Goal: Information Seeking & Learning: Learn about a topic

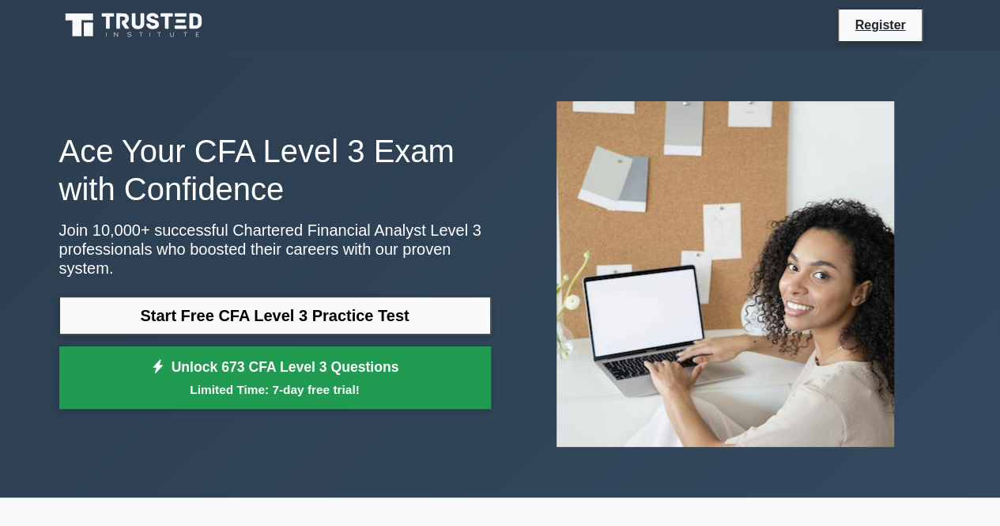
click at [294, 382] on small "Limited Time: 7-day free trial!" at bounding box center [275, 389] width 392 height 18
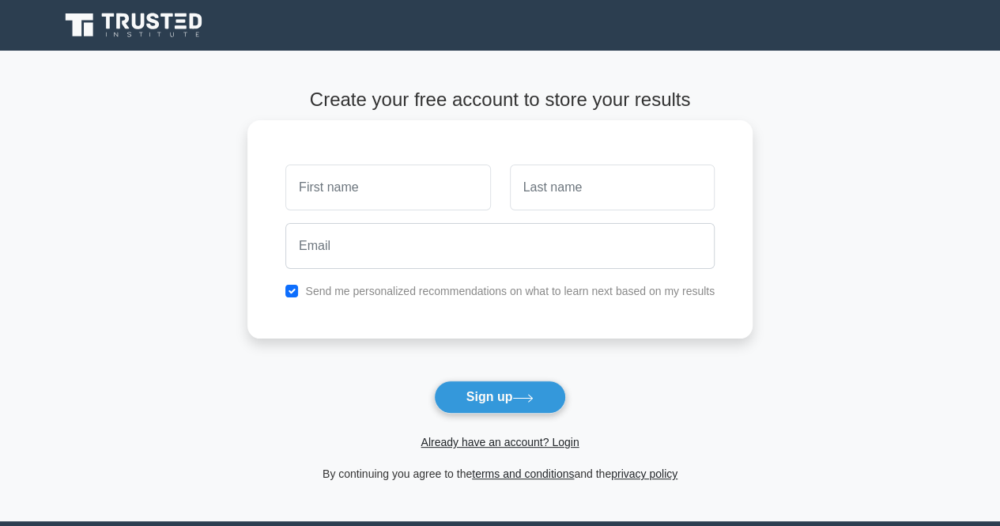
type input "l"
type input "Lindo"
type input "Mthimkhulu"
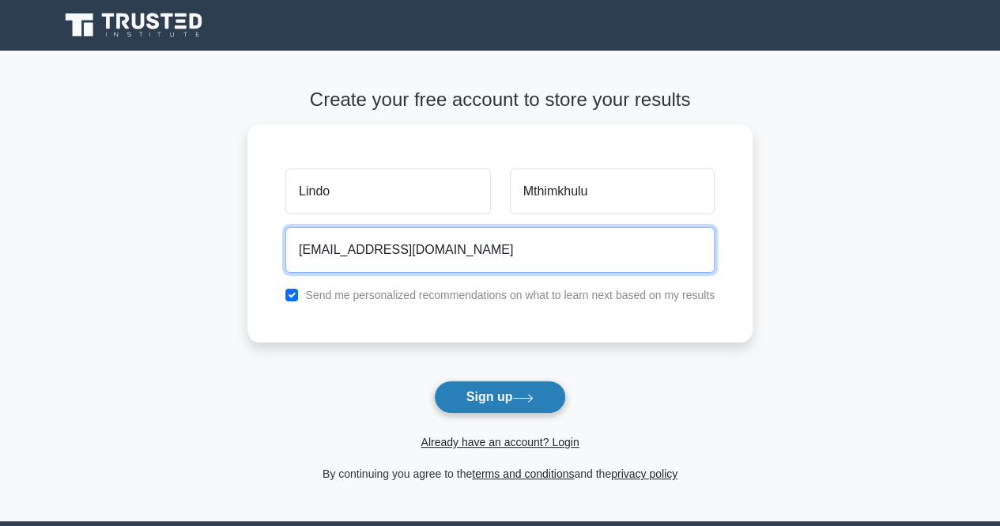
type input "[EMAIL_ADDRESS][DOMAIN_NAME]"
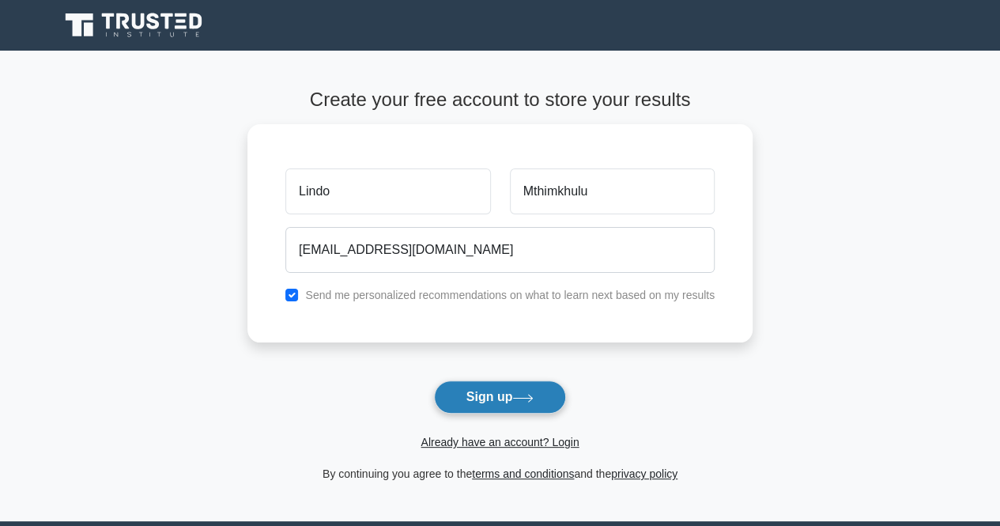
click at [477, 401] on button "Sign up" at bounding box center [500, 396] width 133 height 33
click at [511, 476] on link "terms and conditions" at bounding box center [523, 473] width 102 height 13
click at [484, 398] on form "Create your free account to store your results Lindo [GEOGRAPHIC_DATA] [EMAIL_A…" at bounding box center [499, 286] width 505 height 394
click at [534, 399] on form "Create your free account to store your results Lindo [GEOGRAPHIC_DATA] [EMAIL_A…" at bounding box center [499, 286] width 505 height 394
click at [506, 400] on form "Create your free account to store your results Lindo [GEOGRAPHIC_DATA] [EMAIL_A…" at bounding box center [499, 286] width 505 height 394
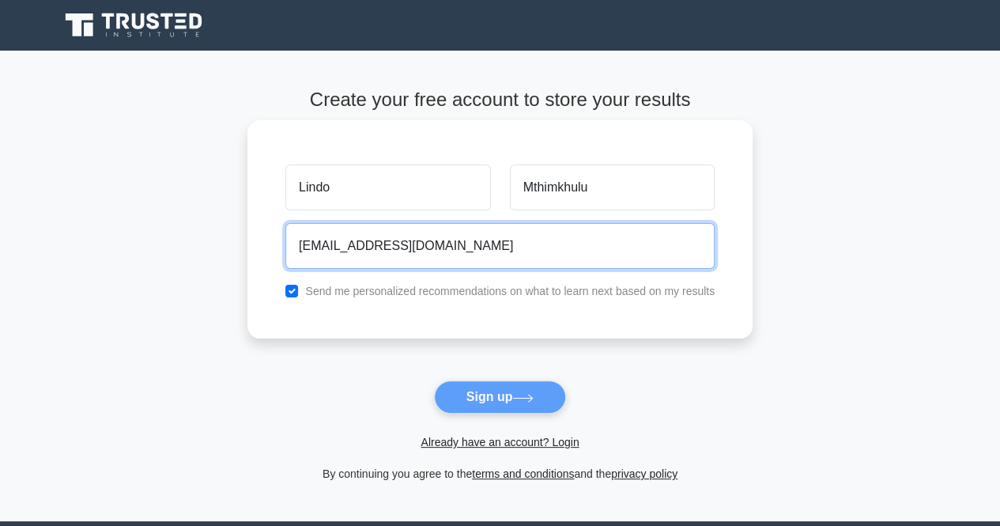
click at [516, 249] on input "[EMAIL_ADDRESS][DOMAIN_NAME]" at bounding box center [499, 246] width 429 height 46
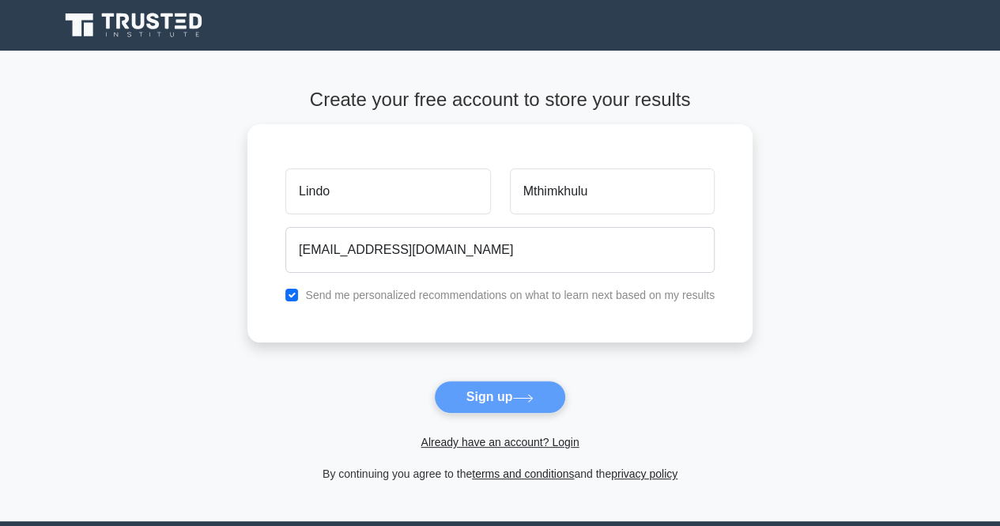
click at [515, 394] on form "Create your free account to store your results Lindo [GEOGRAPHIC_DATA] [EMAIL_A…" at bounding box center [499, 286] width 505 height 394
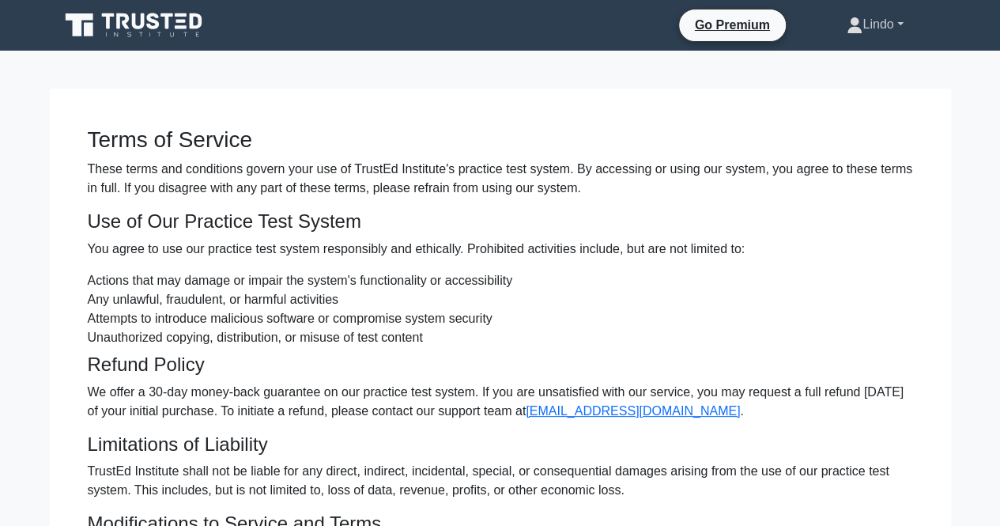
click at [897, 29] on link "Lindo" at bounding box center [875, 25] width 132 height 32
click at [830, 69] on link "Profile" at bounding box center [871, 61] width 125 height 25
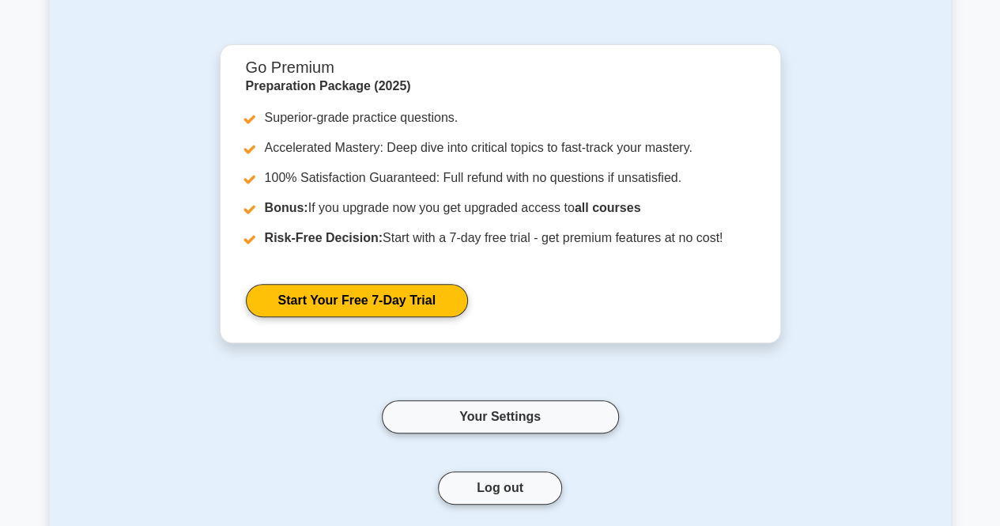
scroll to position [158, 0]
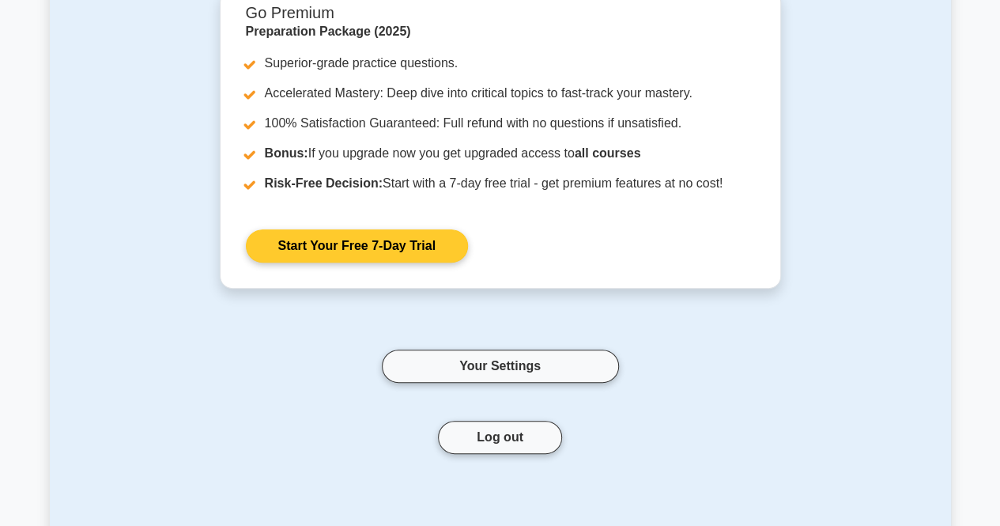
click at [333, 243] on link "Start Your Free 7-Day Trial" at bounding box center [357, 245] width 222 height 33
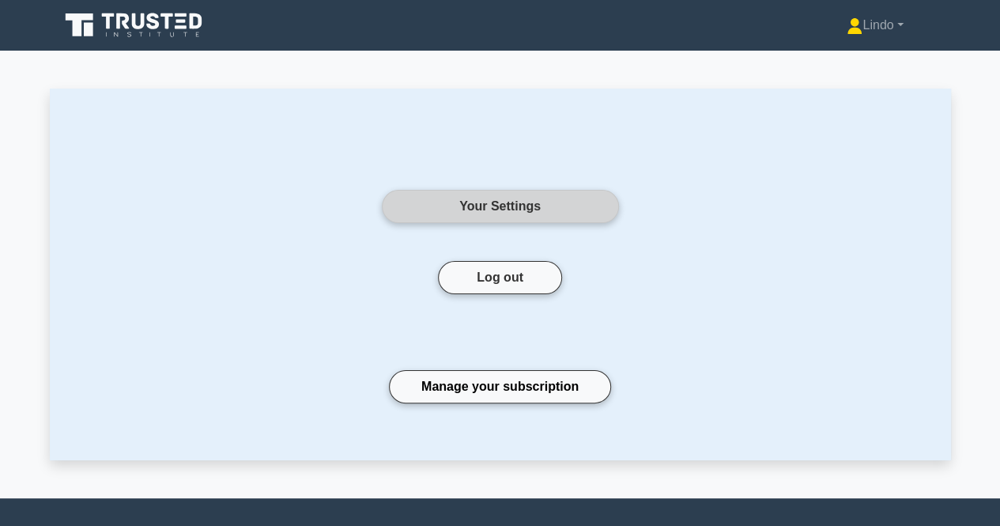
click at [475, 214] on link "Your Settings" at bounding box center [500, 206] width 237 height 33
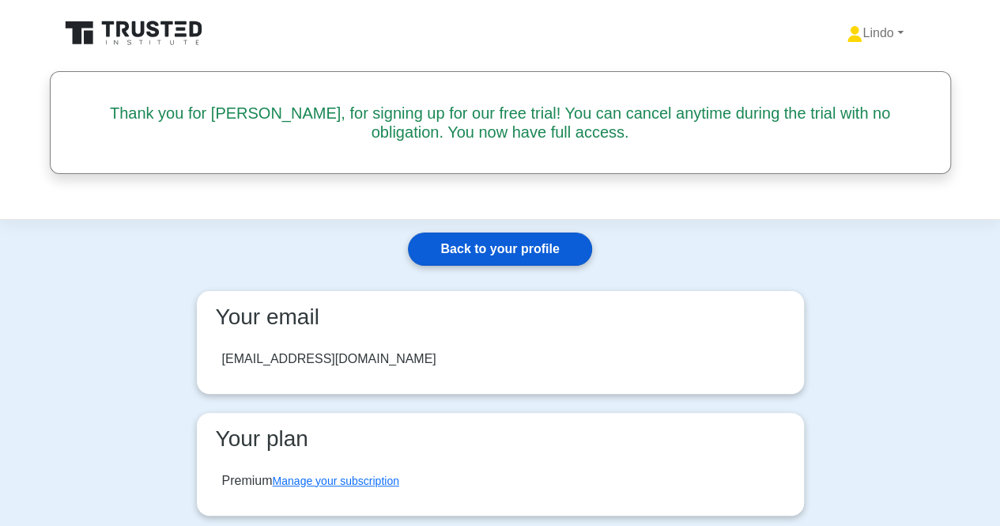
click at [493, 246] on link "Back to your profile" at bounding box center [499, 248] width 183 height 33
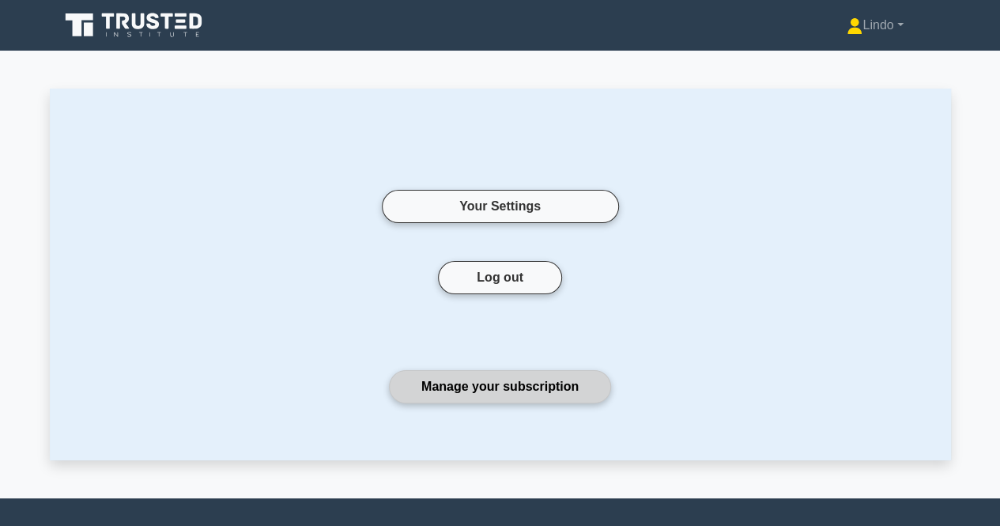
click at [510, 390] on link "Manage your subscription" at bounding box center [500, 386] width 222 height 33
click at [876, 30] on link "Lindo" at bounding box center [875, 25] width 132 height 32
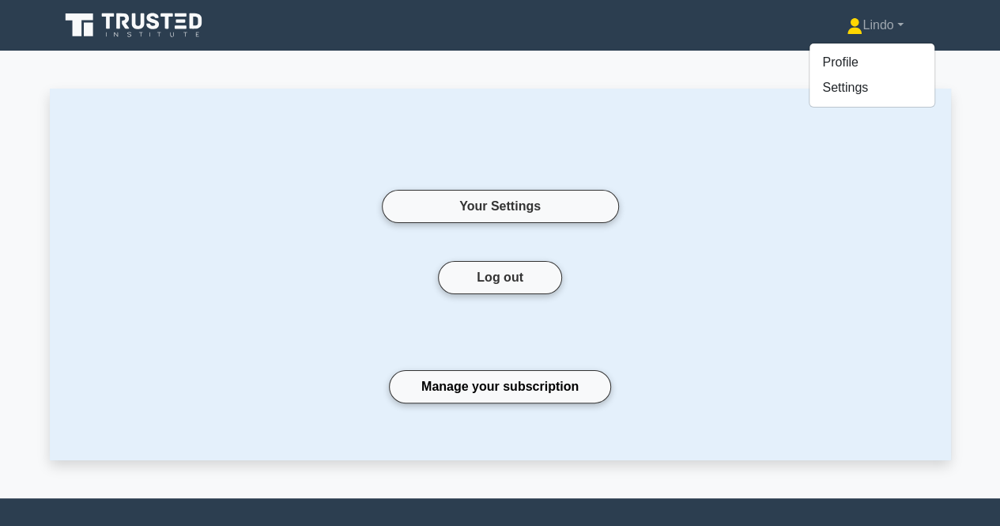
click at [142, 21] on icon at bounding box center [138, 21] width 13 height 16
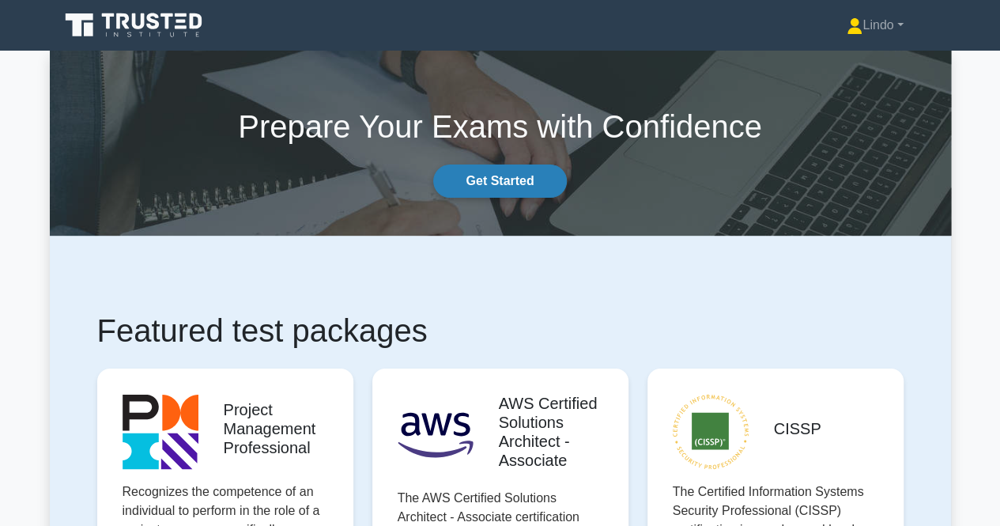
click at [488, 193] on link "Get Started" at bounding box center [499, 180] width 133 height 33
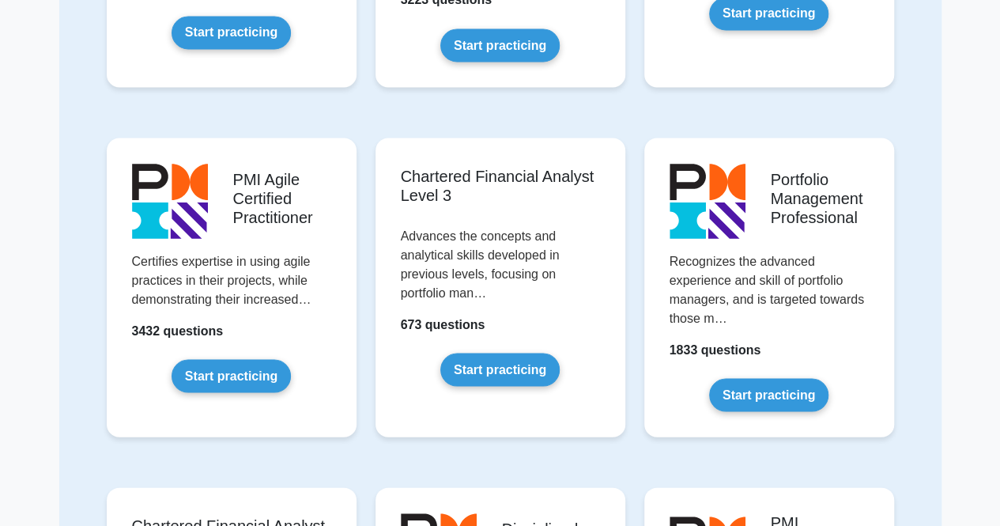
scroll to position [1486, 0]
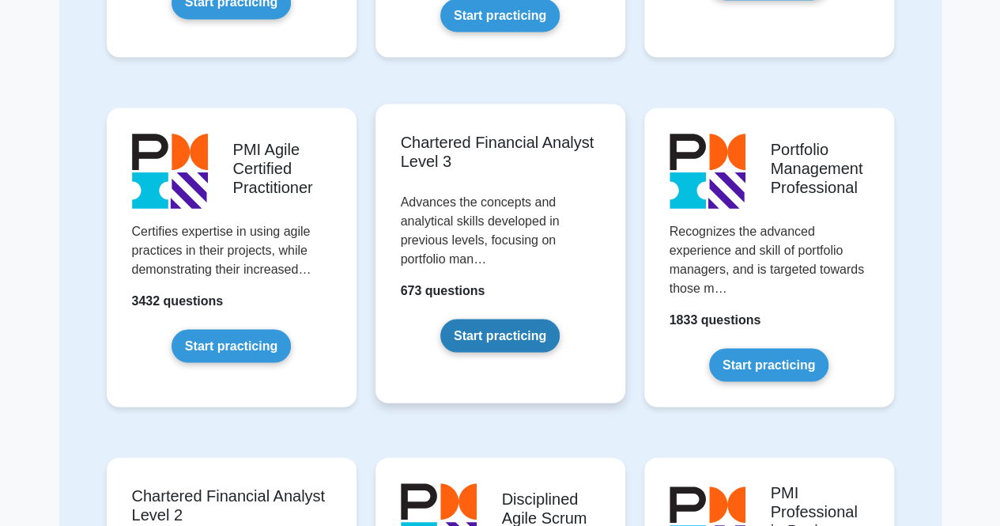
click at [496, 319] on link "Start practicing" at bounding box center [499, 335] width 119 height 33
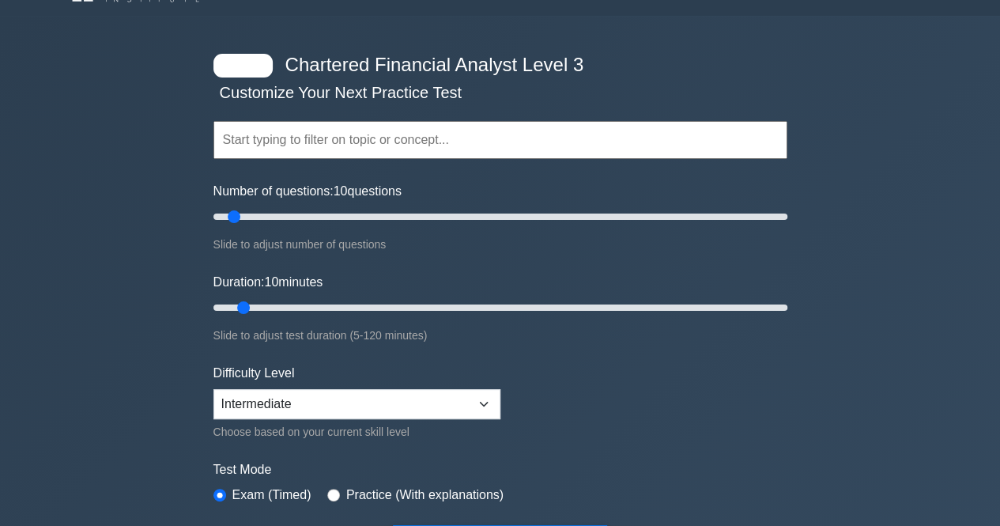
scroll to position [32, 0]
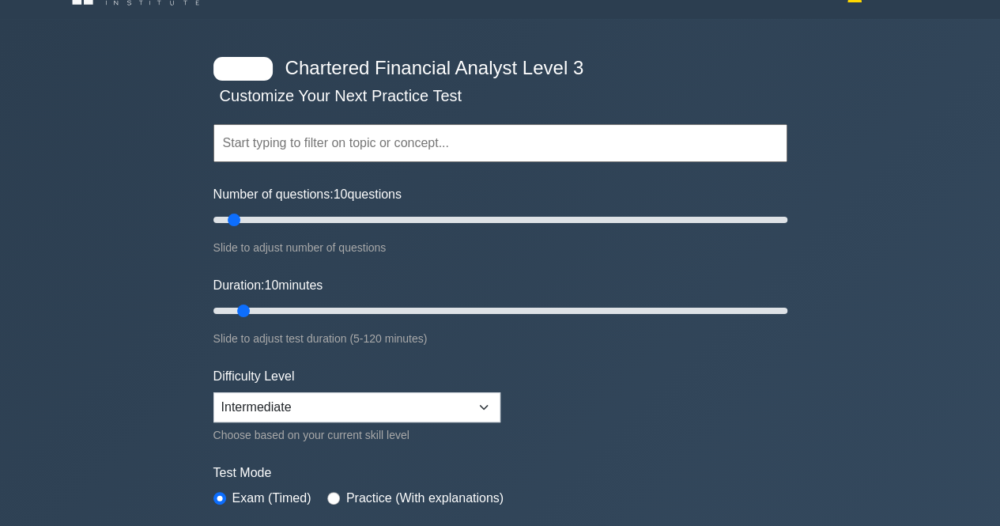
click at [458, 146] on input "text" at bounding box center [500, 143] width 574 height 38
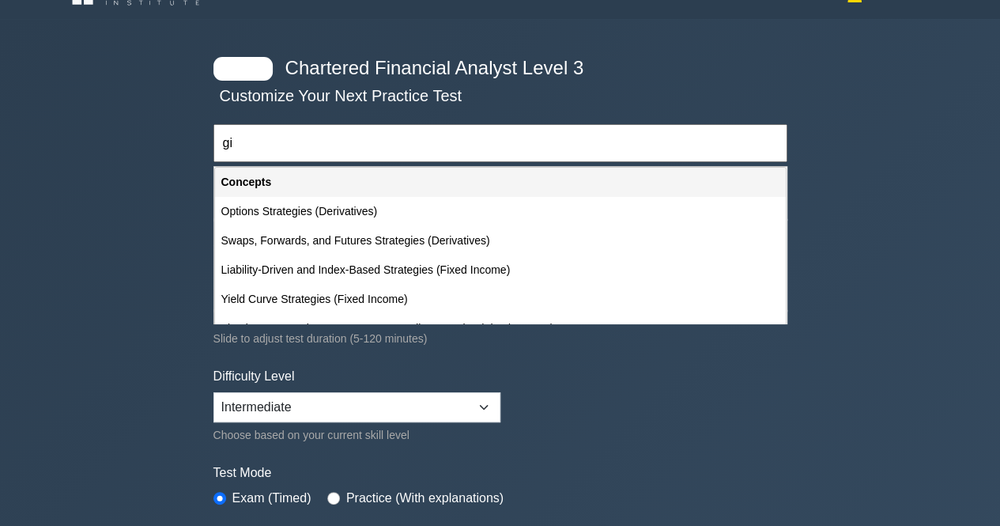
type input "g"
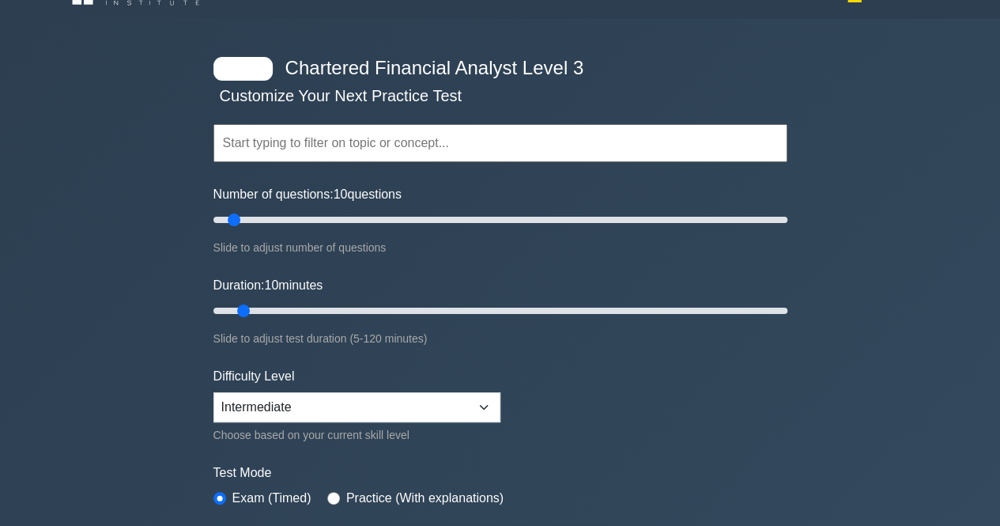
type input "p"
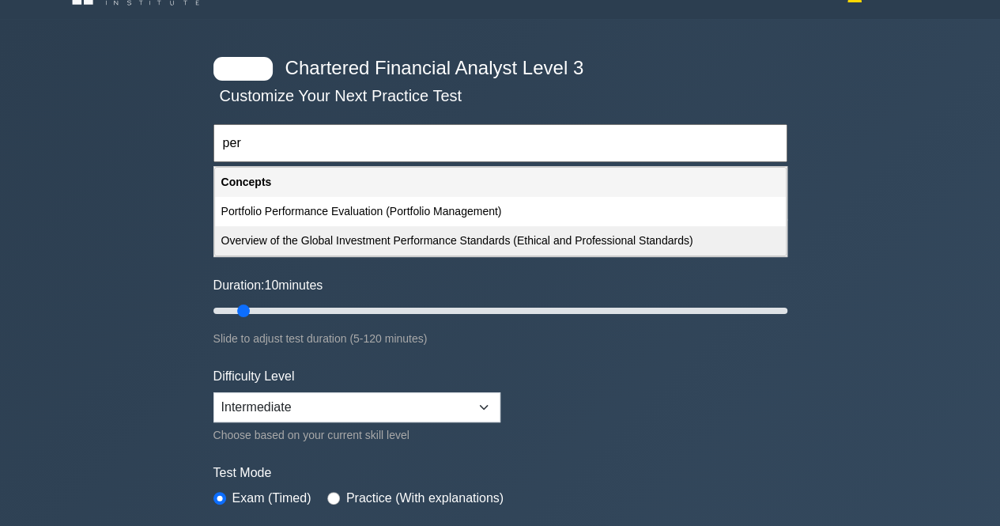
click at [468, 240] on div "Overview of the Global Investment Performance Standards (Ethical and Profession…" at bounding box center [500, 240] width 571 height 29
type input "Overview of the Global Investment Performance Standards (Ethical and Profession…"
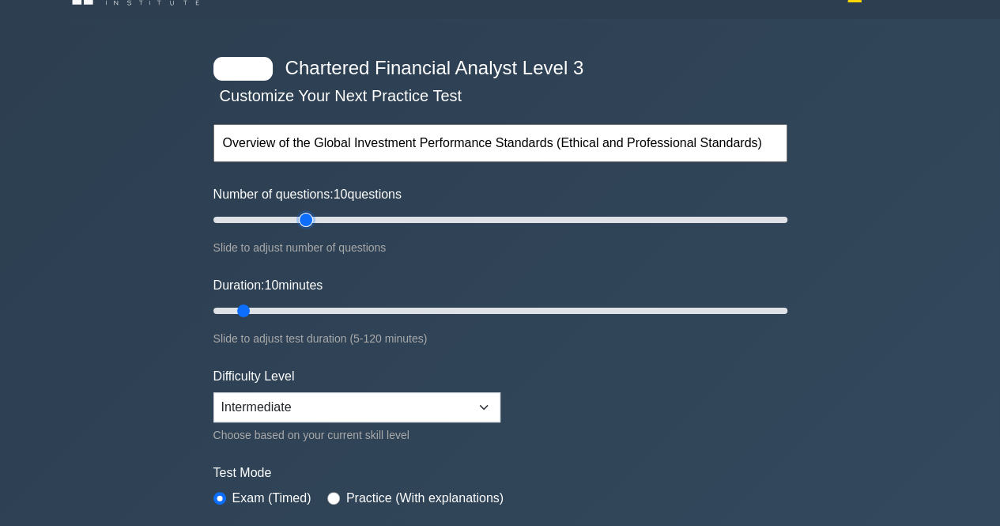
type input "35"
click at [305, 221] on input "Number of questions: 10 questions" at bounding box center [500, 219] width 574 height 19
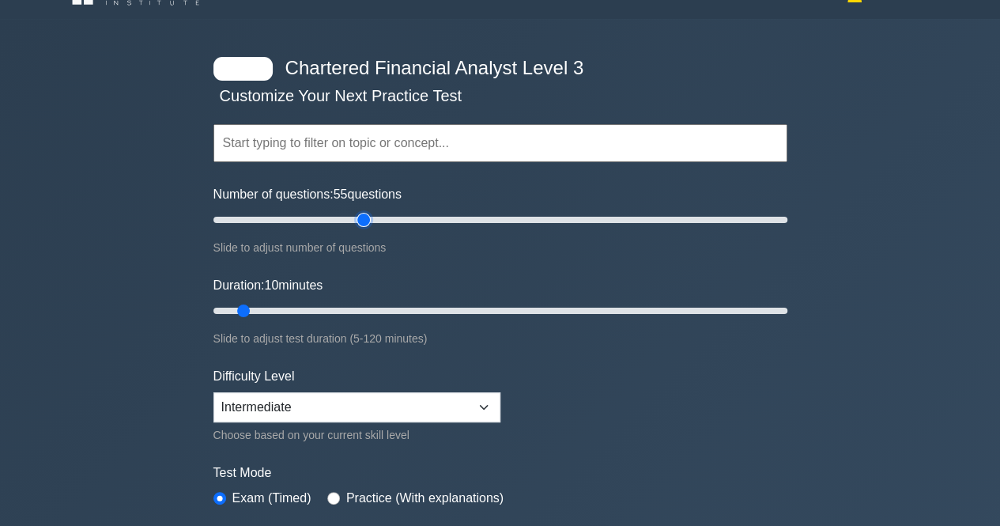
click at [360, 221] on input "Number of questions: 55 questions" at bounding box center [500, 219] width 574 height 19
click at [329, 221] on input "Number of questions: 45 questions" at bounding box center [500, 219] width 574 height 19
type input "35"
click at [305, 219] on input "Number of questions: 35 questions" at bounding box center [500, 219] width 574 height 19
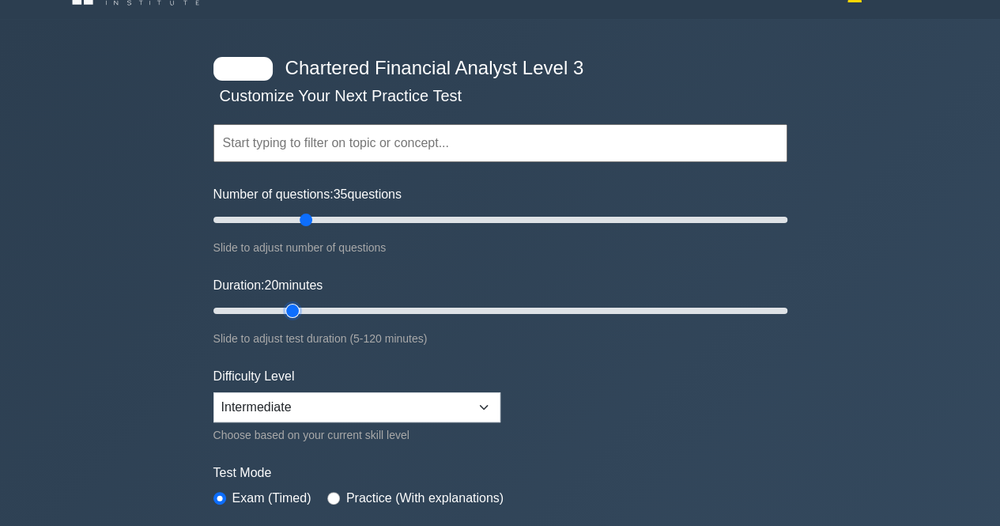
type input "20"
click at [283, 309] on input "Duration: 20 minutes" at bounding box center [500, 310] width 574 height 19
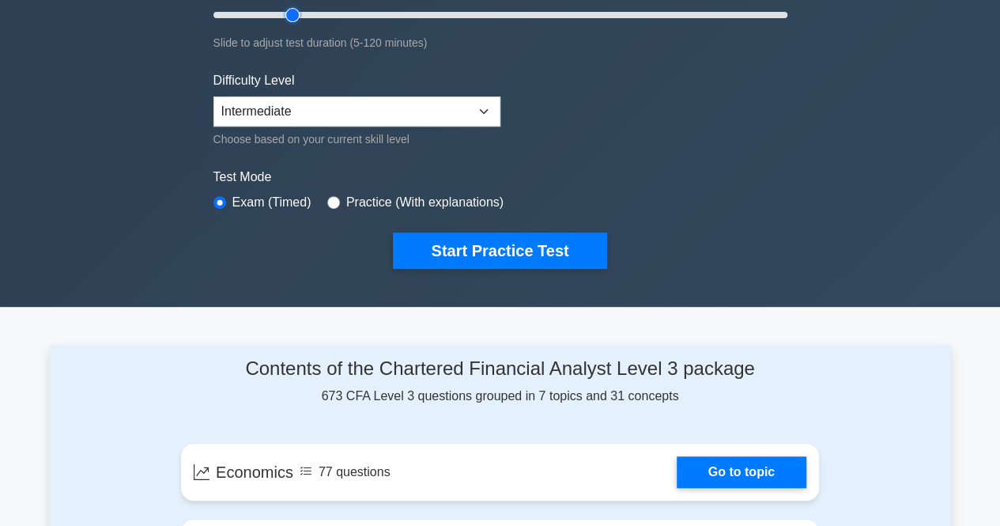
scroll to position [787, 0]
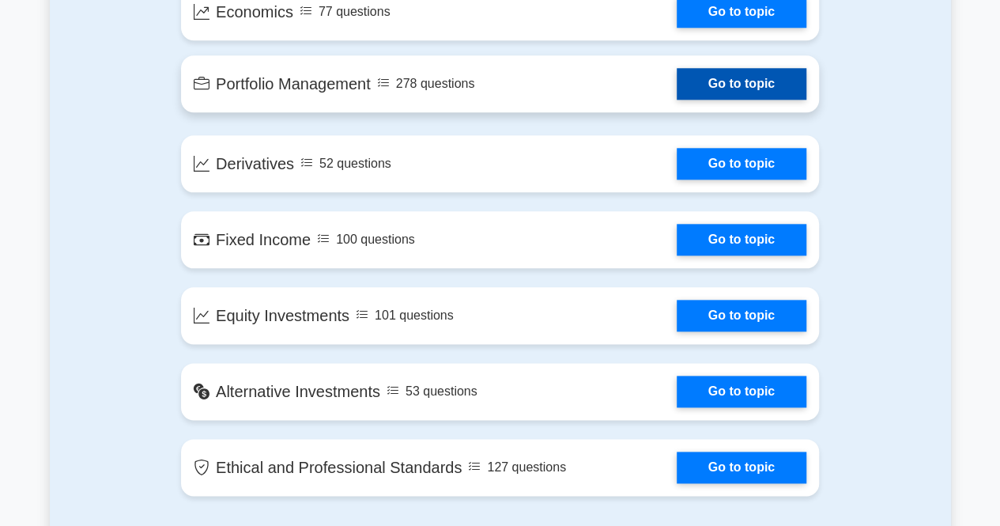
click at [747, 81] on link "Go to topic" at bounding box center [742, 84] width 130 height 32
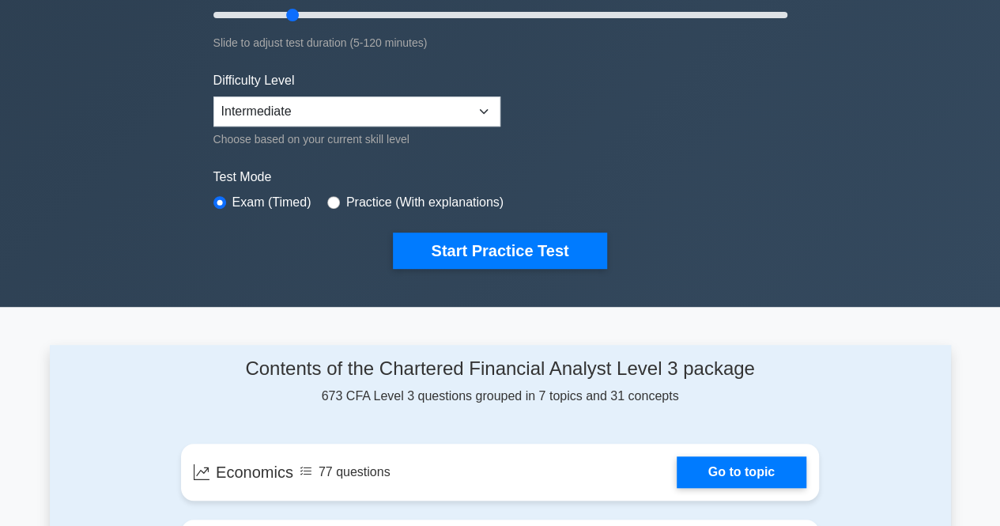
scroll to position [0, 0]
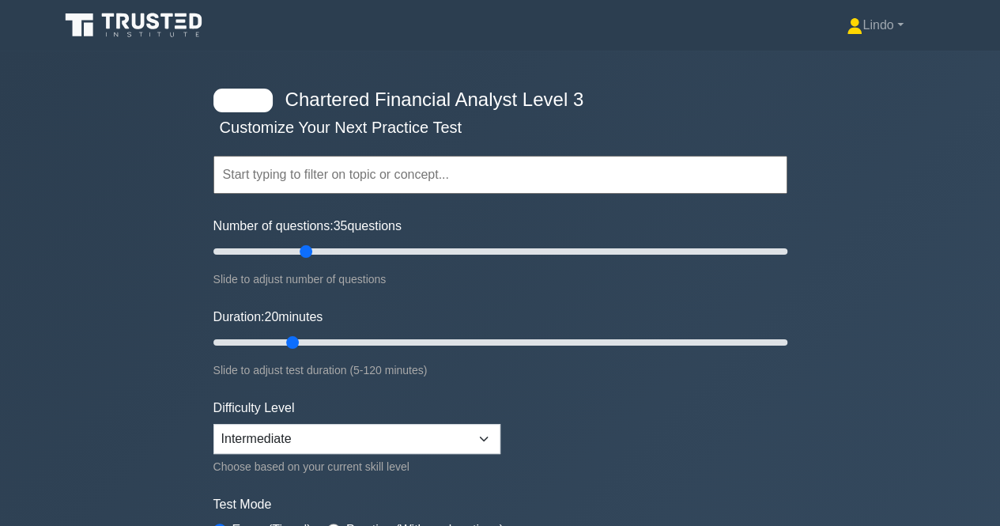
click at [383, 176] on input "text" at bounding box center [500, 175] width 574 height 38
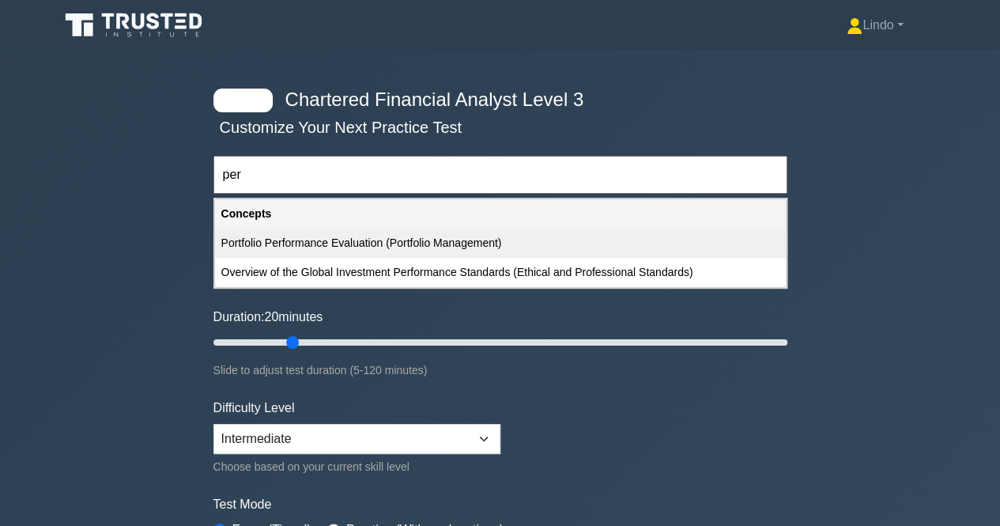
click at [387, 249] on div "Portfolio Performance Evaluation (Portfolio Management)" at bounding box center [500, 242] width 571 height 29
type input "Portfolio Performance Evaluation (Portfolio Management)"
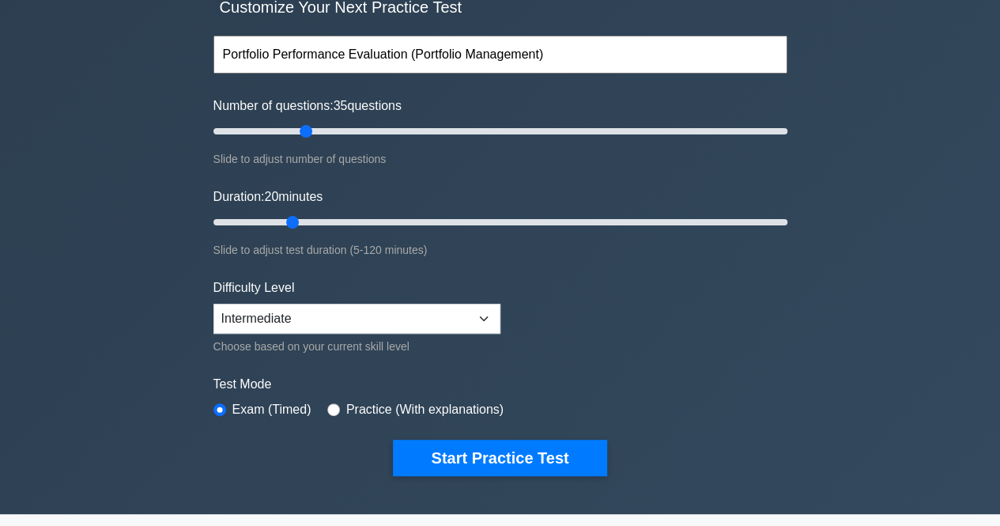
scroll to position [126, 0]
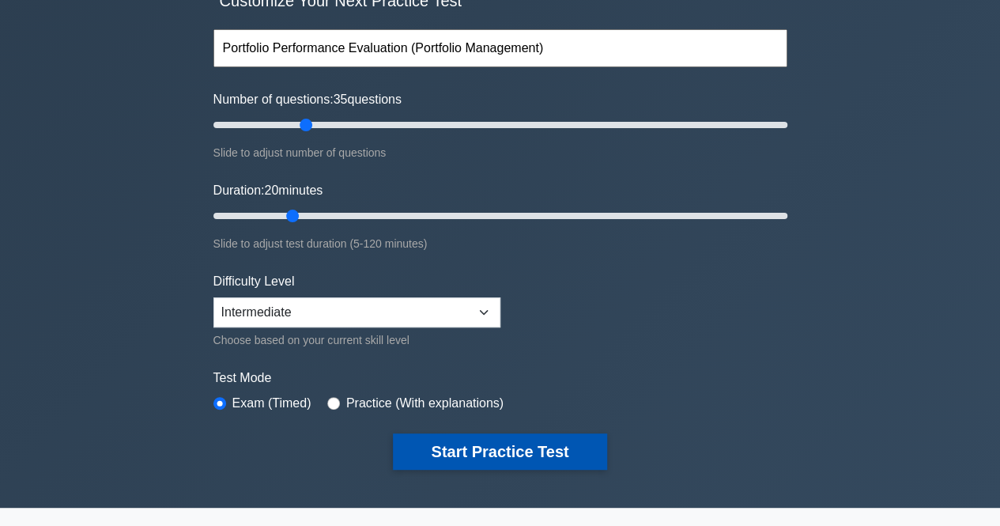
click at [495, 450] on button "Start Practice Test" at bounding box center [499, 451] width 213 height 36
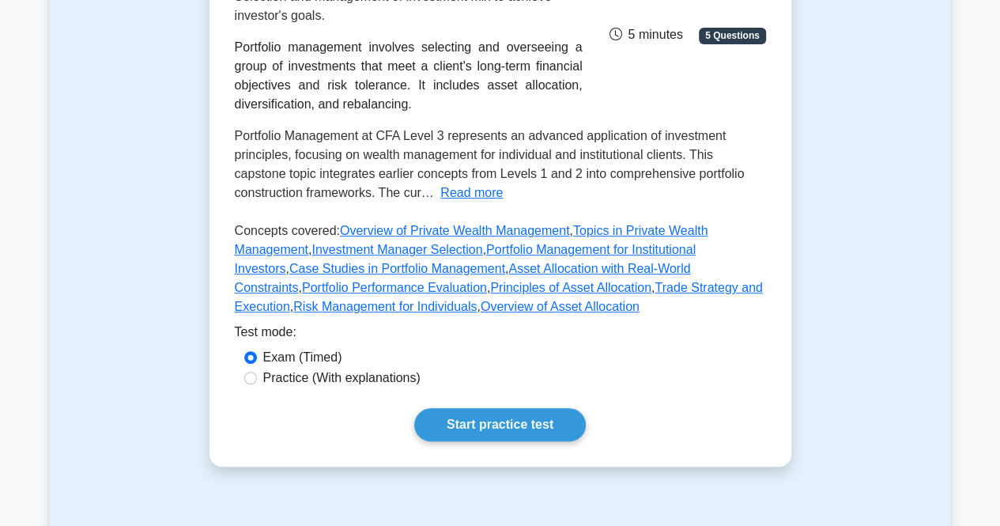
scroll to position [253, 0]
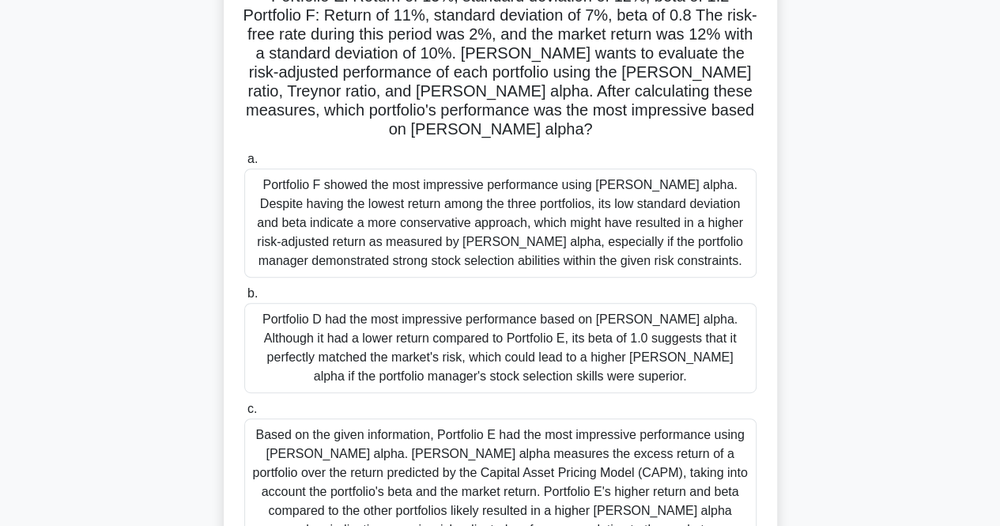
scroll to position [253, 0]
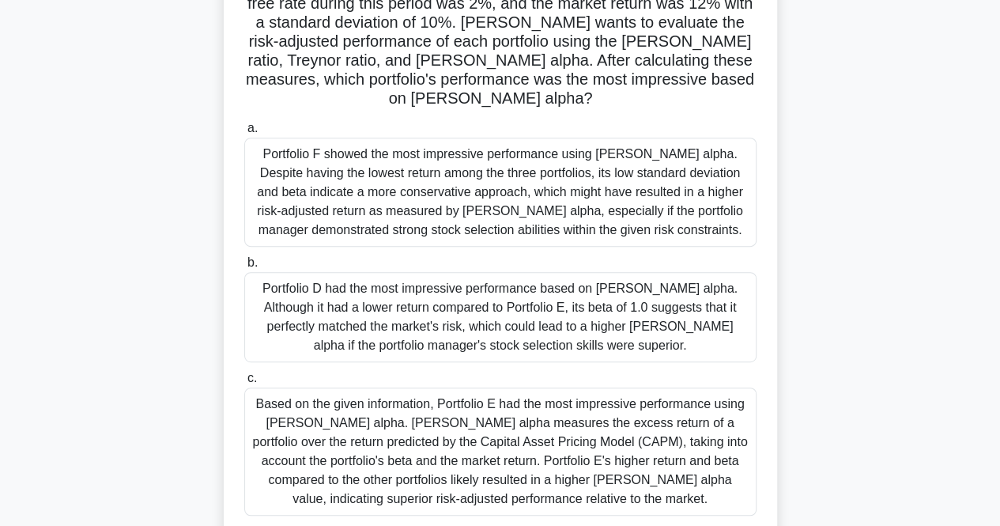
click at [499, 327] on div "Portfolio D had the most impressive performance based on [PERSON_NAME] alpha. A…" at bounding box center [500, 317] width 512 height 90
click at [244, 268] on input "b. Portfolio D had the most impressive performance based on [PERSON_NAME] alpha…" at bounding box center [244, 263] width 0 height 10
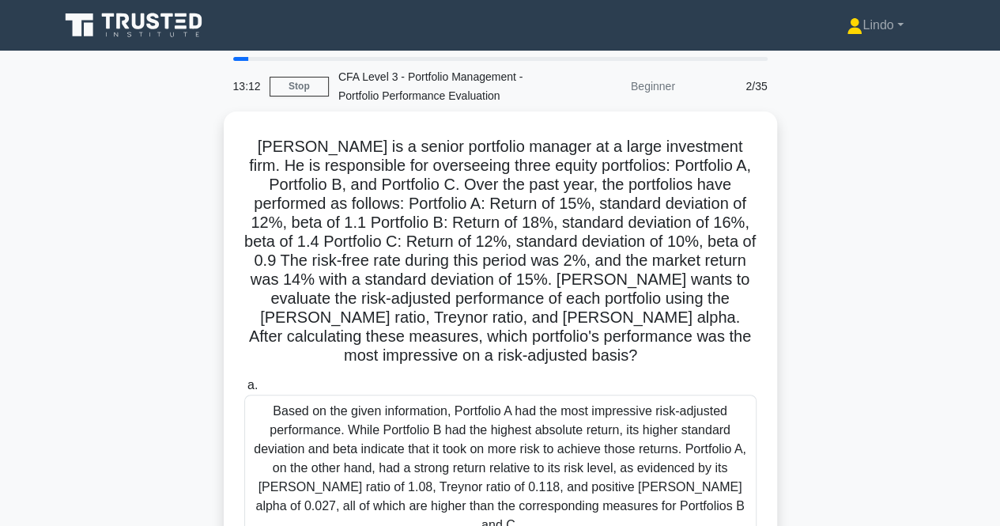
scroll to position [369, 0]
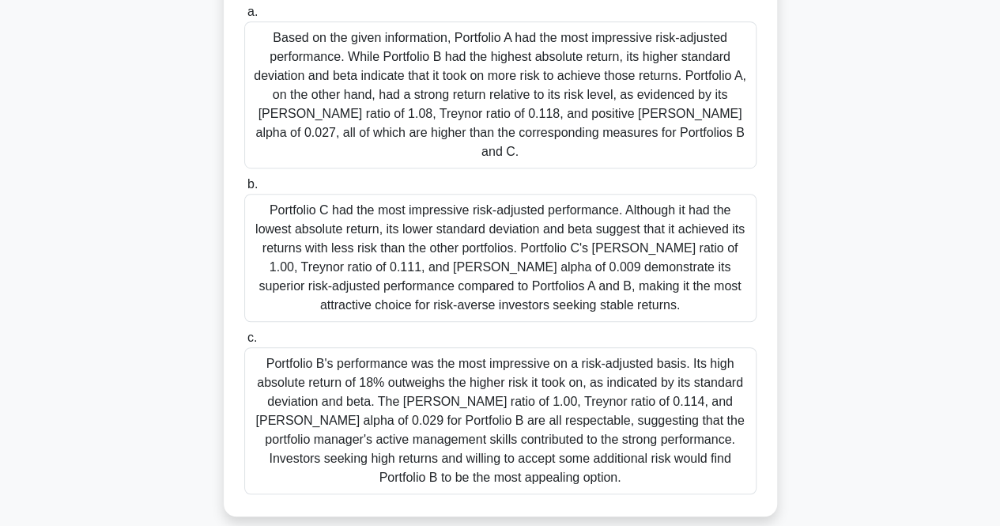
click at [473, 384] on div "Portfolio B's performance was the most impressive on a risk-adjusted basis. Its…" at bounding box center [500, 420] width 512 height 147
click at [244, 343] on input "c. Portfolio B's performance was the most impressive on a risk-adjusted basis. …" at bounding box center [244, 338] width 0 height 10
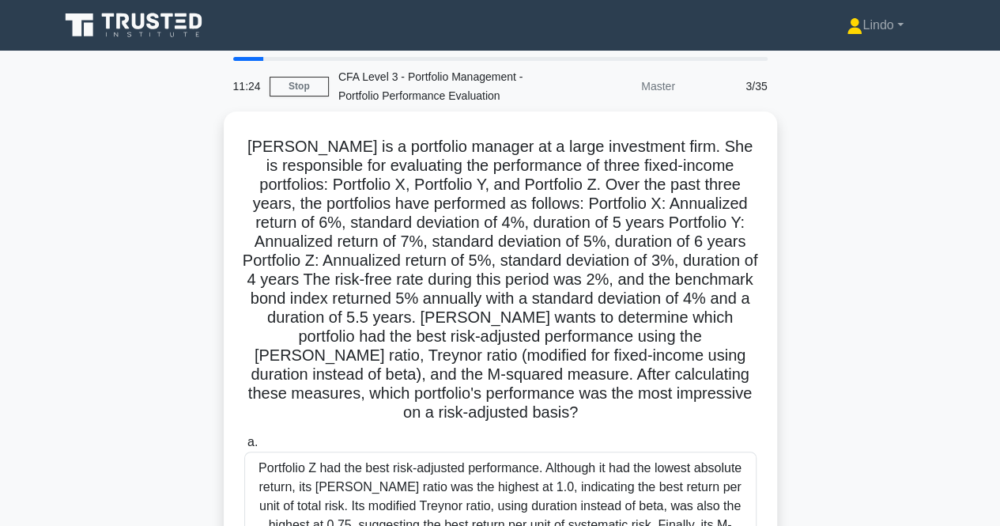
scroll to position [445, 0]
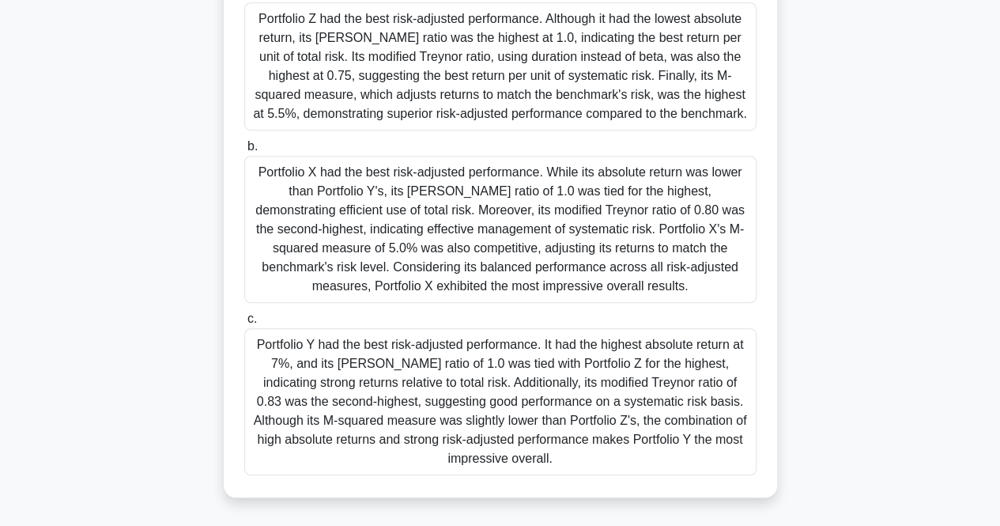
click at [567, 100] on div "Portfolio Z had the best risk-adjusted performance. Although it had the lowest …" at bounding box center [500, 66] width 512 height 128
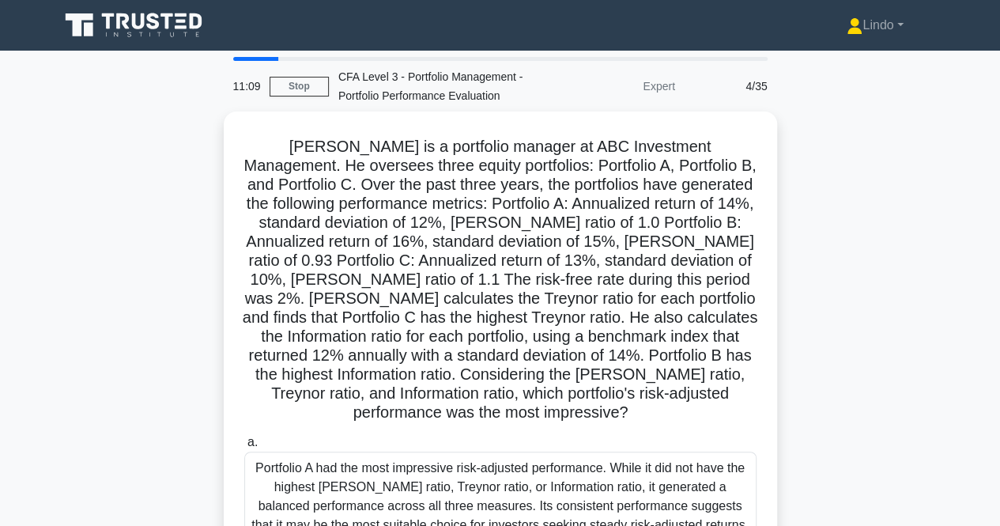
scroll to position [331, 0]
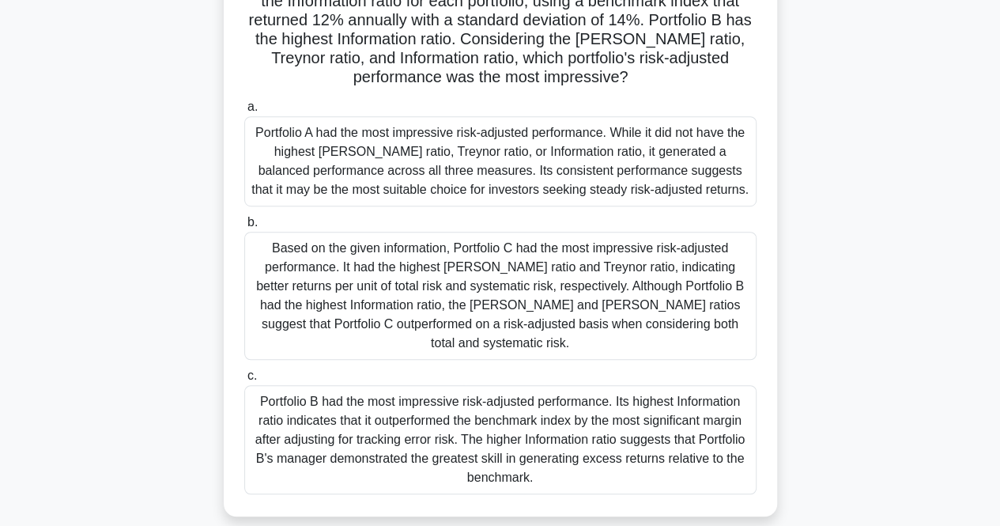
click at [473, 287] on div "Based on the given information, Portfolio C had the most impressive risk-adjust…" at bounding box center [500, 296] width 512 height 128
click at [244, 228] on input "b. Based on the given information, Portfolio C had the most impressive risk-adj…" at bounding box center [244, 222] width 0 height 10
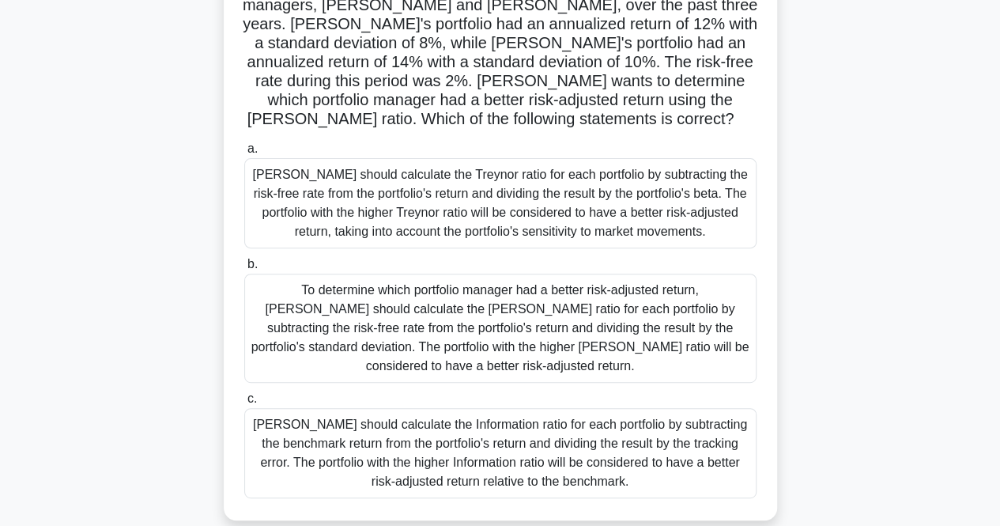
scroll to position [158, 0]
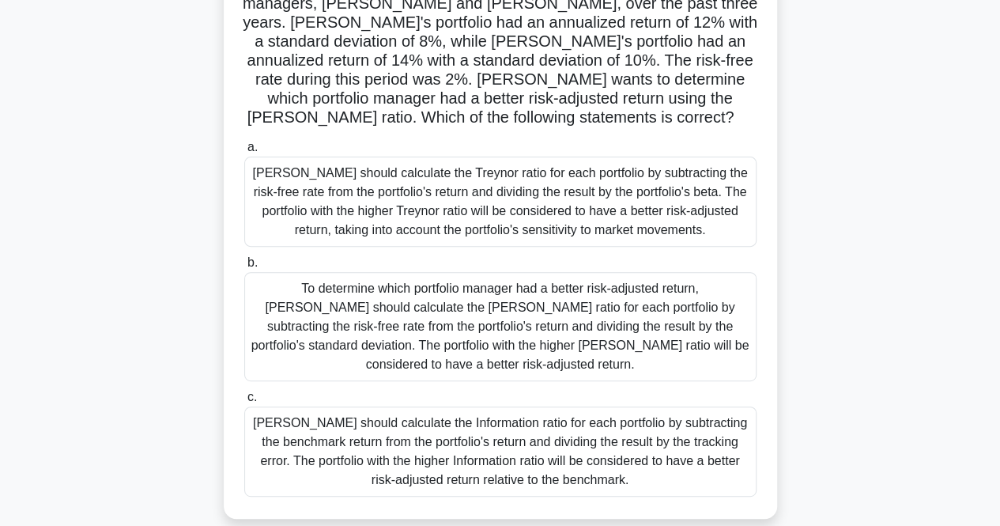
click at [423, 194] on div "Sarah should calculate the Treynor ratio for each portfolio by subtracting the …" at bounding box center [500, 201] width 512 height 90
click at [244, 153] on input "a. Sarah should calculate the Treynor ratio for each portfolio by subtracting t…" at bounding box center [244, 147] width 0 height 10
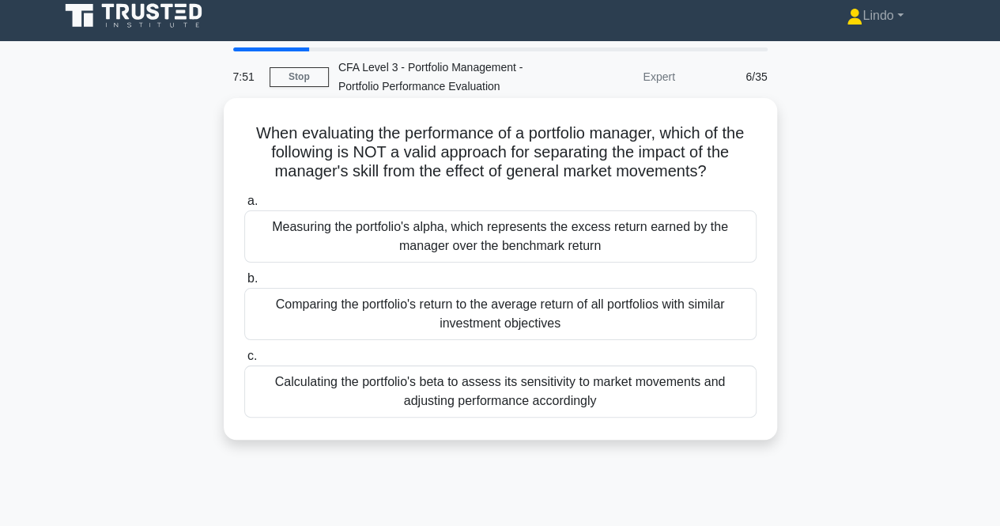
scroll to position [0, 0]
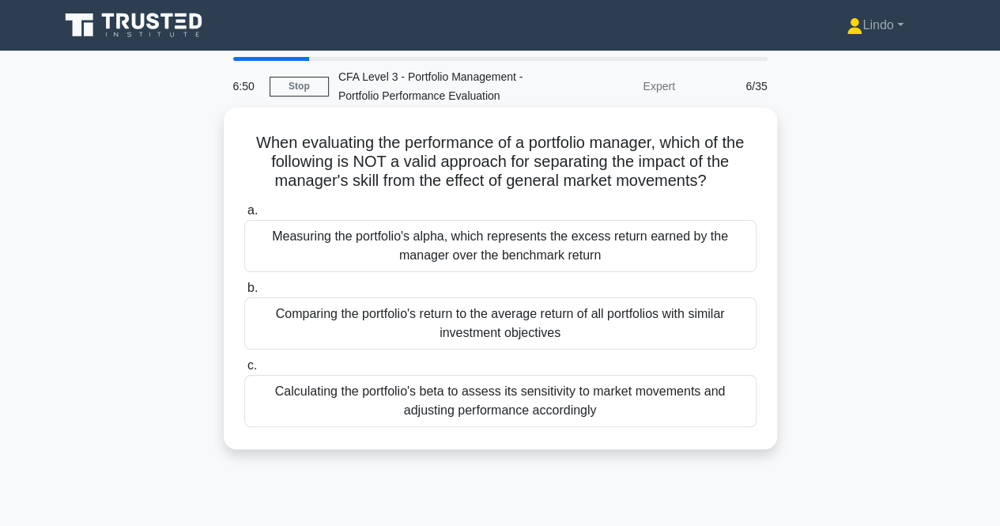
click at [498, 390] on div "Calculating the portfolio's beta to assess its sensitivity to market movements …" at bounding box center [500, 401] width 512 height 52
click at [244, 371] on input "c. Calculating the portfolio's beta to assess its sensitivity to market movemen…" at bounding box center [244, 365] width 0 height 10
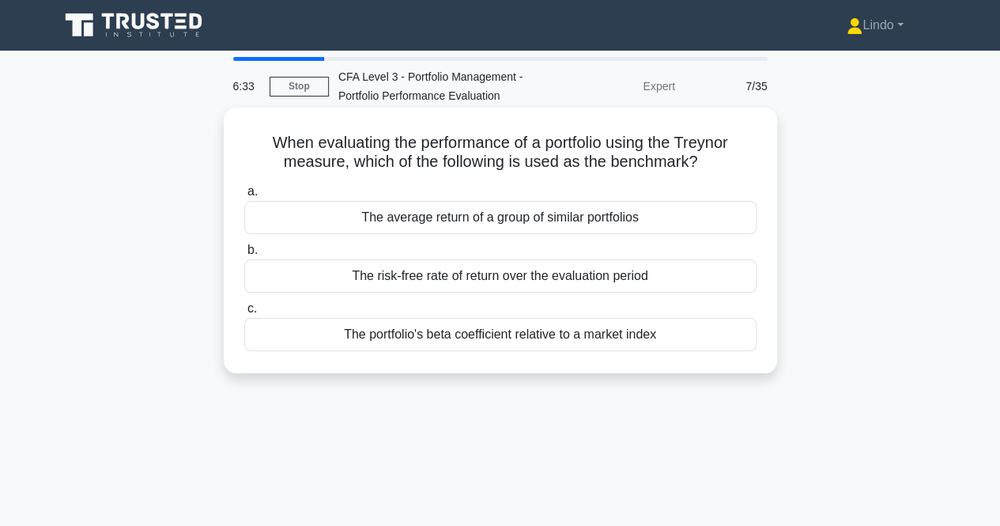
click at [526, 335] on div "The portfolio's beta coefficient relative to a market index" at bounding box center [500, 334] width 512 height 33
click at [244, 314] on input "c. The portfolio's beta coefficient relative to a market index" at bounding box center [244, 308] width 0 height 10
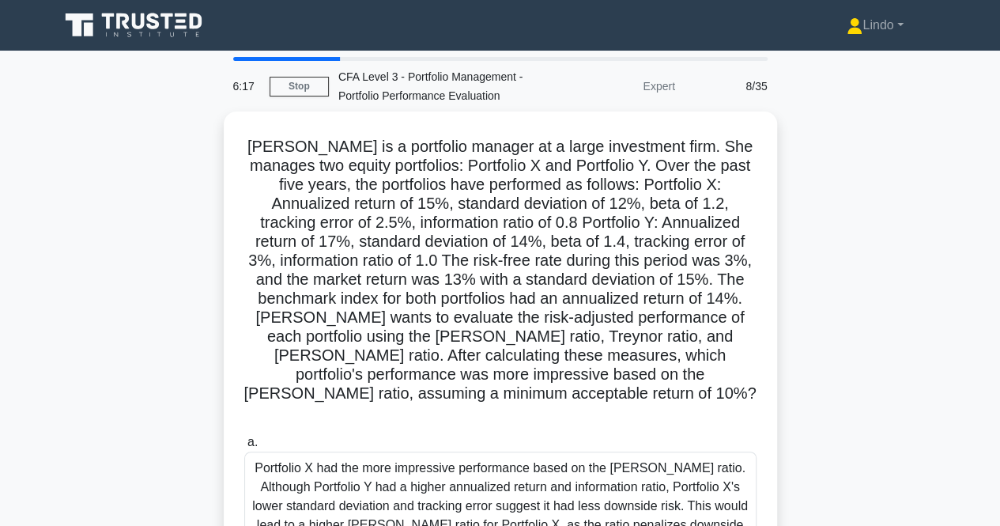
scroll to position [331, 0]
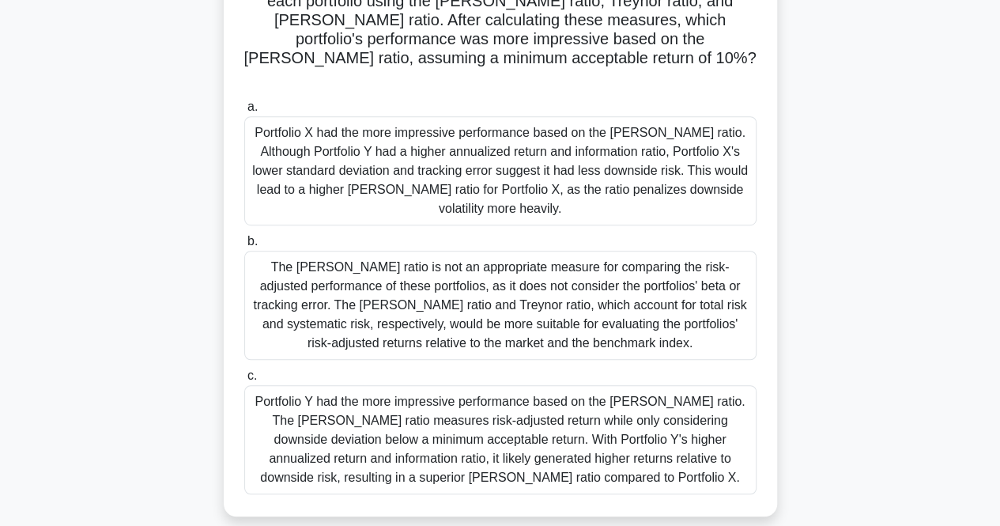
click at [598, 420] on div "Portfolio Y had the more impressive performance based on the Sortino ratio. The…" at bounding box center [500, 439] width 512 height 109
click at [244, 381] on input "c. Portfolio Y had the more impressive performance based on the Sortino ratio. …" at bounding box center [244, 376] width 0 height 10
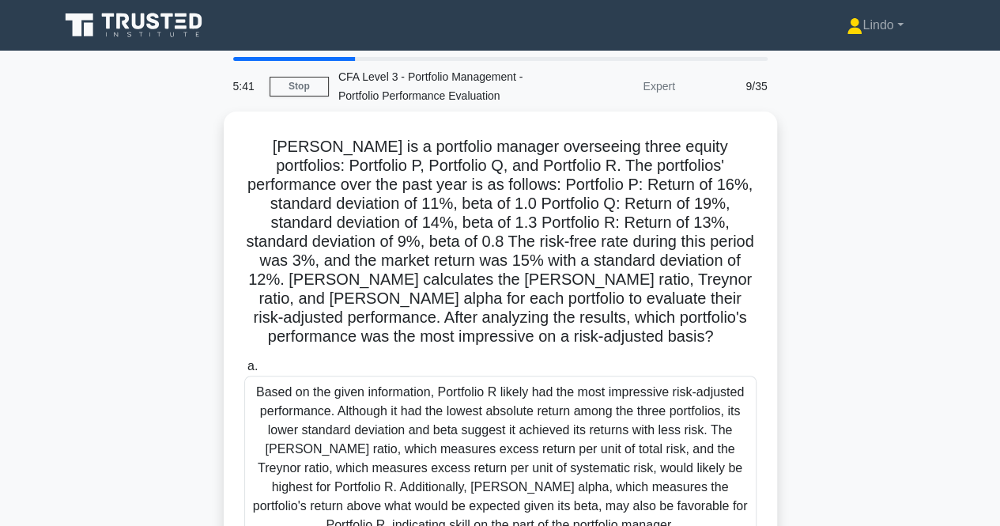
scroll to position [388, 0]
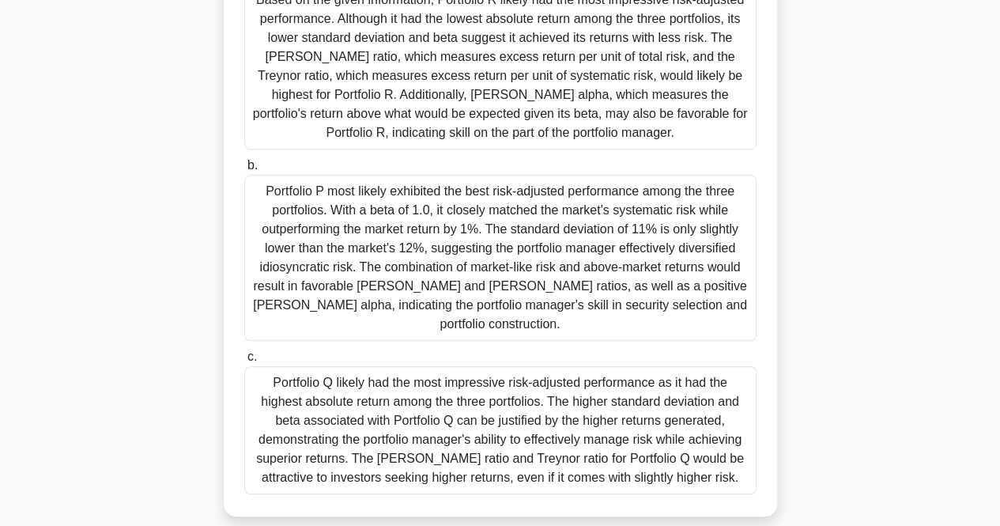
click at [385, 418] on div "Portfolio Q likely had the most impressive risk-adjusted performance as it had …" at bounding box center [500, 430] width 512 height 128
click at [244, 362] on input "c. Portfolio Q likely had the most impressive risk-adjusted performance as it h…" at bounding box center [244, 357] width 0 height 10
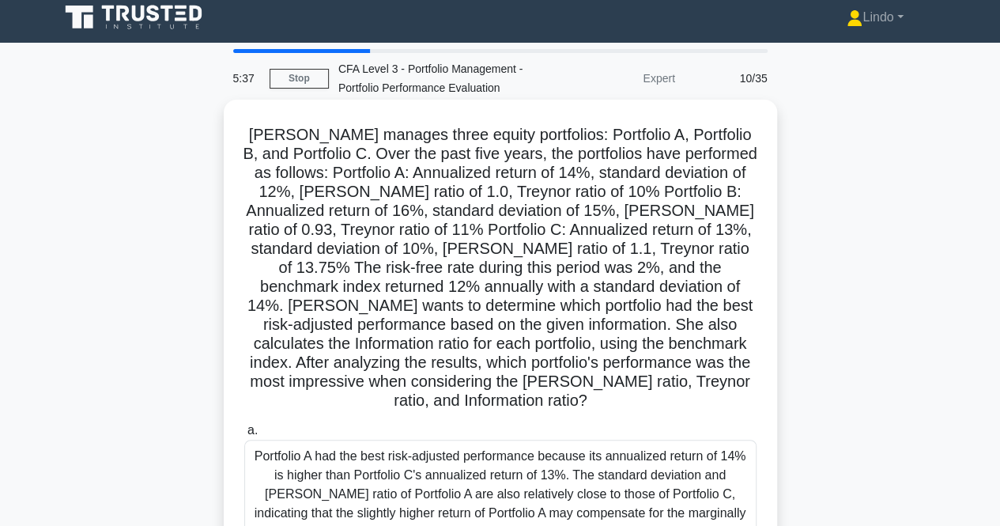
scroll to position [0, 0]
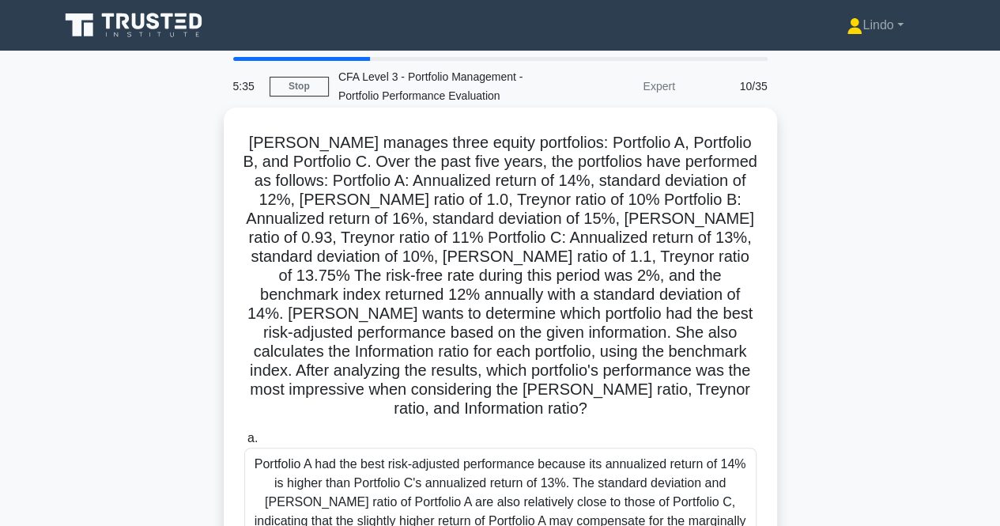
click at [476, 486] on div "Portfolio A had the best risk-adjusted performance because its annualized retur…" at bounding box center [500, 501] width 512 height 109
click at [244, 443] on input "a. Portfolio A had the best risk-adjusted performance because its annualized re…" at bounding box center [244, 438] width 0 height 10
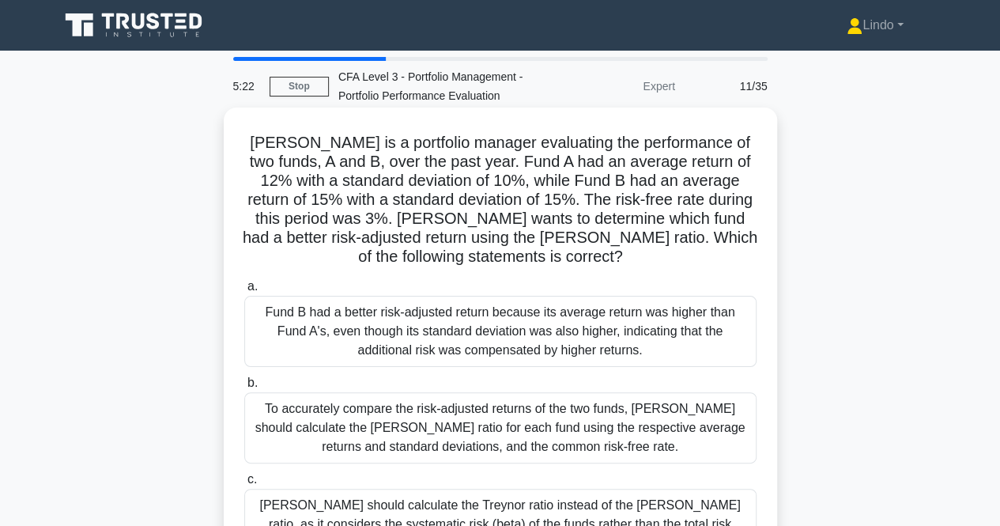
click at [520, 331] on div "Fund B had a better risk-adjusted return because its average return was higher …" at bounding box center [500, 331] width 512 height 71
click at [244, 292] on input "a. Fund B had a better risk-adjusted return because its average return was high…" at bounding box center [244, 286] width 0 height 10
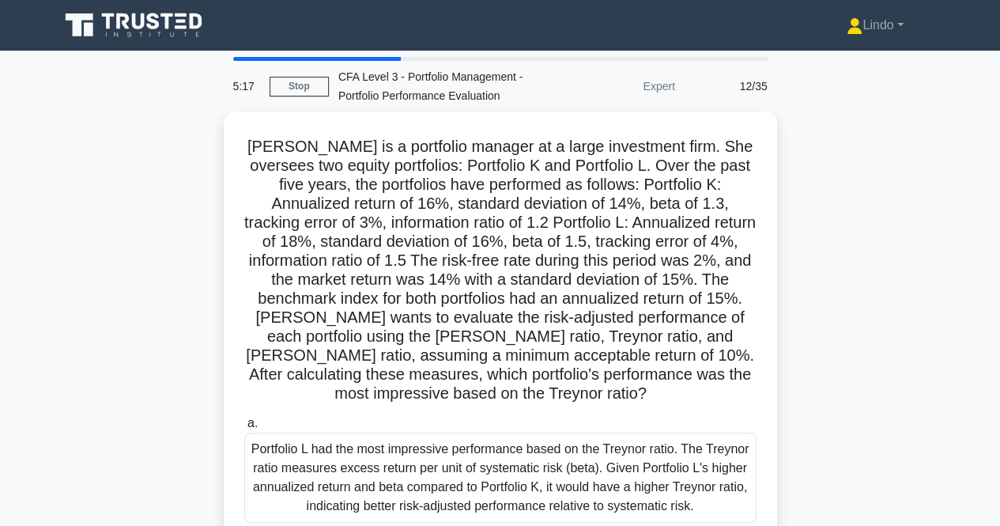
scroll to position [328, 0]
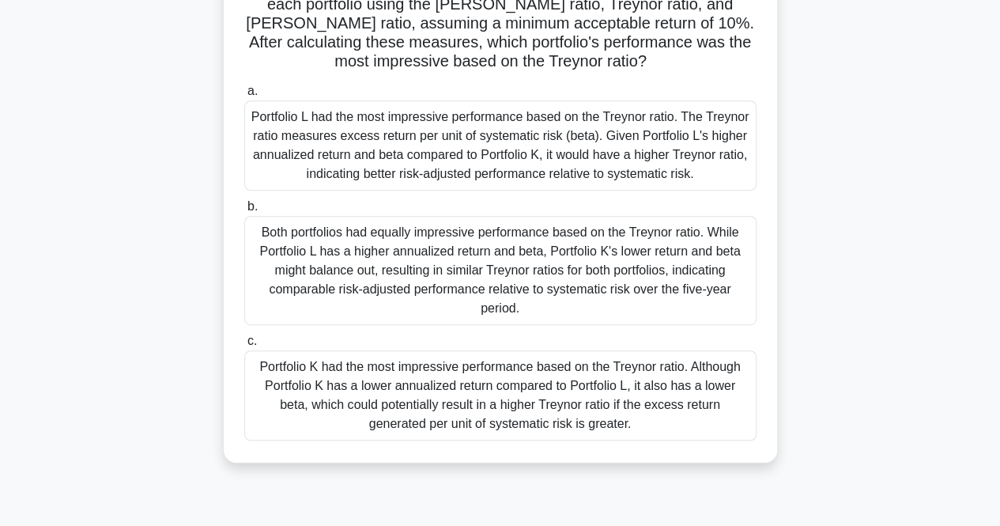
click at [510, 306] on div "Both portfolios had equally impressive performance based on the Treynor ratio. …" at bounding box center [500, 270] width 512 height 109
click at [244, 212] on input "b. Both portfolios had equally impressive performance based on the Treynor rati…" at bounding box center [244, 207] width 0 height 10
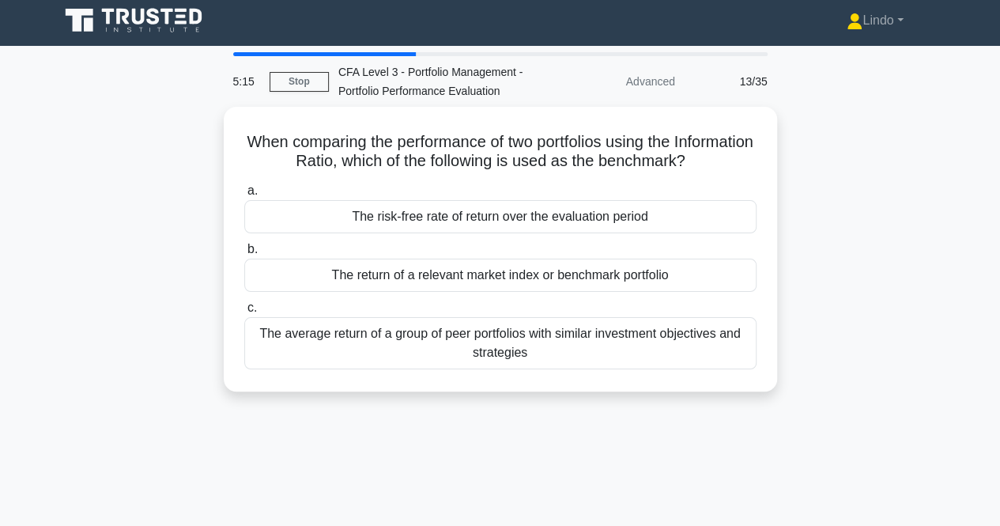
scroll to position [0, 0]
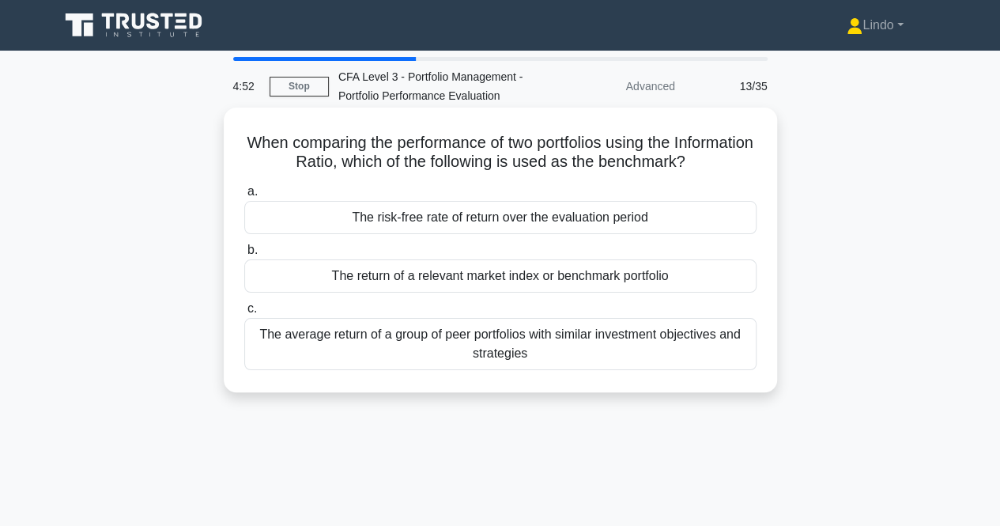
click at [481, 281] on div "The return of a relevant market index or benchmark portfolio" at bounding box center [500, 275] width 512 height 33
click at [244, 255] on input "b. The return of a relevant market index or benchmark portfolio" at bounding box center [244, 250] width 0 height 10
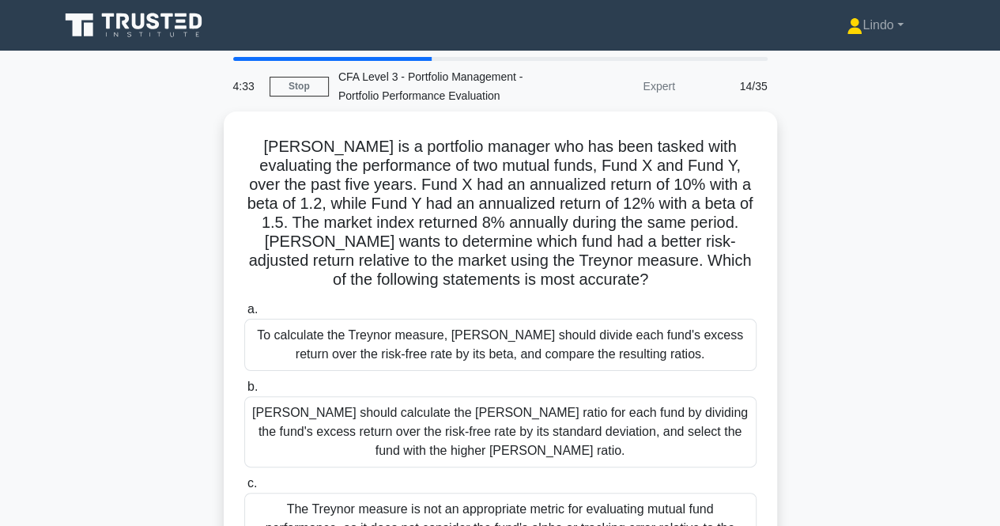
scroll to position [328, 0]
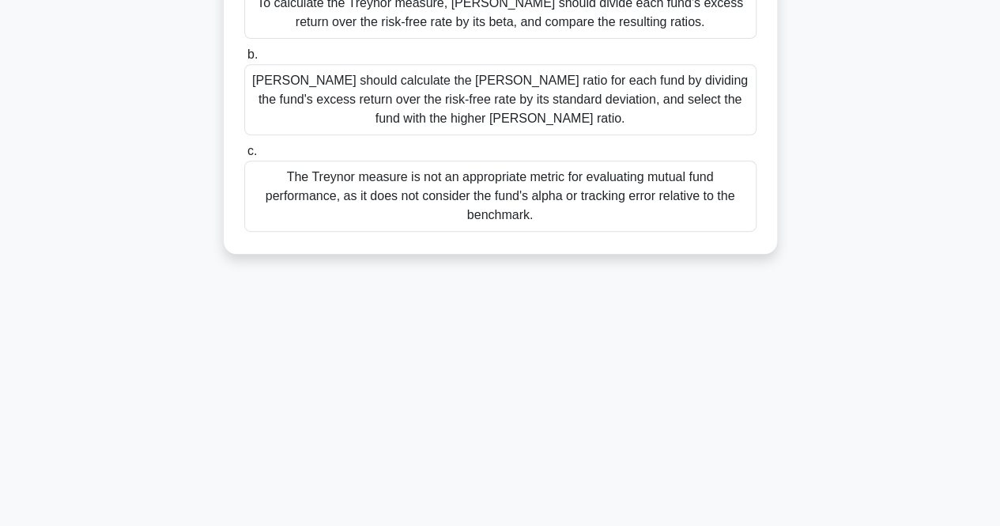
click at [555, 189] on div "The Treynor measure is not an appropriate metric for evaluating mutual fund per…" at bounding box center [500, 195] width 512 height 71
click at [244, 156] on input "c. The Treynor measure is not an appropriate metric for evaluating mutual fund …" at bounding box center [244, 151] width 0 height 10
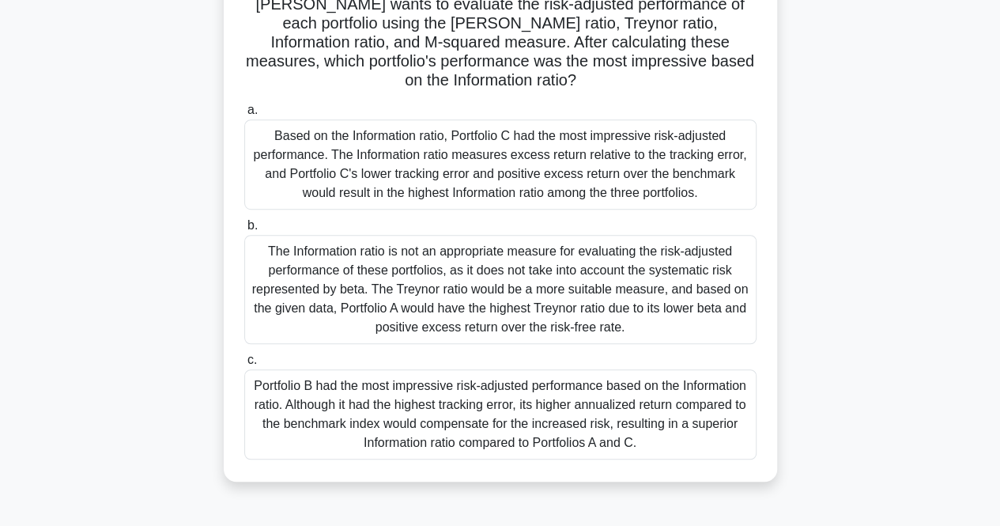
click at [503, 394] on div "Portfolio B had the most impressive risk-adjusted performance based on the Info…" at bounding box center [500, 414] width 512 height 90
click at [244, 365] on input "c. Portfolio B had the most impressive risk-adjusted performance based on the I…" at bounding box center [244, 360] width 0 height 10
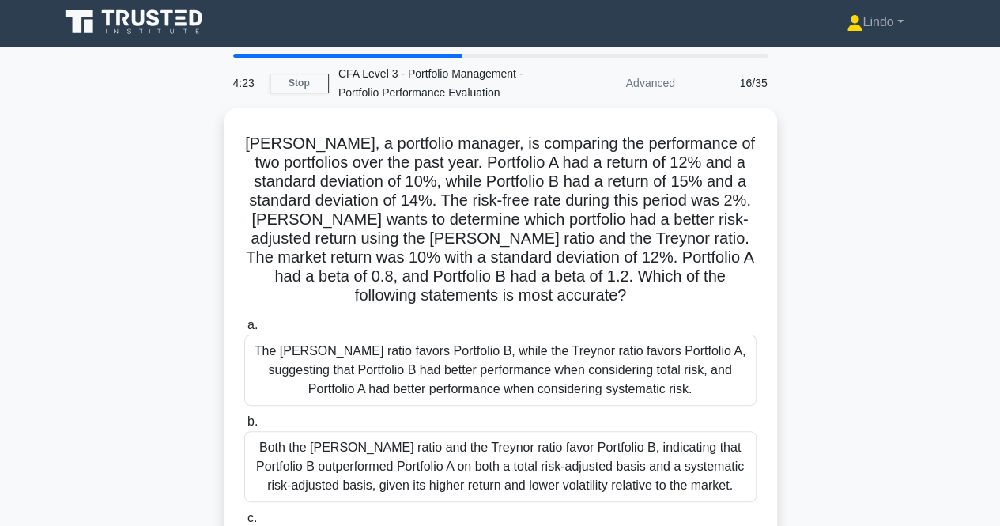
scroll to position [0, 0]
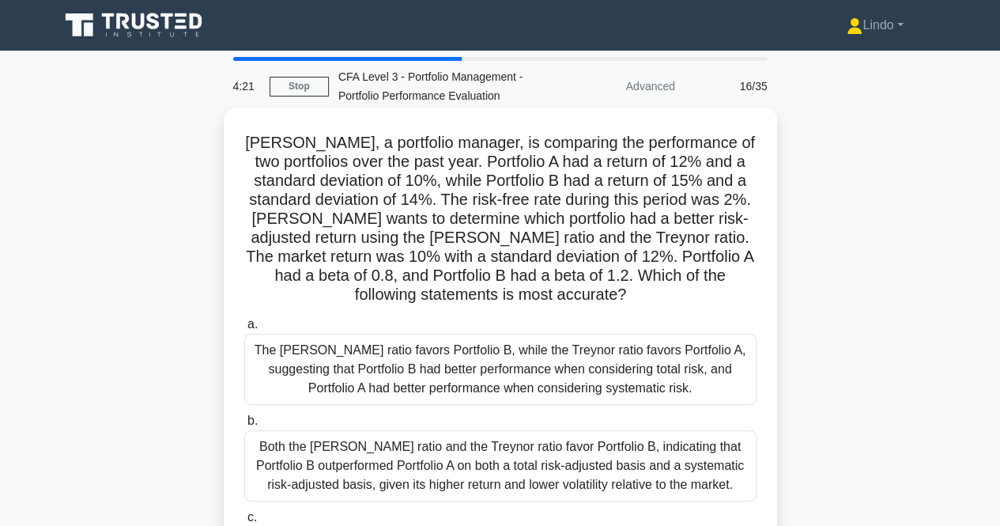
click at [444, 371] on div "The Sharpe ratio favors Portfolio B, while the Treynor ratio favors Portfolio A…" at bounding box center [500, 369] width 512 height 71
click at [244, 330] on input "a. The Sharpe ratio favors Portfolio B, while the Treynor ratio favors Portfoli…" at bounding box center [244, 324] width 0 height 10
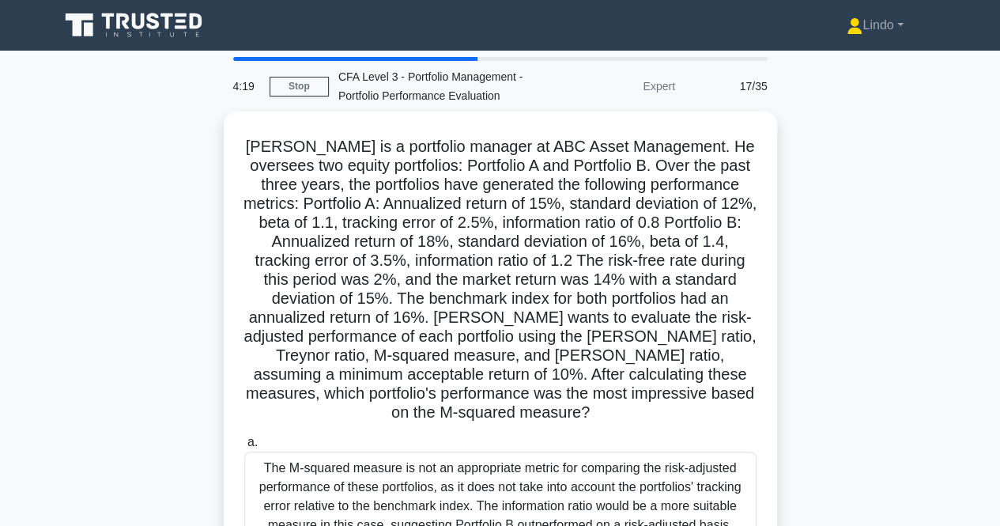
click at [988, 462] on main "4:19 Stop CFA Level 3 - Portfolio Management - Portfolio Performance Evaluation…" at bounding box center [500, 452] width 1000 height 803
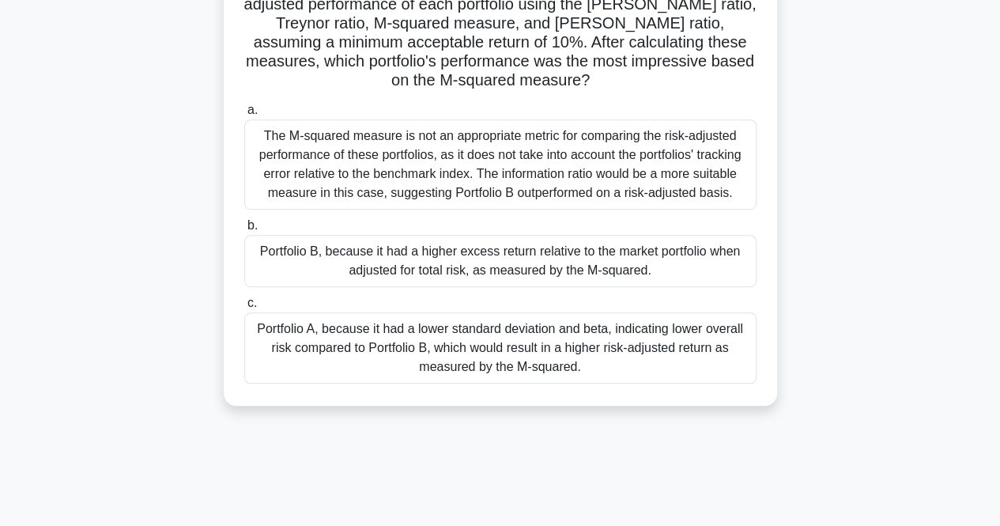
click at [457, 282] on div "Portfolio B, because it had a higher excess return relative to the market portf…" at bounding box center [500, 261] width 512 height 52
click at [244, 231] on input "b. Portfolio B, because it had a higher excess return relative to the market po…" at bounding box center [244, 226] width 0 height 10
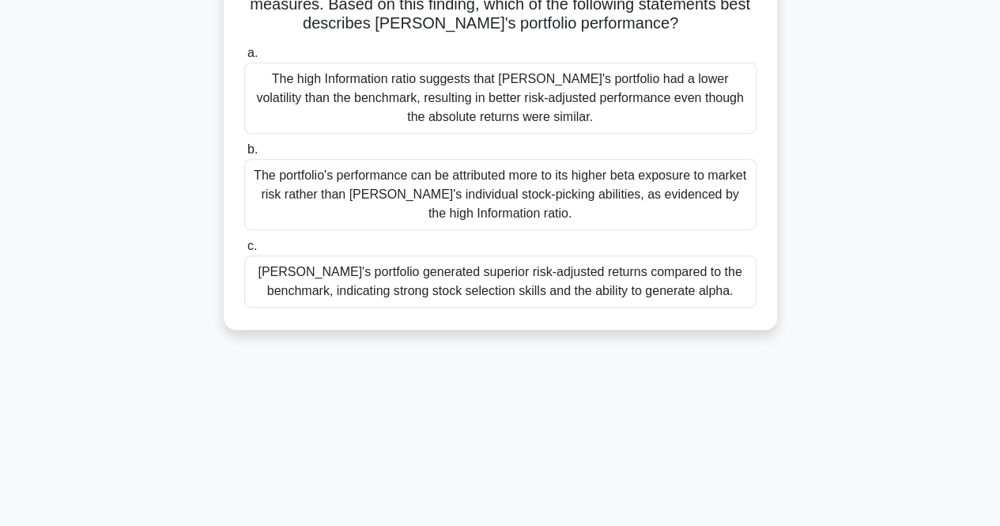
click at [481, 178] on div "The portfolio's performance can be attributed more to its higher beta exposure …" at bounding box center [500, 194] width 512 height 71
click at [244, 155] on input "b. The portfolio's performance can be attributed more to its higher beta exposu…" at bounding box center [244, 150] width 0 height 10
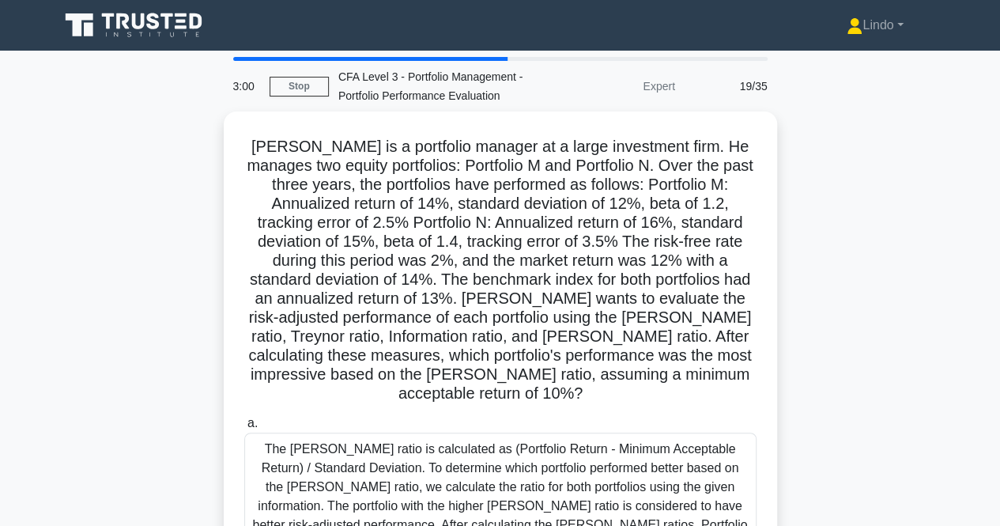
scroll to position [445, 0]
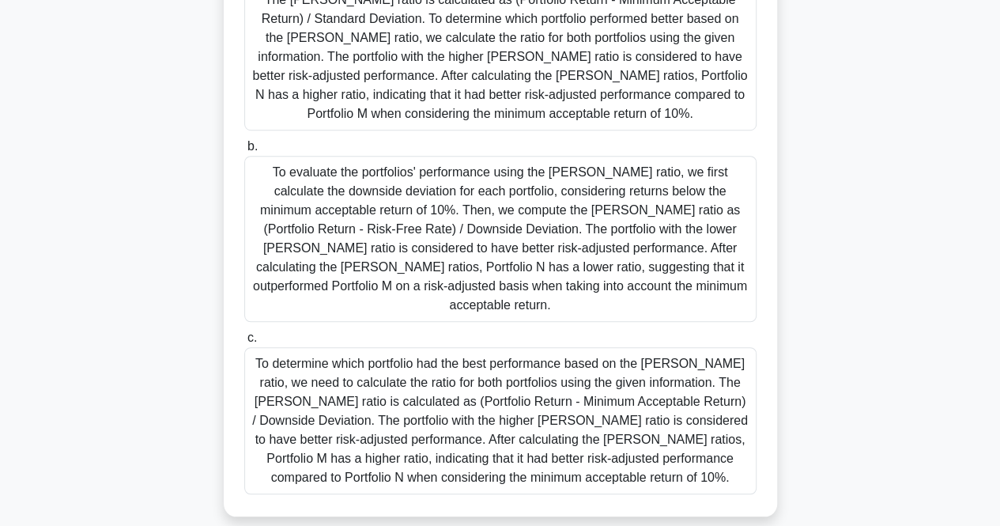
click at [565, 228] on div "To evaluate the portfolios' performance using the Sortino ratio, we first calcu…" at bounding box center [500, 239] width 512 height 166
click at [244, 152] on input "b. To evaluate the portfolios' performance using the Sortino ratio, we first ca…" at bounding box center [244, 146] width 0 height 10
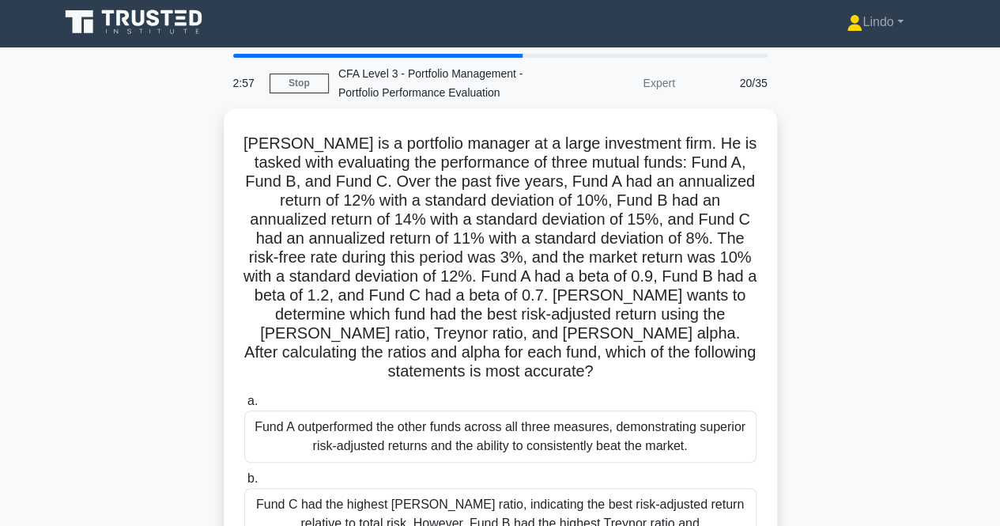
scroll to position [0, 0]
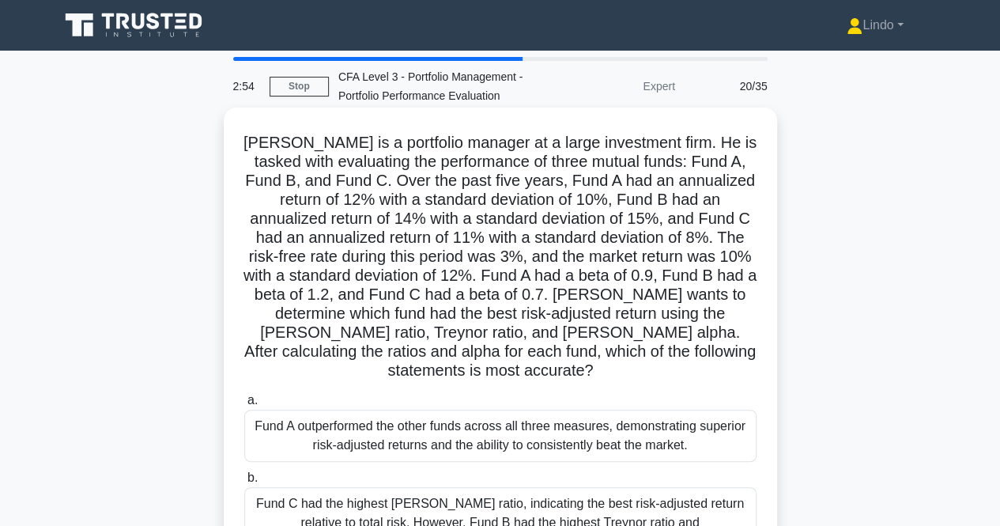
click at [544, 412] on div "Fund A outperformed the other funds across all three measures, demonstrating su…" at bounding box center [500, 435] width 512 height 52
click at [244, 405] on input "a. Fund A outperformed the other funds across all three measures, demonstrating…" at bounding box center [244, 400] width 0 height 10
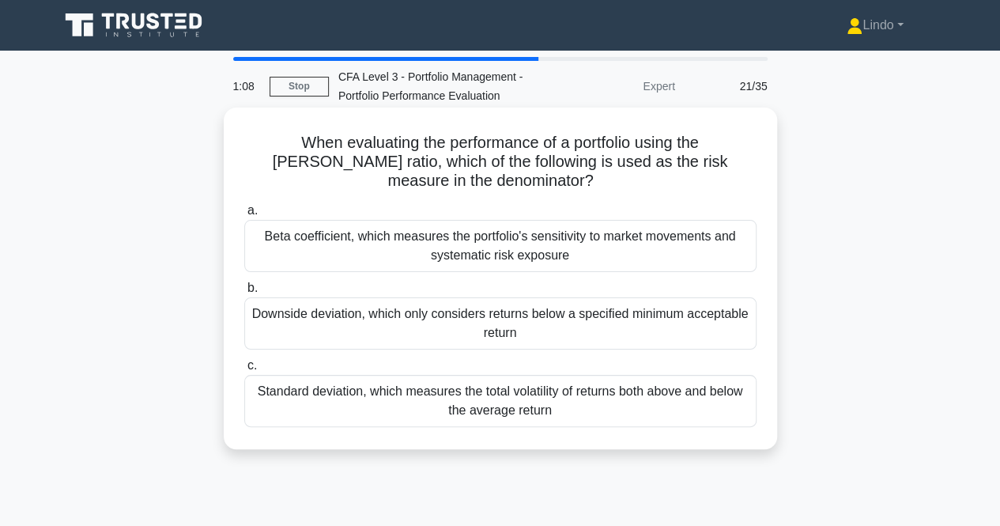
click at [551, 322] on div "Downside deviation, which only considers returns below a specified minimum acce…" at bounding box center [500, 323] width 512 height 52
click at [244, 293] on input "b. Downside deviation, which only considers returns below a specified minimum a…" at bounding box center [244, 288] width 0 height 10
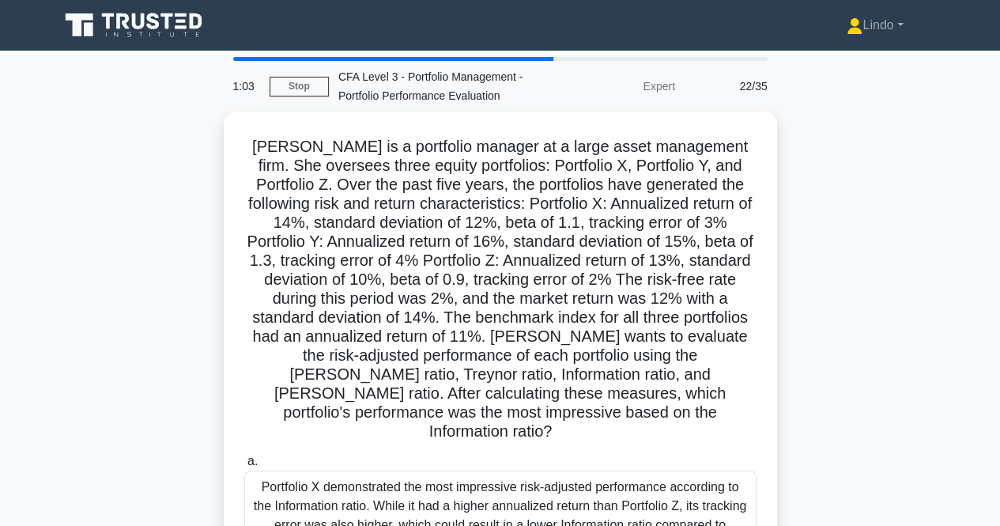
scroll to position [328, 0]
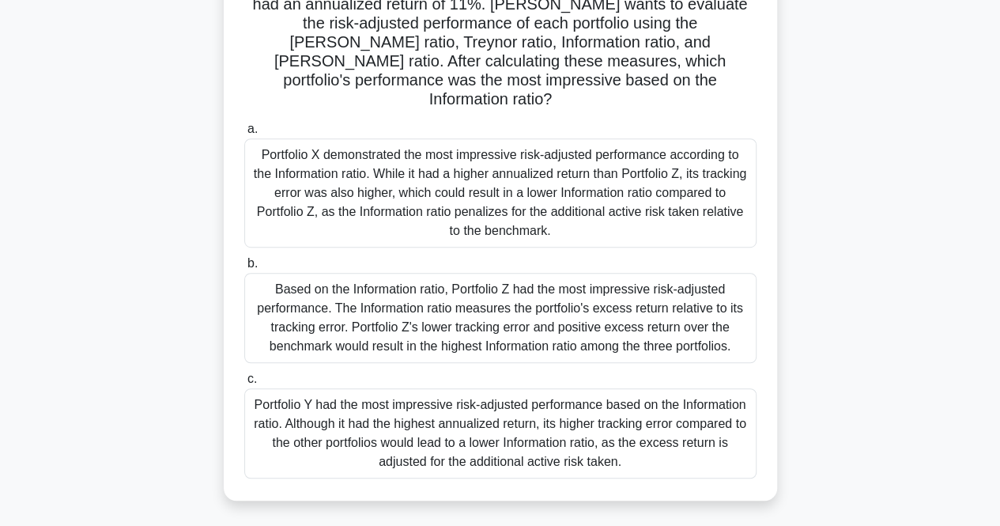
click at [569, 388] on div "Portfolio Y had the most impressive risk-adjusted performance based on the Info…" at bounding box center [500, 433] width 512 height 90
click at [244, 374] on input "c. Portfolio Y had the most impressive risk-adjusted performance based on the I…" at bounding box center [244, 379] width 0 height 10
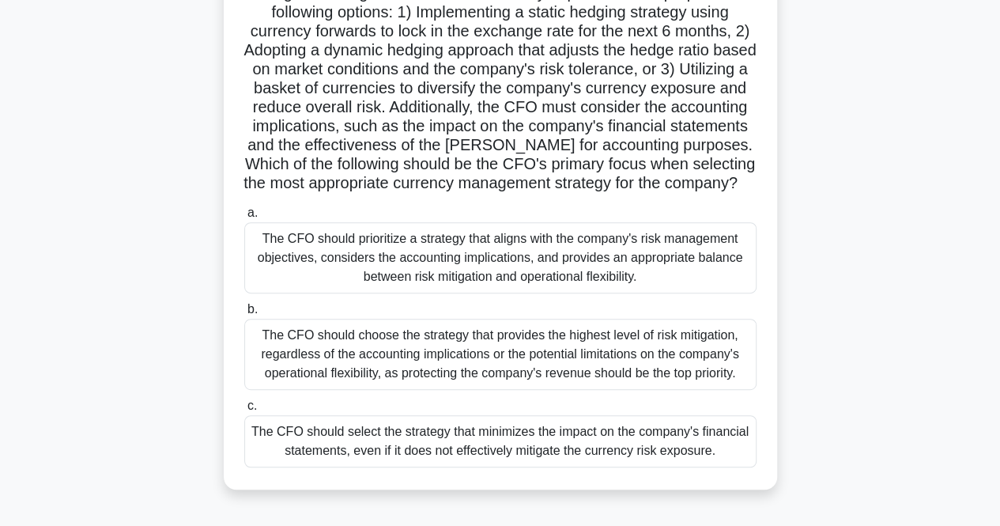
scroll to position [253, 0]
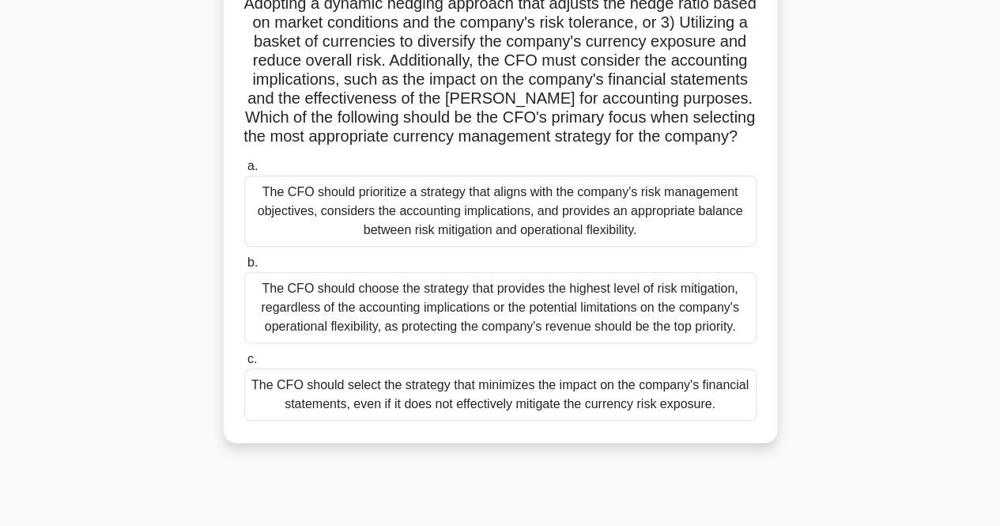
click at [605, 337] on div "The CFO should choose the strategy that provides the highest level of risk miti…" at bounding box center [500, 307] width 512 height 71
click at [244, 268] on input "b. The CFO should choose the strategy that provides the highest level of risk m…" at bounding box center [244, 263] width 0 height 10
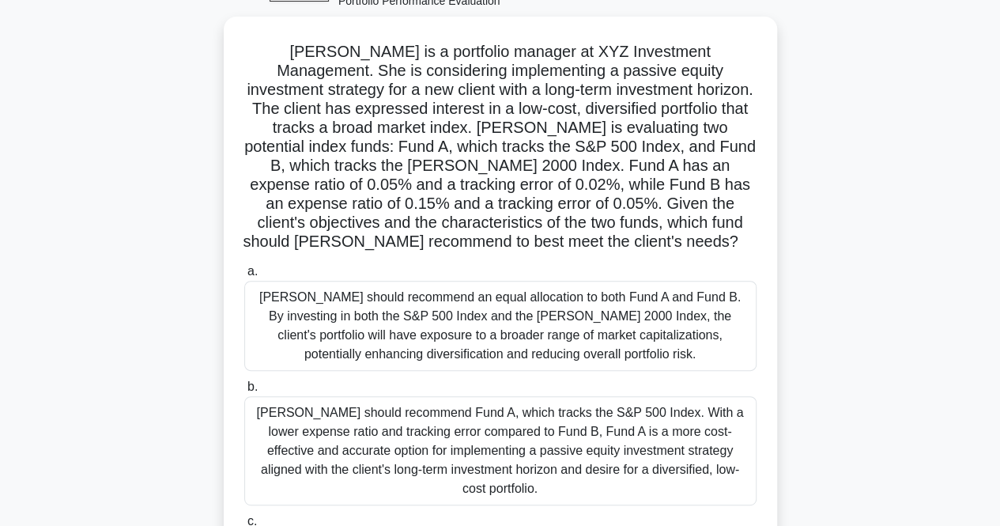
scroll to position [0, 0]
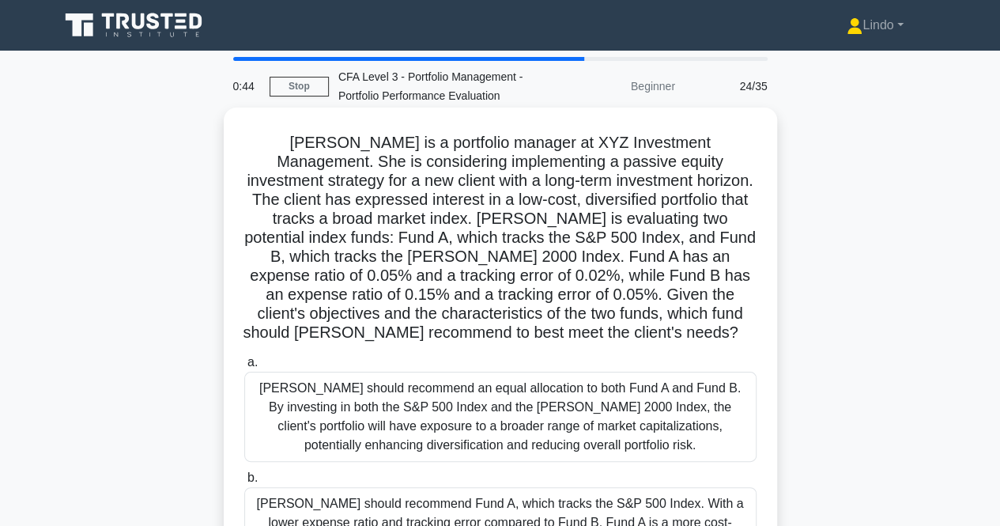
click at [569, 401] on div "Anne should recommend an equal allocation to both Fund A and Fund B. By investi…" at bounding box center [500, 416] width 512 height 90
click at [244, 368] on input "a. Anne should recommend an equal allocation to both Fund A and Fund B. By inve…" at bounding box center [244, 362] width 0 height 10
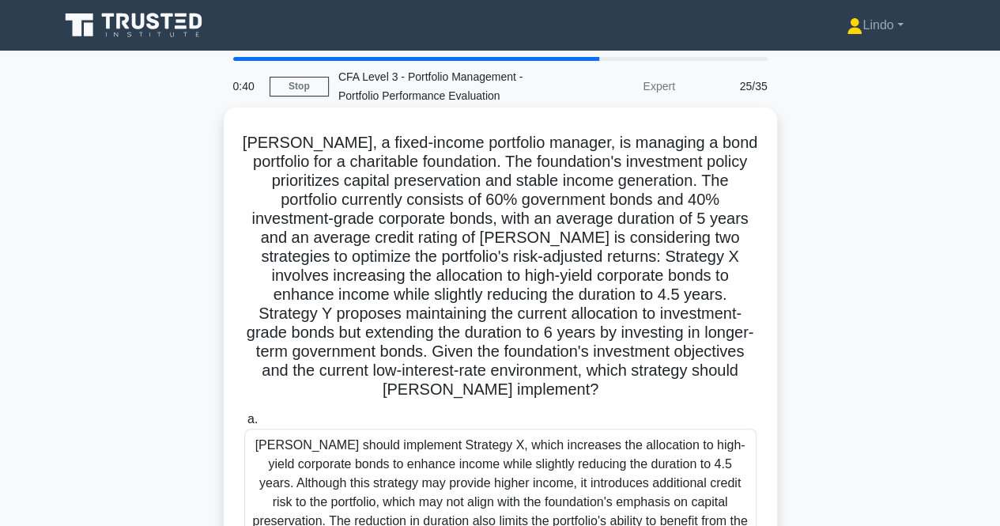
click at [562, 457] on div "William should implement Strategy X, which increases the allocation to high-yie…" at bounding box center [500, 492] width 512 height 128
click at [244, 424] on input "a. William should implement Strategy X, which increases the allocation to high-…" at bounding box center [244, 419] width 0 height 10
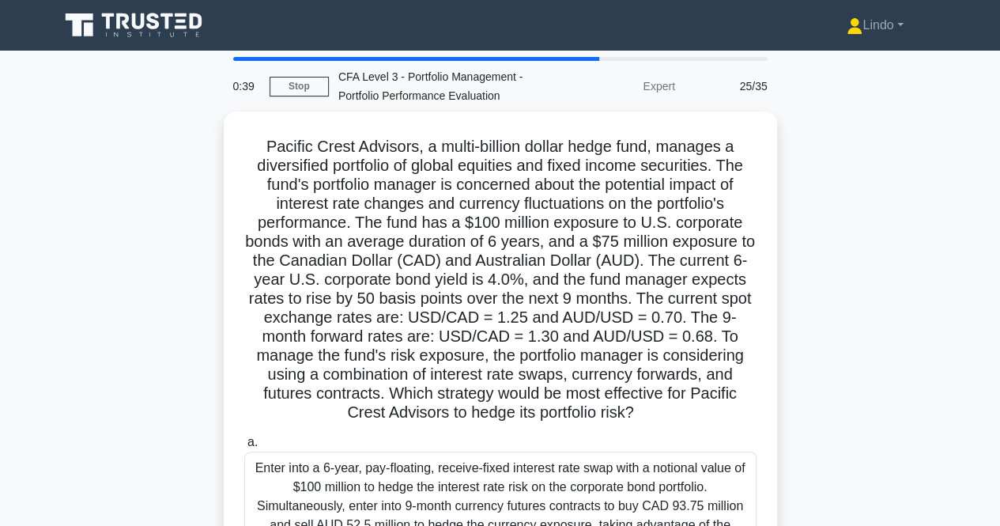
click at [562, 457] on div "Enter into a 6-year, pay-floating, receive-fixed interest rate swap with a noti…" at bounding box center [500, 505] width 512 height 109
click at [244, 447] on input "a. Enter into a 6-year, pay-floating, receive-fixed interest rate swap with a n…" at bounding box center [244, 442] width 0 height 10
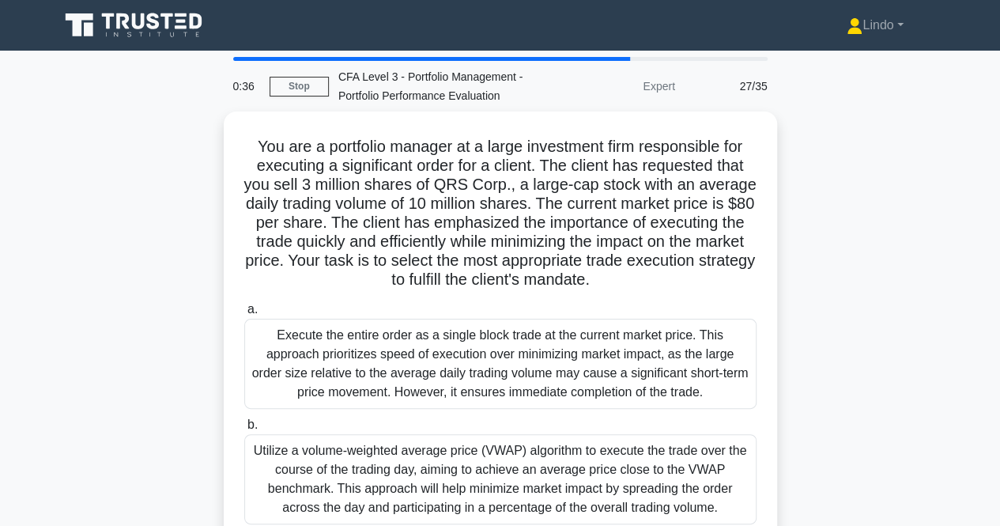
scroll to position [328, 0]
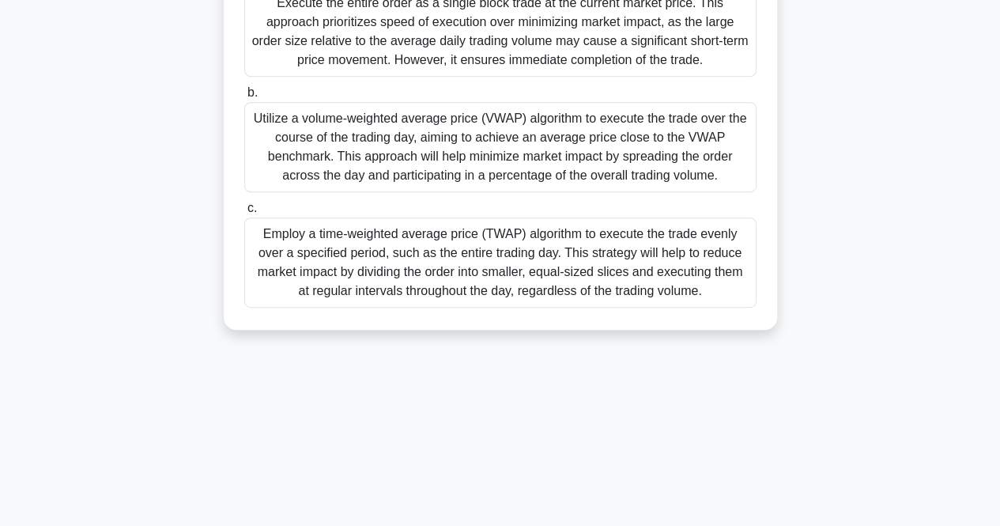
click at [496, 157] on div "Utilize a volume-weighted average price (VWAP) algorithm to execute the trade o…" at bounding box center [500, 147] width 512 height 90
click at [244, 98] on input "b. Utilize a volume-weighted average price (VWAP) algorithm to execute the trad…" at bounding box center [244, 93] width 0 height 10
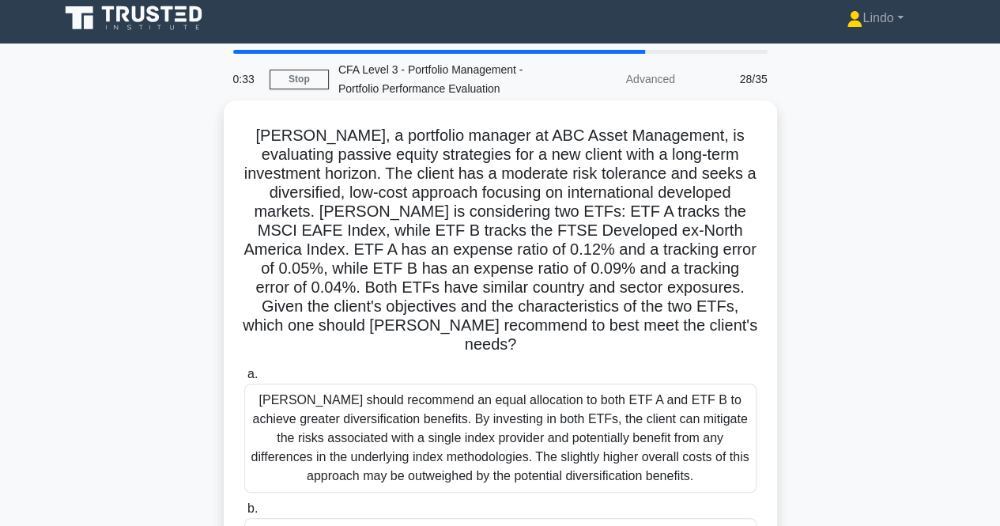
scroll to position [0, 0]
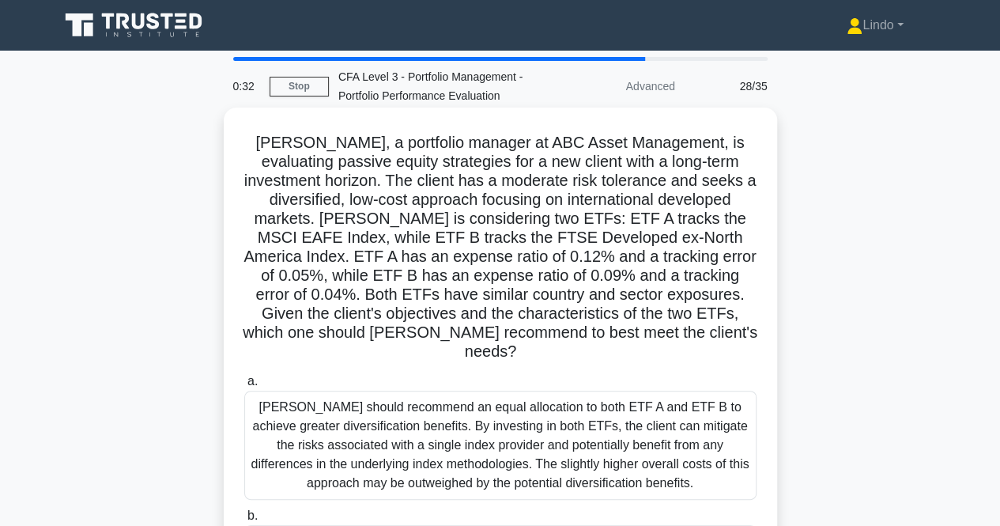
click at [487, 394] on div "Lisa should recommend an equal allocation to both ETF A and ETF B to achieve gr…" at bounding box center [500, 444] width 512 height 109
click at [244, 386] on input "a. Lisa should recommend an equal allocation to both ETF A and ETF B to achieve…" at bounding box center [244, 381] width 0 height 10
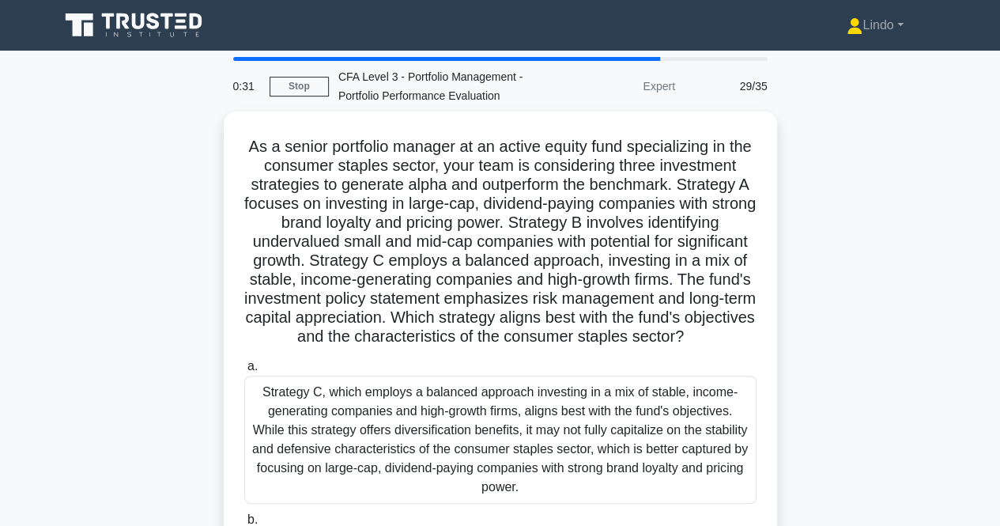
scroll to position [328, 0]
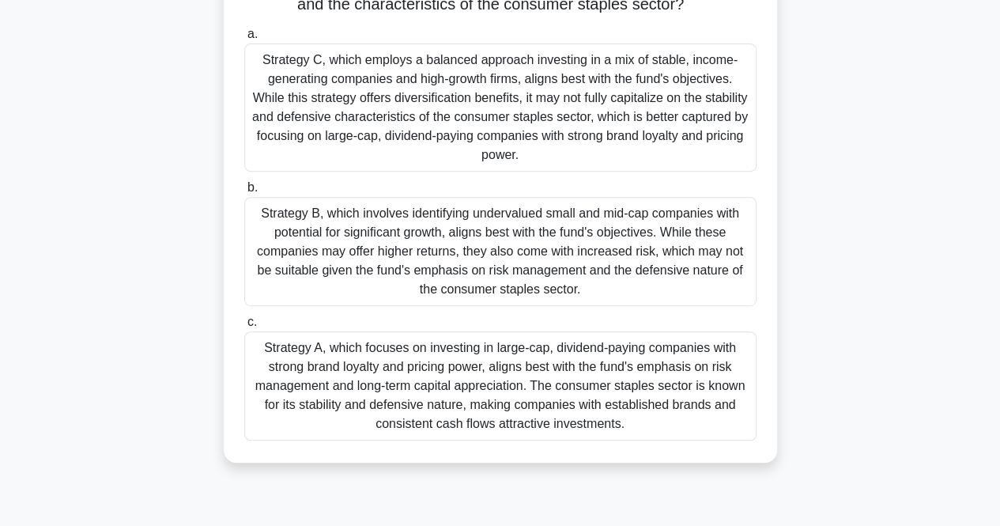
click at [550, 378] on div "Strategy A, which focuses on investing in large-cap, dividend-paying companies …" at bounding box center [500, 385] width 512 height 109
click at [244, 327] on input "c. Strategy A, which focuses on investing in large-cap, dividend-paying compani…" at bounding box center [244, 322] width 0 height 10
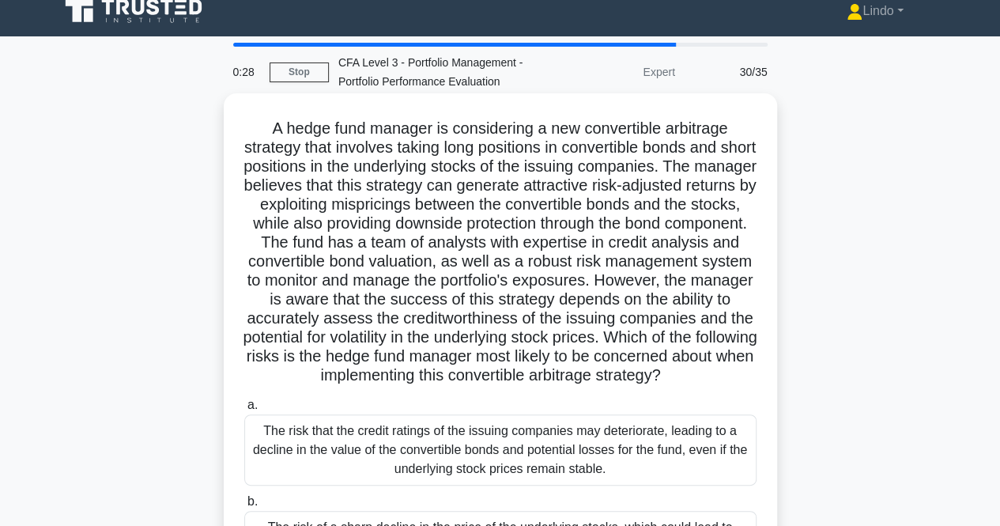
scroll to position [0, 0]
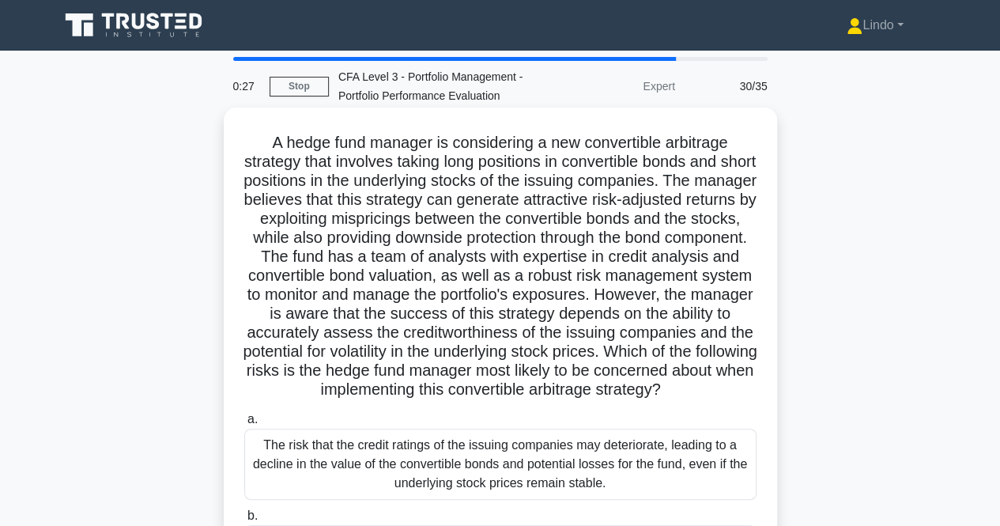
click at [497, 478] on div "The risk that the credit ratings of the issuing companies may deteriorate, lead…" at bounding box center [500, 463] width 512 height 71
click at [244, 424] on input "a. The risk that the credit ratings of the issuing companies may deteriorate, l…" at bounding box center [244, 419] width 0 height 10
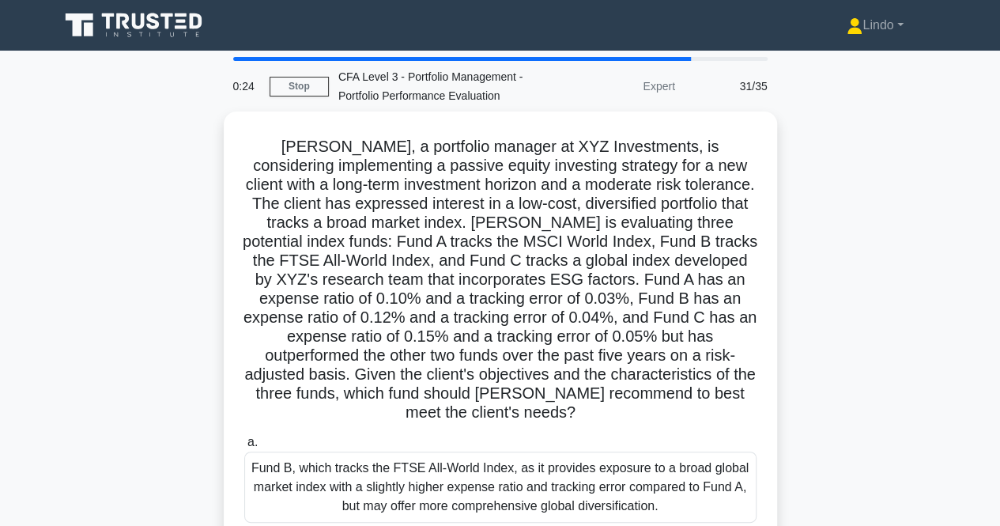
scroll to position [328, 0]
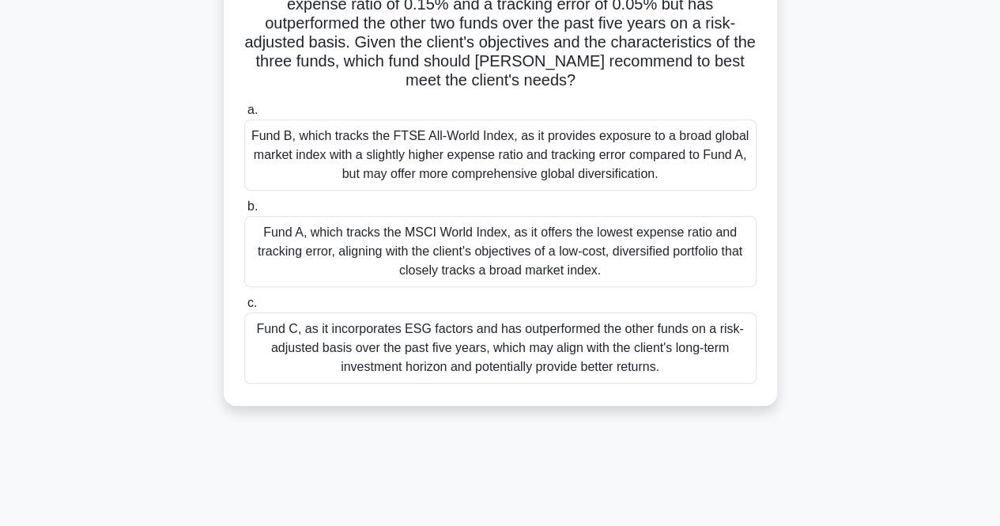
click at [444, 314] on div "Fund C, as it incorporates ESG factors and has outperformed the other funds on …" at bounding box center [500, 347] width 512 height 71
click at [244, 308] on input "c. Fund C, as it incorporates ESG factors and has outperformed the other funds …" at bounding box center [244, 303] width 0 height 10
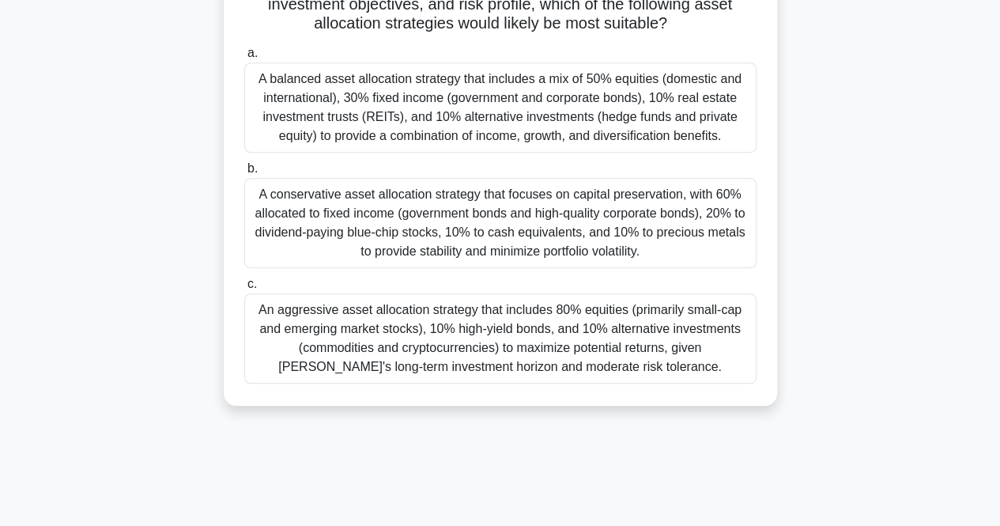
click at [563, 344] on div "An aggressive asset allocation strategy that includes 80% equities (primarily s…" at bounding box center [500, 338] width 512 height 90
click at [244, 289] on input "c. An aggressive asset allocation strategy that includes 80% equities (primaril…" at bounding box center [244, 284] width 0 height 10
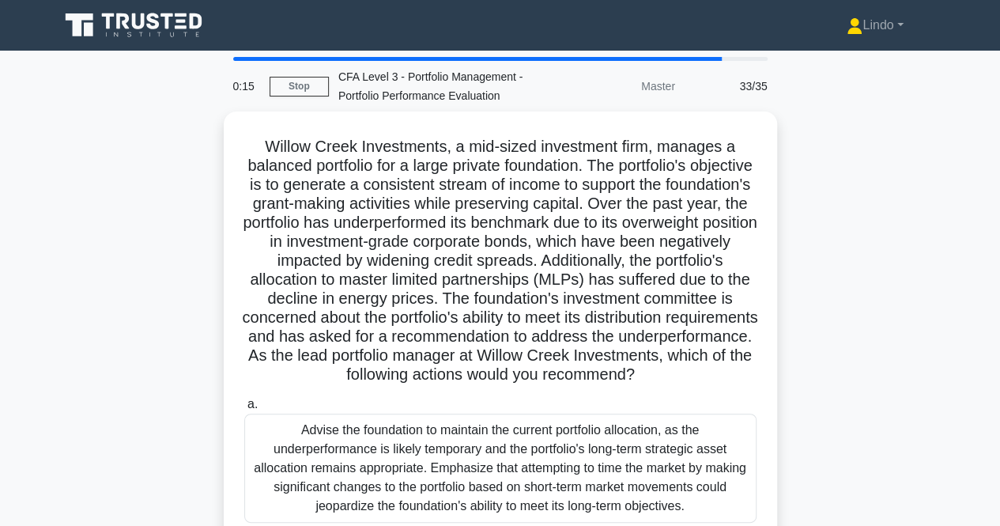
scroll to position [331, 0]
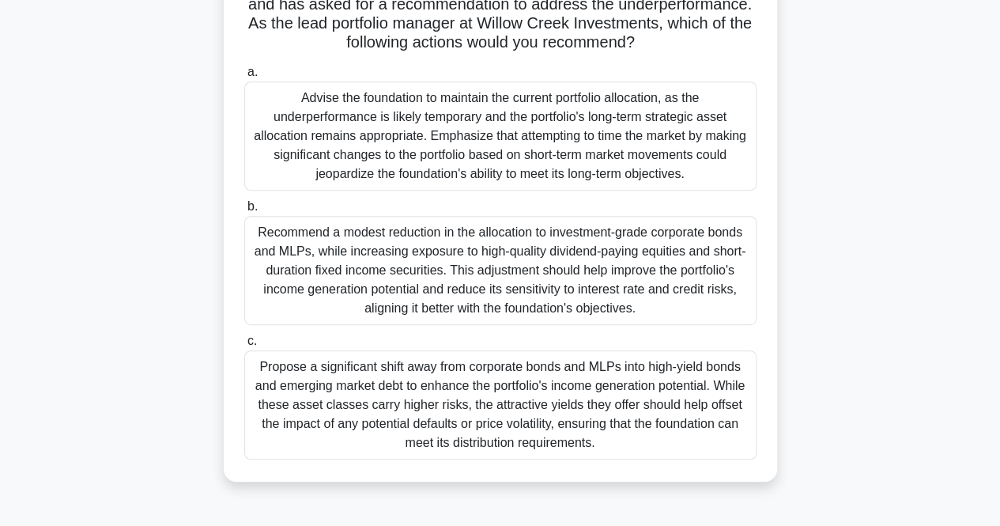
click at [504, 303] on div "Recommend a modest reduction in the allocation to investment-grade corporate bo…" at bounding box center [500, 270] width 512 height 109
click at [244, 212] on input "b. Recommend a modest reduction in the allocation to investment-grade corporate…" at bounding box center [244, 207] width 0 height 10
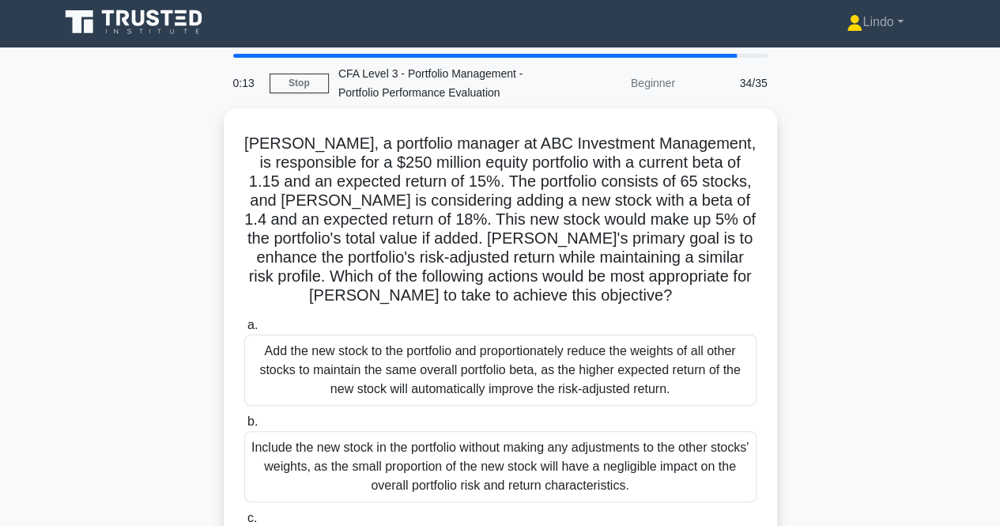
scroll to position [0, 0]
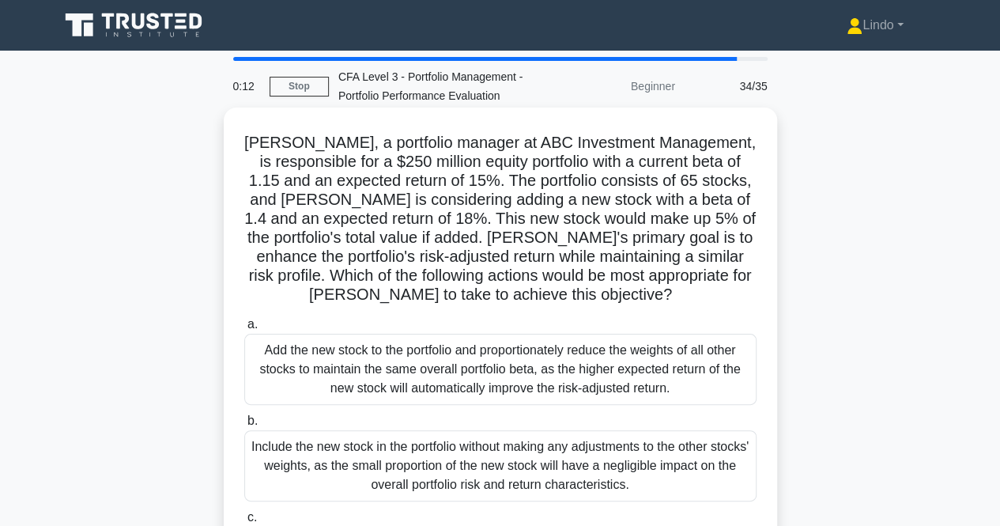
click at [460, 375] on div "Add the new stock to the portfolio and proportionately reduce the weights of al…" at bounding box center [500, 369] width 512 height 71
click at [244, 330] on input "a. Add the new stock to the portfolio and proportionately reduce the weights of…" at bounding box center [244, 324] width 0 height 10
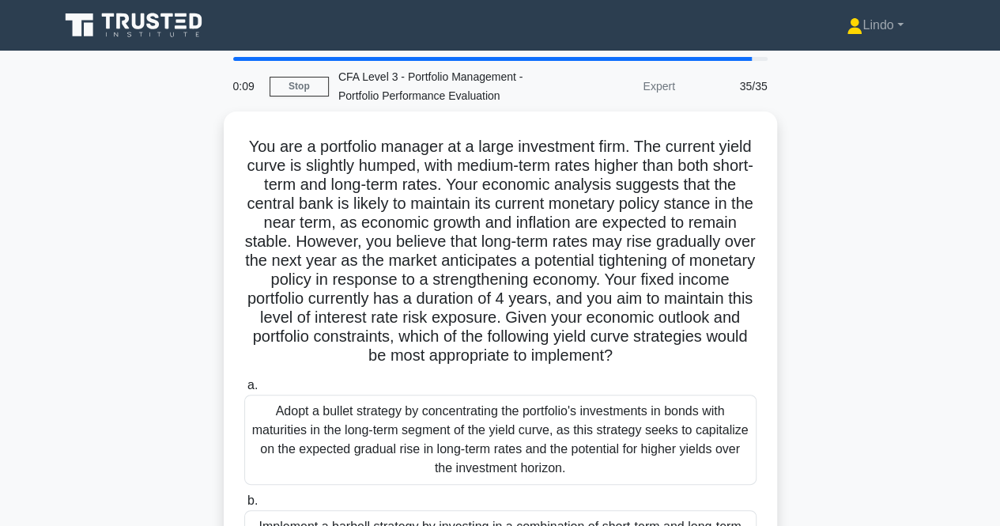
scroll to position [328, 0]
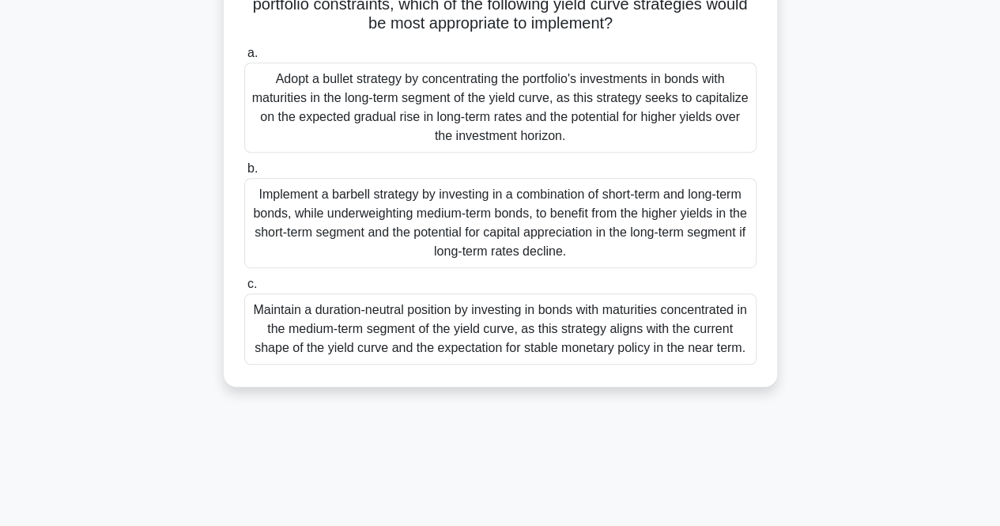
click at [575, 236] on div "Implement a barbell strategy by investing in a combination of short-term and lo…" at bounding box center [500, 223] width 512 height 90
click at [244, 174] on input "b. Implement a barbell strategy by investing in a combination of short-term and…" at bounding box center [244, 169] width 0 height 10
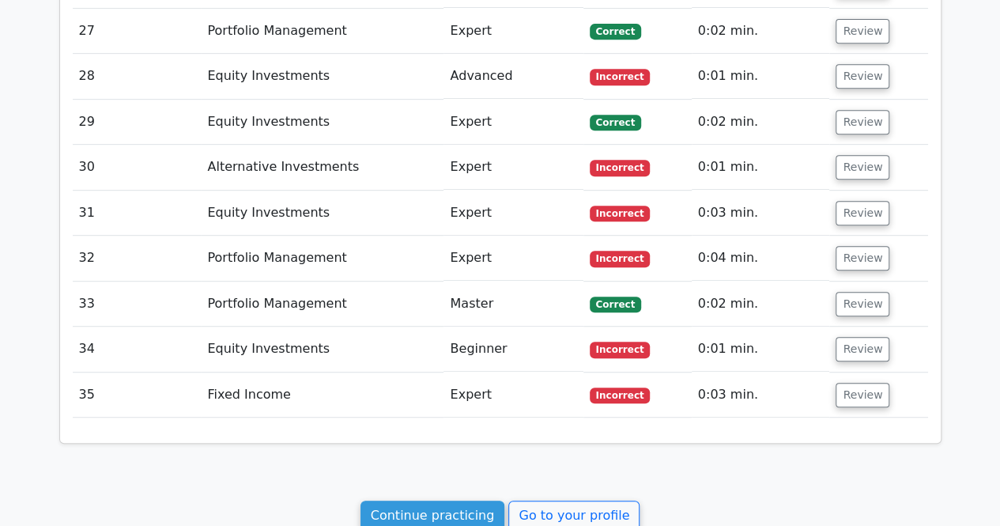
scroll to position [3414, 0]
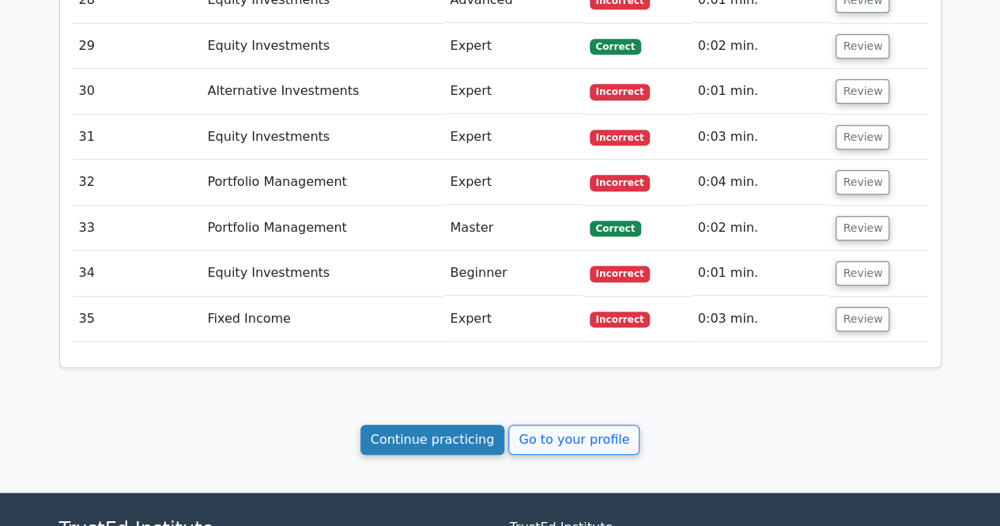
click at [433, 424] on link "Continue practicing" at bounding box center [432, 439] width 145 height 30
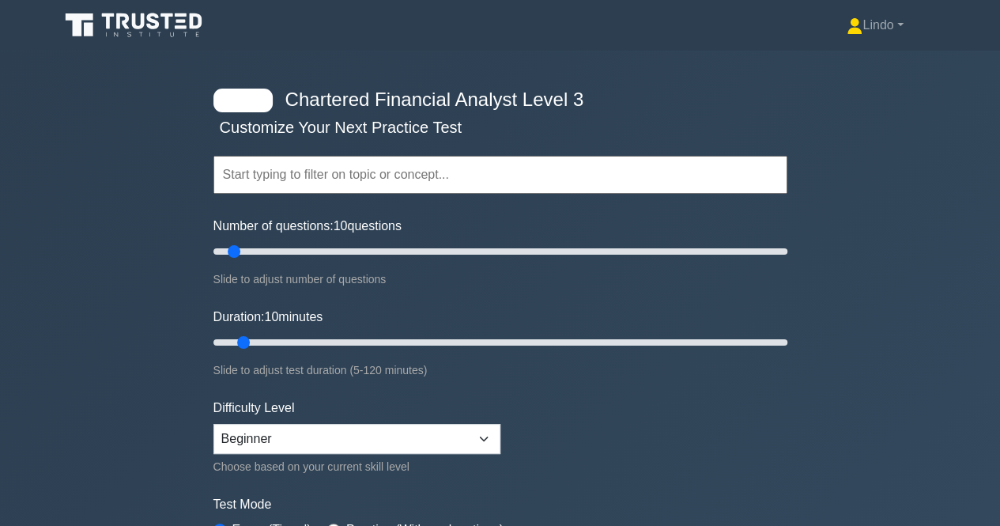
scroll to position [460, 0]
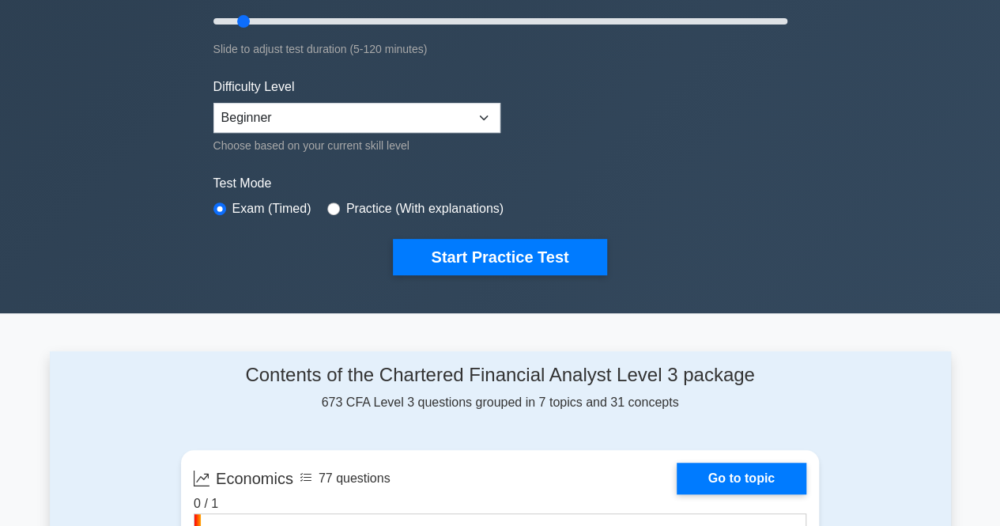
scroll to position [302, 0]
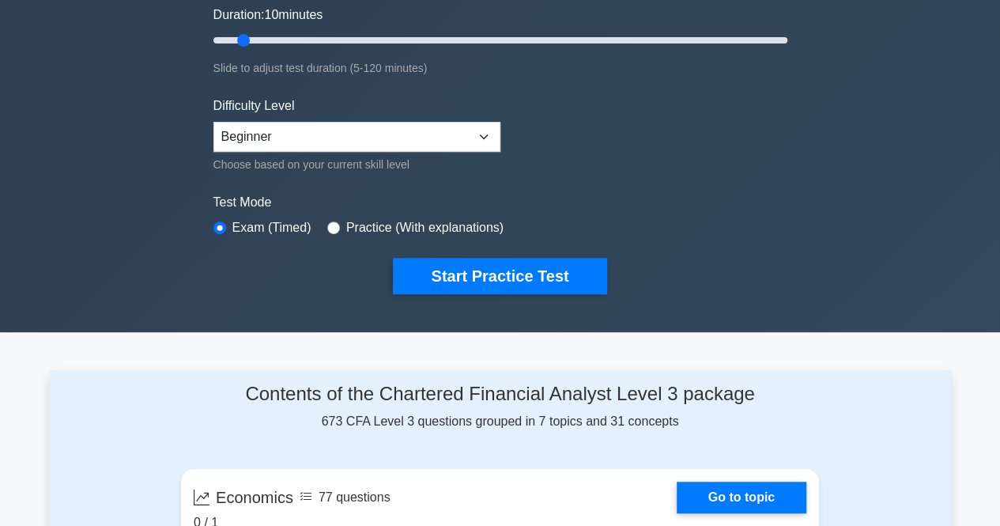
click at [899, 126] on div "Chartered Financial Analyst Level 3 Customize Your Next Practice Test Topics Ec…" at bounding box center [500, 40] width 1000 height 583
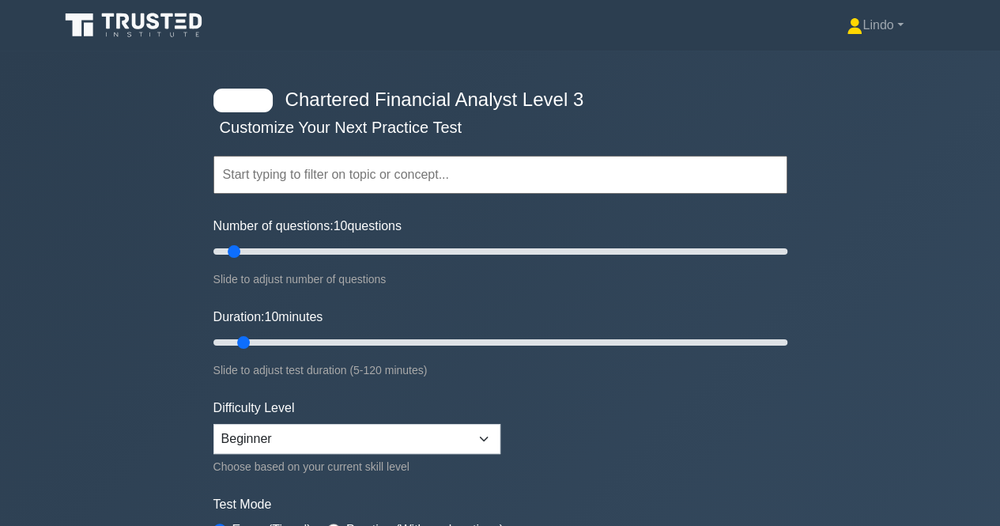
click at [307, 179] on input "text" at bounding box center [500, 175] width 574 height 38
click at [315, 249] on input "Number of questions: 40 questions" at bounding box center [500, 251] width 574 height 19
type input "35"
click at [303, 250] on input "Number of questions: 35 questions" at bounding box center [500, 251] width 574 height 19
type input "20"
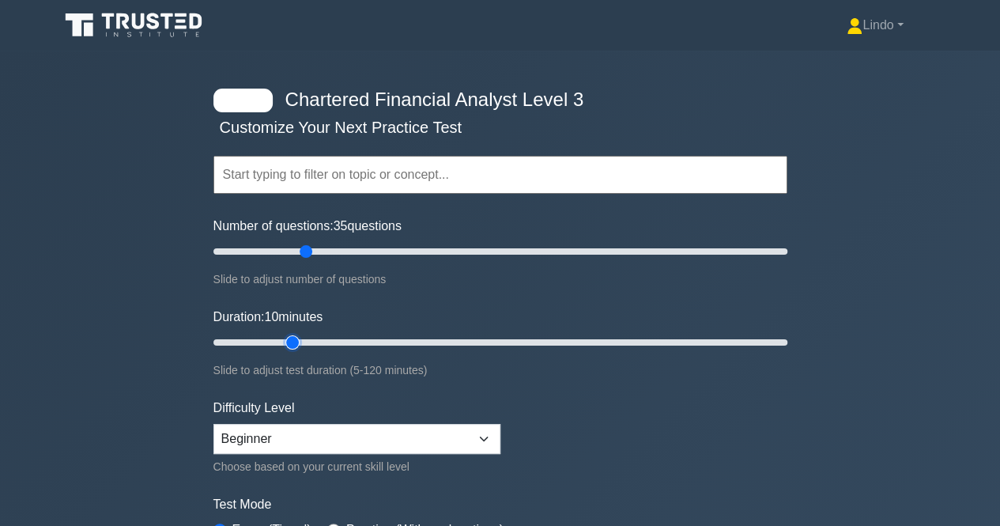
click at [292, 341] on input "Duration: 10 minutes" at bounding box center [500, 342] width 574 height 19
click at [998, 462] on div "Chartered Financial Analyst Level 3 Customize Your Next Practice Test Topics Ec…" at bounding box center [500, 342] width 1000 height 583
click at [583, 170] on input "text" at bounding box center [500, 175] width 574 height 38
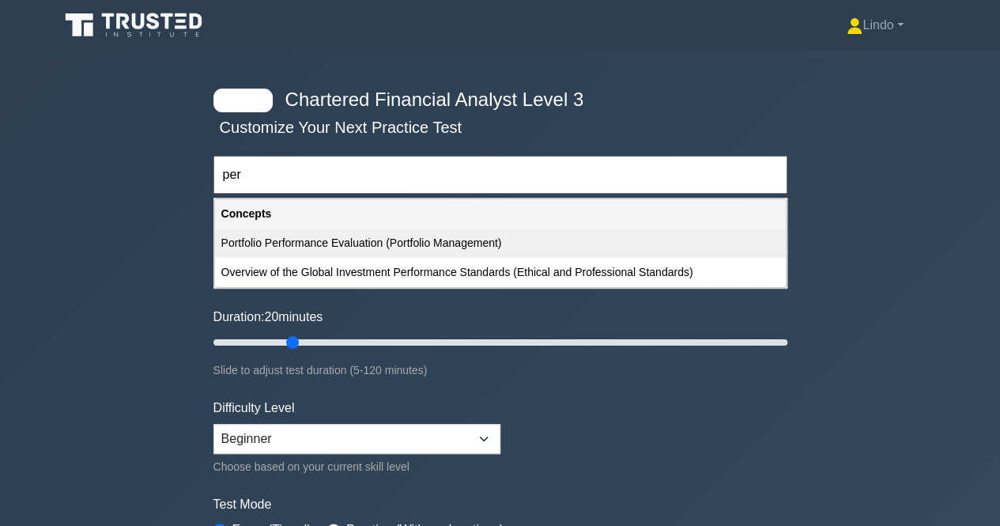
click at [434, 240] on div "Portfolio Performance Evaluation (Portfolio Management)" at bounding box center [500, 242] width 571 height 29
type input "Portfolio Performance Evaluation (Portfolio Management)"
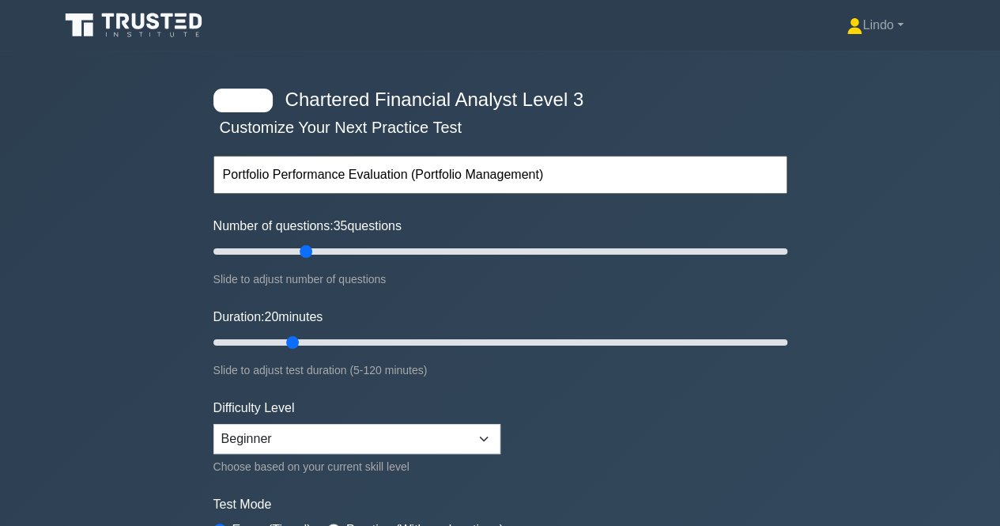
scroll to position [460, 0]
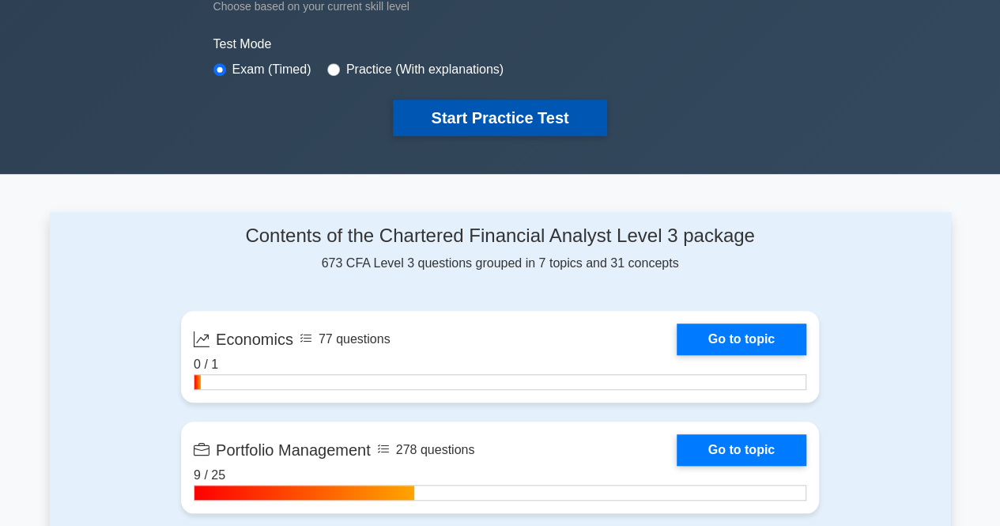
click at [540, 108] on button "Start Practice Test" at bounding box center [499, 118] width 213 height 36
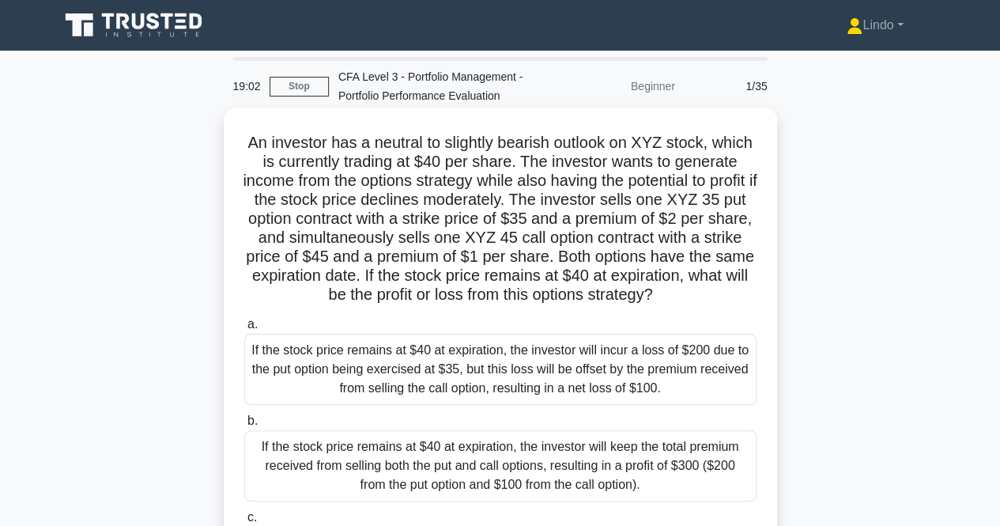
click at [504, 375] on div "If the stock price remains at $40 at expiration, the investor will incur a loss…" at bounding box center [500, 369] width 512 height 71
click at [244, 330] on input "a. If the stock price remains at $40 at expiration, the investor will incur a l…" at bounding box center [244, 324] width 0 height 10
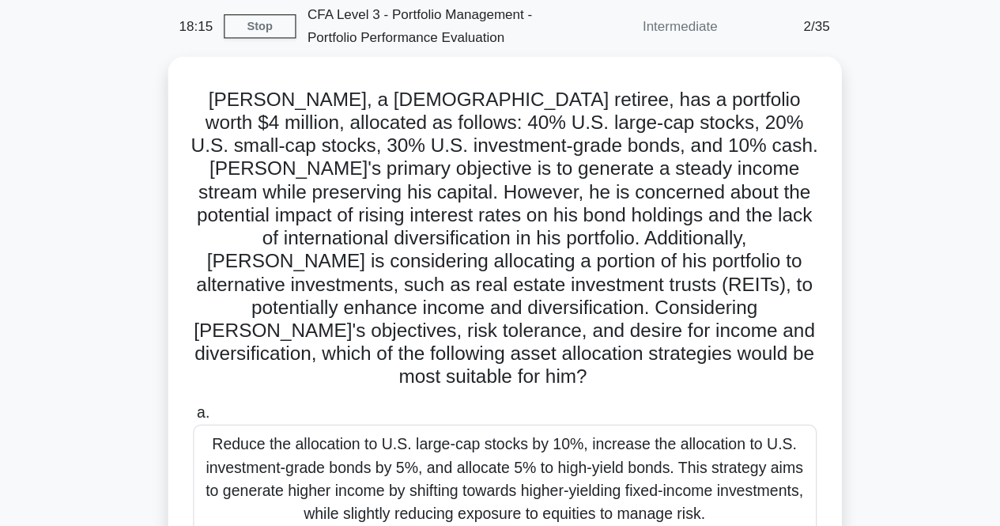
click at [794, 422] on div "[PERSON_NAME], a [DEMOGRAPHIC_DATA] retiree, has a portfolio worth $4 million, …" at bounding box center [500, 462] width 901 height 702
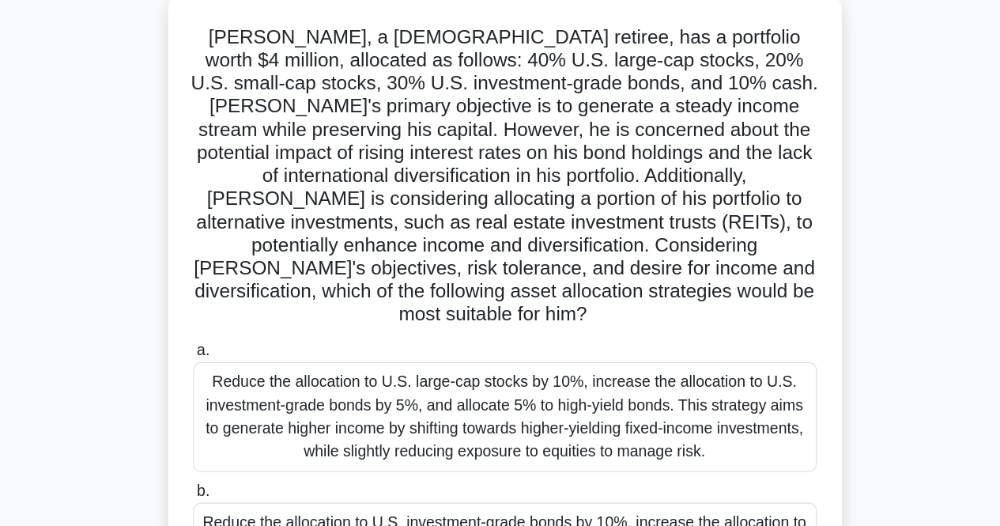
scroll to position [49, 0]
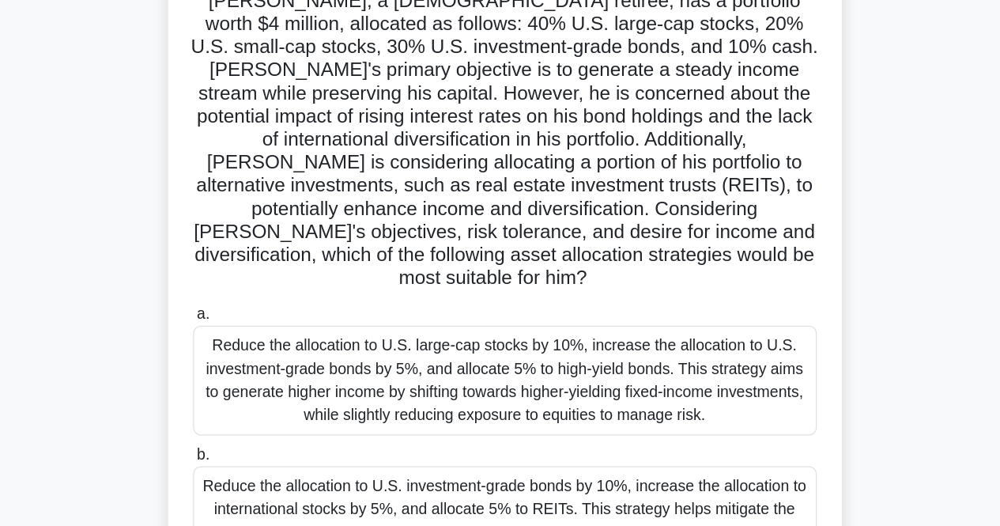
click at [530, 413] on div "Reduce the allocation to U.S. large-cap stocks by 10%, increase the allocation …" at bounding box center [500, 405] width 512 height 90
click at [244, 356] on input "a. Reduce the allocation to U.S. large-cap stocks by 10%, increase the allocati…" at bounding box center [244, 351] width 0 height 10
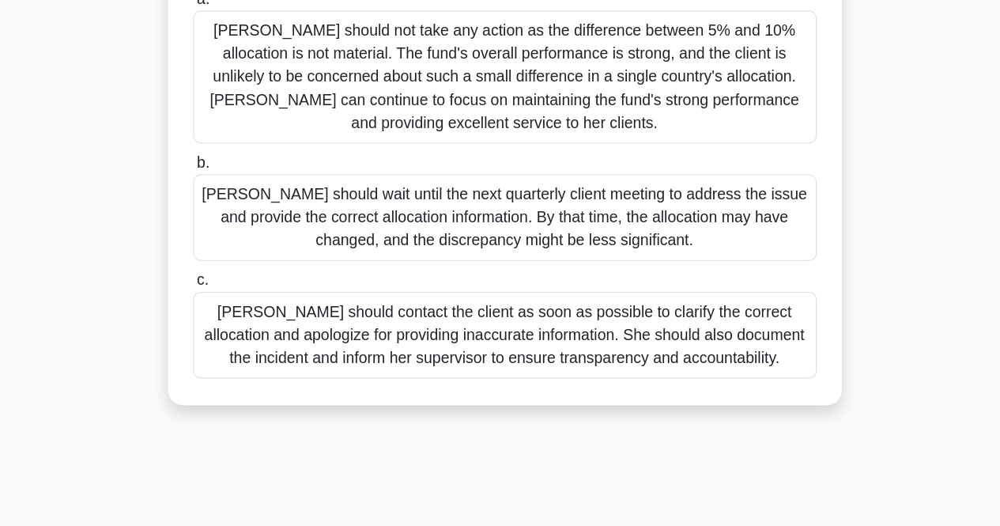
scroll to position [275, 0]
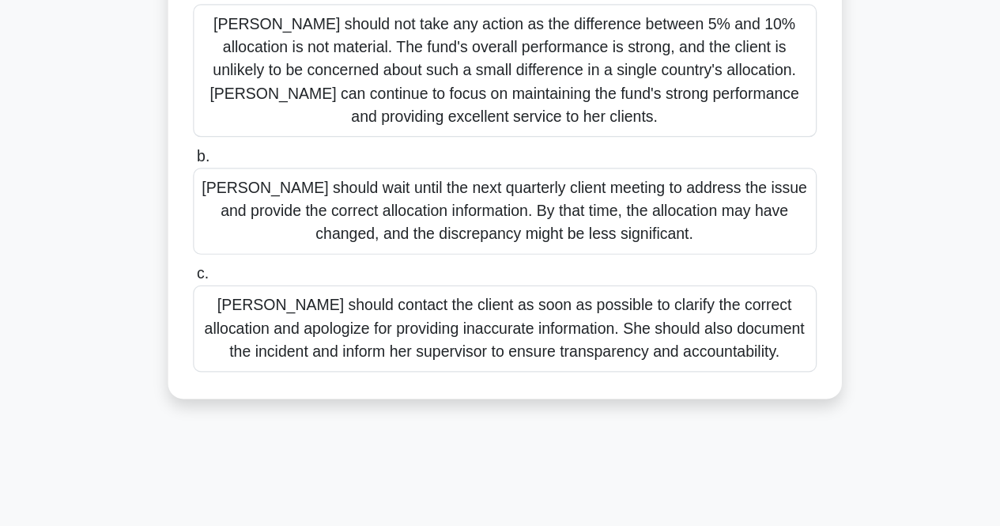
click at [650, 372] on div "[PERSON_NAME] should contact the client as soon as possible to clarify the corr…" at bounding box center [500, 362] width 512 height 71
click at [244, 323] on input "c. [PERSON_NAME] should contact the client as soon as possible to clarify the c…" at bounding box center [244, 318] width 0 height 10
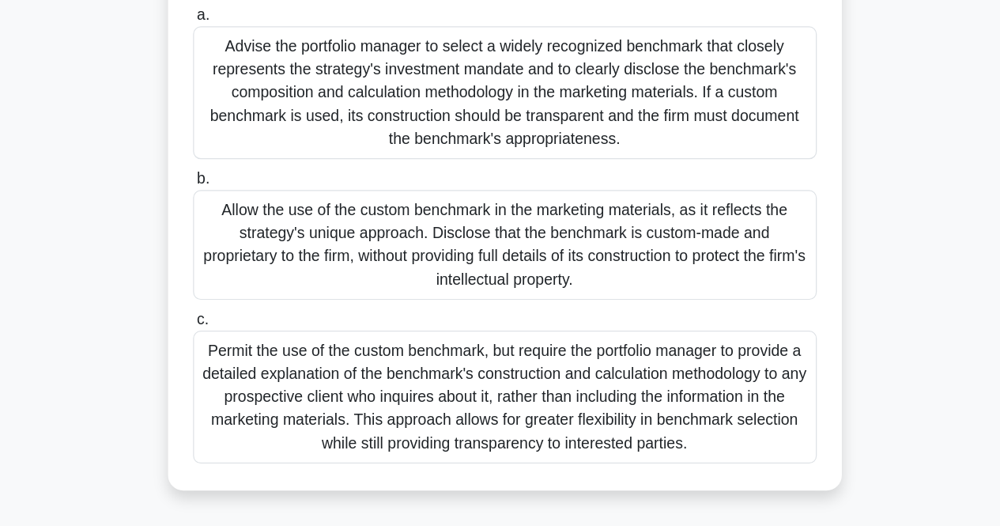
scroll to position [258, 0]
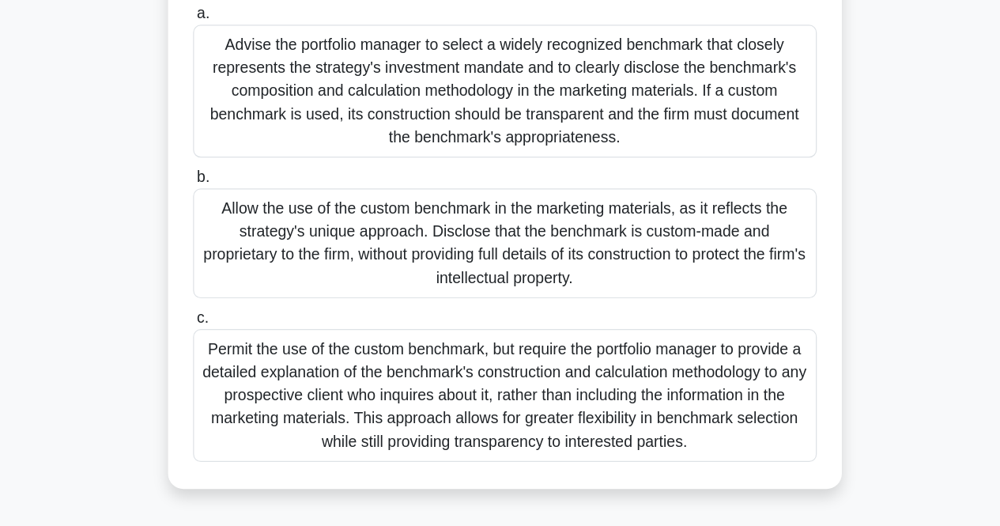
click at [665, 405] on div "Permit the use of the custom benchmark, but require the portfolio manager to pr…" at bounding box center [500, 418] width 512 height 109
click at [244, 360] on input "c. Permit the use of the custom benchmark, but require the portfolio manager to…" at bounding box center [244, 354] width 0 height 10
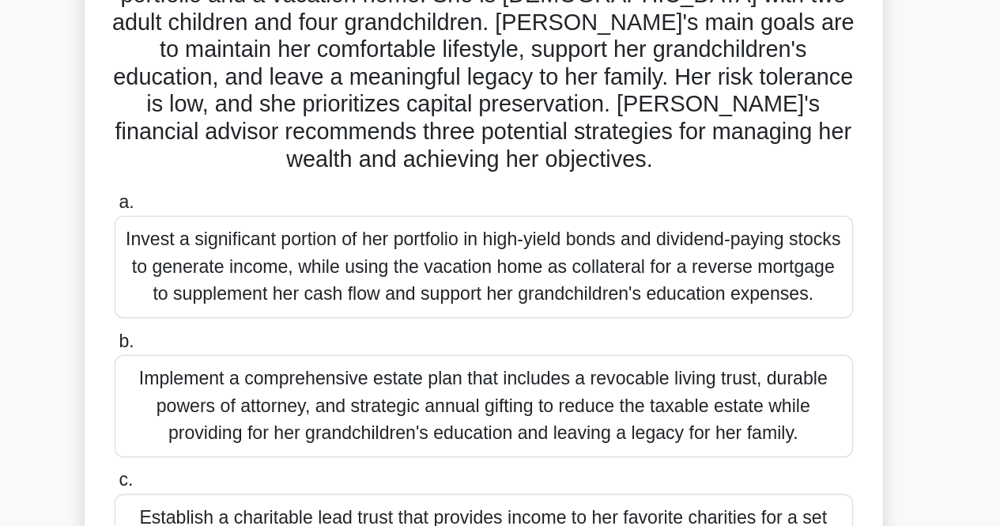
scroll to position [55, 0]
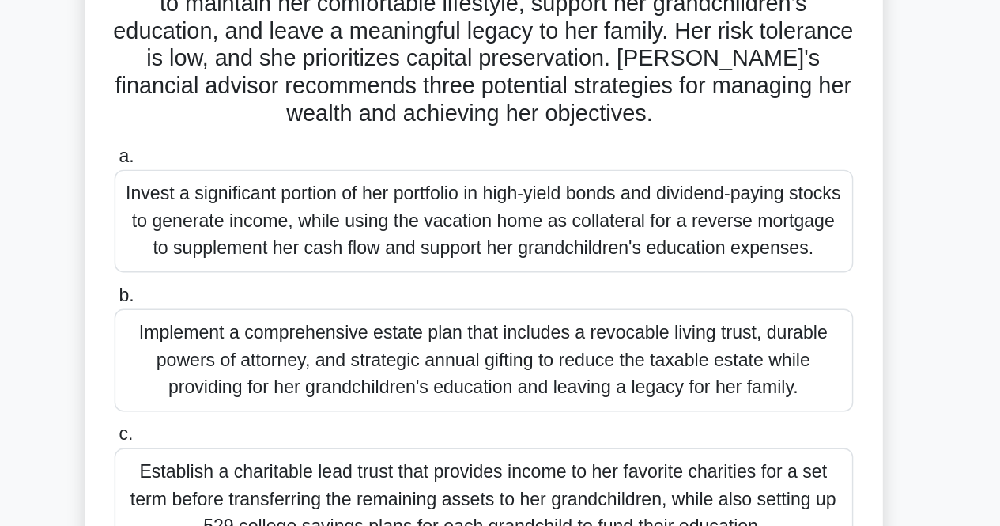
click at [549, 319] on div "Invest a significant portion of her portfolio in high-yield bonds and dividend-…" at bounding box center [500, 314] width 512 height 71
click at [244, 275] on input "a. Invest a significant portion of her portfolio in high-yield bonds and divide…" at bounding box center [244, 270] width 0 height 10
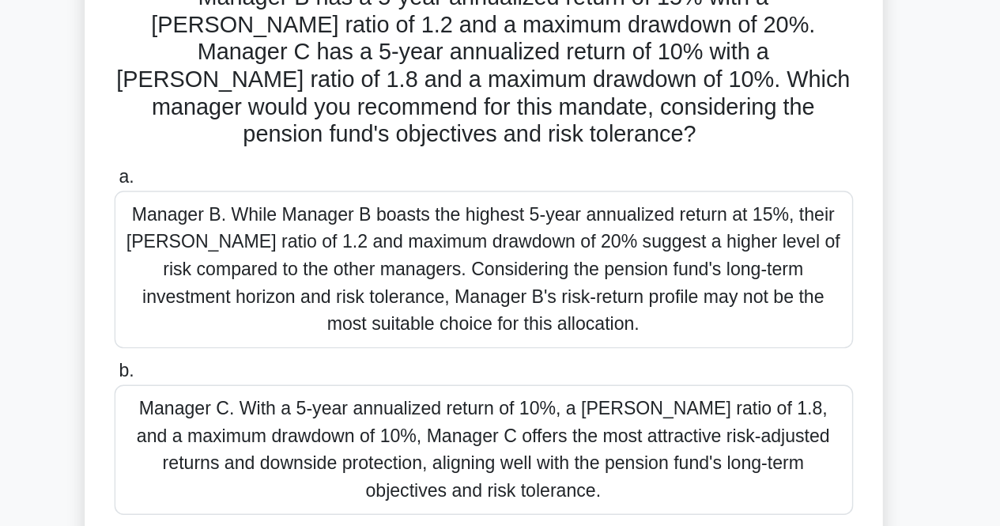
scroll to position [218, 0]
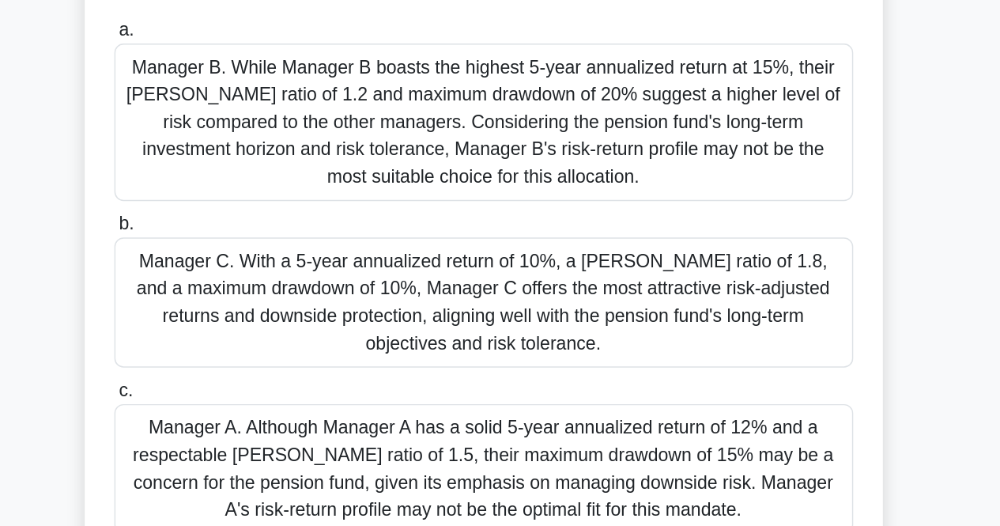
click at [511, 463] on div "Manager A. Although Manager A has a solid 5-year annualized return of 12% and a…" at bounding box center [500, 486] width 512 height 90
click at [244, 437] on input "c. Manager A. Although Manager A has a solid 5-year annualized return of 12% an…" at bounding box center [244, 432] width 0 height 10
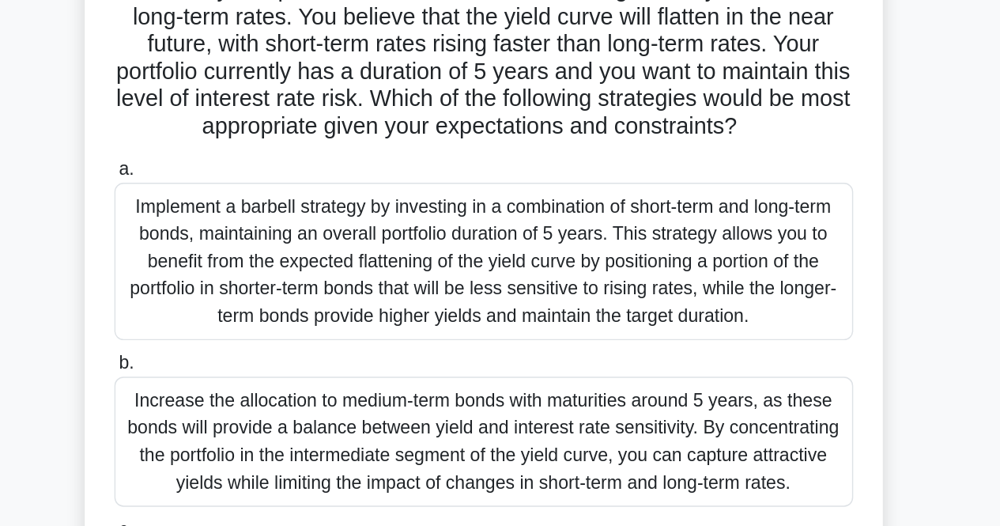
scroll to position [28, 0]
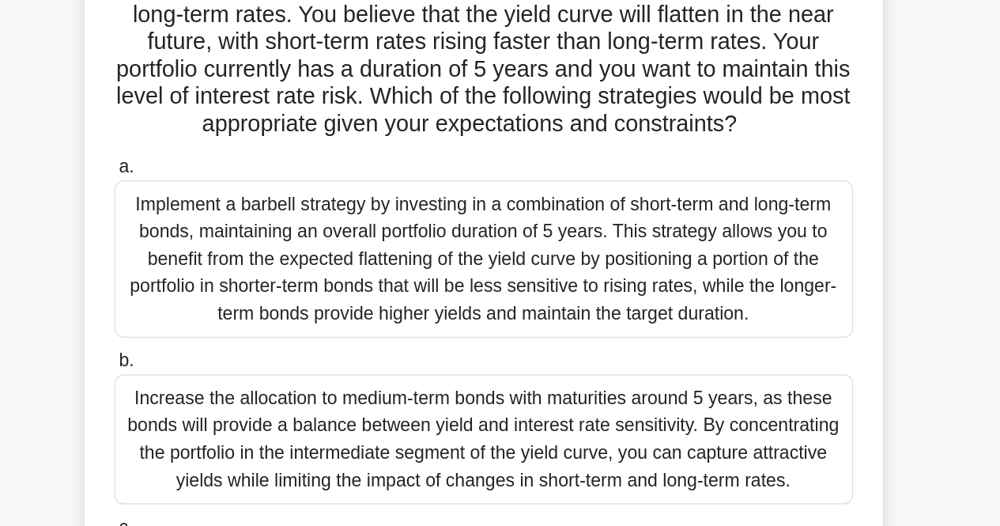
click at [368, 443] on div "Increase the allocation to medium-term bonds with maturities around 5 years, as…" at bounding box center [500, 465] width 512 height 90
click at [244, 417] on input "b. Increase the allocation to medium-term bonds with maturities around 5 years,…" at bounding box center [244, 411] width 0 height 10
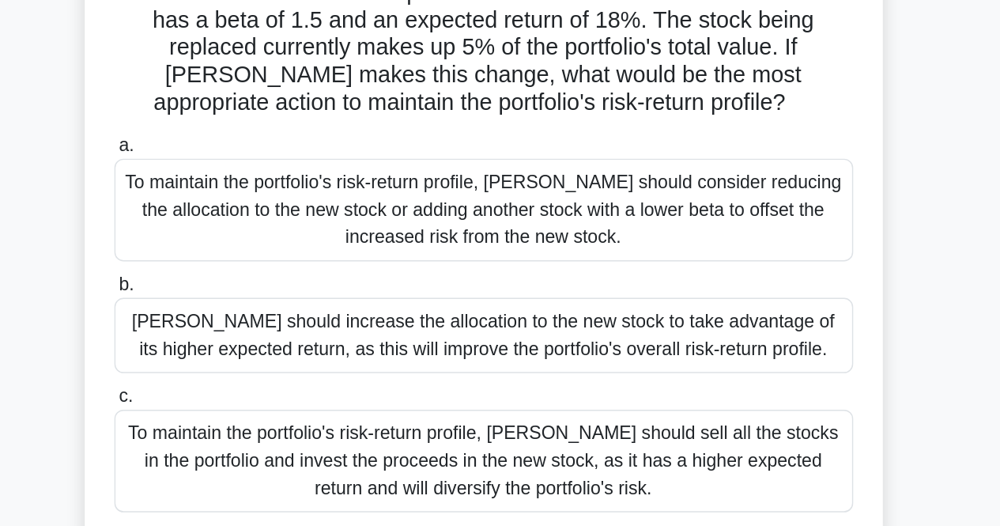
scroll to position [92, 0]
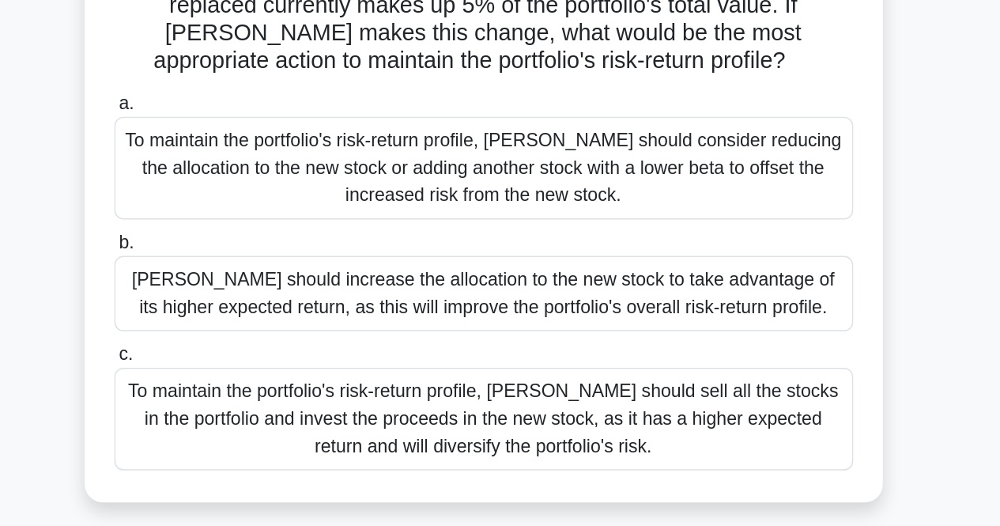
click at [541, 277] on div "To maintain the portfolio's risk-return profile, [PERSON_NAME] should consider …" at bounding box center [500, 277] width 512 height 71
click at [244, 238] on input "a. To maintain the portfolio's risk-return profile, [PERSON_NAME] should consid…" at bounding box center [244, 233] width 0 height 10
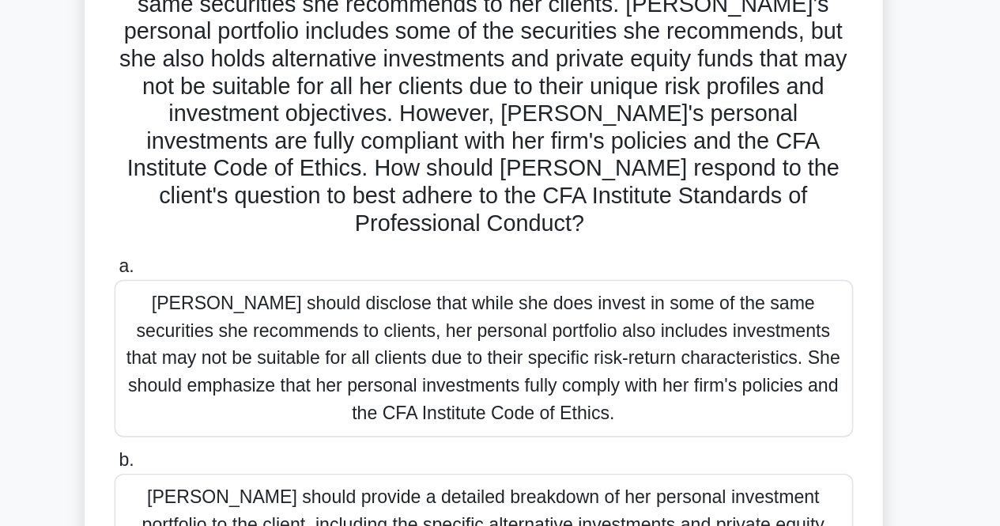
scroll to position [60, 0]
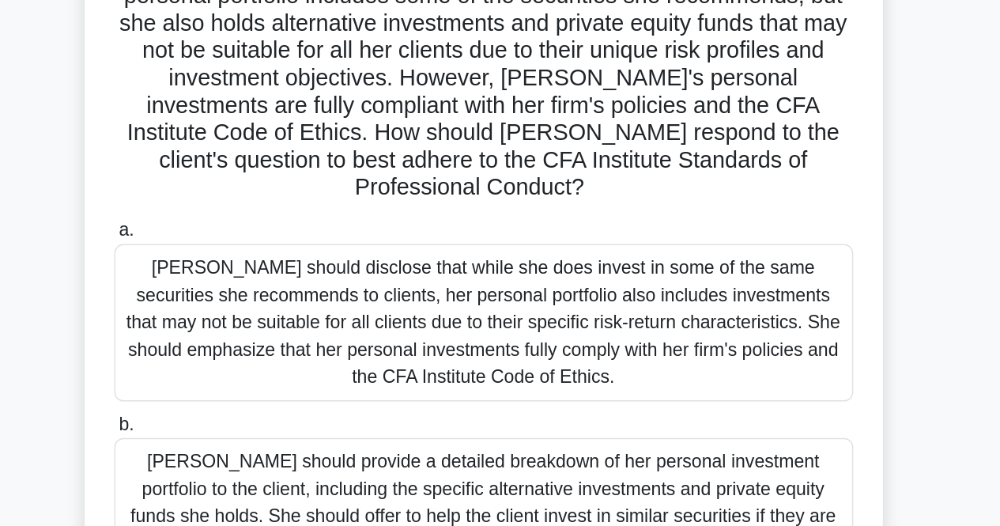
click at [469, 426] on div "a. [PERSON_NAME] should disclose that while she does invest in some of the same…" at bounding box center [500, 500] width 531 height 384
click at [481, 465] on div "[PERSON_NAME] should provide a detailed breakdown of her personal investment po…" at bounding box center [500, 510] width 512 height 90
click at [244, 461] on input "b. Samantha should provide a detailed breakdown of her personal investment port…" at bounding box center [244, 455] width 0 height 10
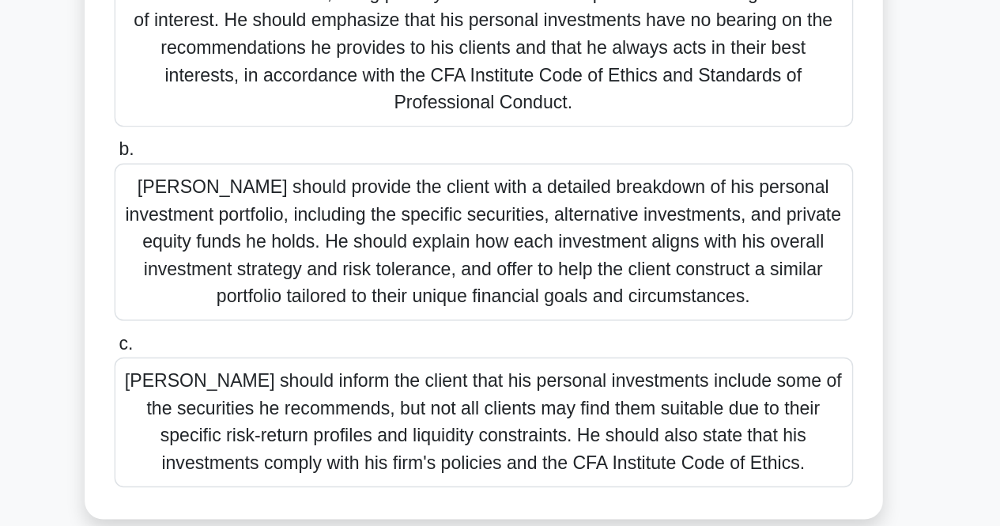
scroll to position [281, 0]
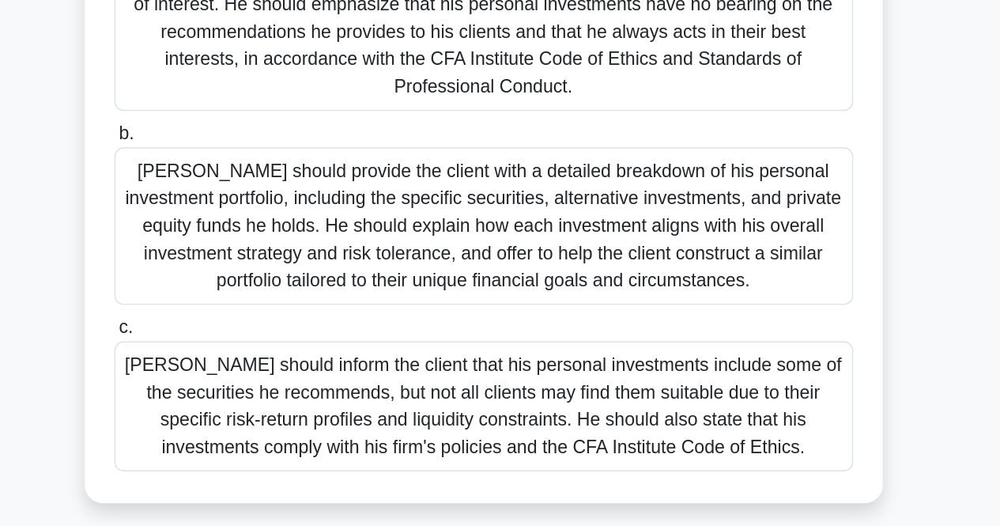
click at [605, 462] on div "William should inform the client that his personal investments include some of …" at bounding box center [500, 443] width 512 height 90
click at [244, 394] on input "c. William should inform the client that his personal investments include some …" at bounding box center [244, 388] width 0 height 10
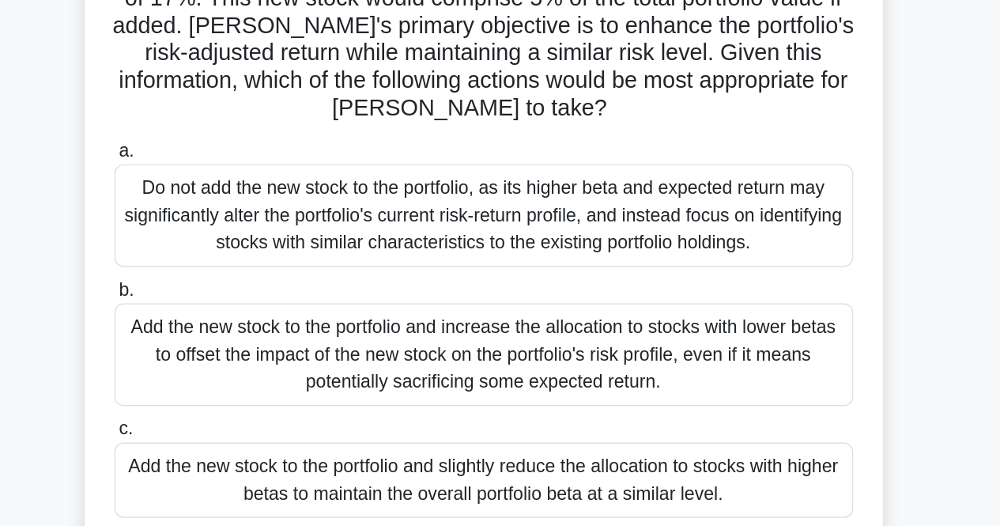
scroll to position [60, 0]
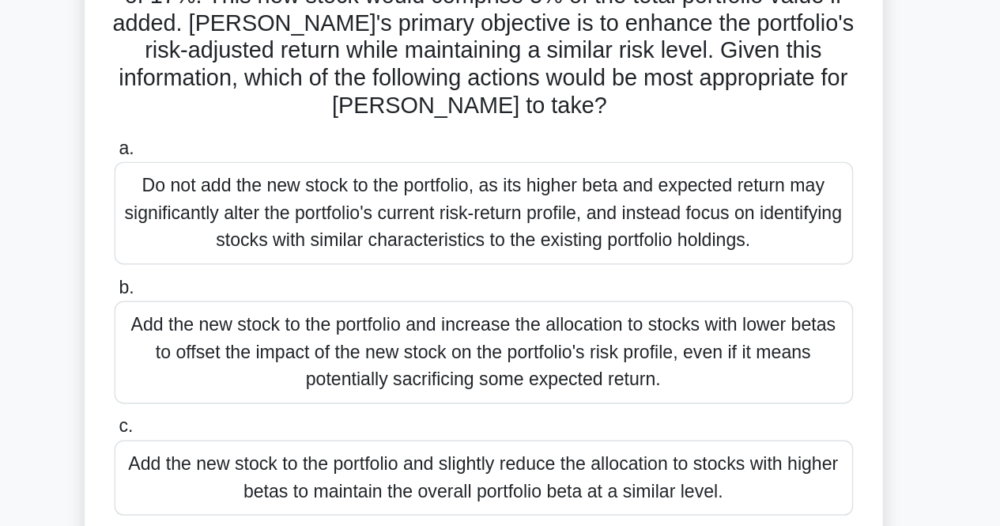
click at [598, 300] on div "Do not add the new stock to the portfolio, as its higher beta and expected retu…" at bounding box center [500, 308] width 512 height 71
click at [244, 270] on input "a. Do not add the new stock to the portfolio, as its higher beta and expected r…" at bounding box center [244, 264] width 0 height 10
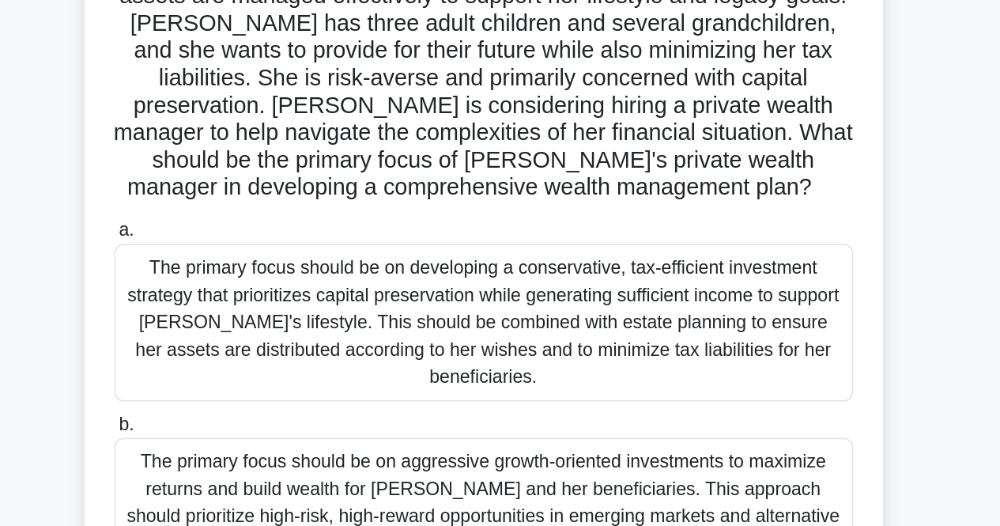
click at [679, 403] on div "The primary focus should be on developing a conservative, tax-efficient investm…" at bounding box center [500, 384] width 512 height 109
click at [244, 326] on input "a. The primary focus should be on developing a conservative, tax-efficient inve…" at bounding box center [244, 321] width 0 height 10
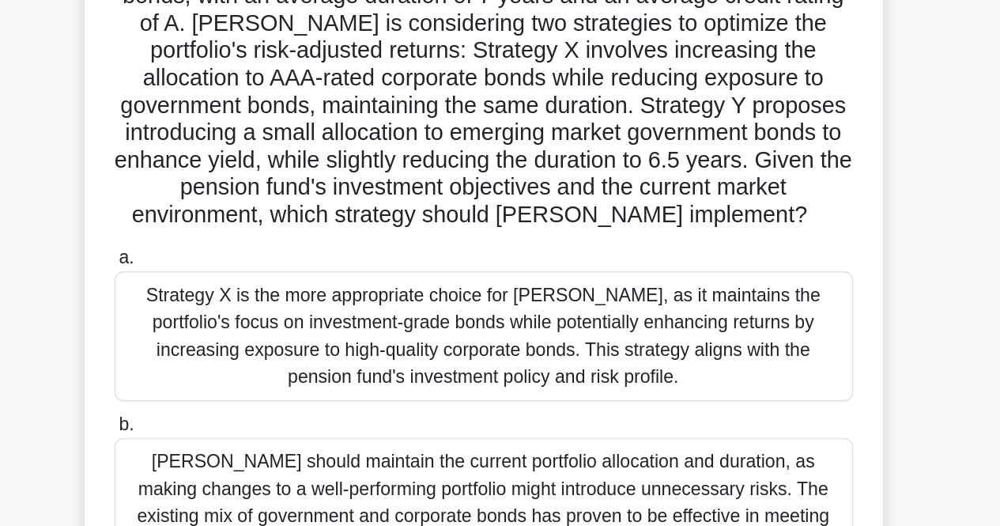
click at [567, 412] on div "Strategy X is the more appropriate choice for Andrew, as it maintains the portf…" at bounding box center [500, 394] width 512 height 90
click at [244, 345] on input "a. Strategy X is the more appropriate choice for Andrew, as it maintains the po…" at bounding box center [244, 340] width 0 height 10
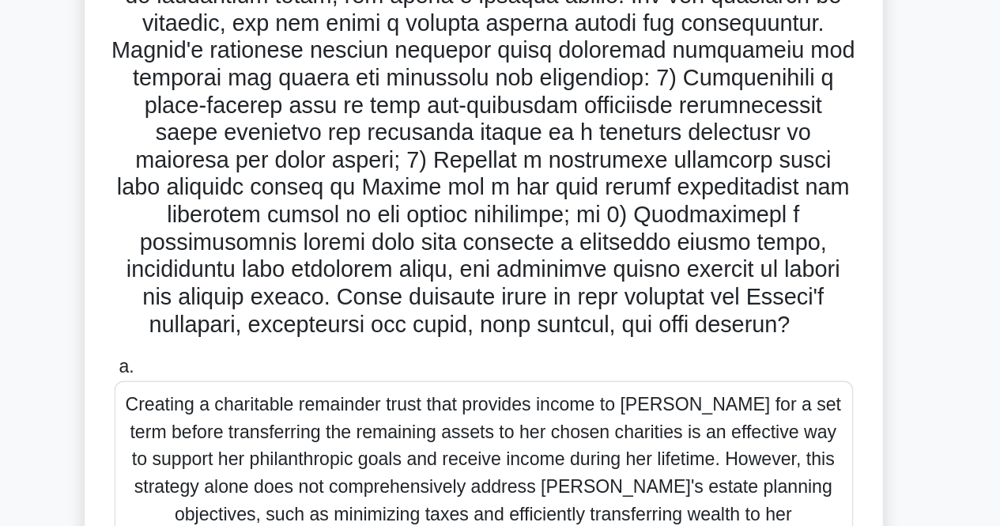
click at [534, 462] on div "Creating a charitable remainder trust that provides income to Rachel for a set …" at bounding box center [500, 508] width 512 height 166
click at [244, 421] on input "a. Creating a charitable remainder trust that provides income to Rachel for a s…" at bounding box center [244, 416] width 0 height 10
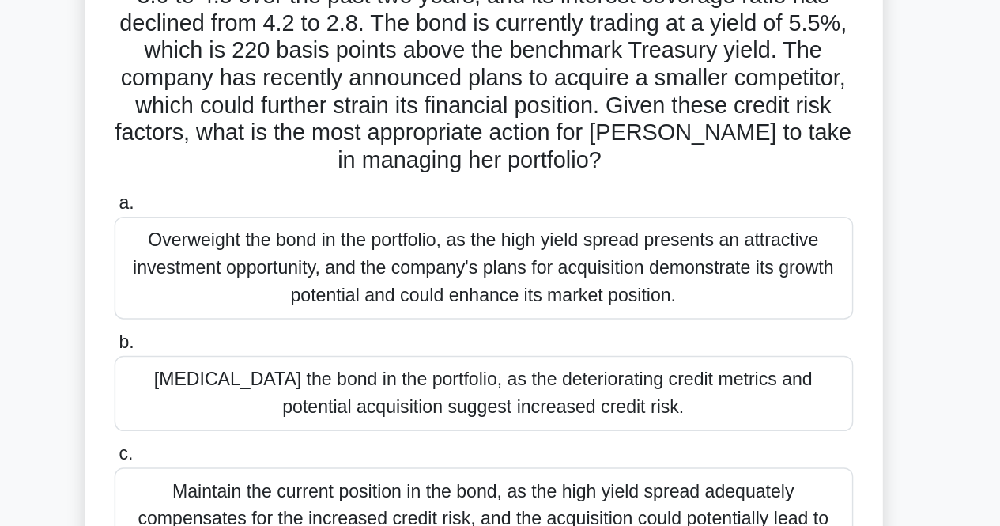
click at [522, 360] on div "Overweight the bond in the portfolio, as the high yield spread presents an attr…" at bounding box center [500, 346] width 512 height 71
click at [244, 307] on input "a. Overweight the bond in the portfolio, as the high yield spread presents an a…" at bounding box center [244, 302] width 0 height 10
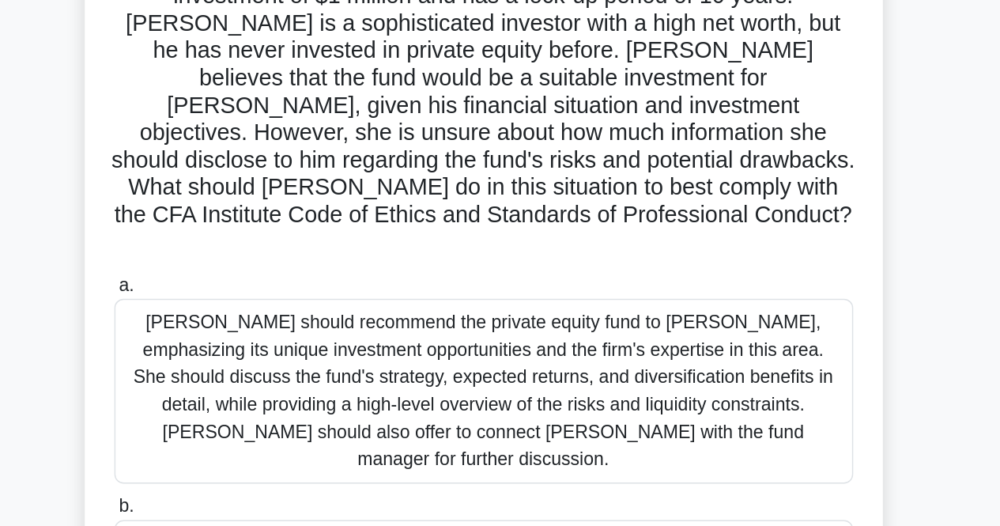
click at [542, 379] on div "Veronica should recommend the private equity fund to Mr. Johnson, emphasizing i…" at bounding box center [500, 432] width 512 height 128
click at [244, 364] on input "a. Veronica should recommend the private equity fund to Mr. Johnson, emphasizin…" at bounding box center [244, 359] width 0 height 10
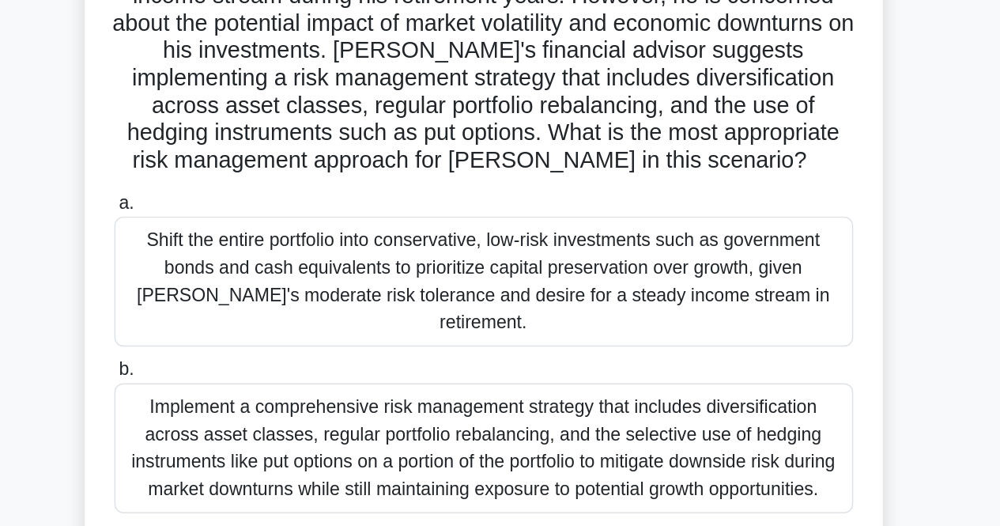
click at [552, 466] on div "Implement a comprehensive risk management strategy that includes diversificatio…" at bounding box center [500, 472] width 512 height 90
click at [244, 423] on input "b. Implement a comprehensive risk management strategy that includes diversifica…" at bounding box center [244, 418] width 0 height 10
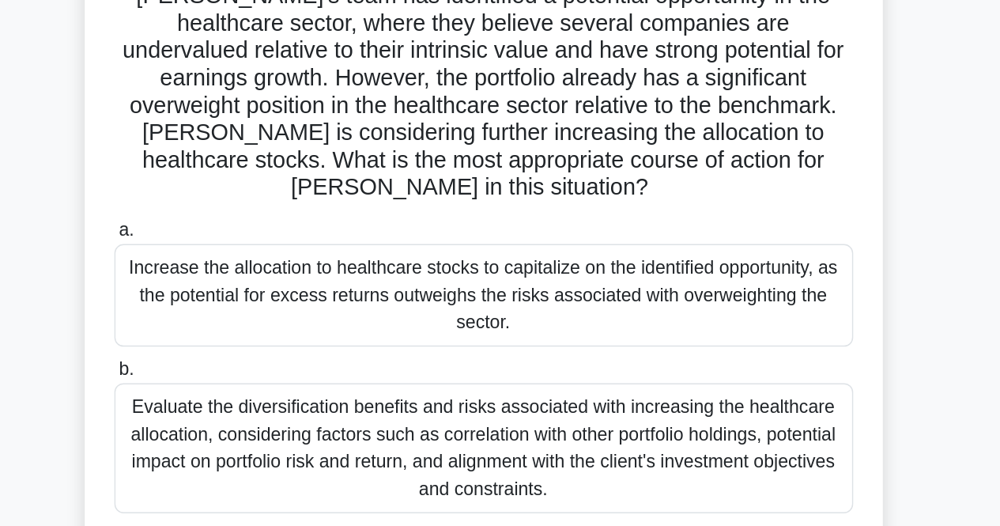
click at [574, 465] on div "Evaluate the diversification benefits and risks associated with increasing the …" at bounding box center [500, 472] width 512 height 90
click at [244, 423] on input "b. Evaluate the diversification benefits and risks associated with increasing t…" at bounding box center [244, 418] width 0 height 10
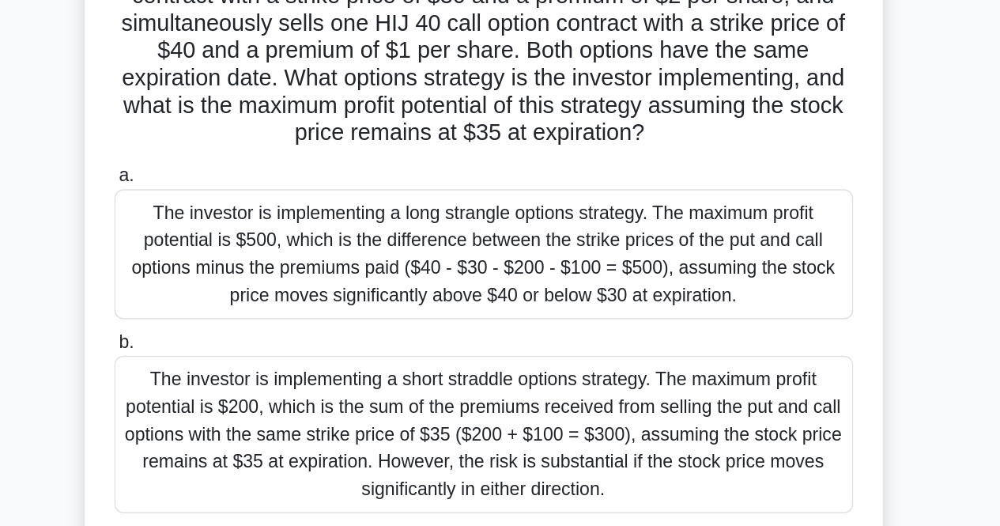
click at [561, 458] on div "The investor is implementing a short straddle options strategy. The maximum pro…" at bounding box center [500, 462] width 512 height 109
click at [244, 404] on input "b. The investor is implementing a short straddle options strategy. The maximum …" at bounding box center [244, 399] width 0 height 10
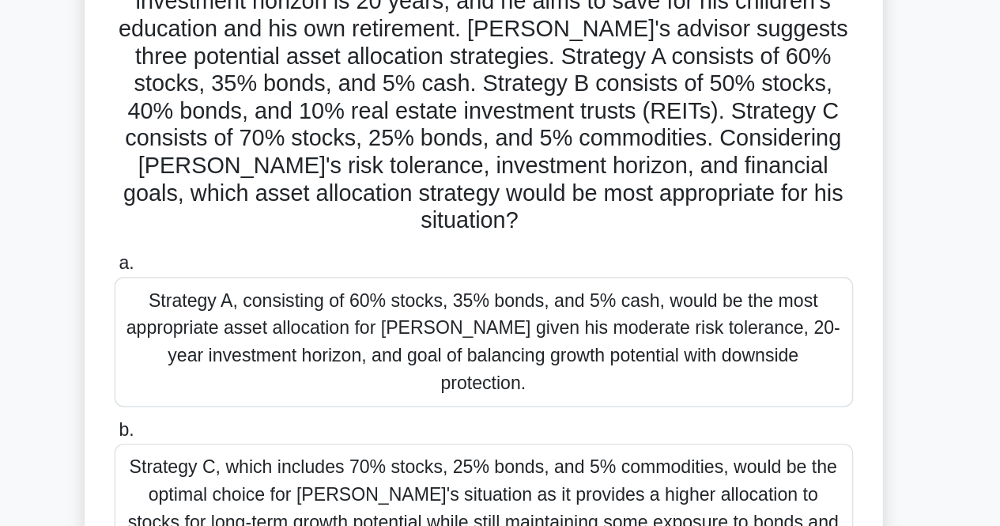
scroll to position [281, 0]
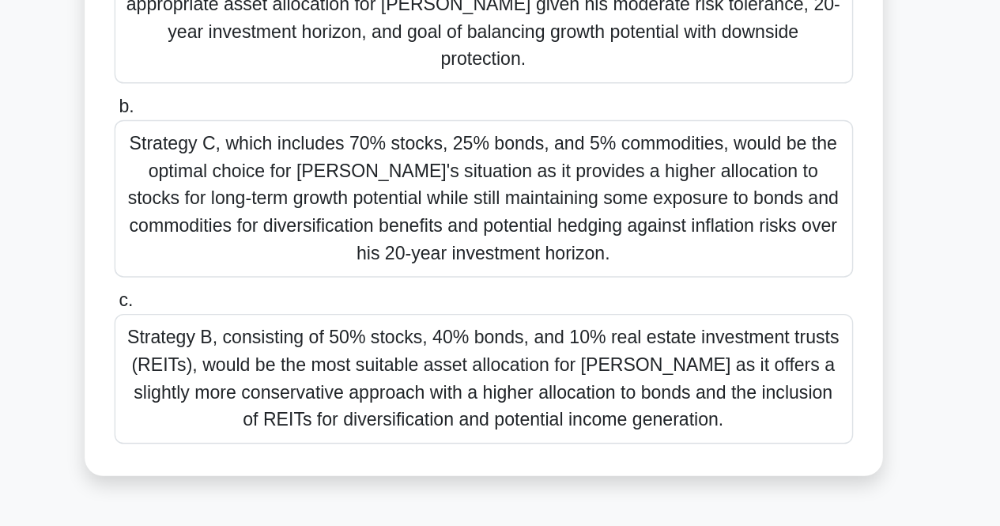
click at [613, 391] on div "Strategy B, consisting of 50% stocks, 40% bonds, and 10% real estate investment…" at bounding box center [500, 424] width 512 height 90
click at [244, 375] on input "c. Strategy B, consisting of 50% stocks, 40% bonds, and 10% real estate investm…" at bounding box center [244, 369] width 0 height 10
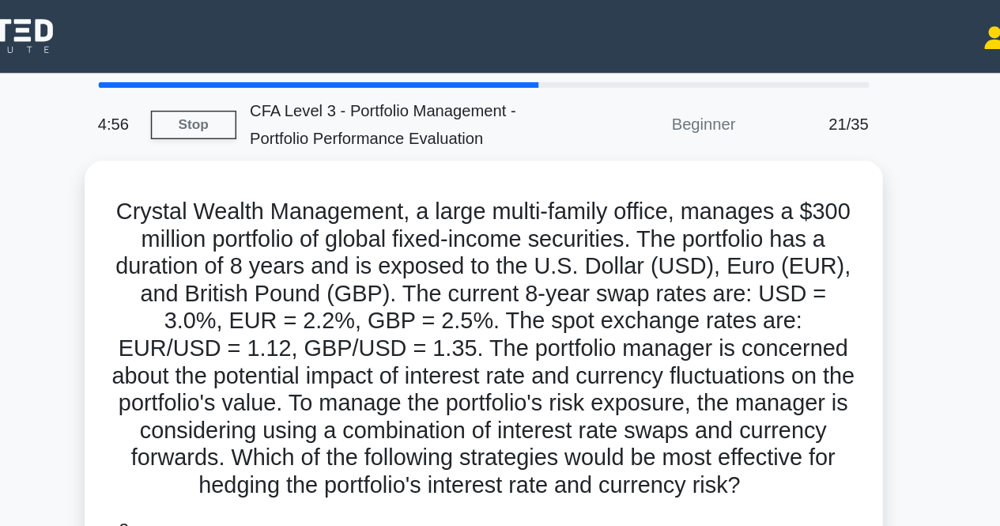
scroll to position [60, 0]
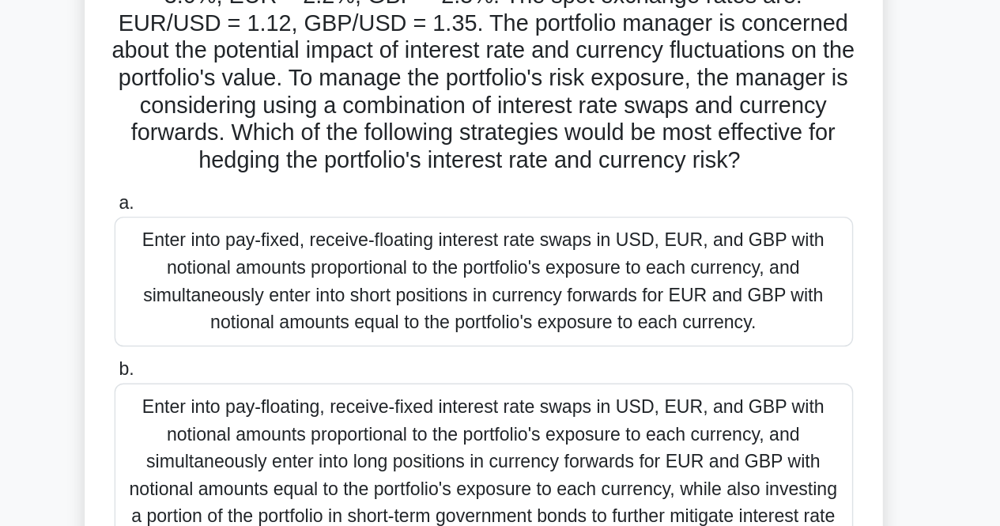
click at [639, 384] on div "Enter into pay-fixed, receive-floating interest rate swaps in USD, EUR, and GBP…" at bounding box center [500, 356] width 512 height 90
click at [244, 307] on input "a. Enter into pay-fixed, receive-floating interest rate swaps in USD, EUR, and …" at bounding box center [244, 302] width 0 height 10
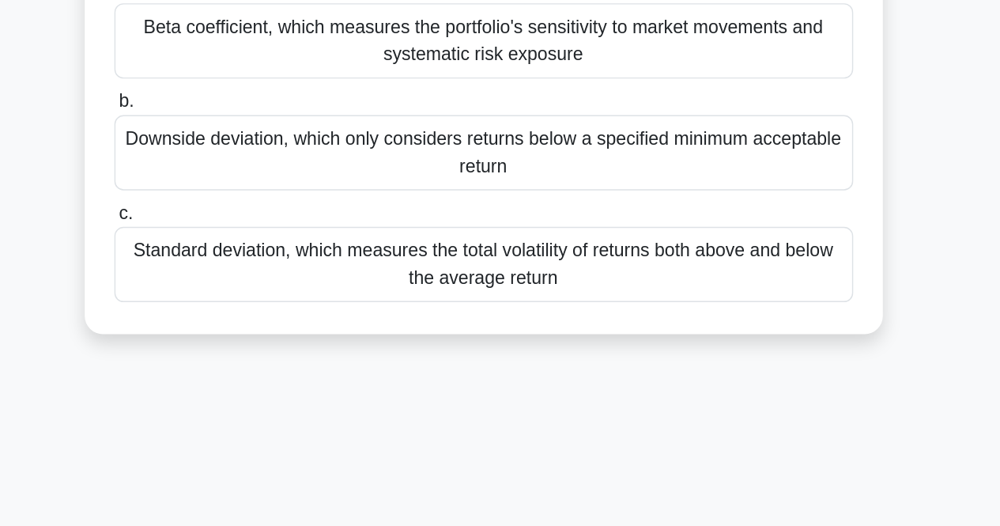
scroll to position [0, 0]
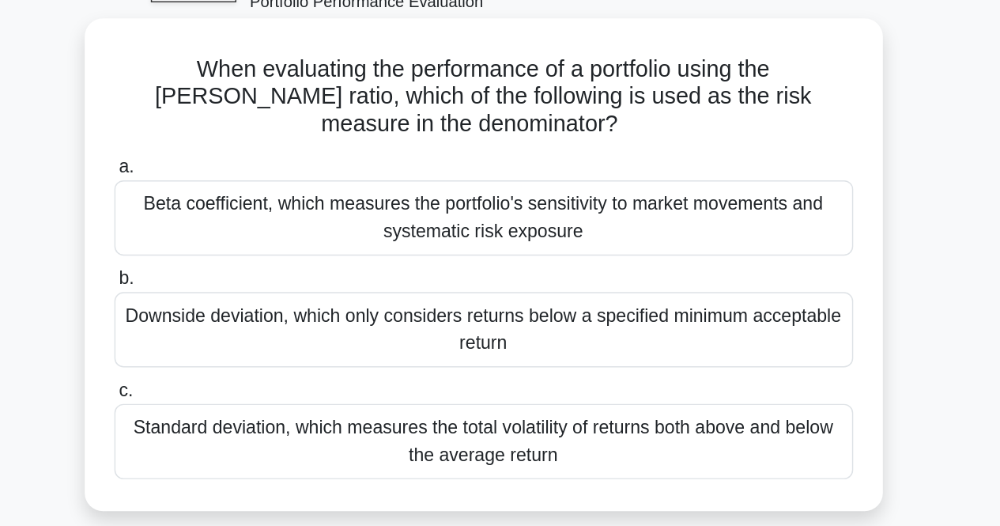
click at [571, 330] on div "Downside deviation, which only considers returns below a specified minimum acce…" at bounding box center [500, 323] width 512 height 52
click at [244, 293] on input "b. Downside deviation, which only considers returns below a specified minimum a…" at bounding box center [244, 288] width 0 height 10
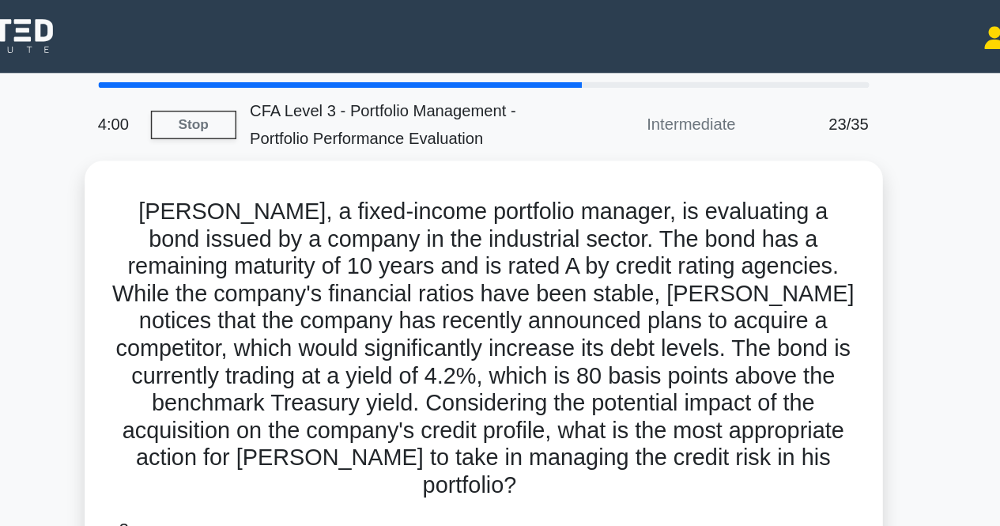
scroll to position [60, 0]
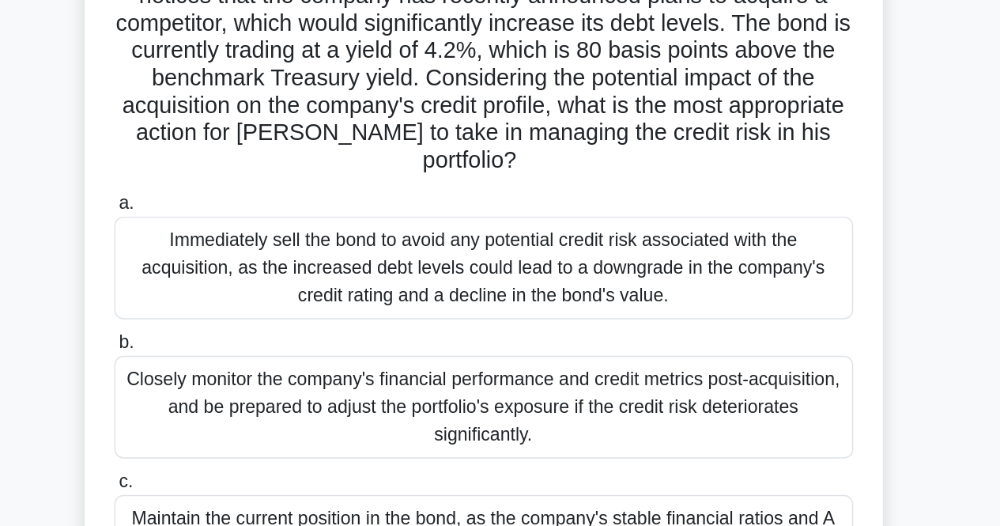
click at [548, 356] on div "Immediately sell the bond to avoid any potential credit risk associated with th…" at bounding box center [500, 346] width 512 height 71
click at [244, 307] on input "a. Immediately sell the bond to avoid any potential credit risk associated with…" at bounding box center [244, 302] width 0 height 10
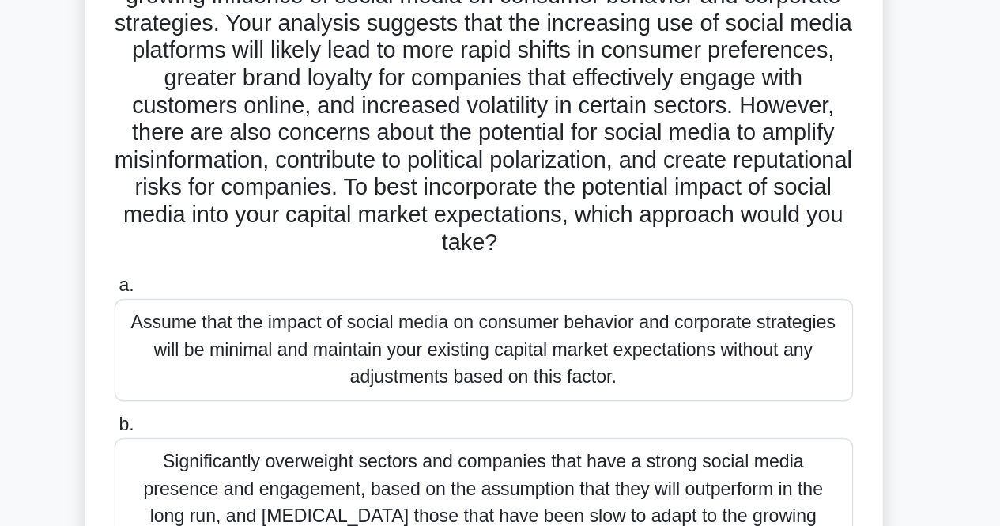
click at [576, 499] on div "Significantly overweight sectors and companies that have a strong social media …" at bounding box center [500, 510] width 512 height 90
click at [244, 461] on input "b. Significantly overweight sectors and companies that have a strong social med…" at bounding box center [244, 455] width 0 height 10
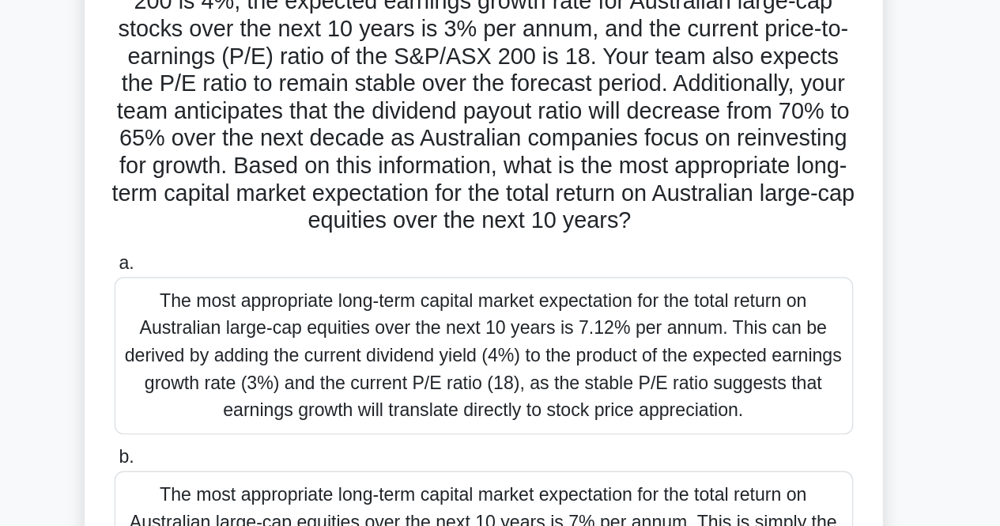
scroll to position [281, 0]
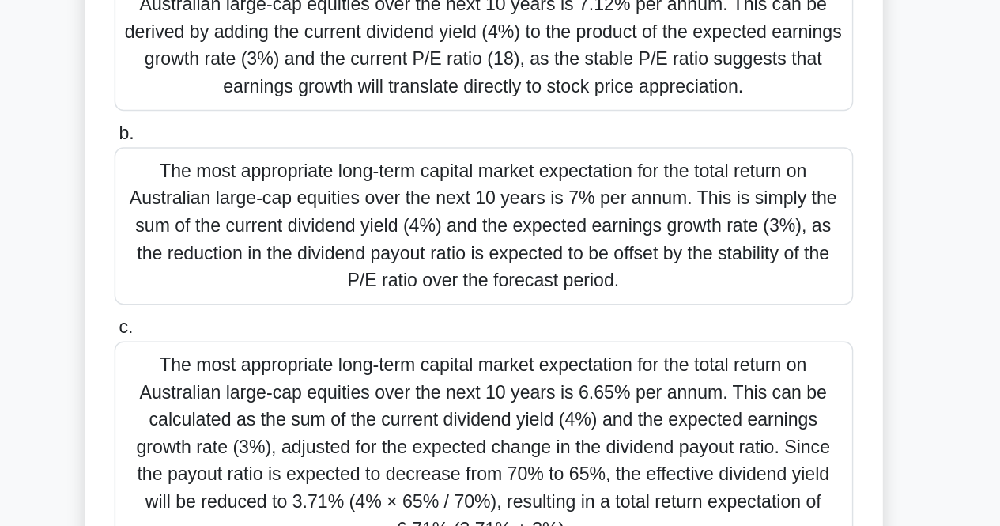
click at [631, 447] on div "The most appropriate long-term capital market expectation for the total return …" at bounding box center [500, 471] width 512 height 147
click at [244, 394] on input "c. The most appropriate long-term capital market expectation for the total retu…" at bounding box center [244, 388] width 0 height 10
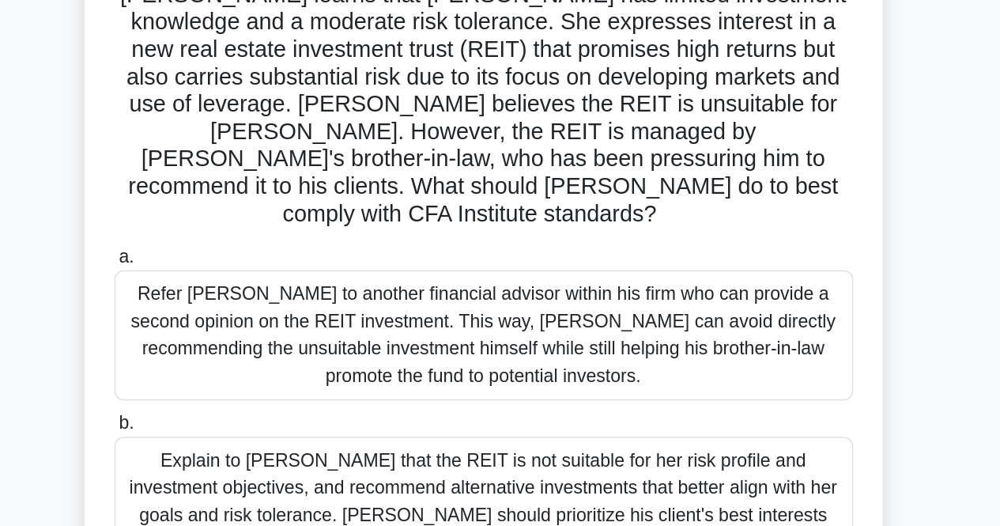
scroll to position [60, 0]
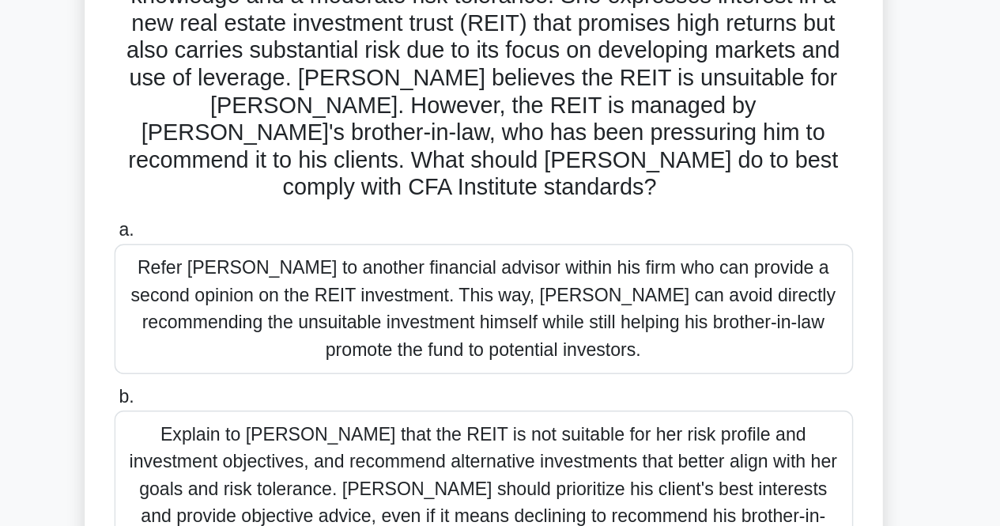
click at [559, 349] on div "Refer Mrs. Parker to another financial advisor within his firm who can provide …" at bounding box center [500, 375] width 512 height 90
click at [244, 326] on input "a. Refer Mrs. Parker to another financial advisor within his firm who can provi…" at bounding box center [244, 321] width 0 height 10
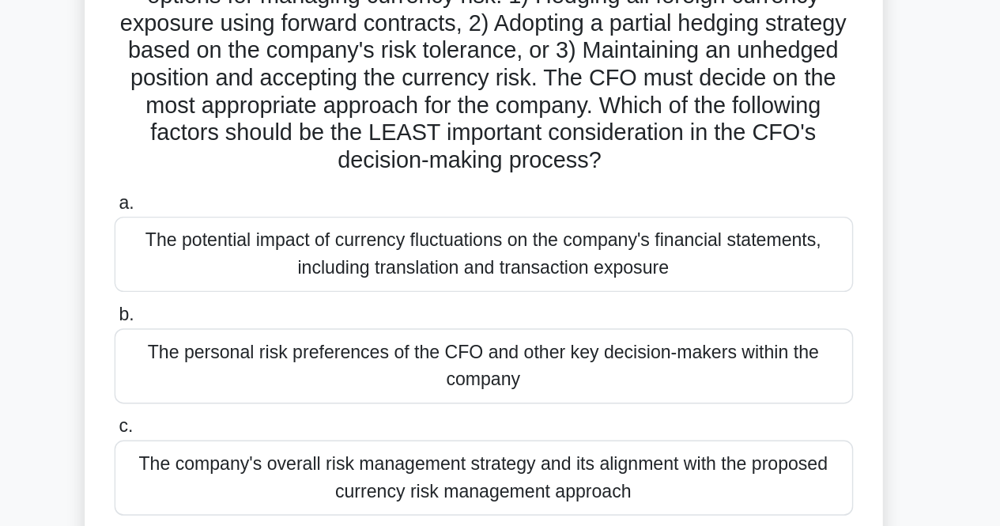
click at [494, 488] on div "The company's overall risk management strategy and its alignment with the propo…" at bounding box center [500, 492] width 512 height 52
click at [244, 462] on input "c. The company's overall risk management strategy and its alignment with the pr…" at bounding box center [244, 457] width 0 height 10
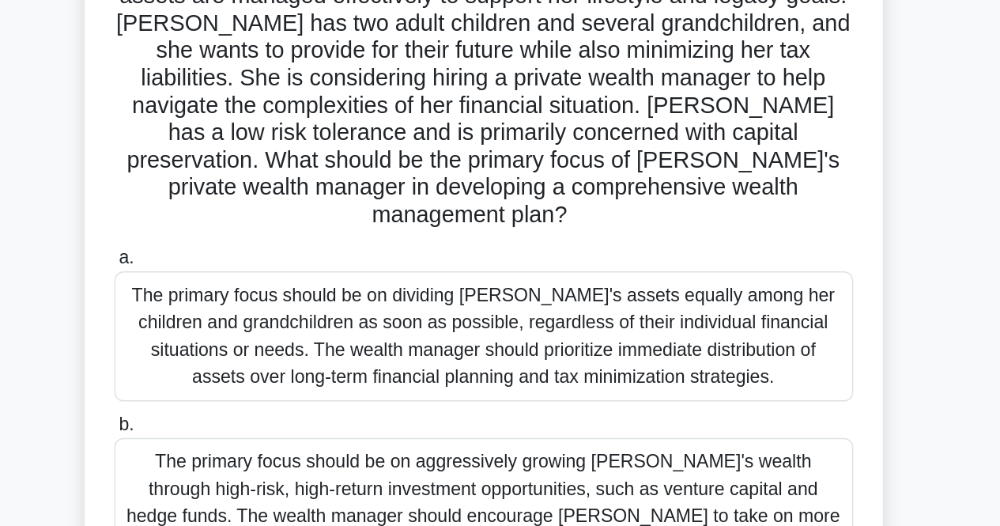
click at [477, 405] on div "The primary focus should be on dividing Elizabeth's assets equally among her ch…" at bounding box center [500, 394] width 512 height 90
click at [244, 345] on input "a. The primary focus should be on dividing Elizabeth's assets equally among her…" at bounding box center [244, 340] width 0 height 10
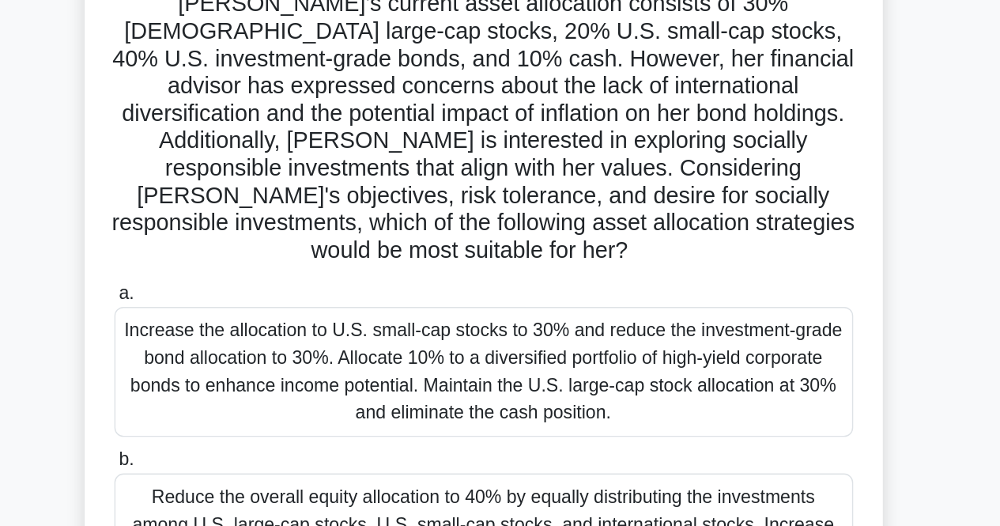
scroll to position [280, 0]
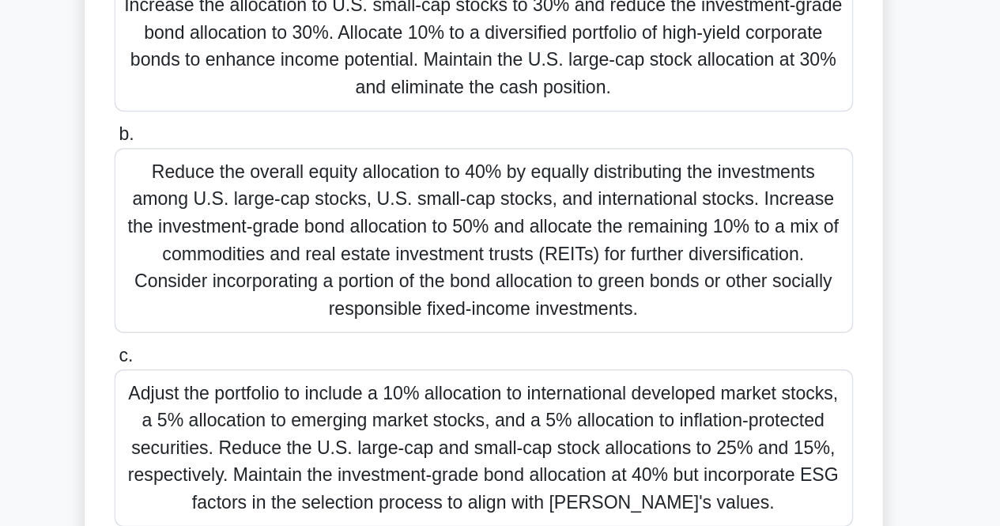
click at [579, 351] on div "Reduce the overall equity allocation to 40% by equally distributing the investm…" at bounding box center [500, 328] width 512 height 128
click at [244, 260] on input "b. Reduce the overall equity allocation to 40% by equally distributing the inve…" at bounding box center [244, 255] width 0 height 10
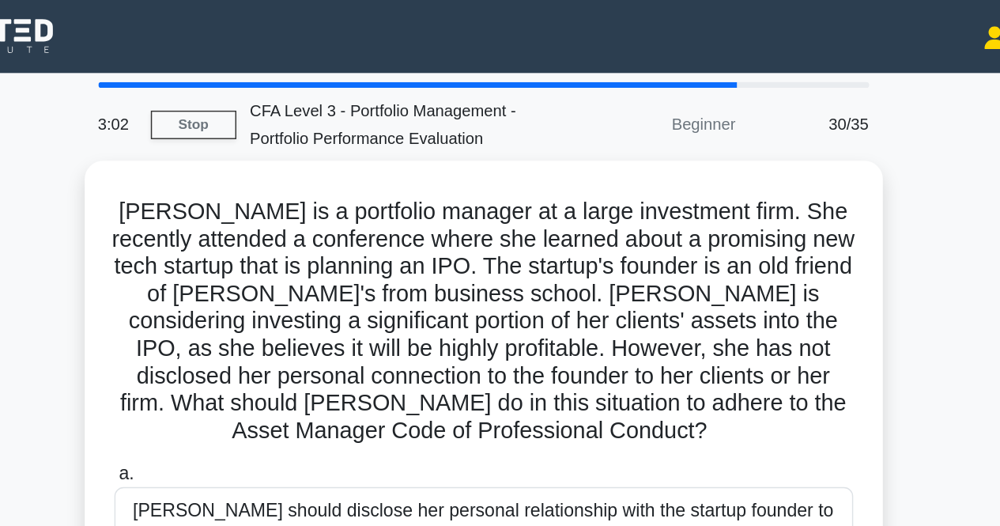
scroll to position [60, 0]
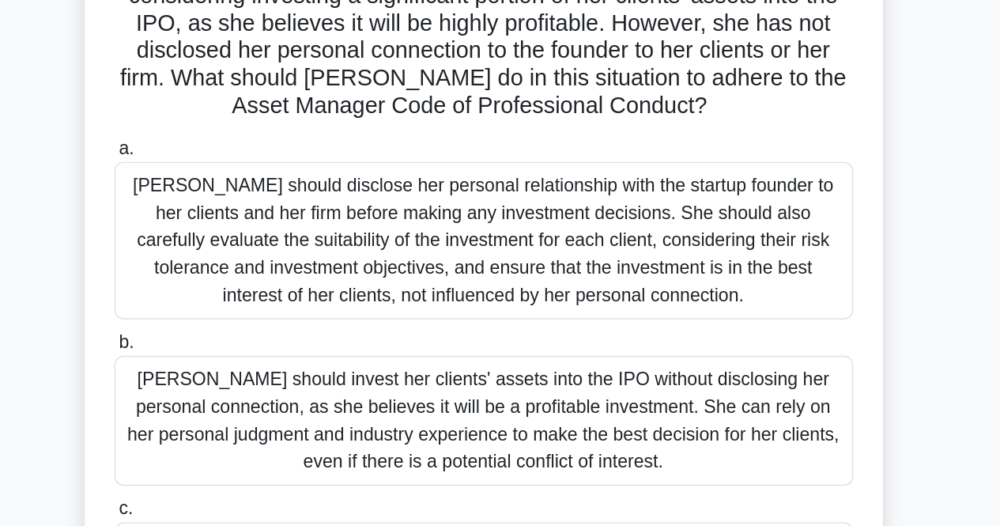
click at [486, 352] on div "Sarah should disclose her personal relationship with the startup founder to her…" at bounding box center [500, 327] width 512 height 109
click at [244, 270] on input "a. Sarah should disclose her personal relationship with the startup founder to …" at bounding box center [244, 264] width 0 height 10
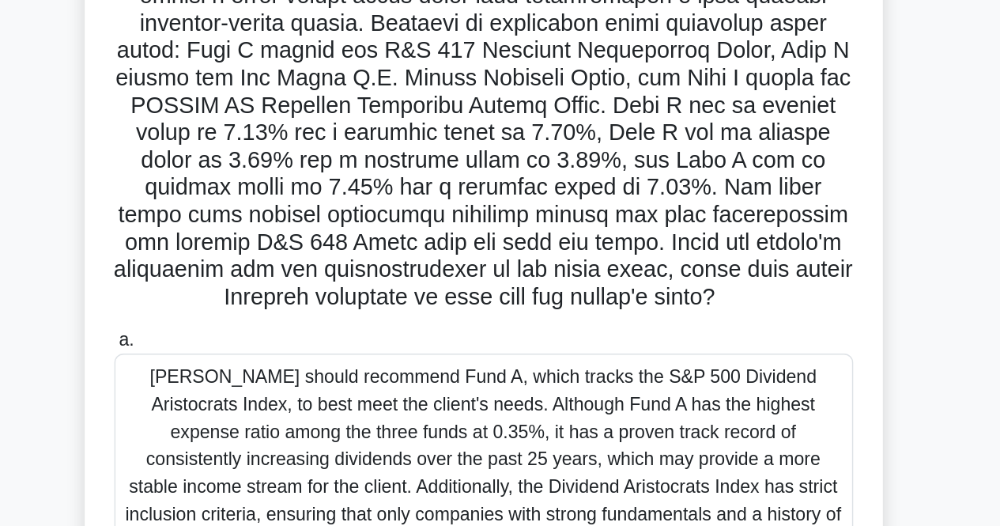
click at [561, 443] on div "Michelle should recommend Fund A, which tracks the S&P 500 Dividend Aristocrats…" at bounding box center [500, 489] width 512 height 166
click at [244, 402] on input "a. Michelle should recommend Fund A, which tracks the S&P 500 Dividend Aristocr…" at bounding box center [244, 397] width 0 height 10
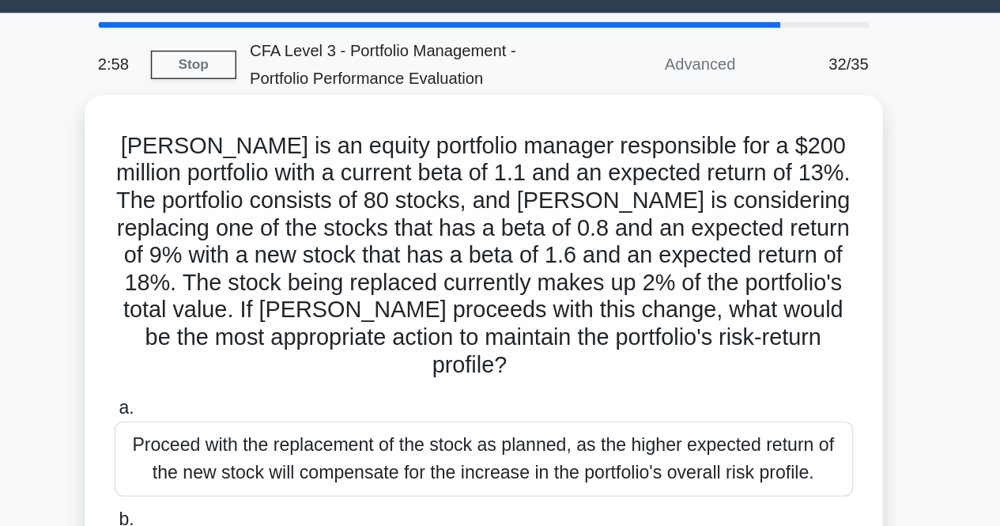
scroll to position [0, 0]
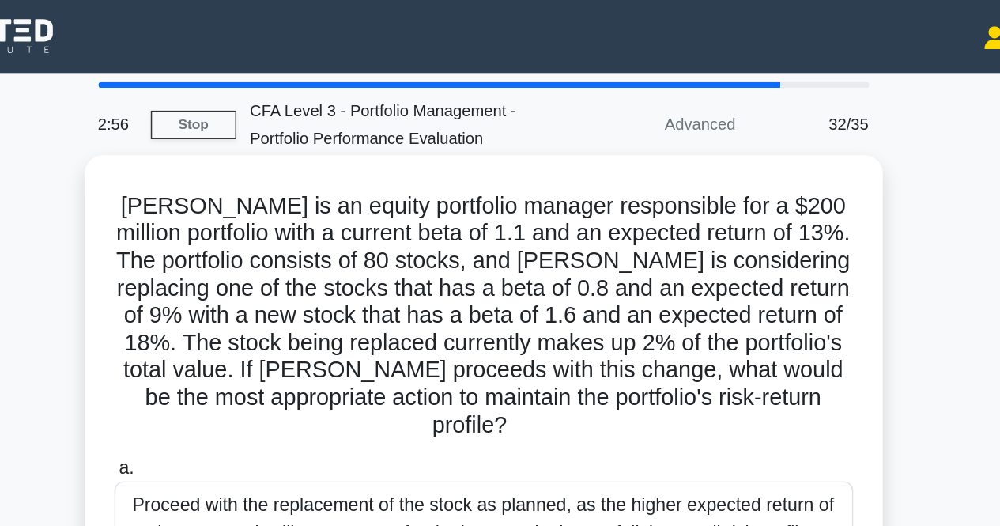
click at [666, 334] on div "Proceed with the replacement of the stock as planned, as the higher expected re…" at bounding box center [500, 360] width 512 height 52
click at [244, 330] on input "a. Proceed with the replacement of the stock as planned, as the higher expected…" at bounding box center [244, 324] width 0 height 10
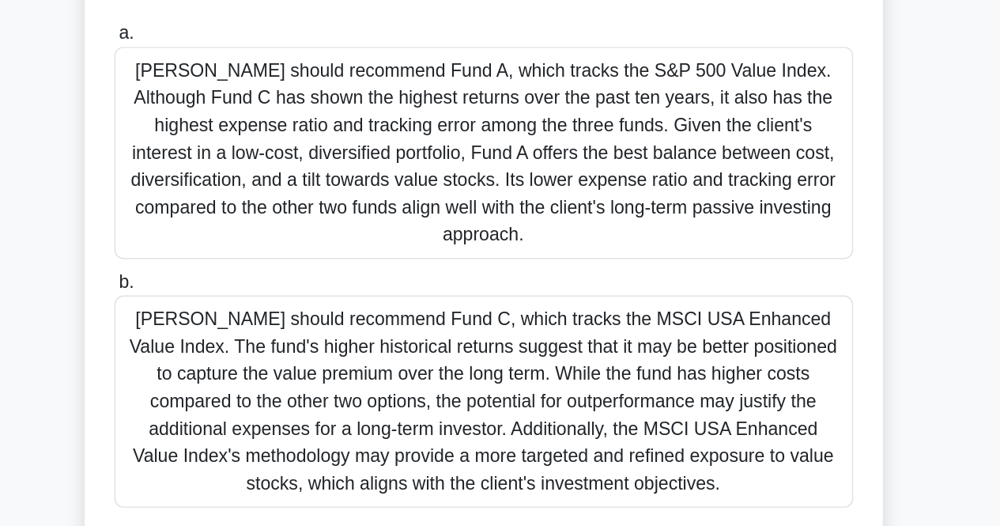
scroll to position [281, 0]
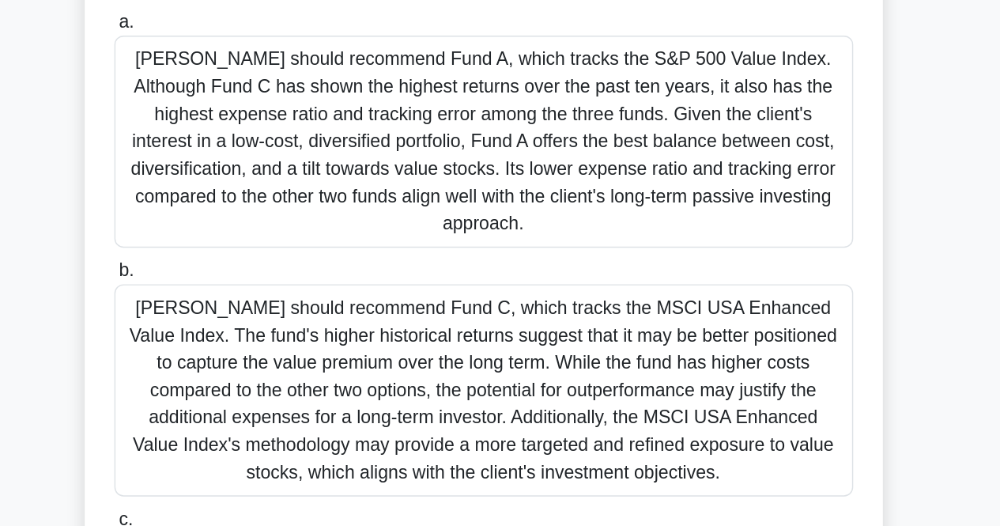
click at [530, 368] on div "Michael should recommend Fund C, which tracks the MSCI USA Enhanced Value Index…" at bounding box center [500, 431] width 512 height 147
click at [244, 354] on input "b. Michael should recommend Fund C, which tracks the MSCI USA Enhanced Value In…" at bounding box center [244, 349] width 0 height 10
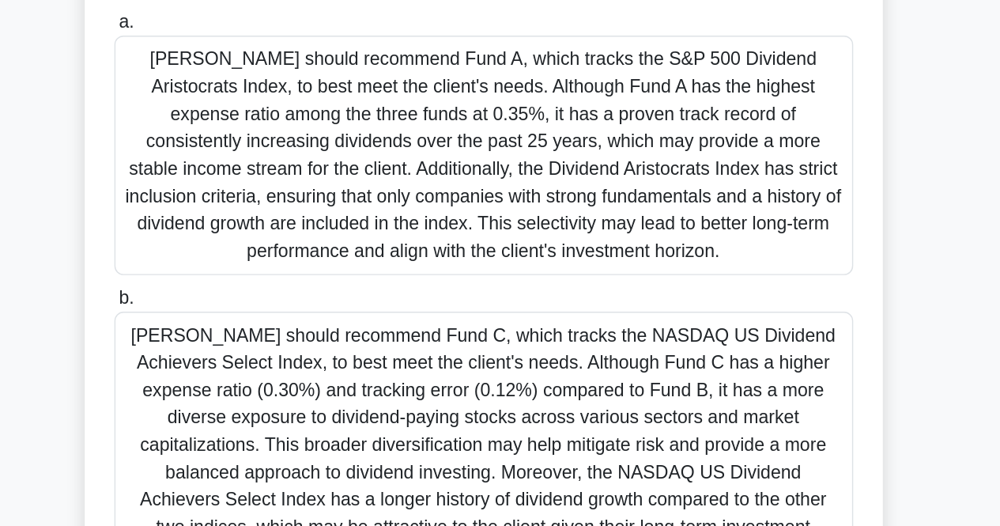
click at [594, 437] on div "Michelle should recommend Fund C, which tracks the NASDAQ US Dividend Achievers…" at bounding box center [500, 469] width 512 height 185
click at [244, 373] on input "b. Michelle should recommend Fund C, which tracks the NASDAQ US Dividend Achiev…" at bounding box center [244, 368] width 0 height 10
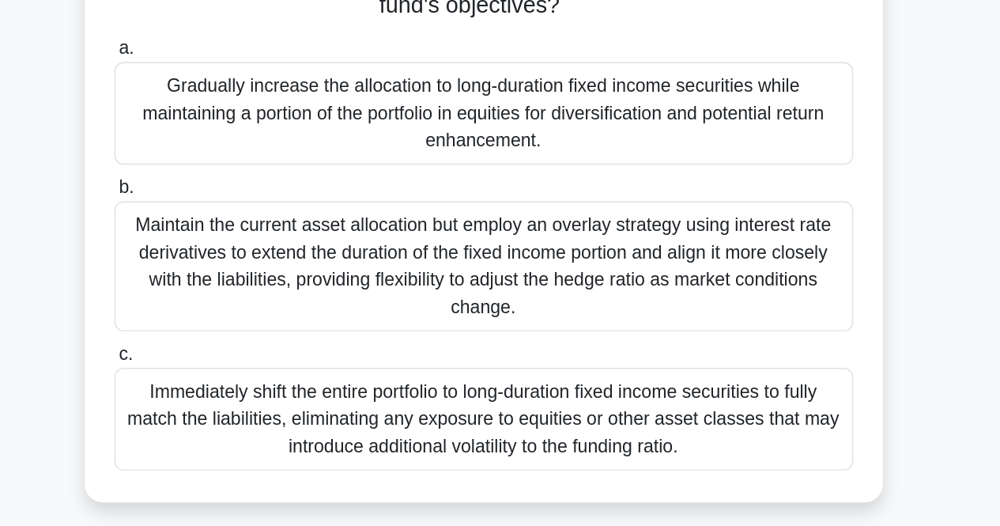
scroll to position [155, 0]
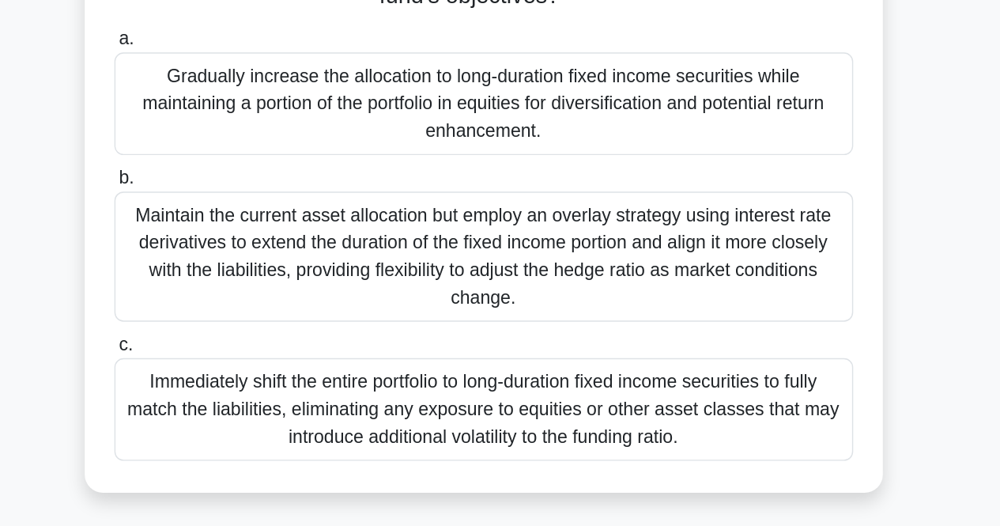
click at [637, 359] on div "Maintain the current asset allocation but employ an overlay strategy using inte…" at bounding box center [500, 339] width 512 height 90
click at [244, 290] on input "b. Maintain the current asset allocation but employ an overlay strategy using i…" at bounding box center [244, 285] width 0 height 10
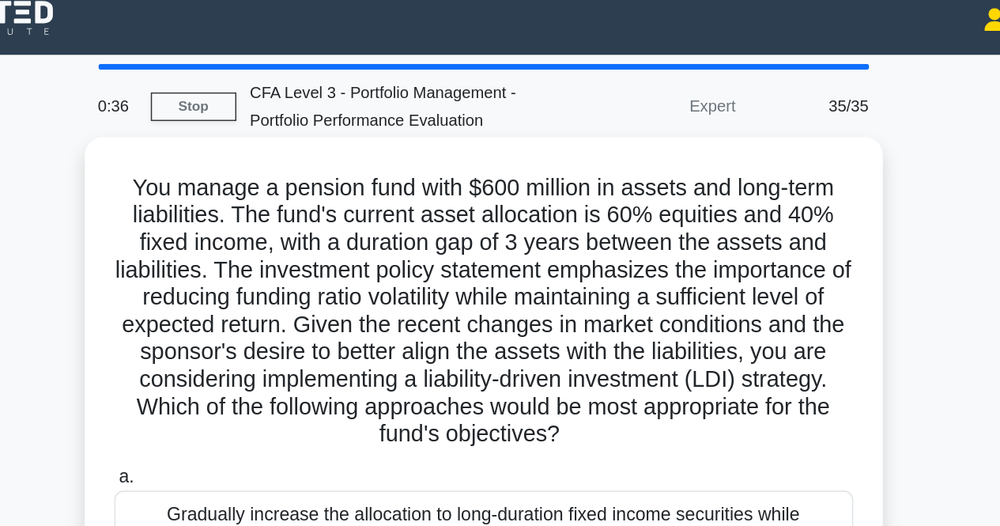
scroll to position [0, 0]
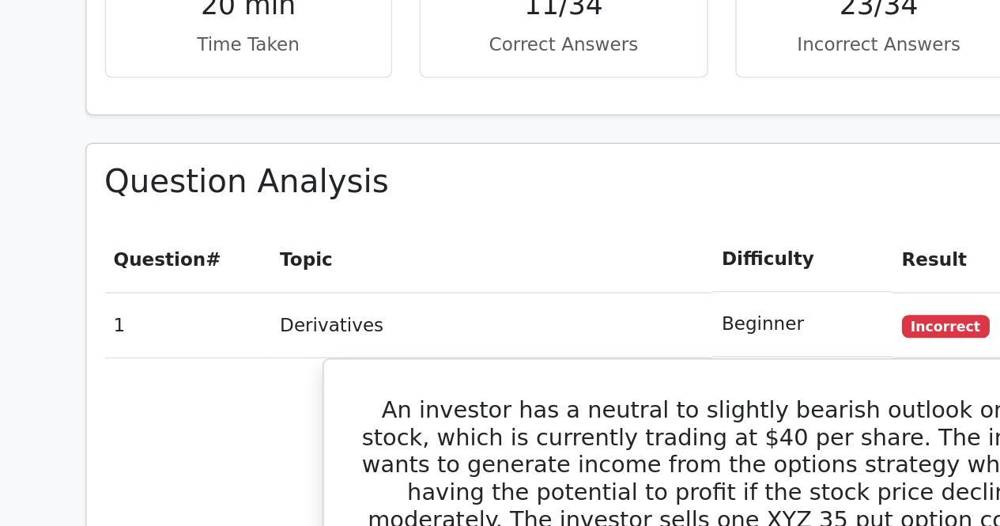
scroll to position [534, 0]
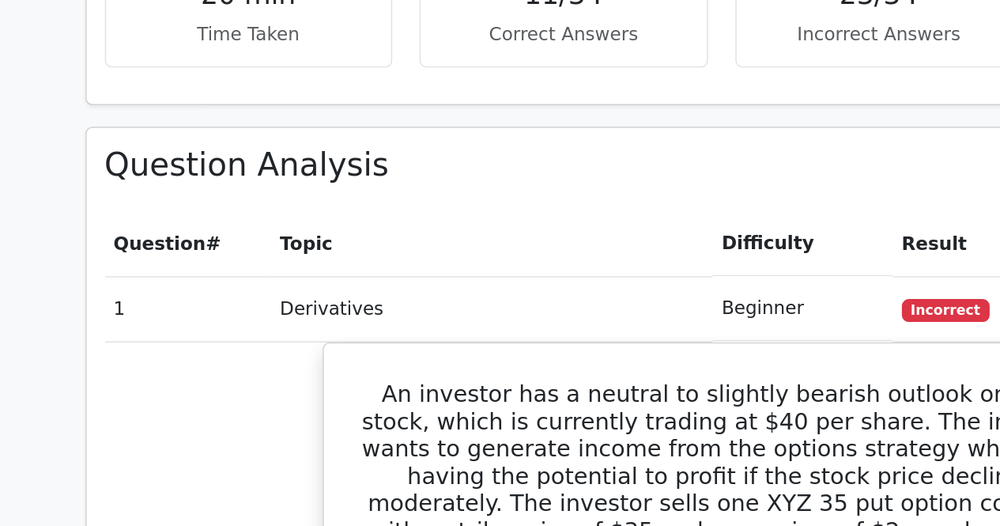
scroll to position [532, 0]
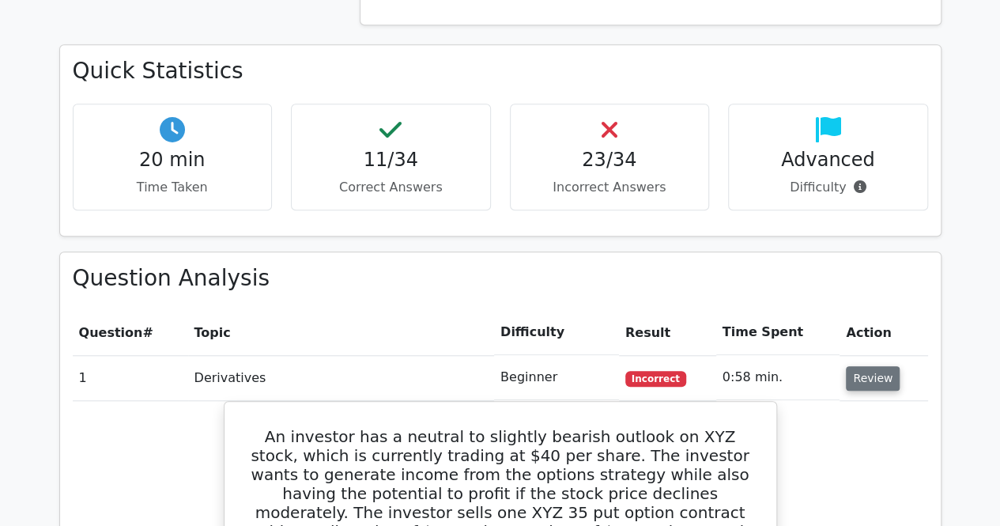
click at [861, 374] on button "Review" at bounding box center [873, 378] width 54 height 25
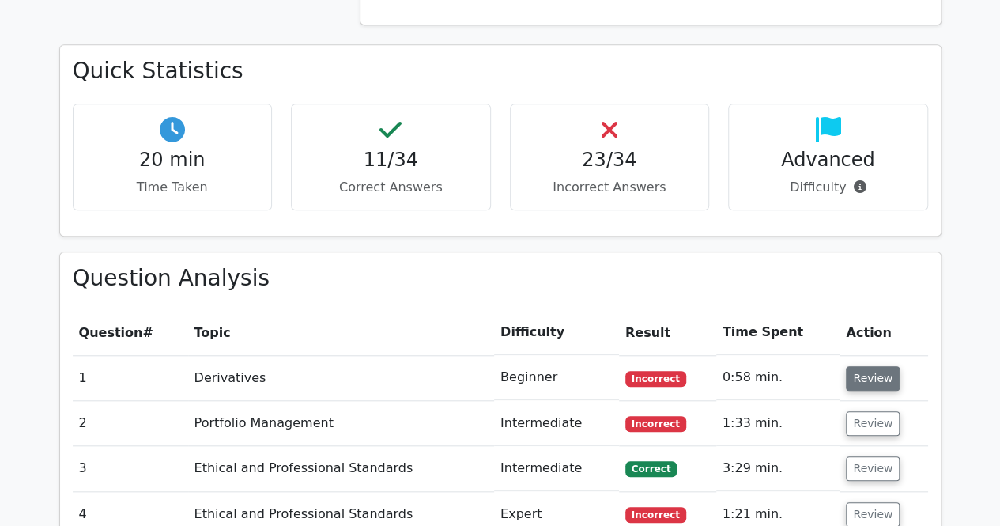
click at [868, 370] on button "Review" at bounding box center [873, 378] width 54 height 25
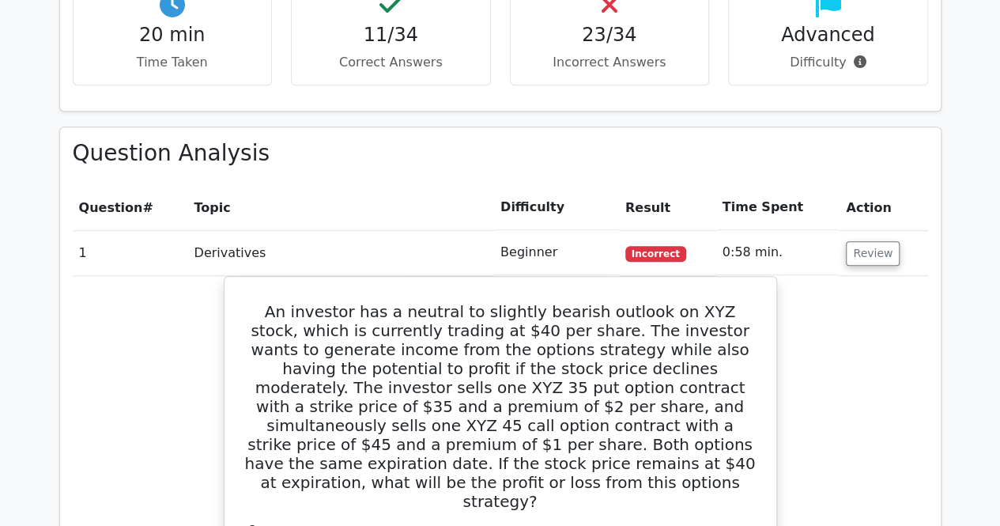
scroll to position [658, 0]
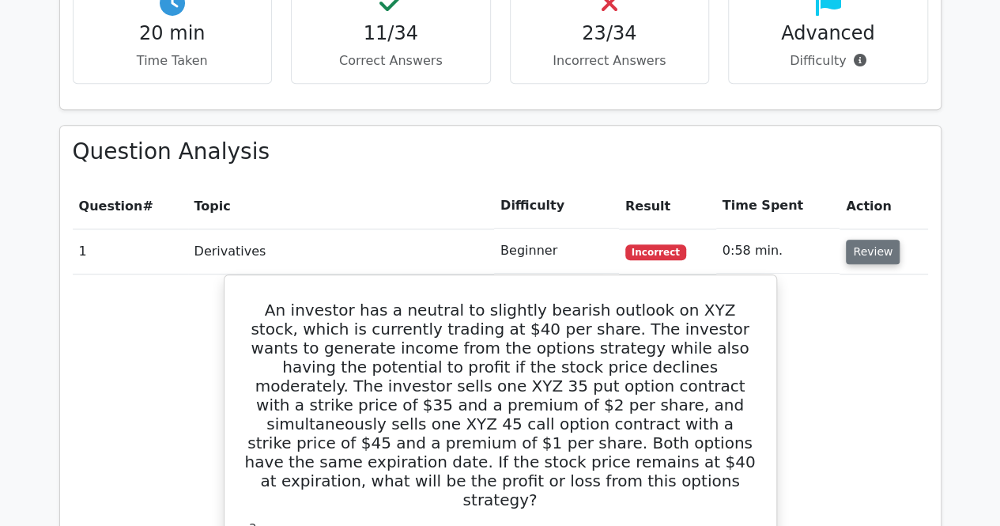
click at [864, 254] on button "Review" at bounding box center [873, 251] width 54 height 25
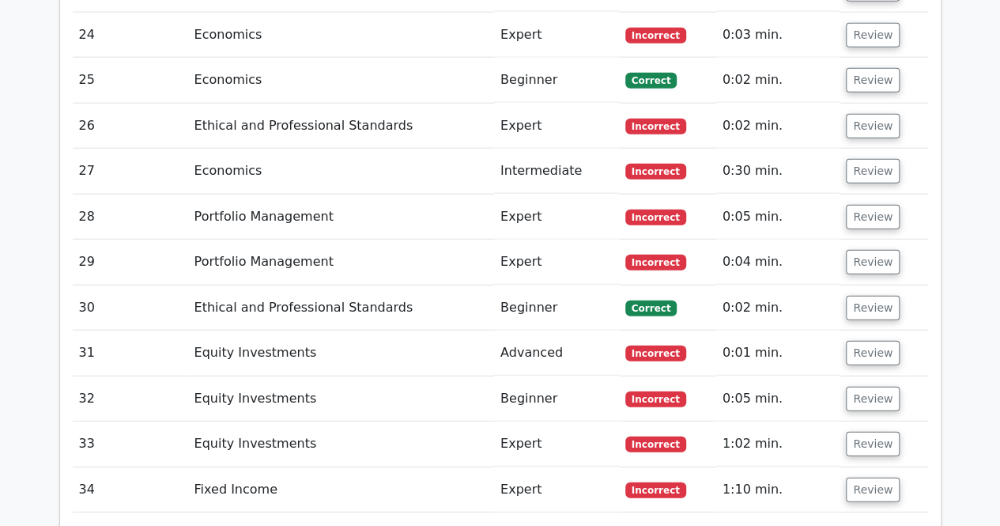
scroll to position [1923, 0]
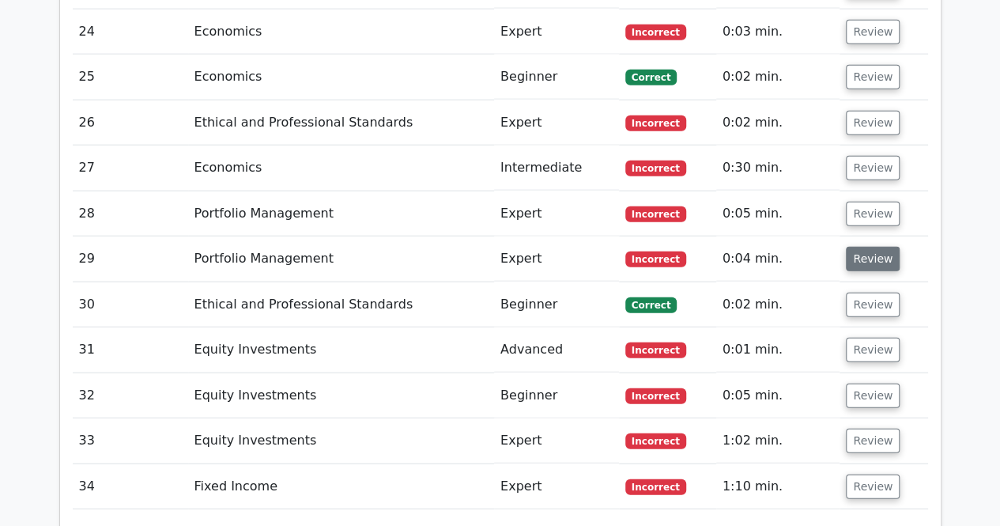
click at [865, 247] on button "Review" at bounding box center [873, 259] width 54 height 25
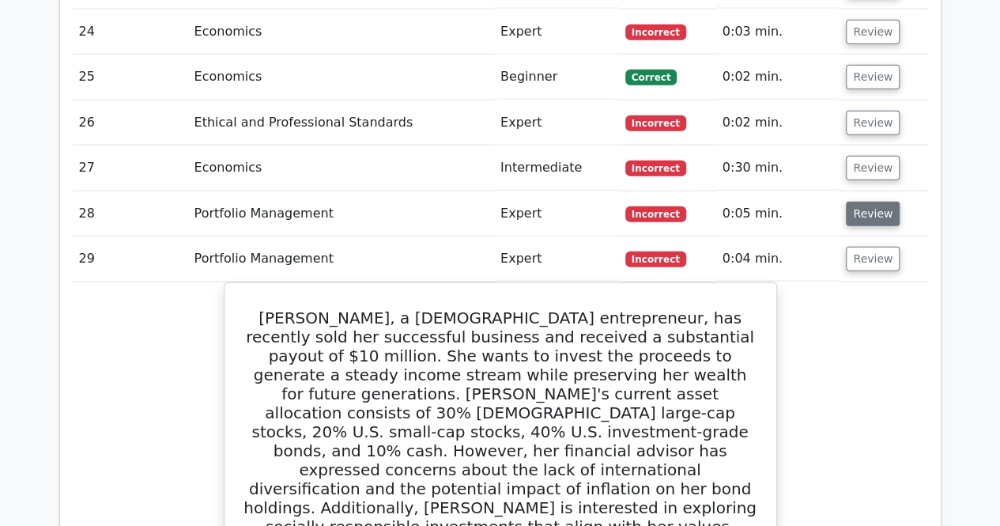
click at [873, 206] on button "Review" at bounding box center [873, 214] width 54 height 25
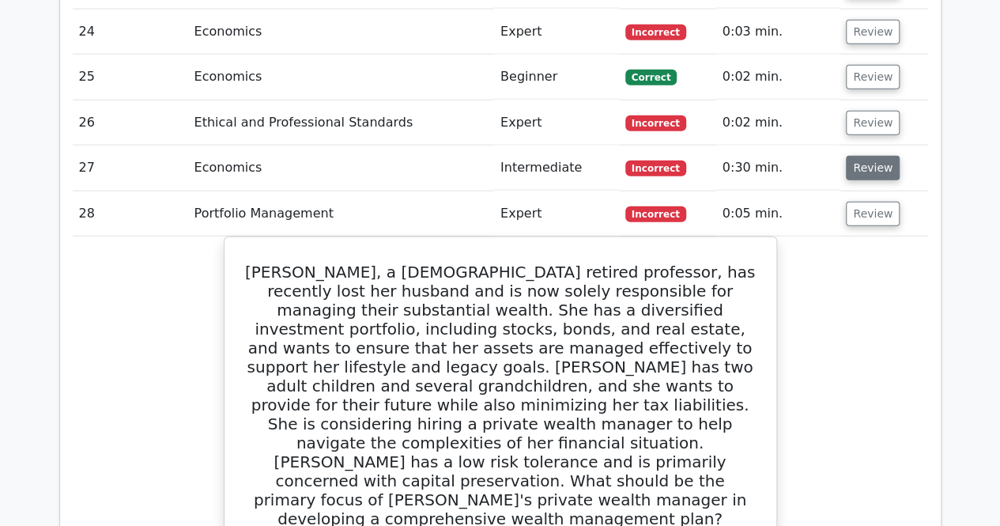
click at [868, 156] on button "Review" at bounding box center [873, 168] width 54 height 25
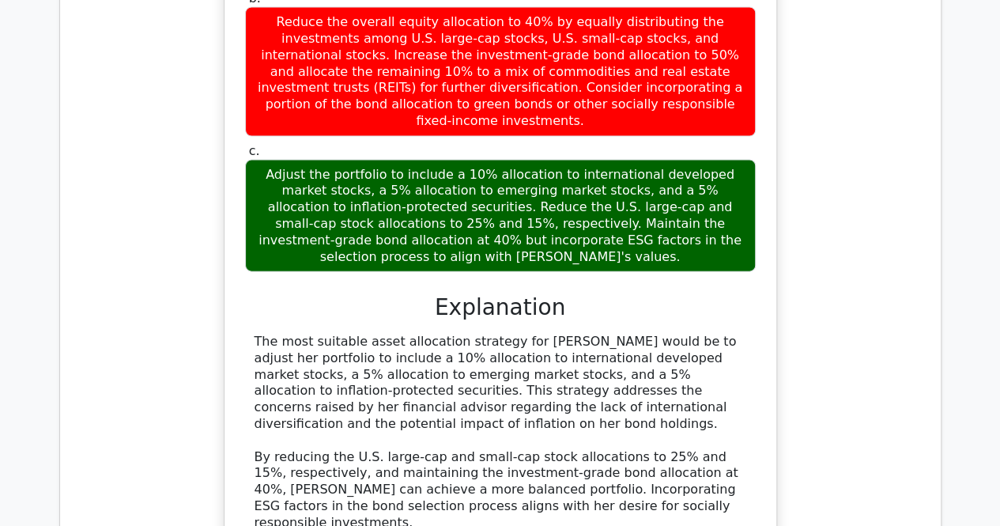
scroll to position [5143, 0]
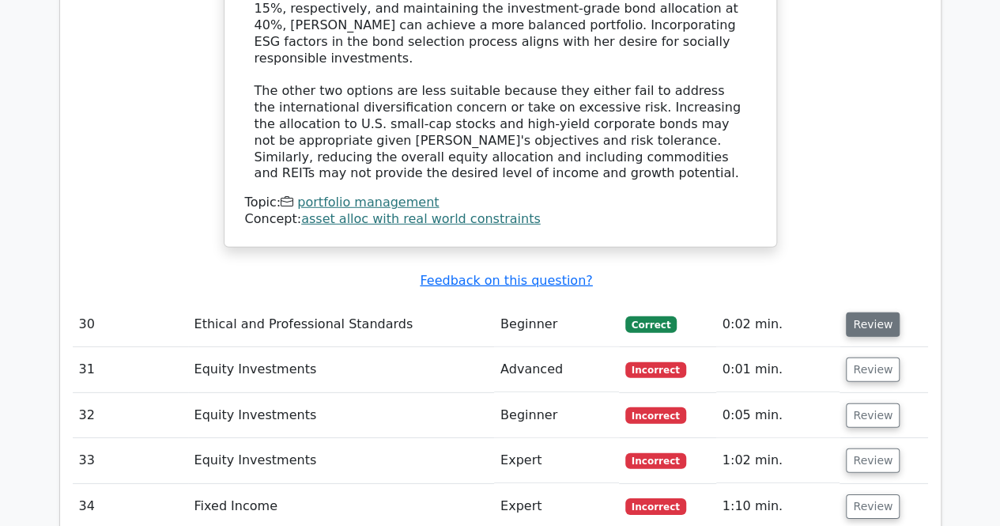
click at [860, 312] on button "Review" at bounding box center [873, 324] width 54 height 25
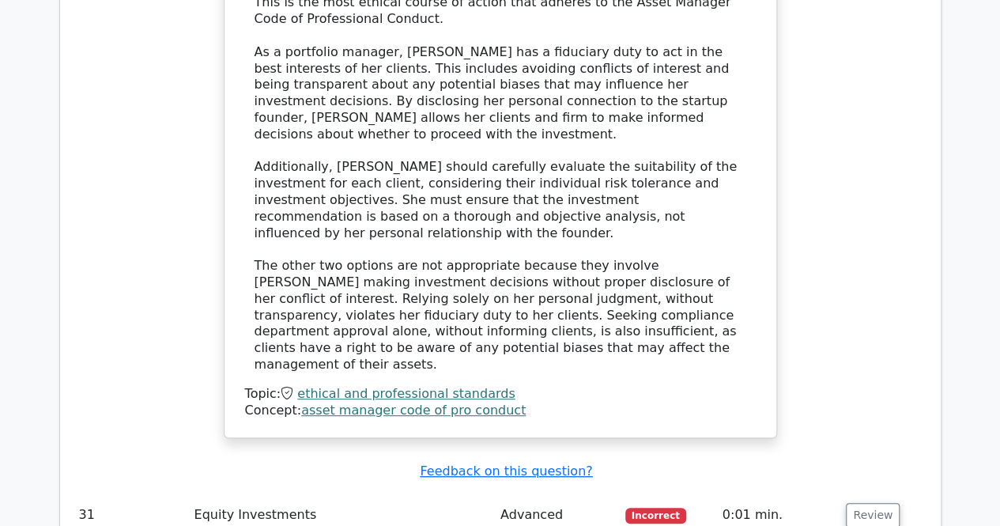
scroll to position [6186, 0]
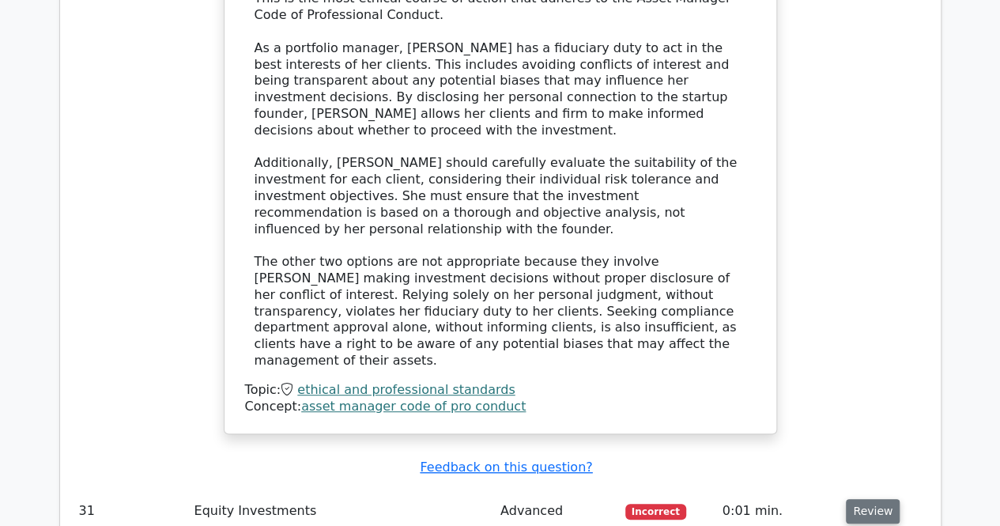
click at [869, 499] on button "Review" at bounding box center [873, 511] width 54 height 25
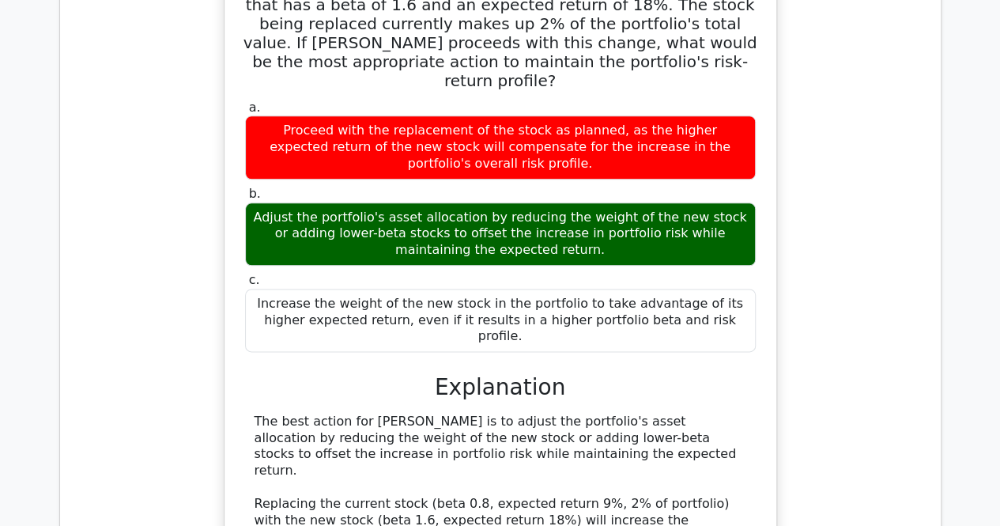
scroll to position [6850, 0]
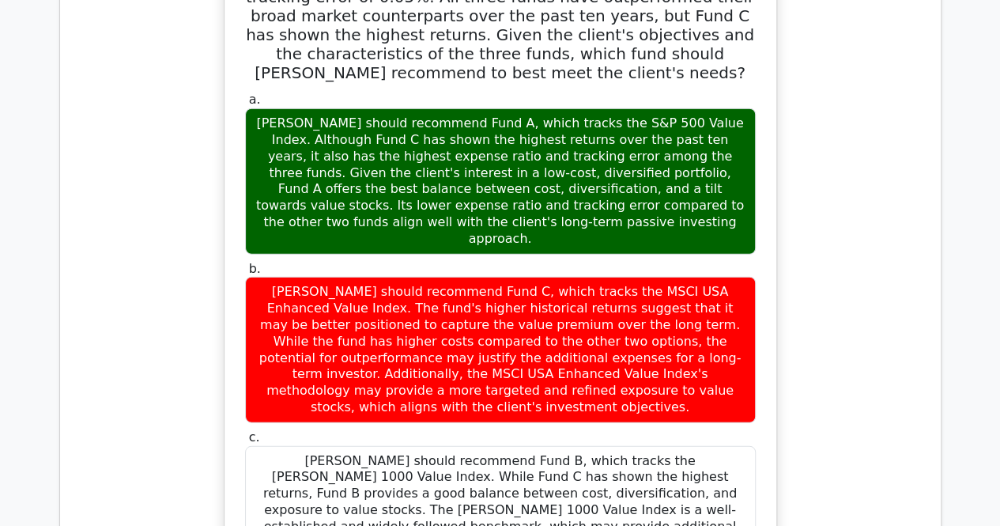
scroll to position [8114, 0]
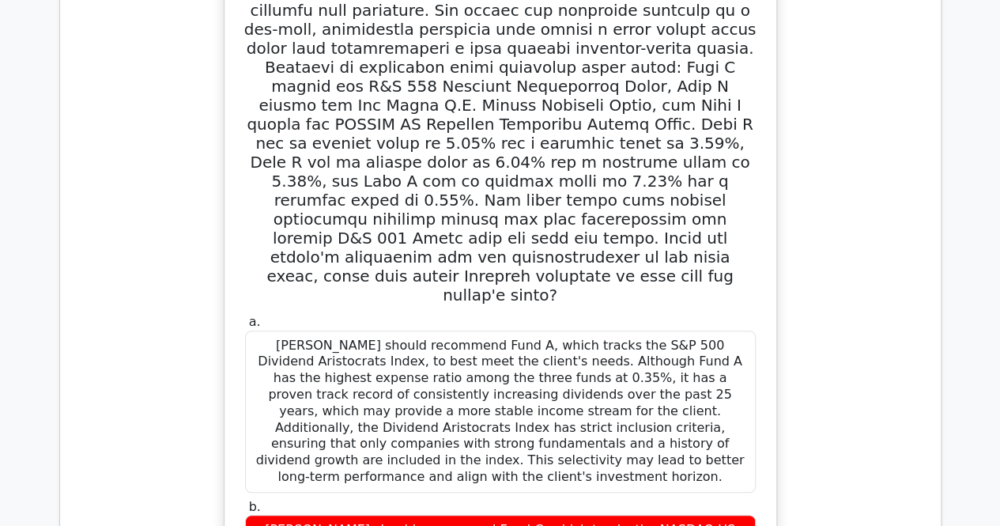
scroll to position [9411, 0]
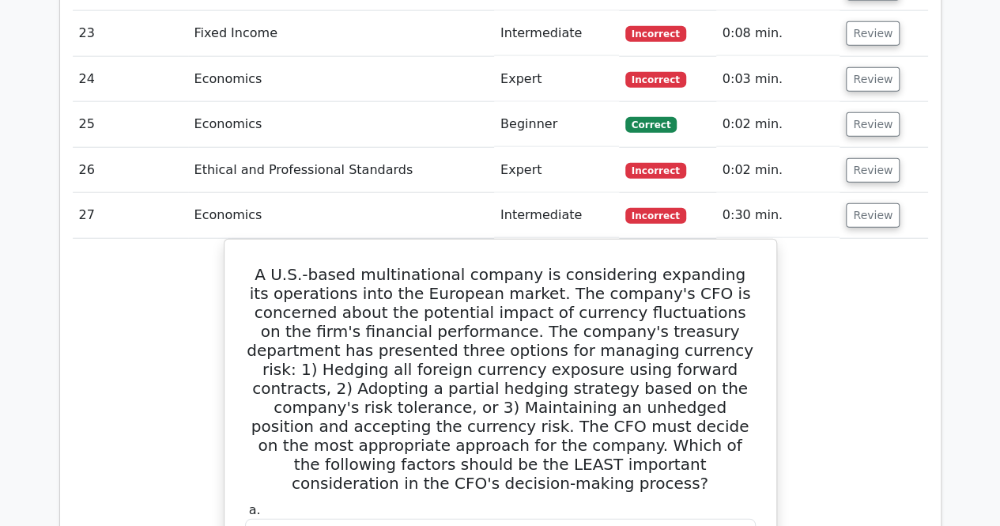
scroll to position [1873, 0]
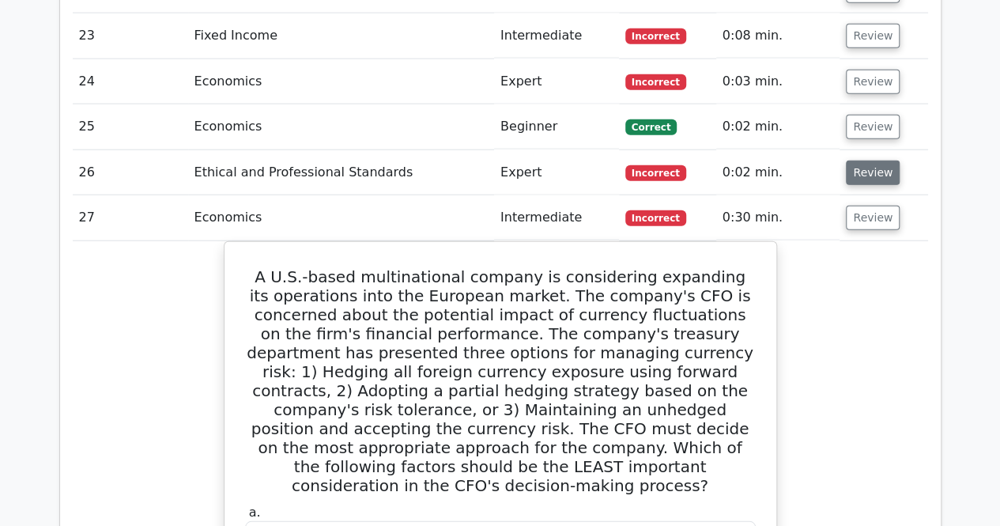
click at [860, 162] on button "Review" at bounding box center [873, 172] width 54 height 25
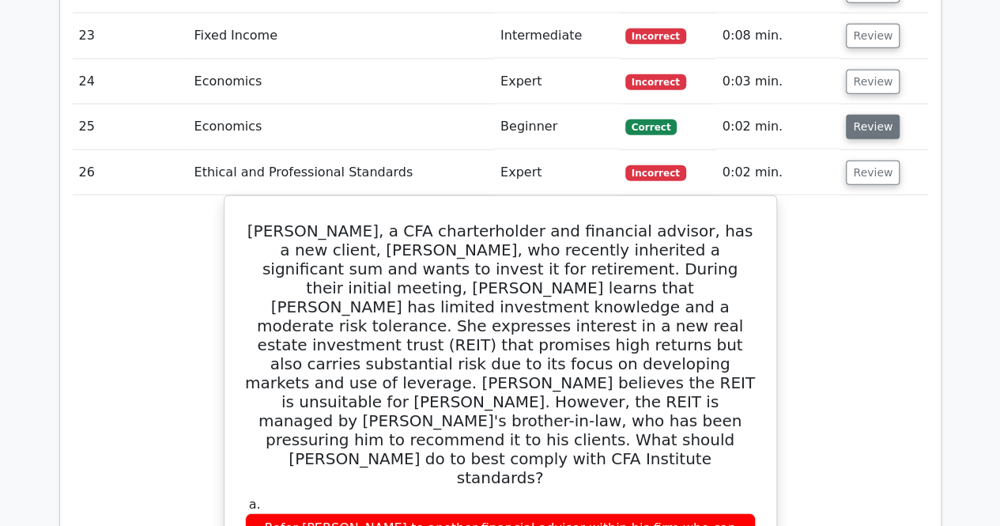
click at [862, 115] on button "Review" at bounding box center [873, 127] width 54 height 25
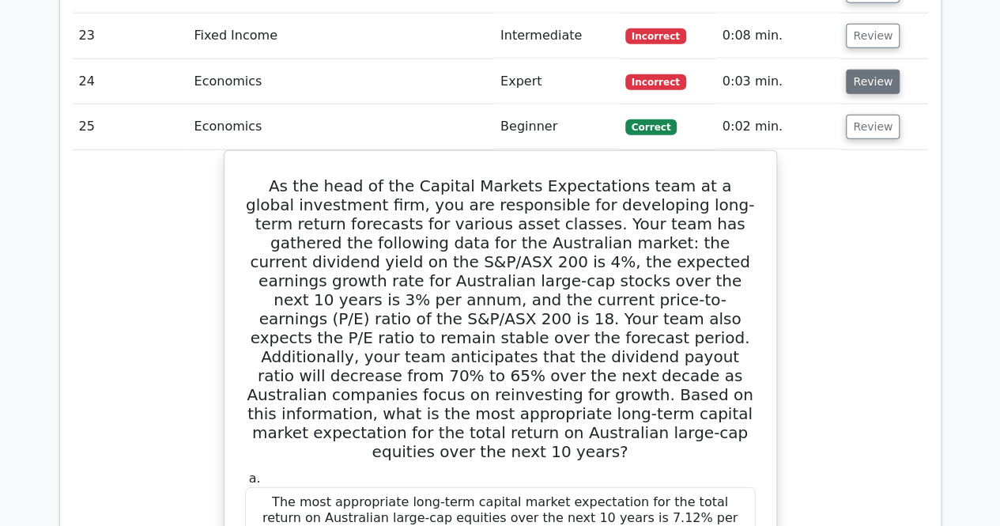
click at [857, 74] on button "Review" at bounding box center [873, 82] width 54 height 25
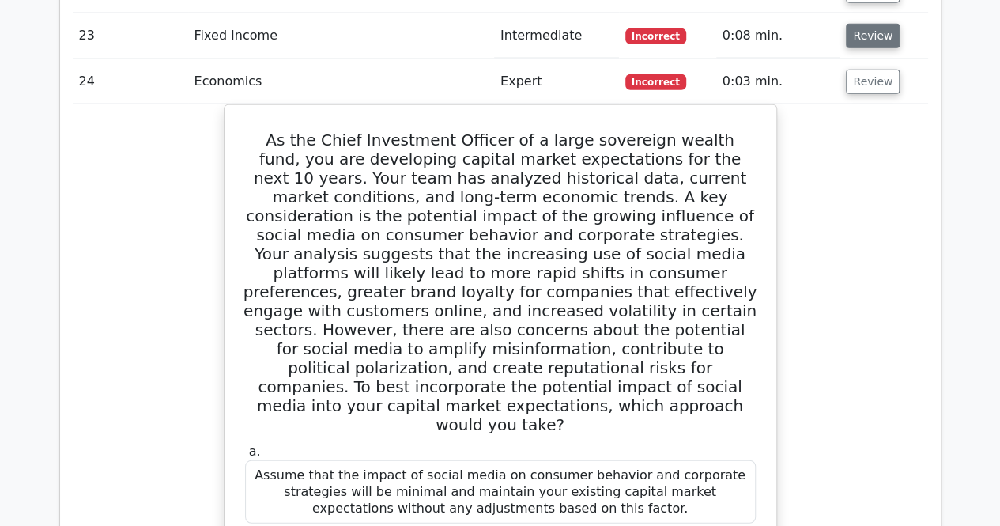
click at [855, 25] on button "Review" at bounding box center [873, 36] width 54 height 25
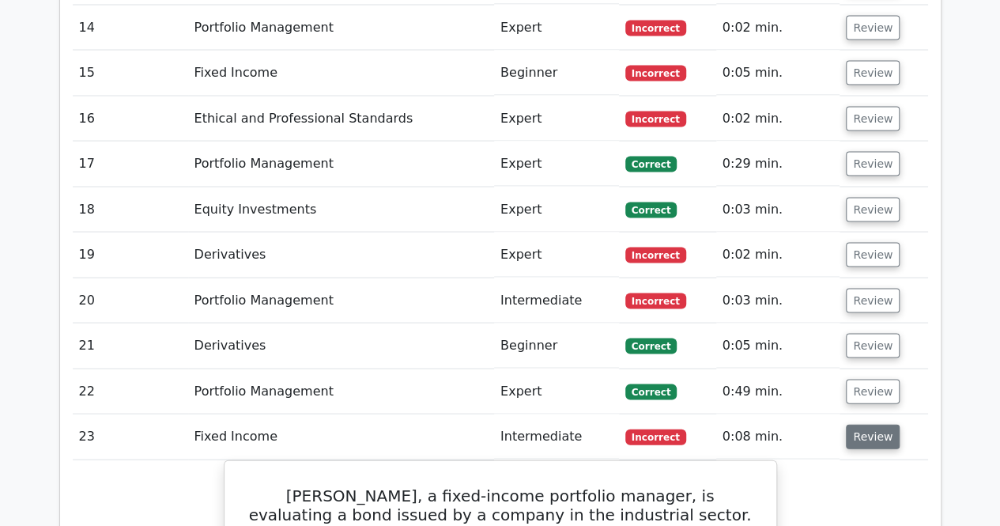
scroll to position [1431, 0]
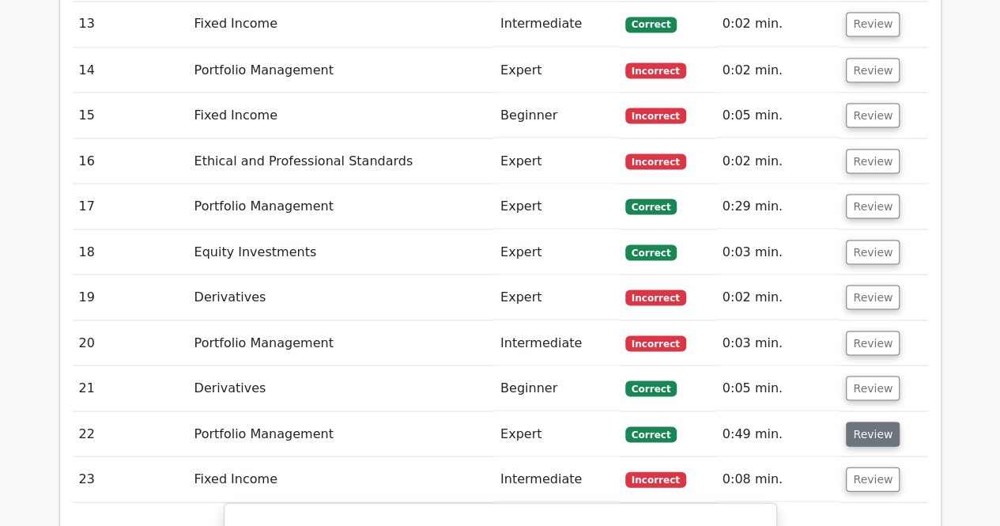
click at [885, 428] on button "Review" at bounding box center [873, 433] width 54 height 25
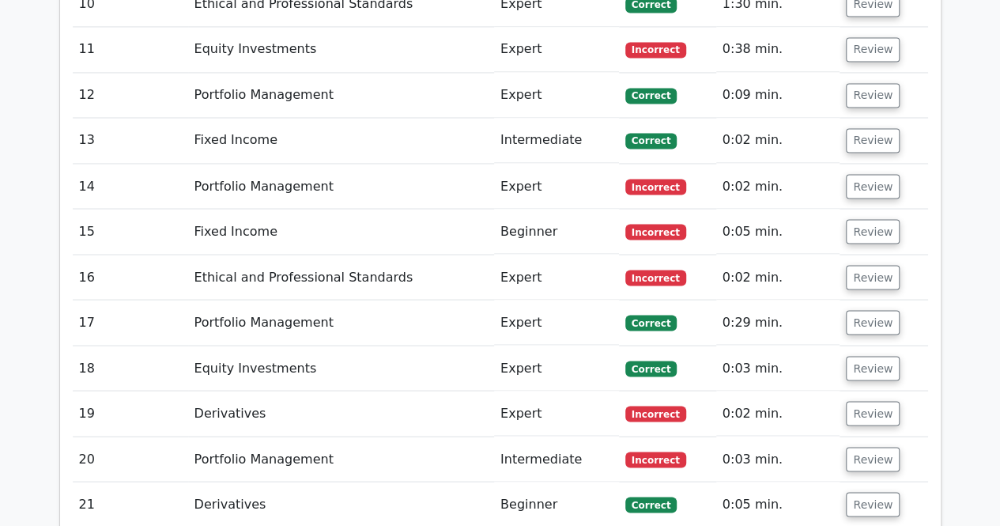
scroll to position [0, 0]
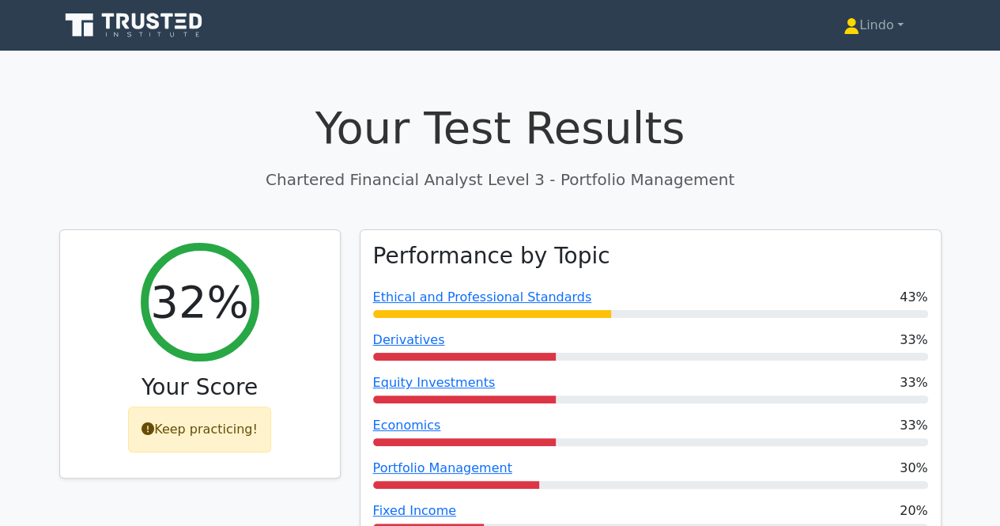
click at [163, 32] on icon at bounding box center [135, 25] width 152 height 30
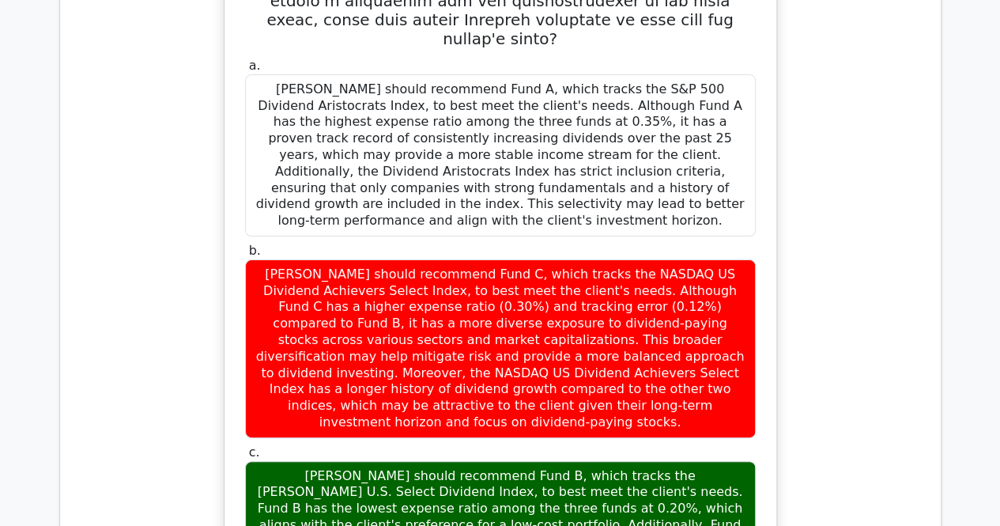
scroll to position [15797, 0]
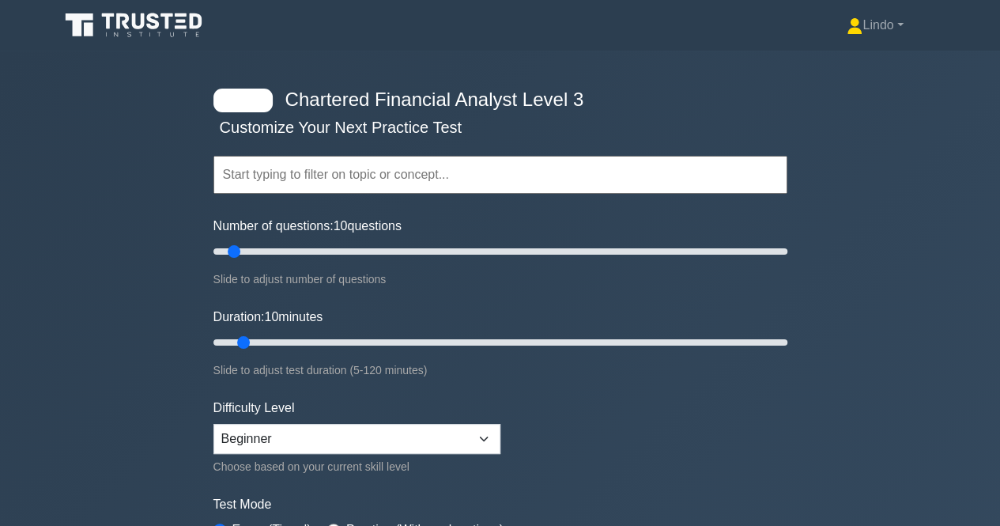
click at [239, 172] on input "text" at bounding box center [500, 175] width 574 height 38
click at [156, 28] on icon at bounding box center [153, 21] width 13 height 17
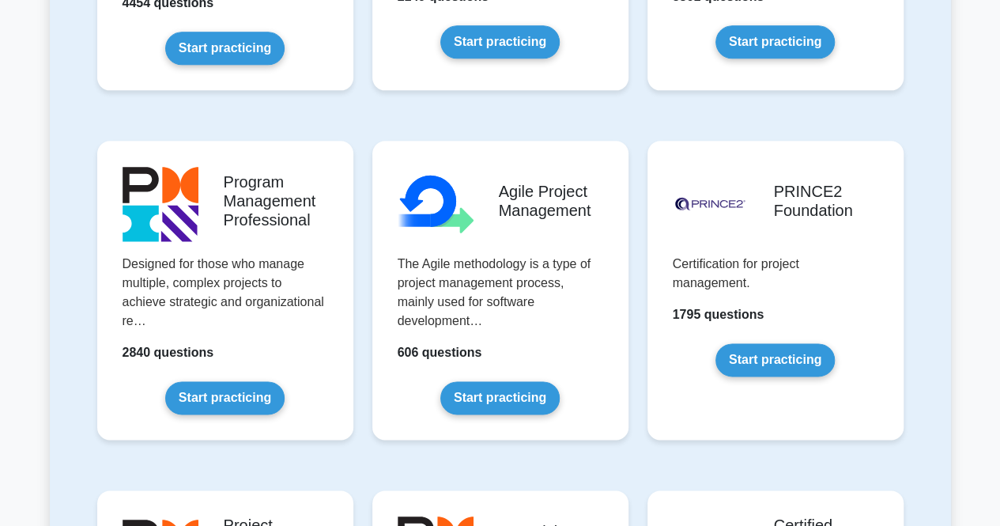
scroll to position [1380, 0]
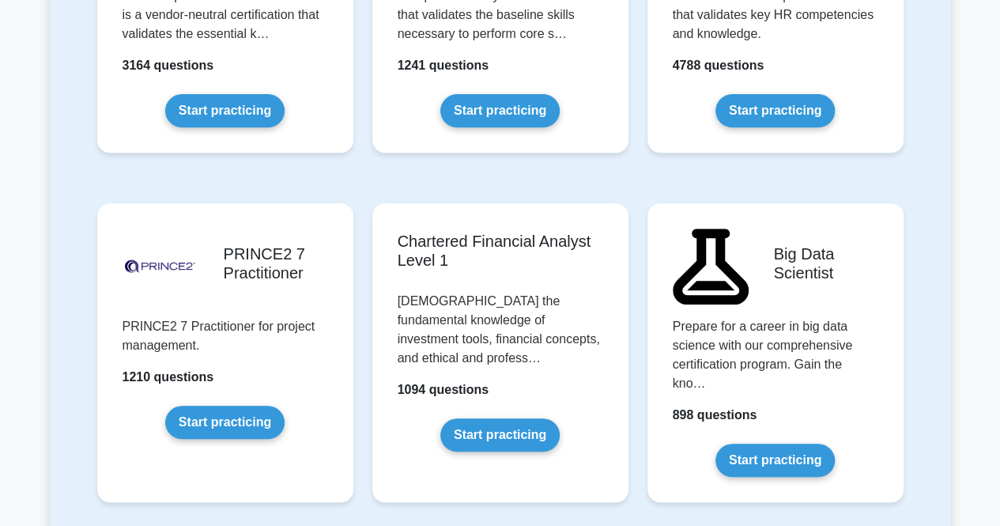
scroll to position [3298, 0]
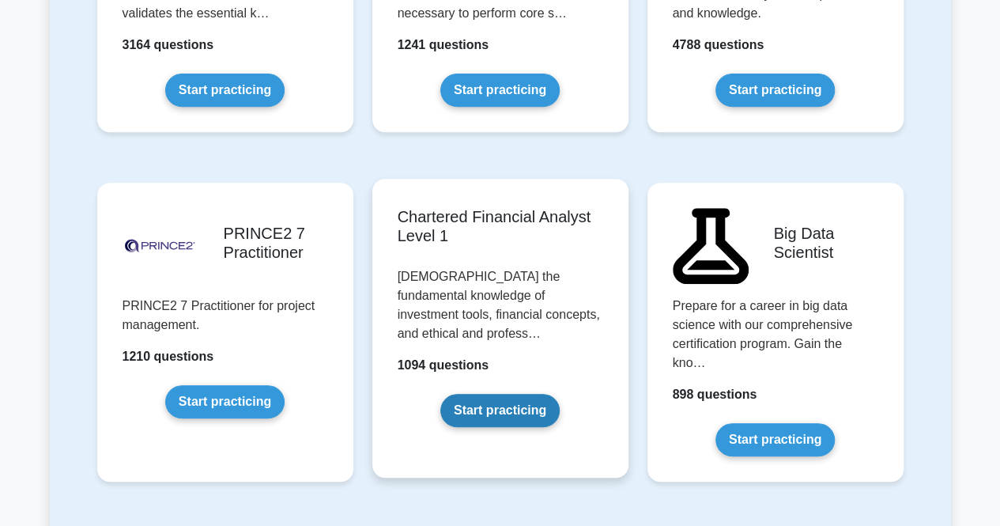
click at [489, 394] on link "Start practicing" at bounding box center [499, 410] width 119 height 33
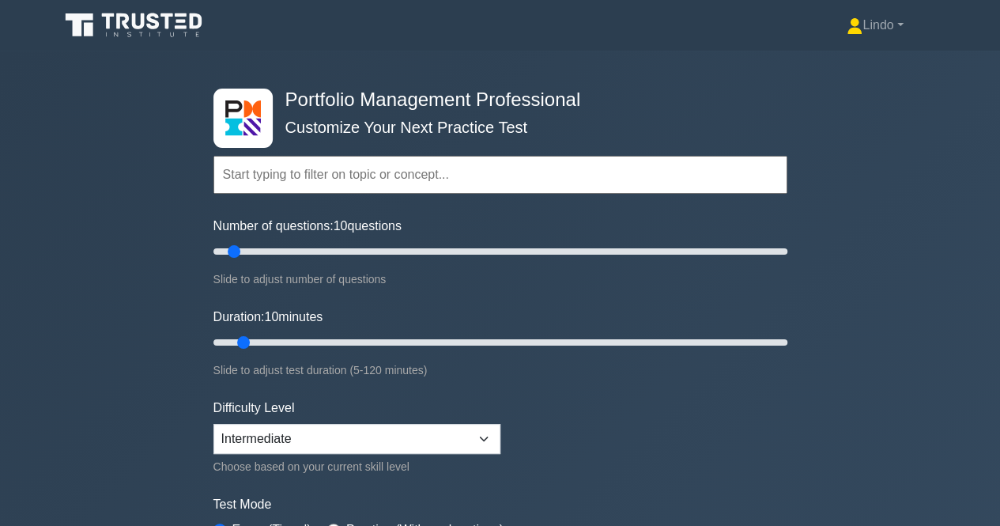
click at [258, 172] on input "text" at bounding box center [500, 175] width 574 height 38
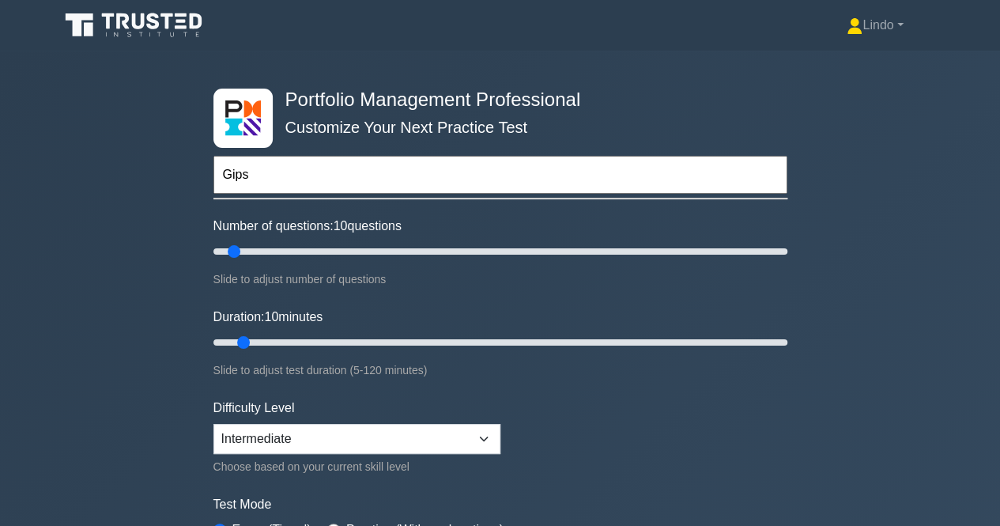
type input "Gips"
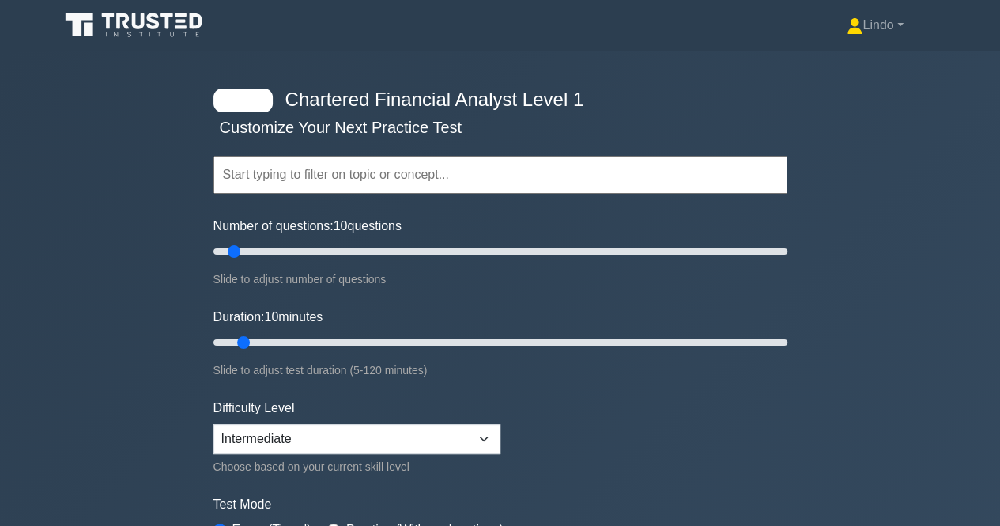
click at [280, 168] on input "text" at bounding box center [500, 175] width 574 height 38
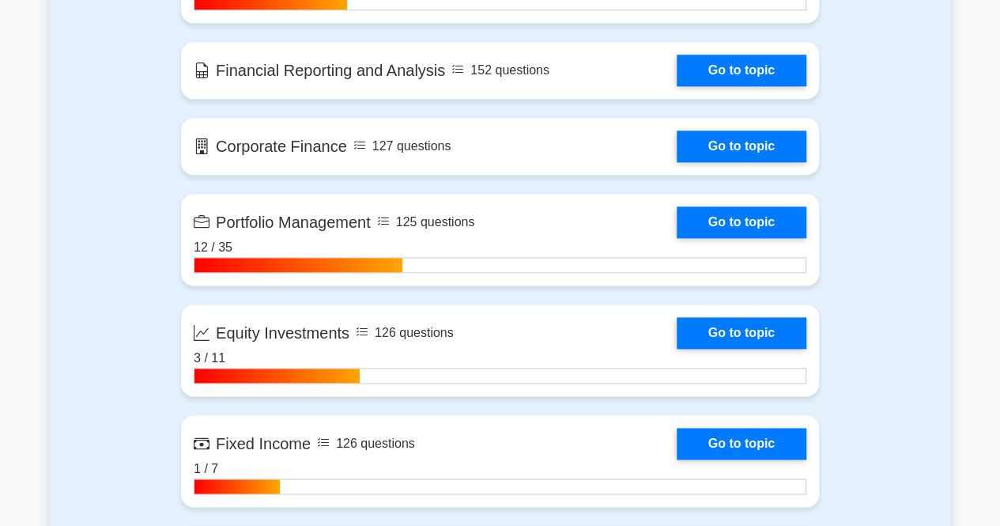
scroll to position [918, 0]
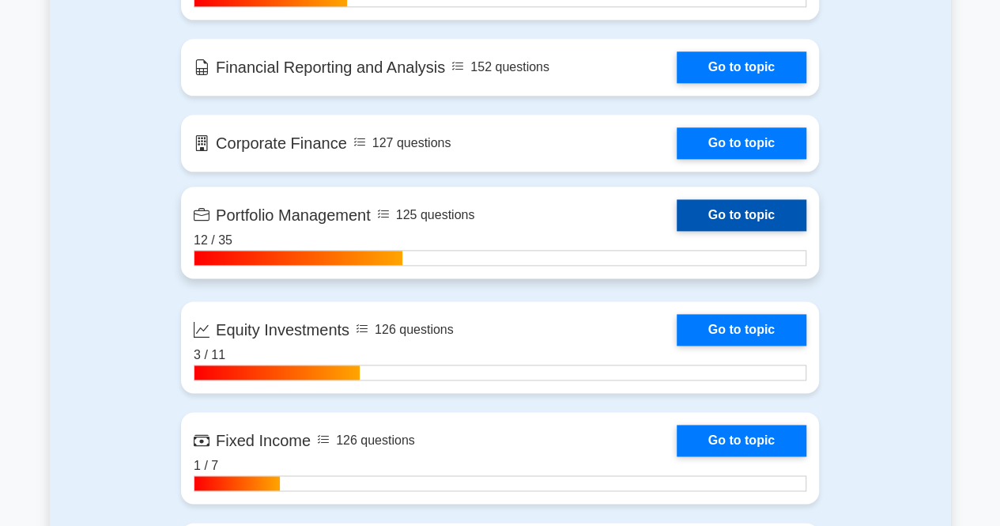
type input "gips"
click at [743, 211] on link "Go to topic" at bounding box center [742, 215] width 130 height 32
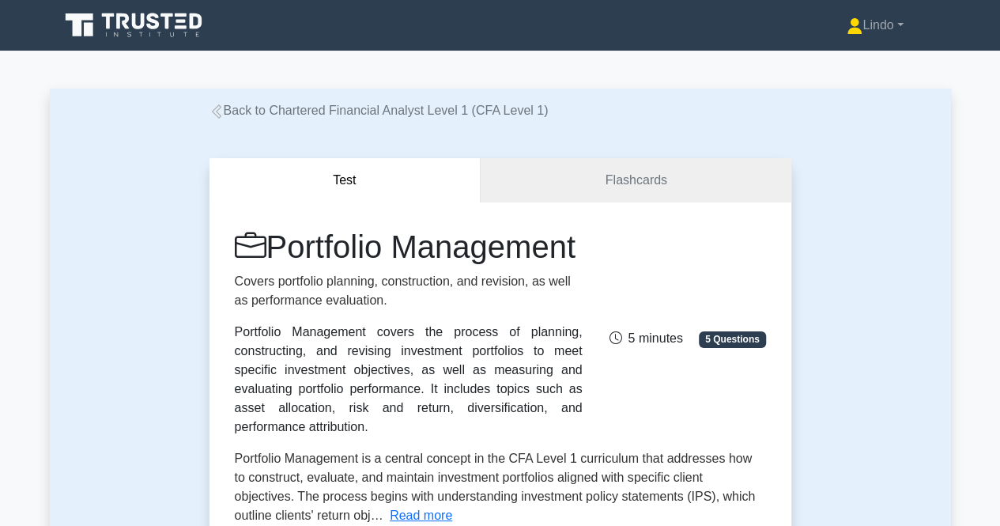
scroll to position [460, 0]
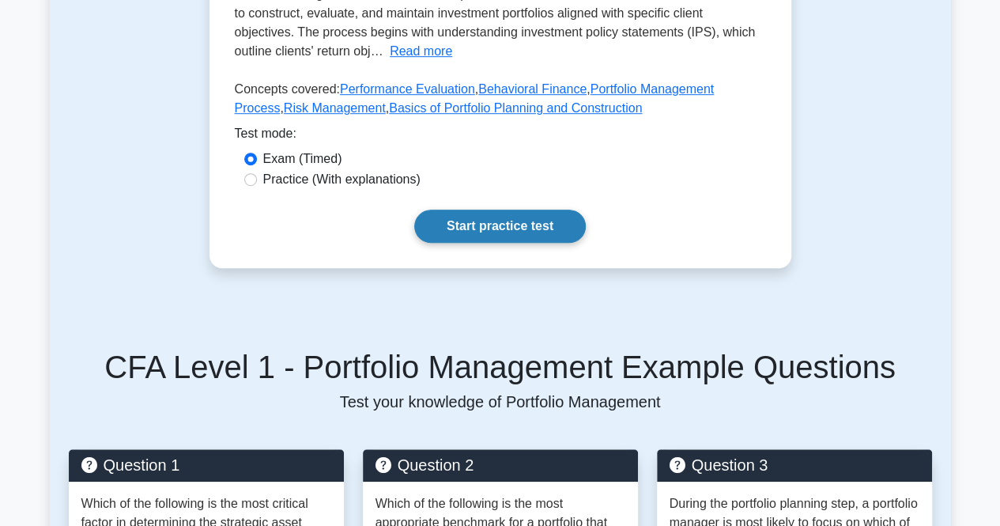
click at [531, 236] on link "Start practice test" at bounding box center [500, 225] width 172 height 33
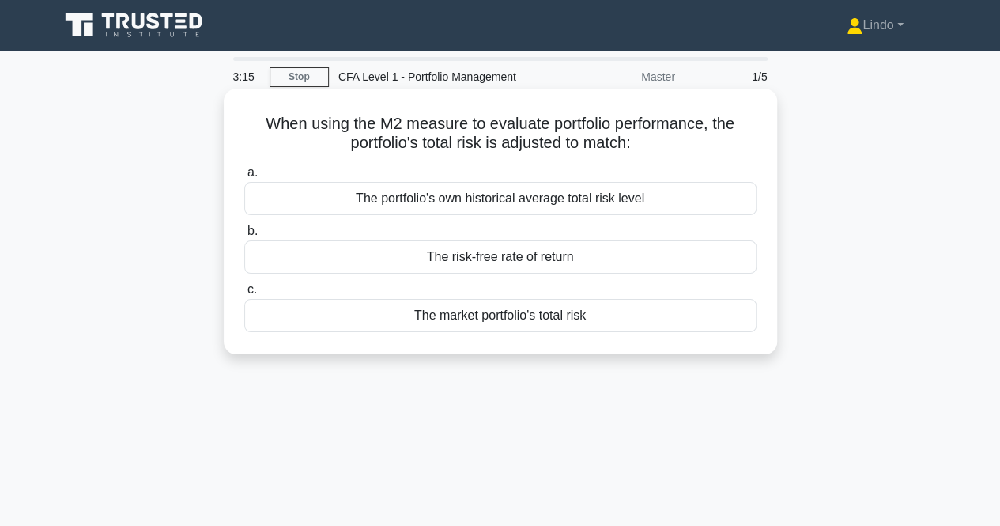
click at [488, 318] on div "The market portfolio's total risk" at bounding box center [500, 315] width 512 height 33
click at [244, 295] on input "c. The market portfolio's total risk" at bounding box center [244, 290] width 0 height 10
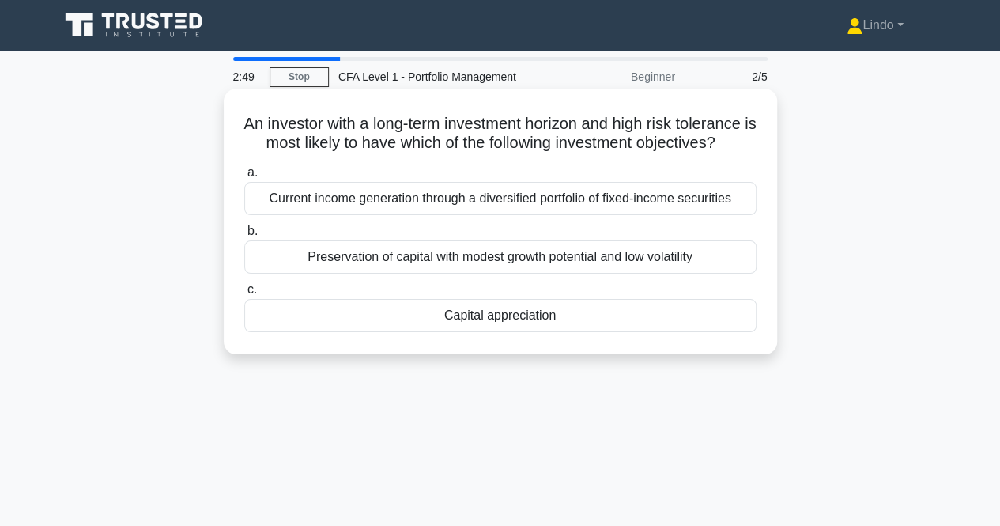
click at [479, 331] on div "Capital appreciation" at bounding box center [500, 315] width 512 height 33
click at [244, 295] on input "c. Capital appreciation" at bounding box center [244, 290] width 0 height 10
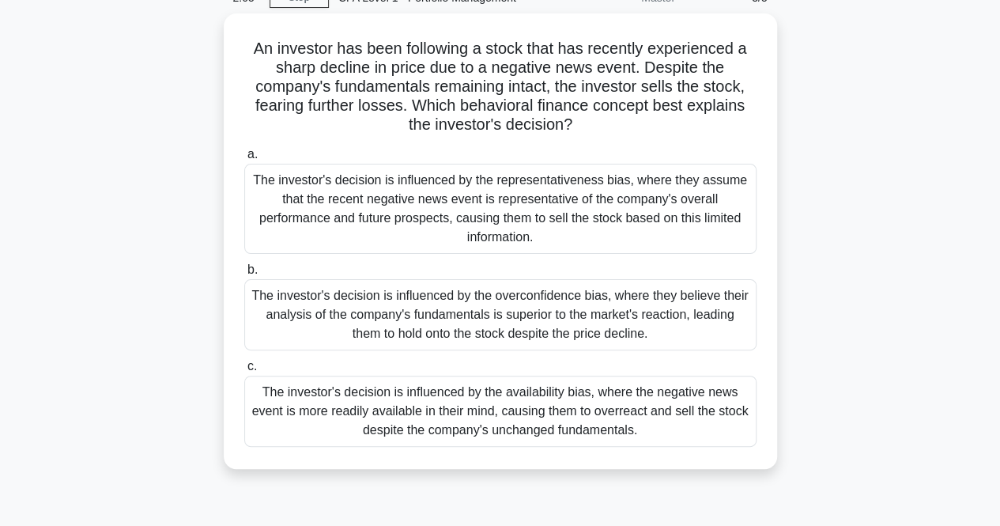
scroll to position [84, 0]
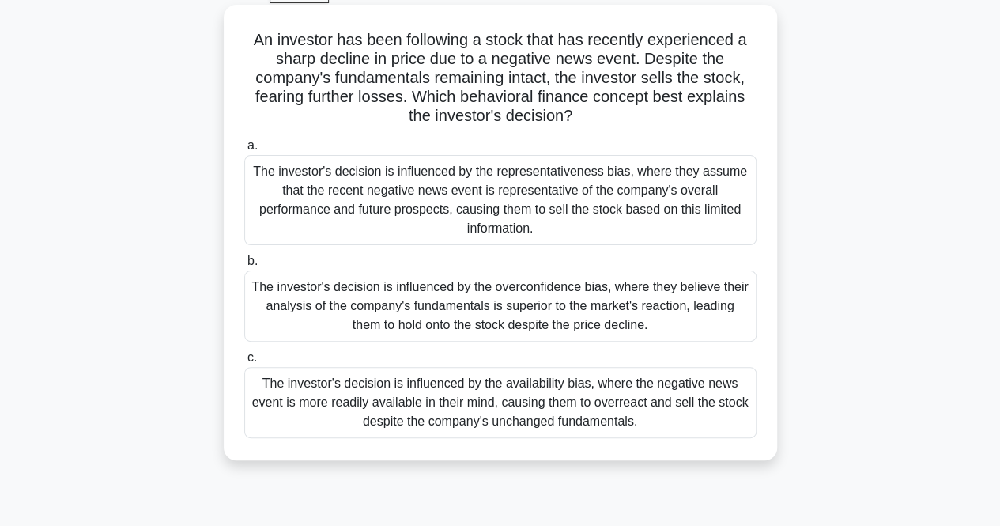
click at [625, 194] on div "The investor's decision is influenced by the representativeness bias, where the…" at bounding box center [500, 200] width 512 height 90
click at [244, 151] on input "a. The investor's decision is influenced by the representativeness bias, where …" at bounding box center [244, 146] width 0 height 10
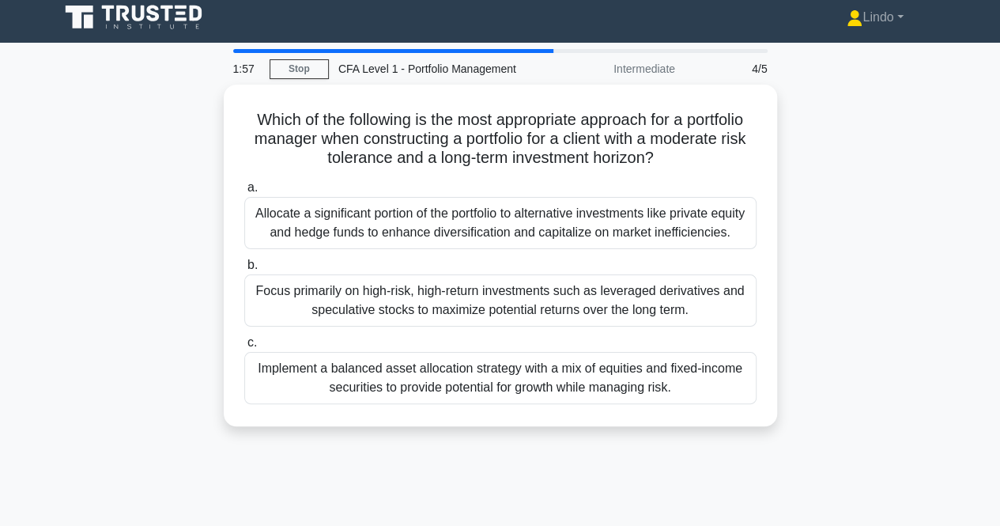
scroll to position [0, 0]
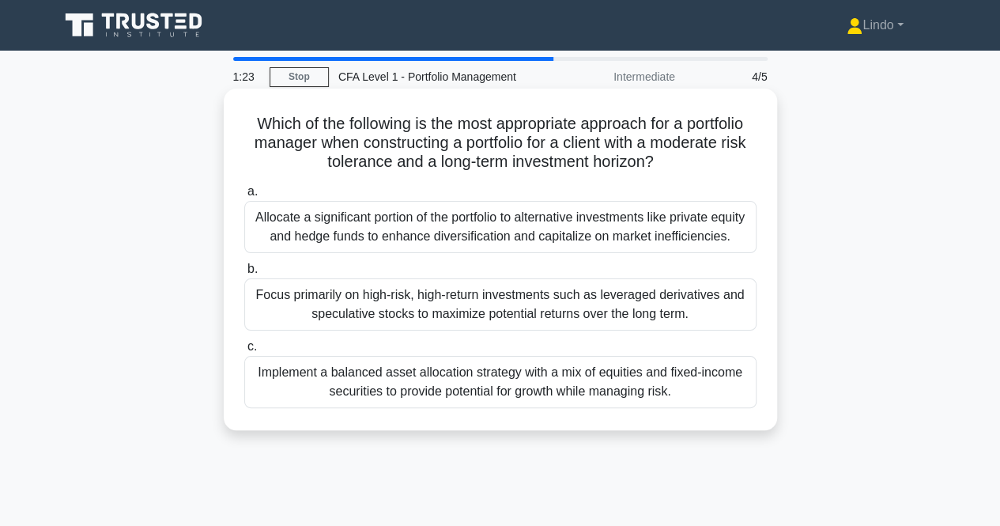
click at [526, 382] on div "Implement a balanced asset allocation strategy with a mix of equities and fixed…" at bounding box center [500, 382] width 512 height 52
click at [244, 352] on input "c. Implement a balanced asset allocation strategy with a mix of equities and fi…" at bounding box center [244, 346] width 0 height 10
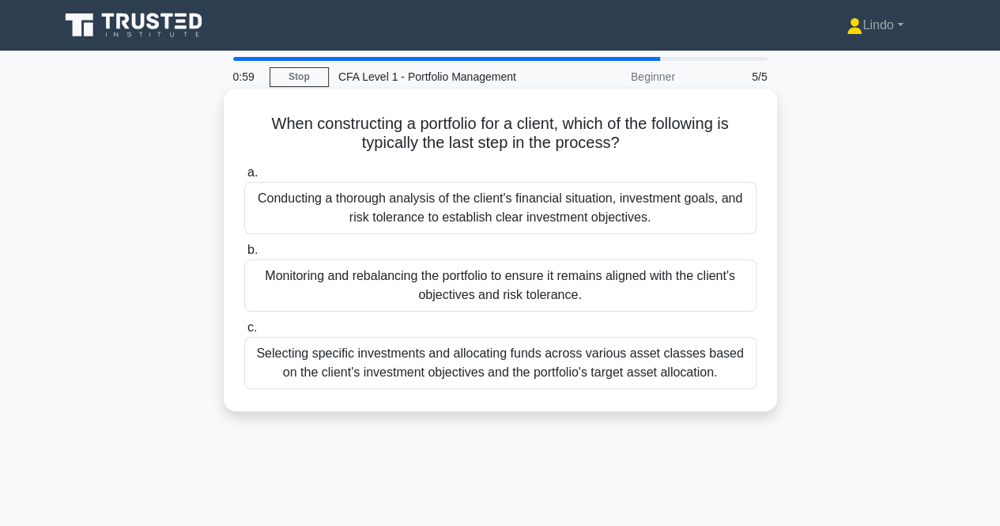
click at [516, 295] on div "Monitoring and rebalancing the portfolio to ensure it remains aligned with the …" at bounding box center [500, 285] width 512 height 52
click at [244, 255] on input "b. Monitoring and rebalancing the portfolio to ensure it remains aligned with t…" at bounding box center [244, 250] width 0 height 10
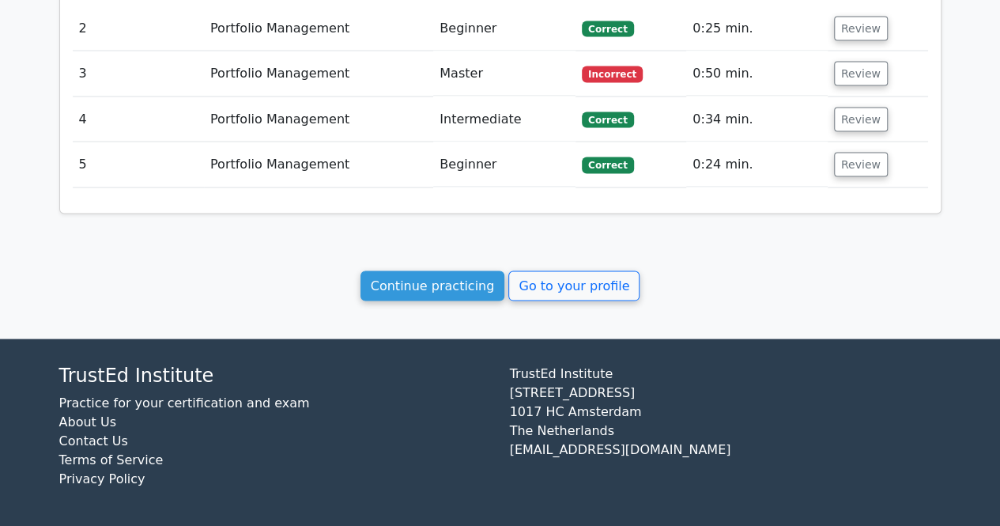
scroll to position [1446, 0]
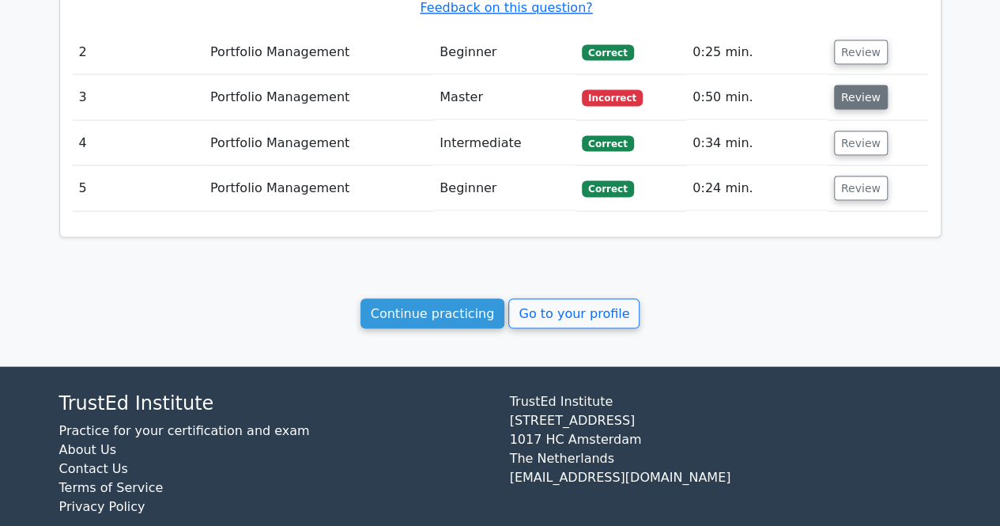
click at [854, 94] on button "Review" at bounding box center [861, 97] width 54 height 25
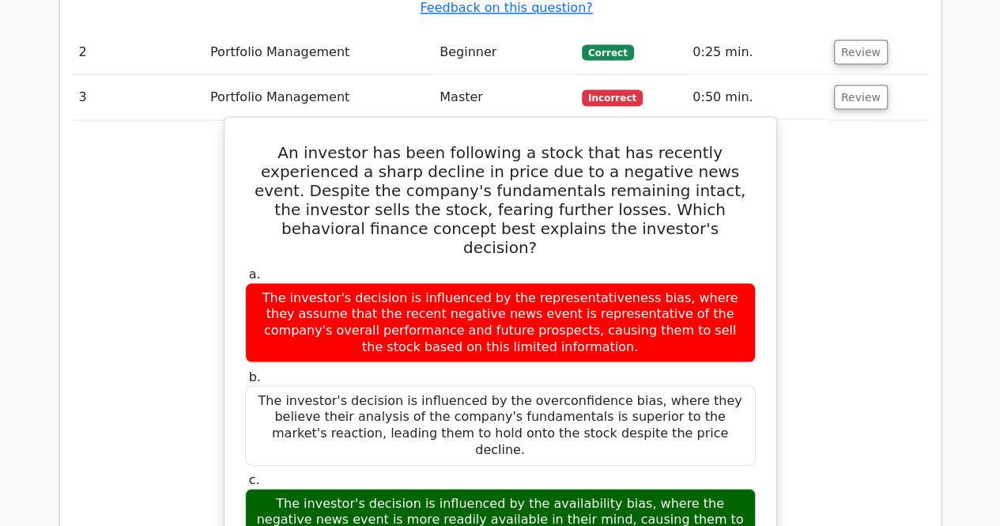
click at [544, 488] on div "The investor's decision is influenced by the availability bias, where the negat…" at bounding box center [500, 519] width 511 height 63
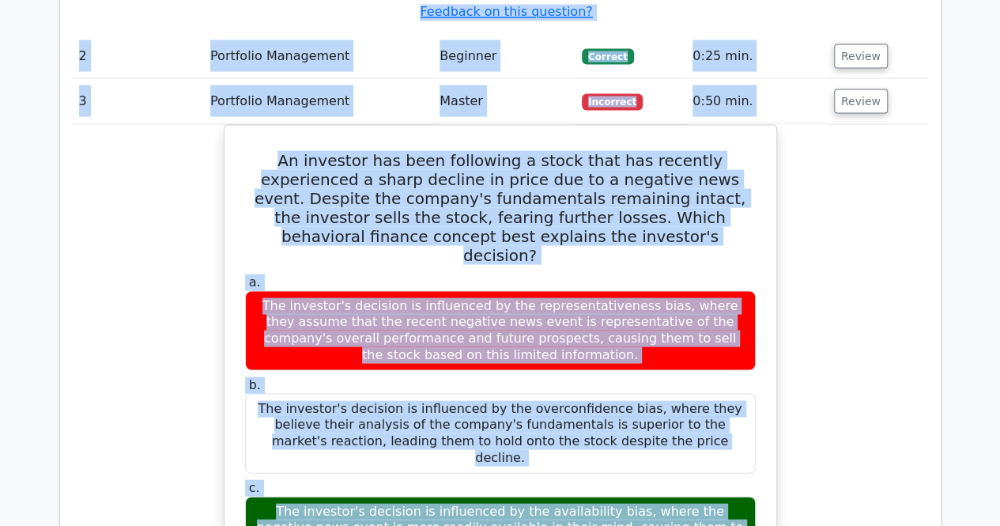
drag, startPoint x: 998, startPoint y: 464, endPoint x: 1007, endPoint y: 485, distance: 23.0
click at [999, 485] on html "Lindo Profile Settings" at bounding box center [500, 42] width 1000 height 2976
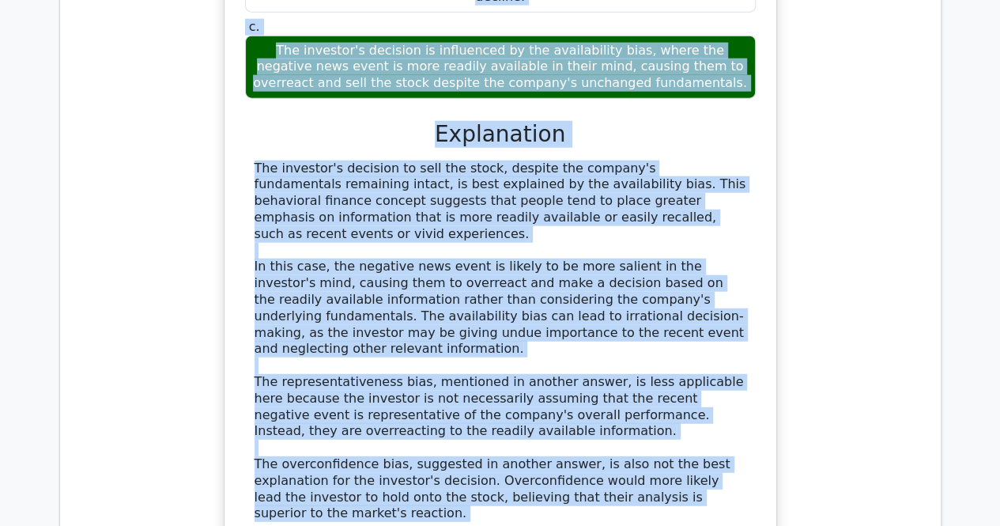
scroll to position [2366, 0]
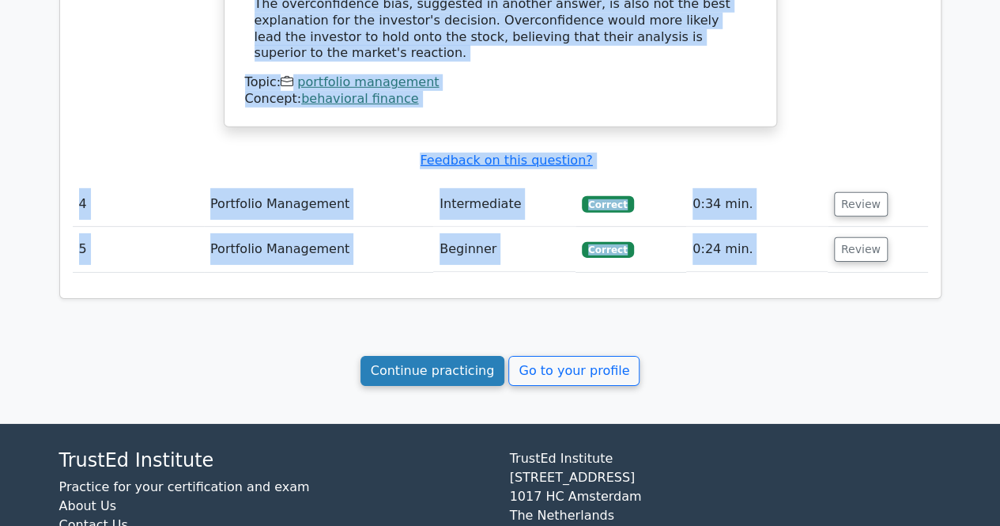
click at [466, 356] on link "Continue practicing" at bounding box center [432, 371] width 145 height 30
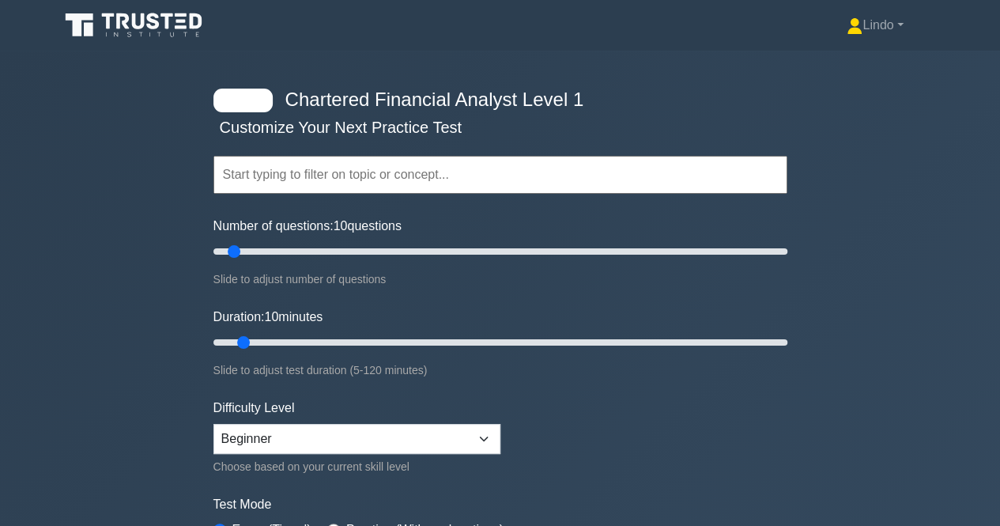
click at [418, 175] on input "text" at bounding box center [500, 175] width 574 height 38
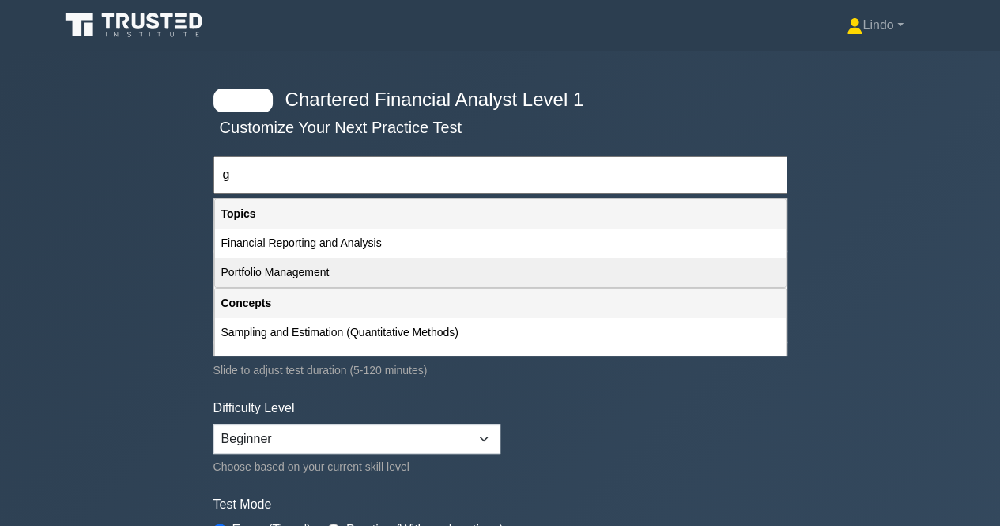
click at [326, 275] on div "Portfolio Management" at bounding box center [500, 272] width 571 height 29
type input "Portfolio Management"
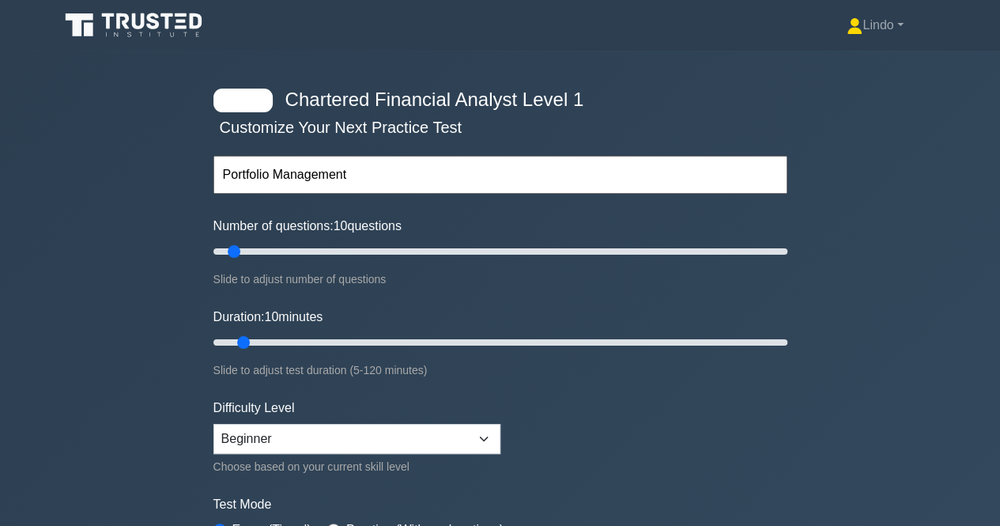
scroll to position [460, 0]
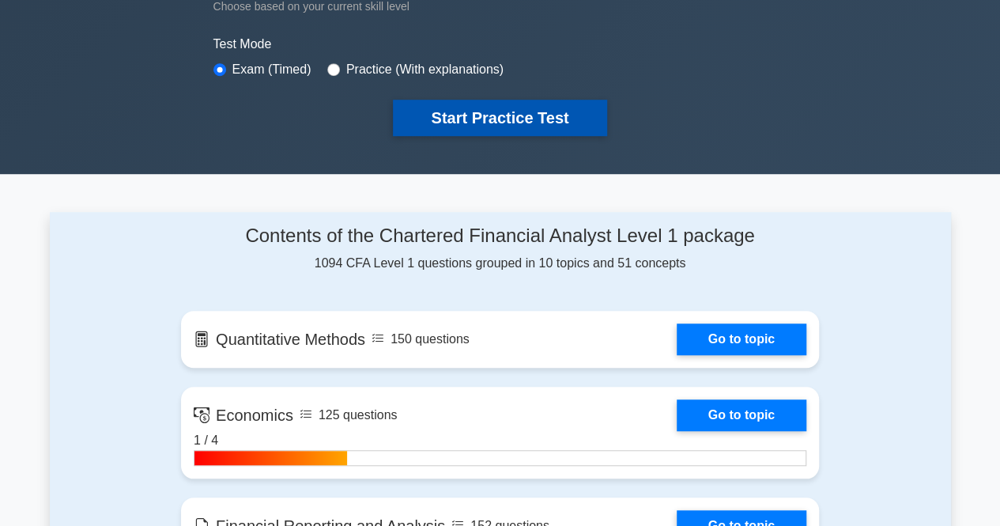
click at [485, 115] on button "Start Practice Test" at bounding box center [499, 118] width 213 height 36
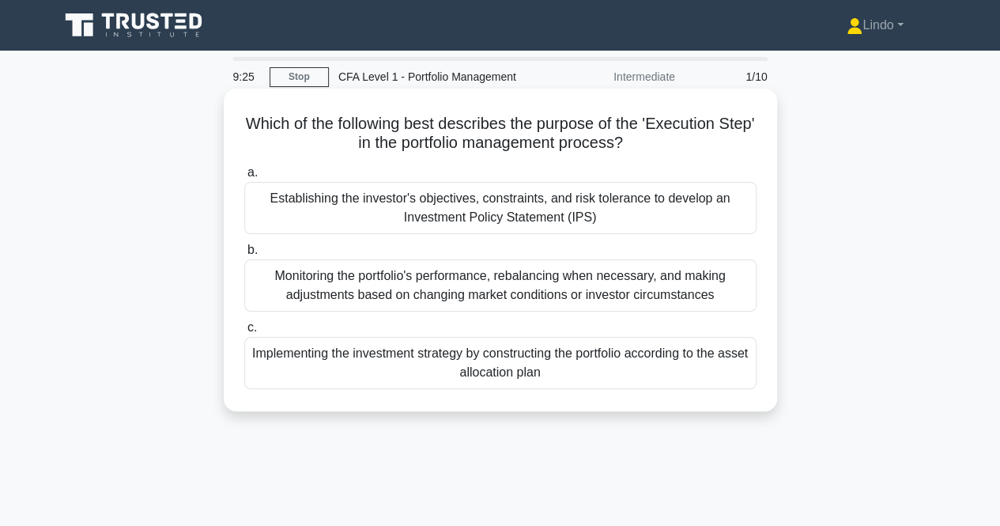
click at [505, 368] on div "Implementing the investment strategy by constructing the portfolio according to…" at bounding box center [500, 363] width 512 height 52
click at [244, 333] on input "c. Implementing the investment strategy by constructing the portfolio according…" at bounding box center [244, 327] width 0 height 10
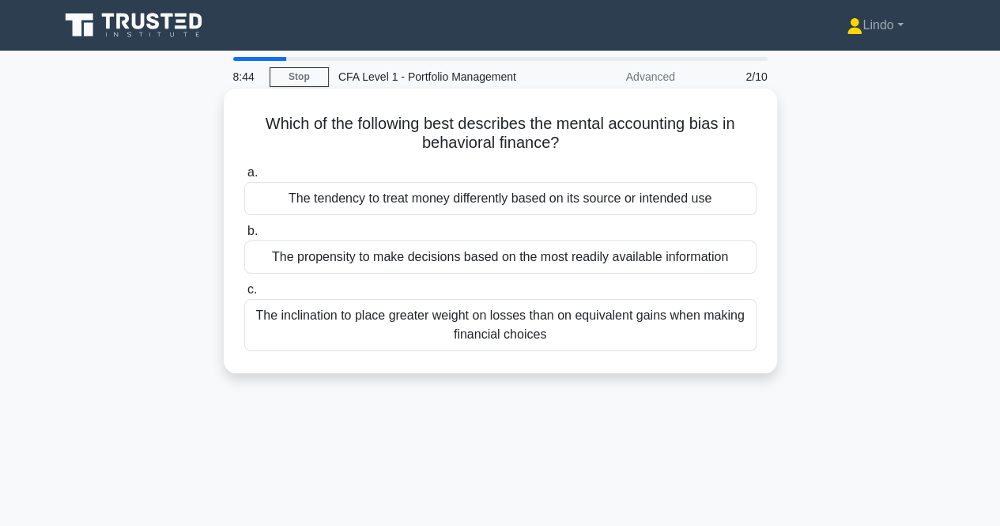
drag, startPoint x: 570, startPoint y: 145, endPoint x: 236, endPoint y: 129, distance: 334.7
click at [236, 129] on div "Which of the following best describes the mental accounting bias in behavioral …" at bounding box center [500, 231] width 541 height 272
copy h5 "Which of the following best describes the mental accounting bias in behavioral …"
click at [494, 205] on div "The tendency to treat money differently based on its source or intended use" at bounding box center [500, 198] width 512 height 33
click at [244, 178] on input "a. The tendency to treat money differently based on its source or intended use" at bounding box center [244, 173] width 0 height 10
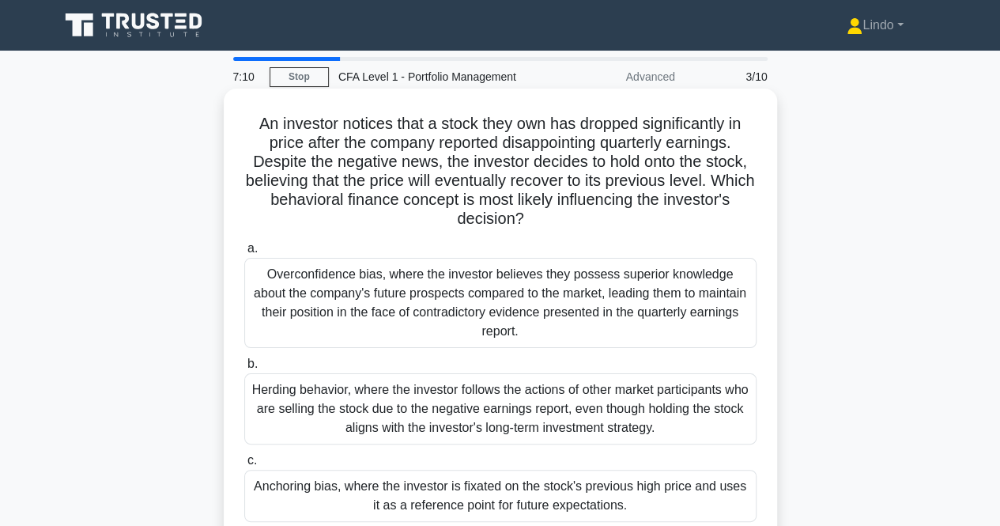
click at [453, 492] on div "Anchoring bias, where the investor is fixated on the stock's previous high pric…" at bounding box center [500, 495] width 512 height 52
click at [244, 466] on input "c. Anchoring bias, where the investor is fixated on the stock's previous high p…" at bounding box center [244, 460] width 0 height 10
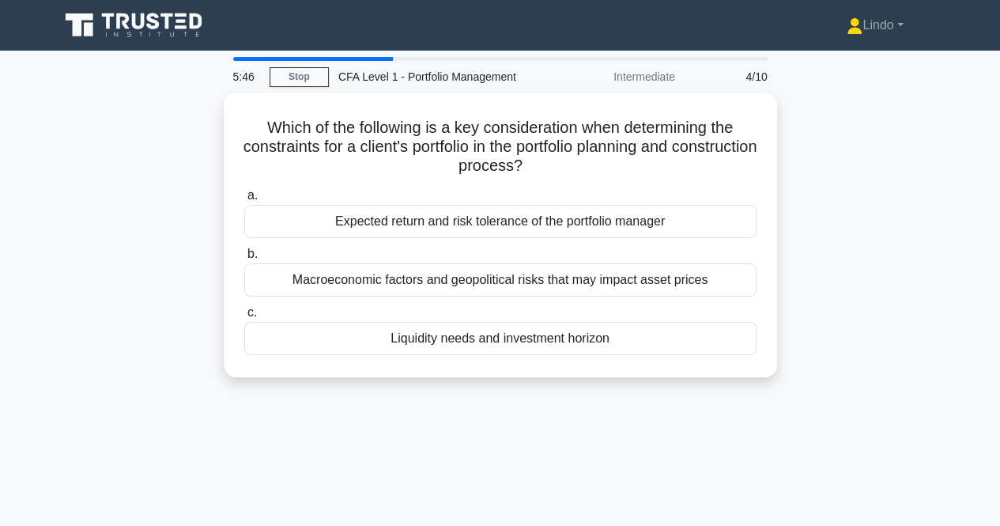
drag, startPoint x: 429, startPoint y: 216, endPoint x: 874, endPoint y: 239, distance: 445.6
click at [874, 239] on div "Which of the following is a key consideration when determining the constraints …" at bounding box center [500, 243] width 901 height 303
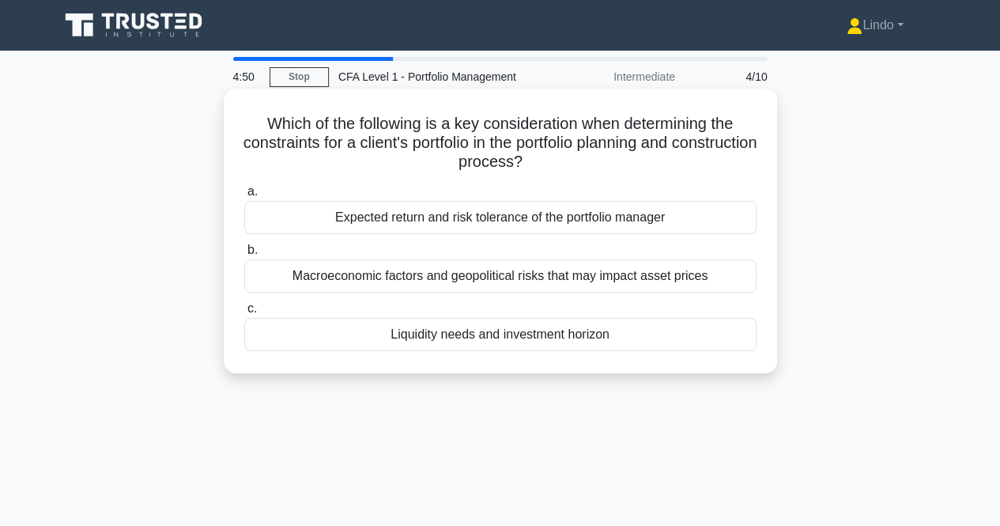
click at [488, 336] on div "Liquidity needs and investment horizon" at bounding box center [500, 334] width 512 height 33
click at [244, 314] on input "c. Liquidity needs and investment horizon" at bounding box center [244, 308] width 0 height 10
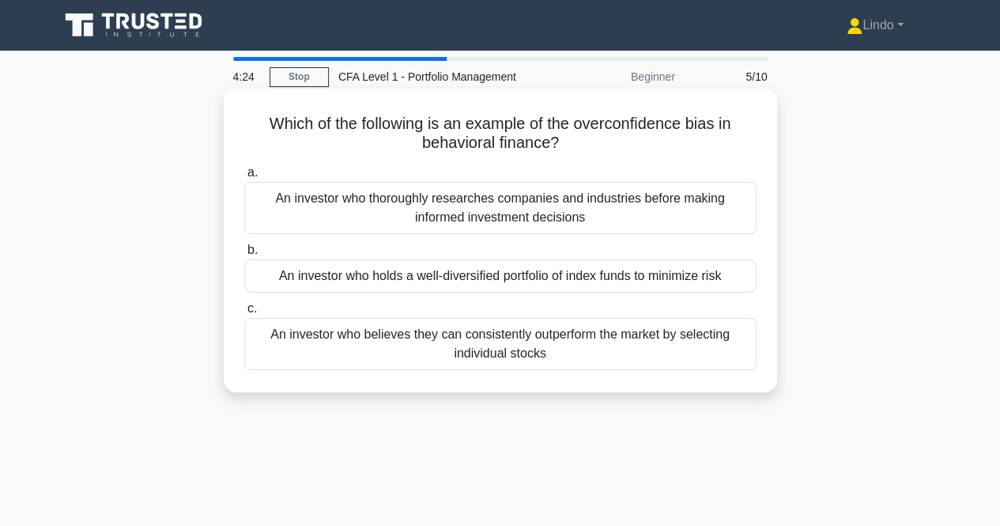
click at [481, 342] on div "An investor who believes they can consistently outperform the market by selecti…" at bounding box center [500, 344] width 512 height 52
click at [244, 314] on input "c. An investor who believes they can consistently outperform the market by sele…" at bounding box center [244, 308] width 0 height 10
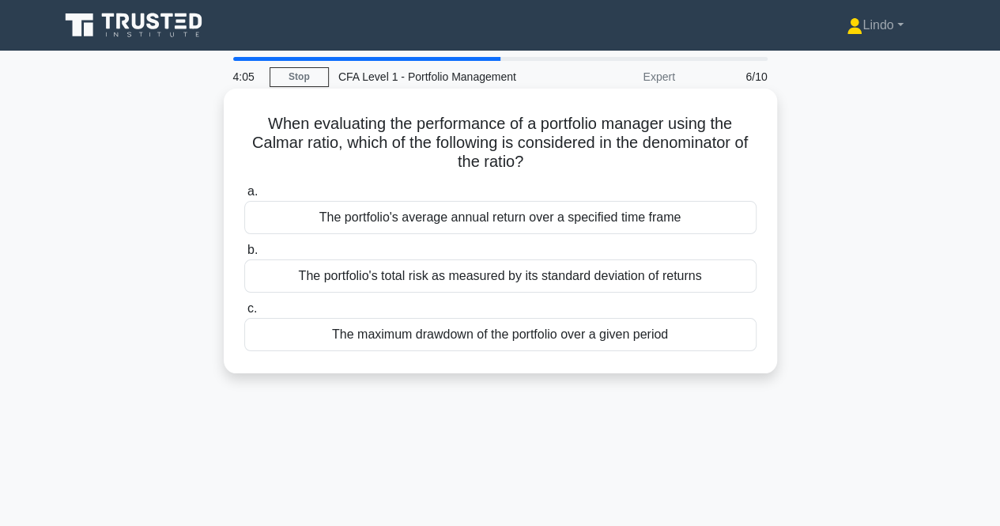
click at [499, 344] on div "The maximum drawdown of the portfolio over a given period" at bounding box center [500, 334] width 512 height 33
click at [244, 314] on input "c. The maximum drawdown of the portfolio over a given period" at bounding box center [244, 308] width 0 height 10
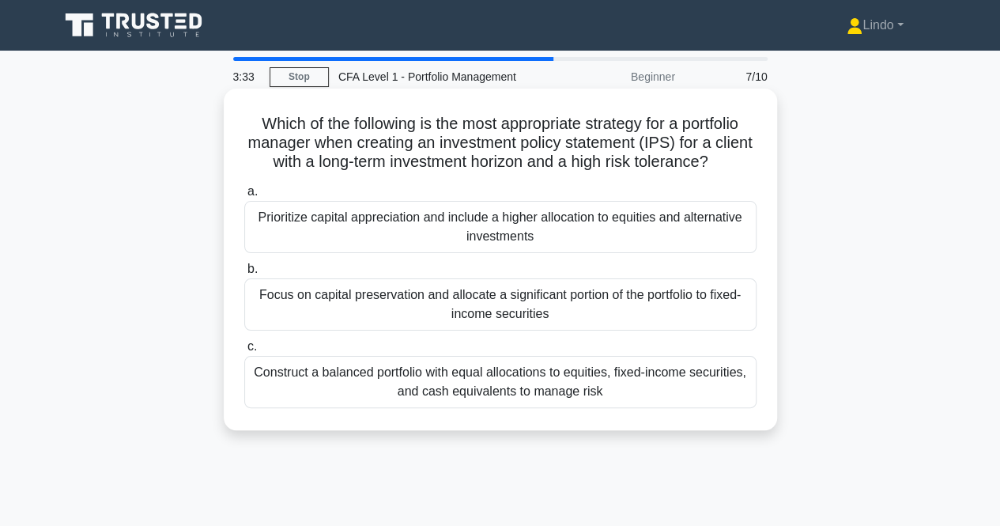
click at [575, 247] on div "Prioritize capital appreciation and include a higher allocation to equities and…" at bounding box center [500, 227] width 512 height 52
click at [244, 197] on input "a. Prioritize capital appreciation and include a higher allocation to equities …" at bounding box center [244, 192] width 0 height 10
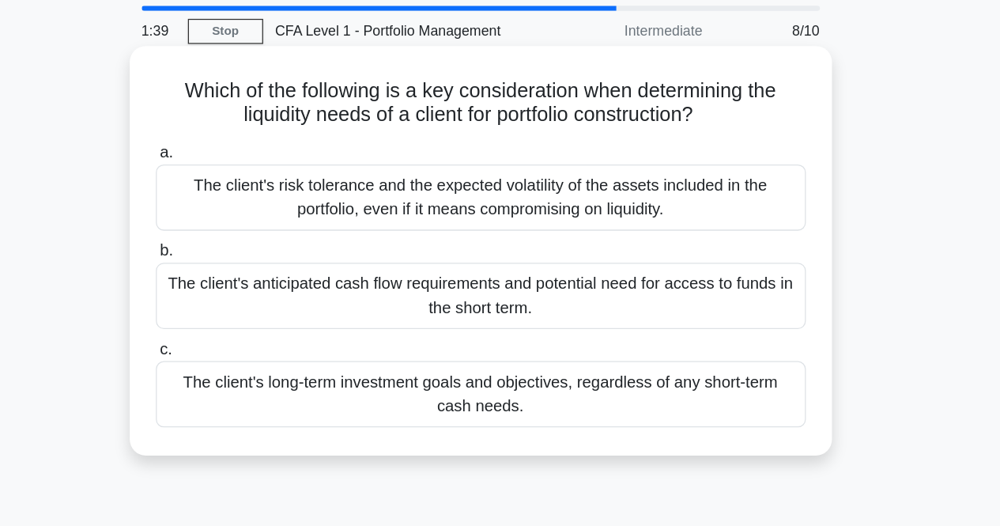
click at [538, 292] on div "The client's anticipated cash flow requirements and potential need for access t…" at bounding box center [500, 285] width 512 height 52
click at [244, 255] on input "b. The client's anticipated cash flow requirements and potential need for acces…" at bounding box center [244, 250] width 0 height 10
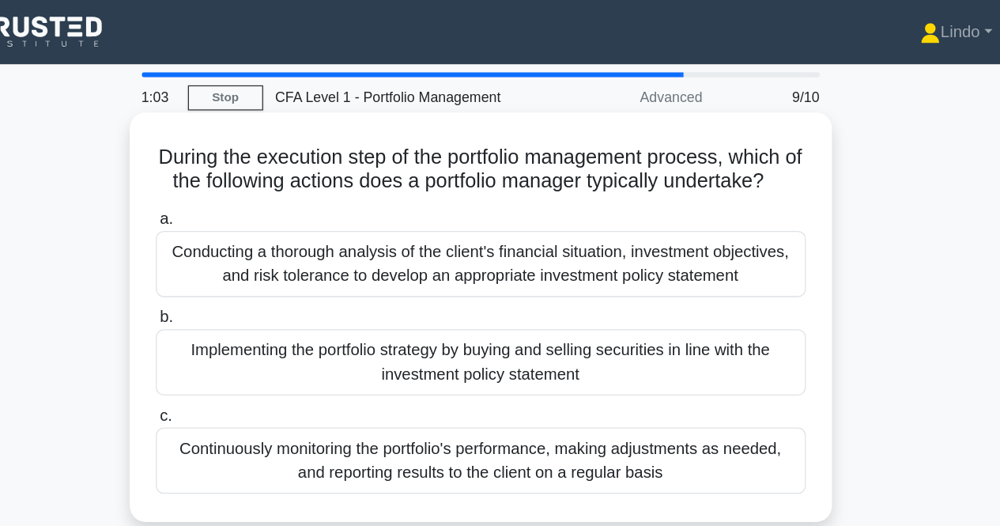
click at [499, 303] on div "Implementing the portfolio strategy by buying and selling securities in line wi…" at bounding box center [500, 285] width 512 height 52
click at [244, 255] on input "b. Implementing the portfolio strategy by buying and selling securities in line…" at bounding box center [244, 250] width 0 height 10
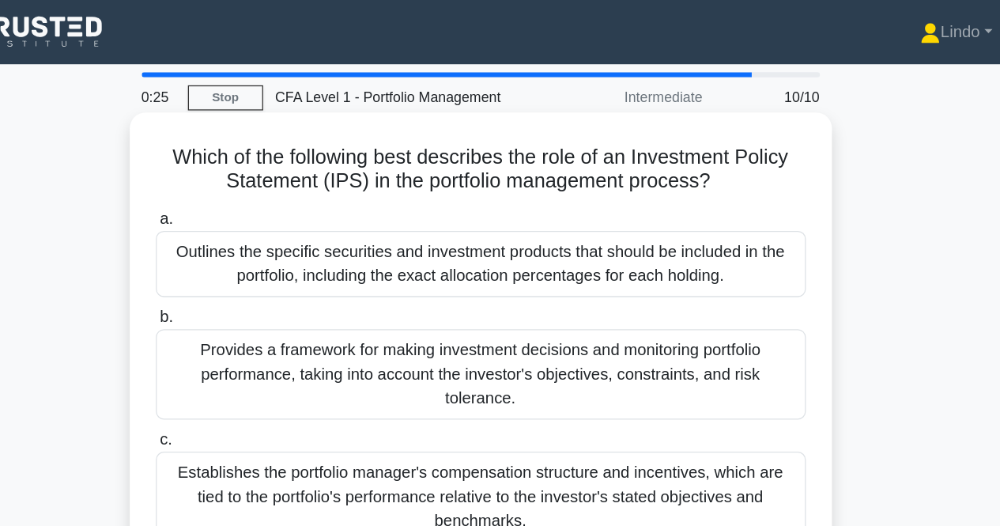
click at [501, 298] on div "Provides a framework for making investment decisions and monitoring portfolio p…" at bounding box center [500, 294] width 512 height 71
click at [244, 255] on input "b. Provides a framework for making investment decisions and monitoring portfoli…" at bounding box center [244, 250] width 0 height 10
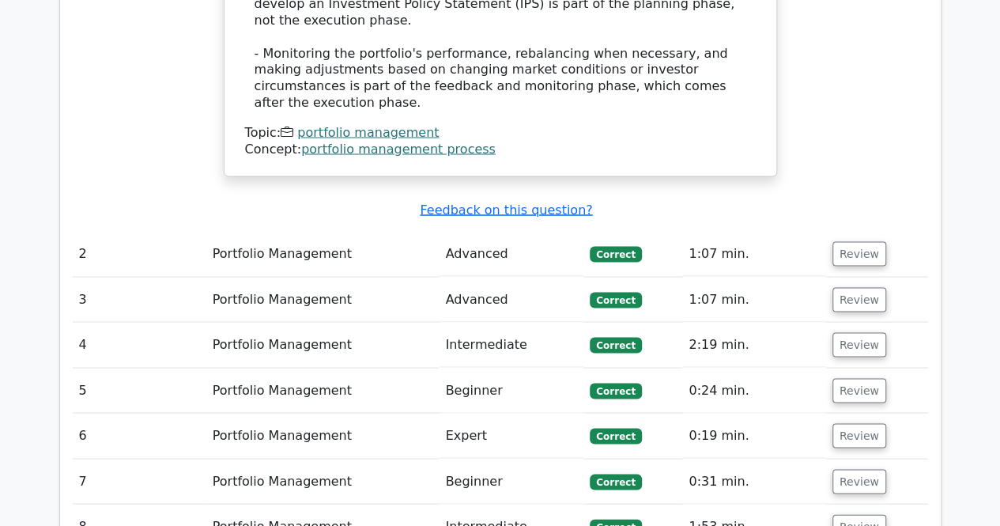
scroll to position [1802, 0]
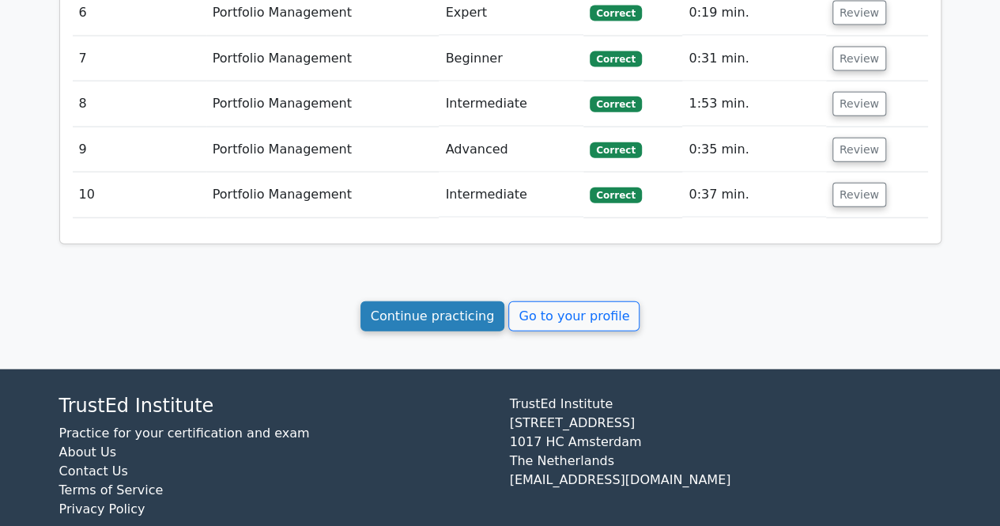
click at [450, 301] on link "Continue practicing" at bounding box center [432, 316] width 145 height 30
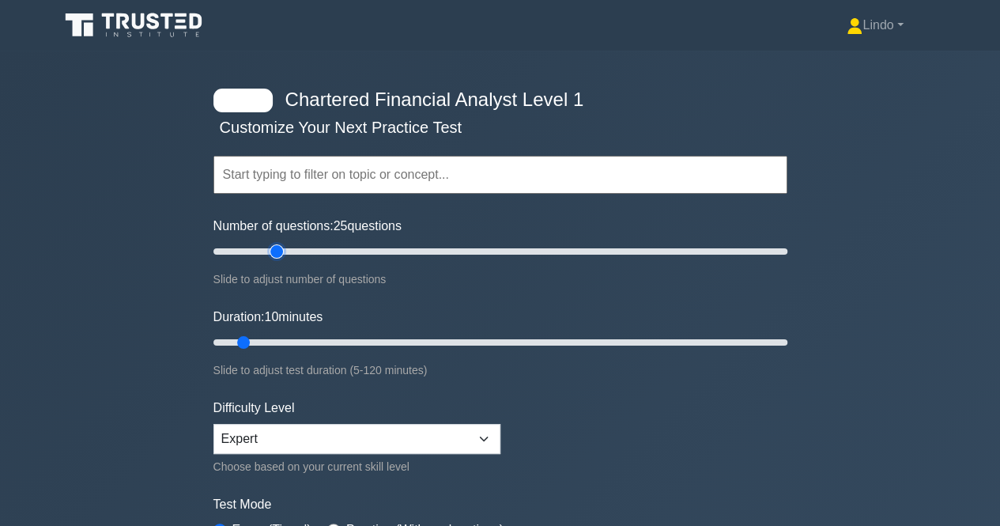
click at [283, 251] on input "Number of questions: 25 questions" at bounding box center [500, 251] width 574 height 19
click at [752, 386] on form "Topics Quantitative Methods Economics Financial Reporting and Analysis Corporat…" at bounding box center [500, 351] width 574 height 488
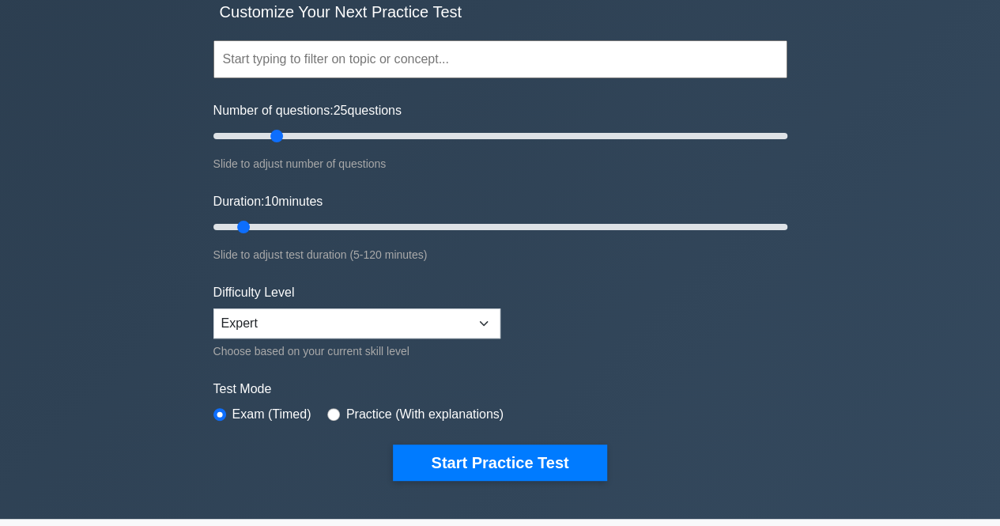
scroll to position [158, 0]
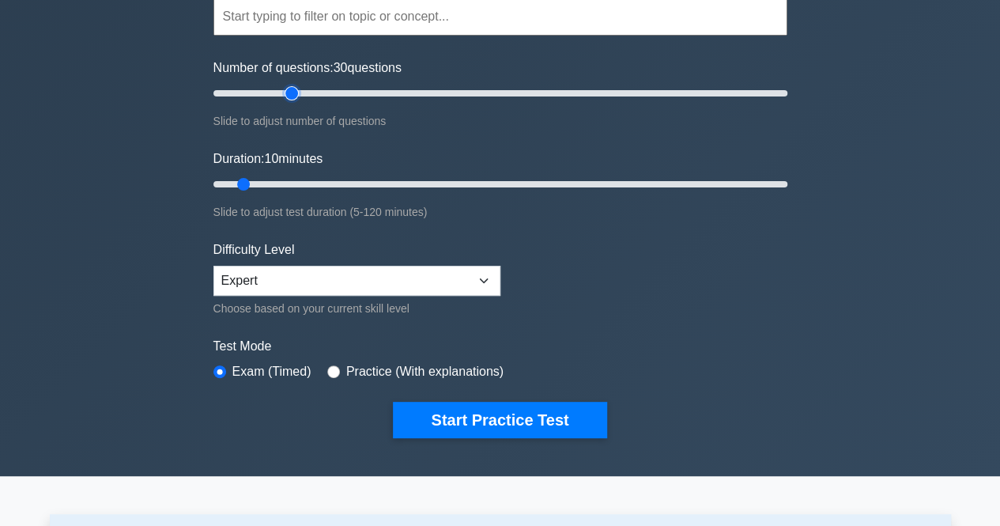
type input "30"
click at [288, 96] on input "Number of questions: 30 questions" at bounding box center [500, 93] width 574 height 19
type input "15"
click at [258, 180] on input "Duration: 15 minutes" at bounding box center [500, 184] width 574 height 19
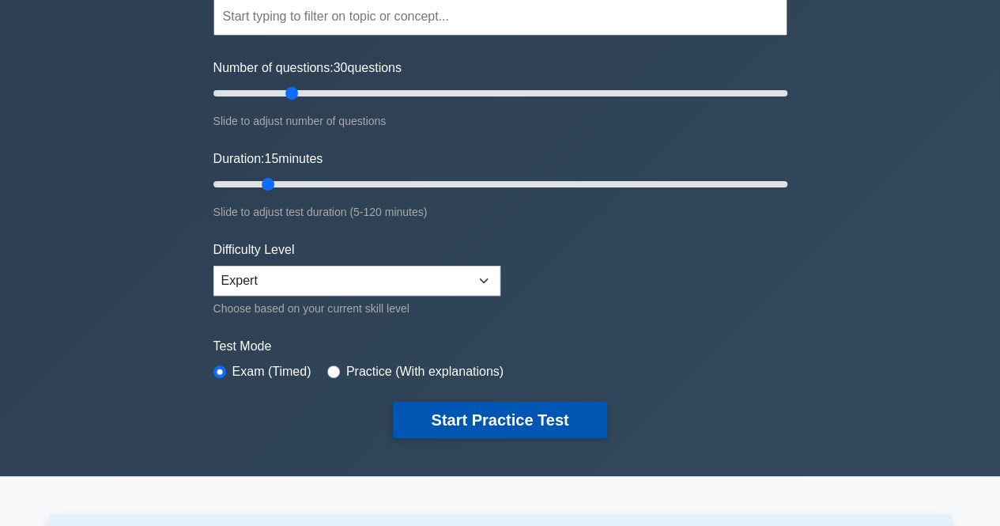
click at [480, 413] on button "Start Practice Test" at bounding box center [499, 419] width 213 height 36
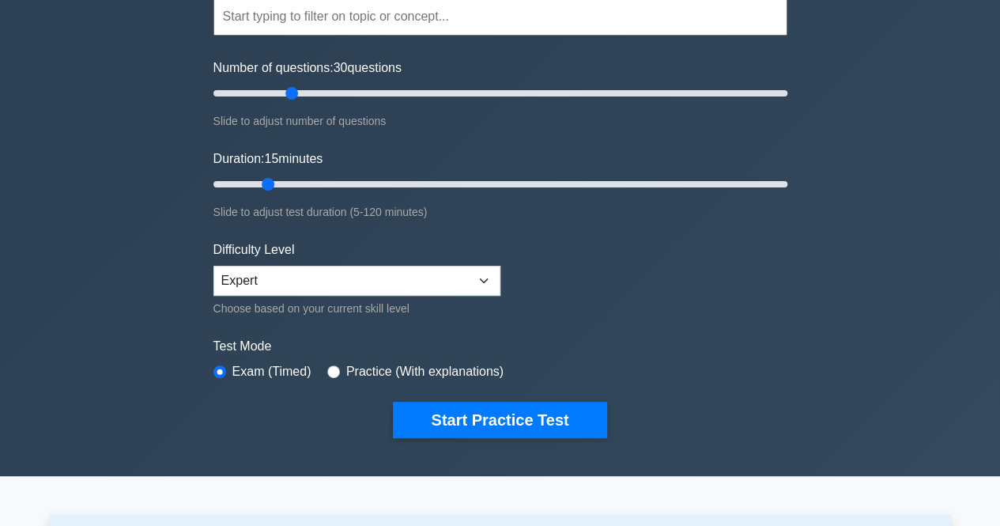
scroll to position [0, 0]
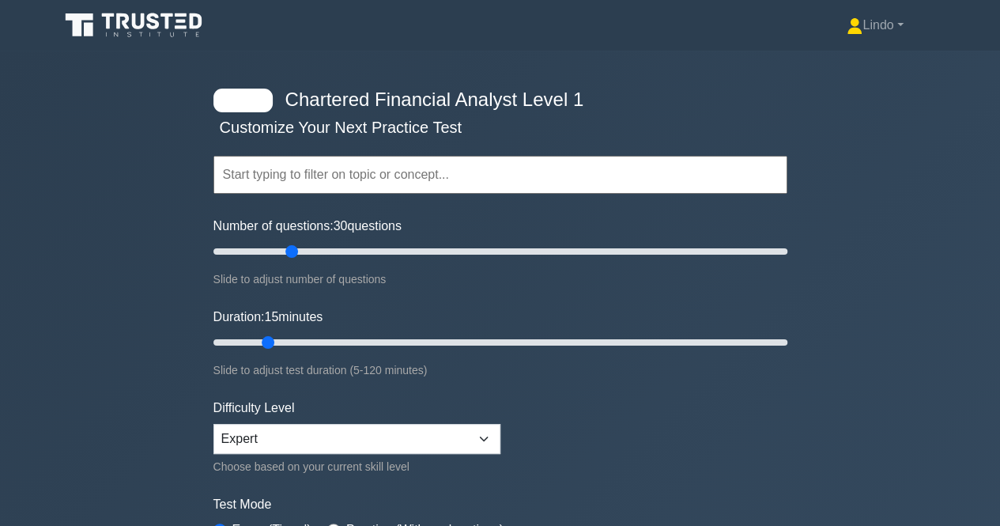
click at [348, 191] on input "text" at bounding box center [500, 175] width 574 height 38
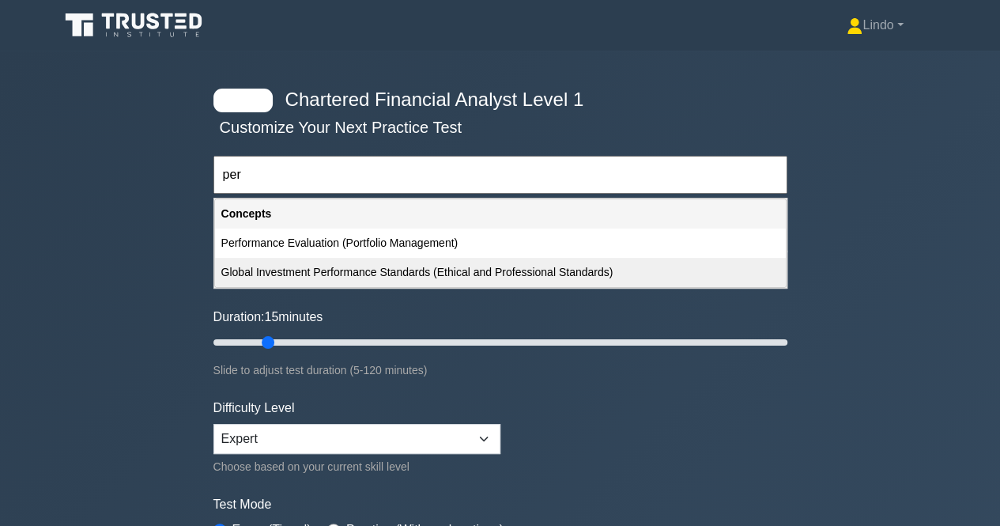
click at [383, 270] on div "Global Investment Performance Standards (Ethical and Professional Standards)" at bounding box center [500, 272] width 571 height 29
type input "Global Investment Performance Standards (Ethical and Professional Standards)"
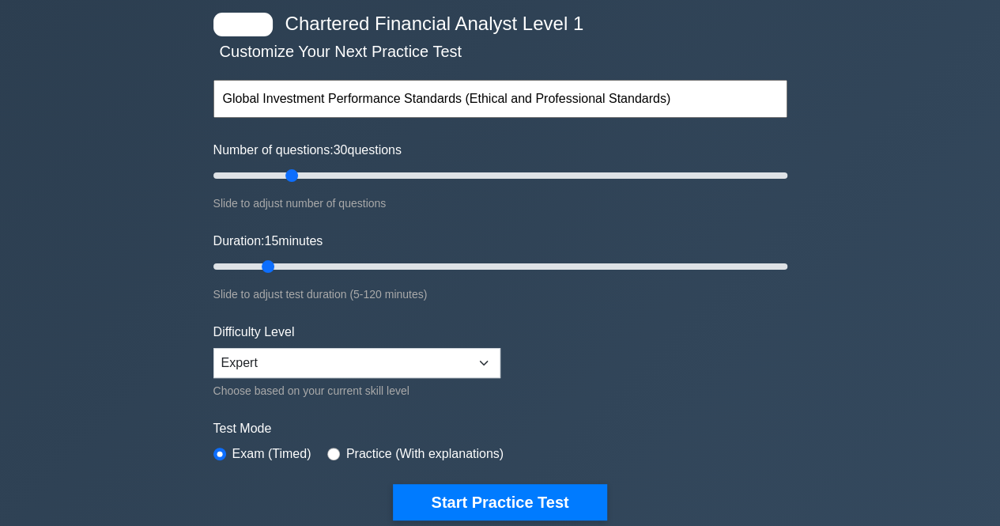
scroll to position [95, 0]
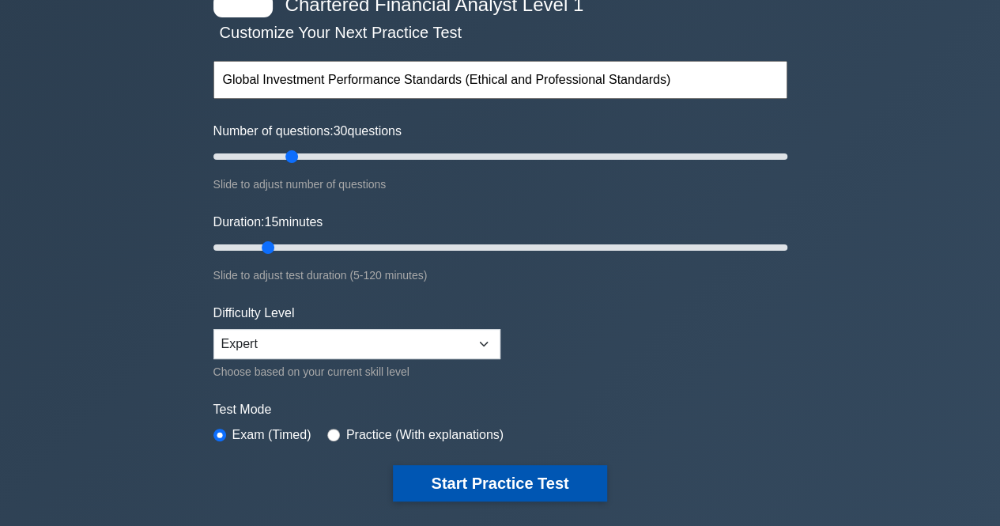
click at [493, 483] on button "Start Practice Test" at bounding box center [499, 483] width 213 height 36
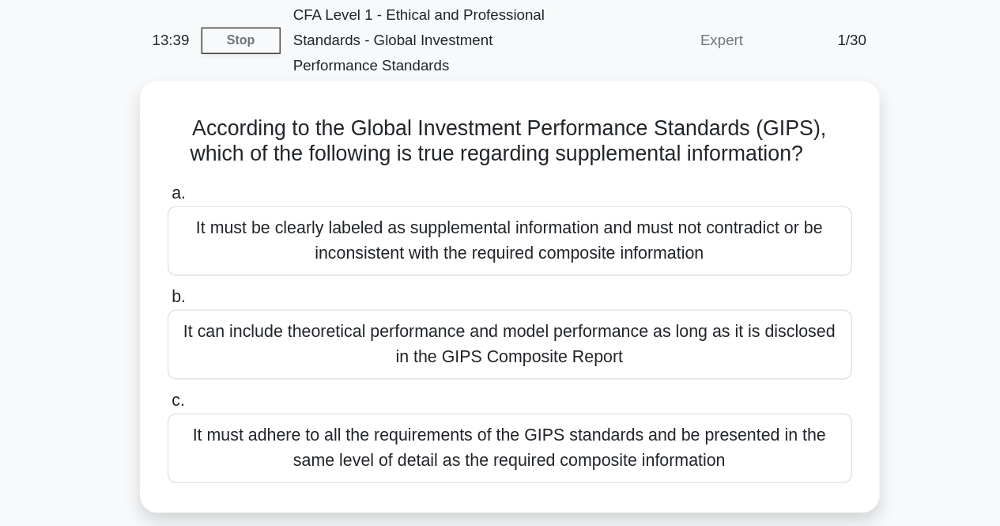
click at [540, 260] on div "It must be clearly labeled as supplemental information and must not contradict …" at bounding box center [500, 246] width 512 height 52
click at [244, 216] on input "a. It must be clearly labeled as supplemental information and must not contradi…" at bounding box center [244, 210] width 0 height 10
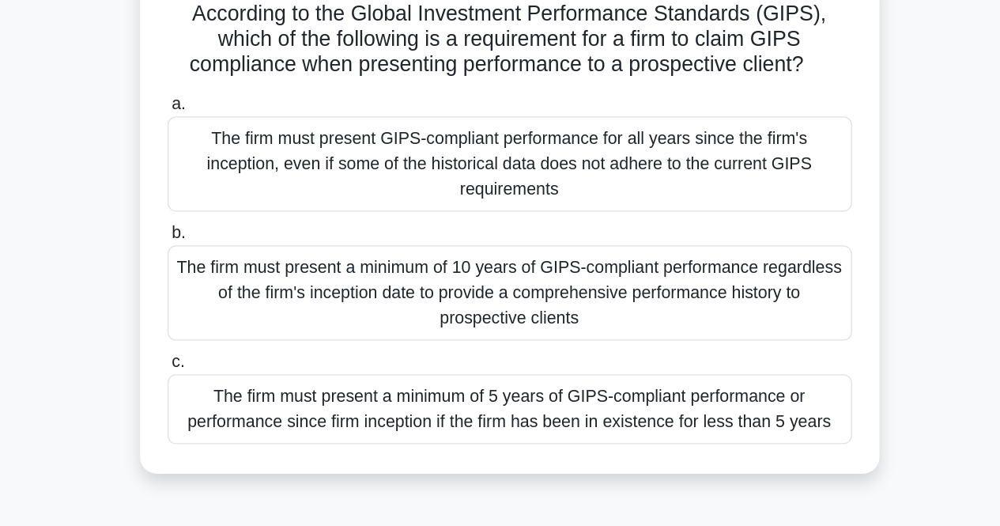
scroll to position [25, 0]
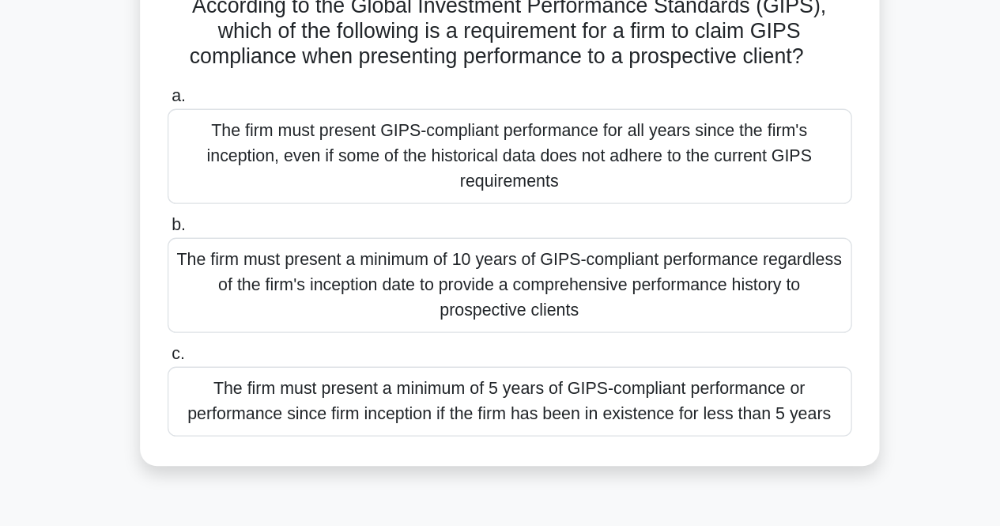
drag, startPoint x: 733, startPoint y: 178, endPoint x: 724, endPoint y: 178, distance: 8.7
click at [724, 178] on h5 "According to the Global Investment Performance Standards (GIPS), which of the f…" at bounding box center [500, 155] width 515 height 58
click at [488, 421] on div "The firm must present a minimum of 5 years of GIPS-compliant performance or per…" at bounding box center [500, 432] width 512 height 52
click at [244, 402] on input "c. The firm must present a minimum of 5 years of GIPS-compliant performance or …" at bounding box center [244, 397] width 0 height 10
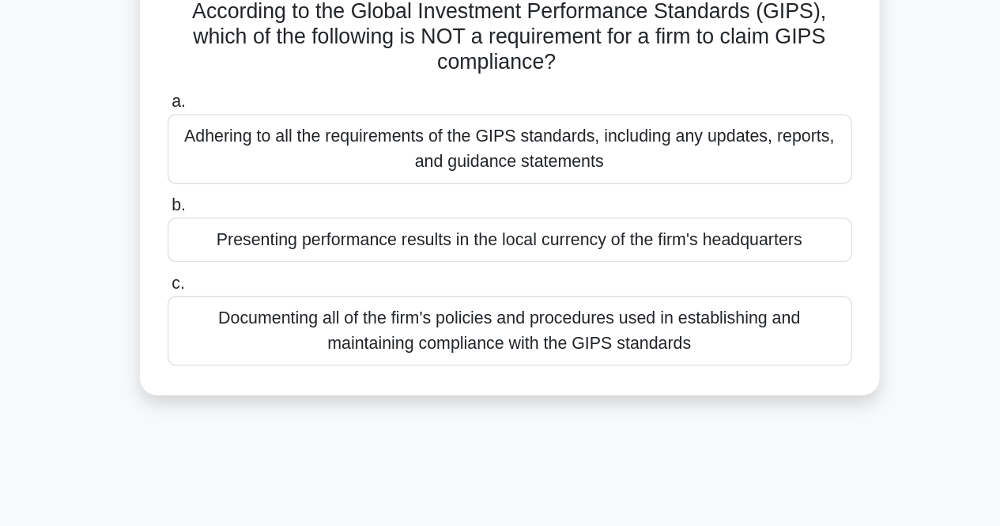
scroll to position [0, 0]
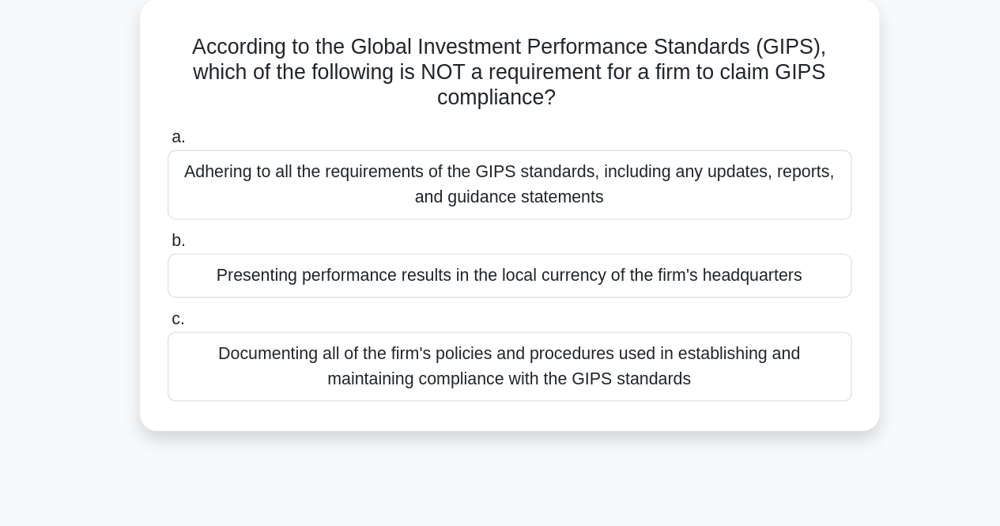
click at [507, 342] on div "Presenting performance results in the local currency of the firm's headquarters" at bounding box center [500, 332] width 512 height 33
click at [244, 312] on input "b. Presenting performance results in the local currency of the firm's headquart…" at bounding box center [244, 307] width 0 height 10
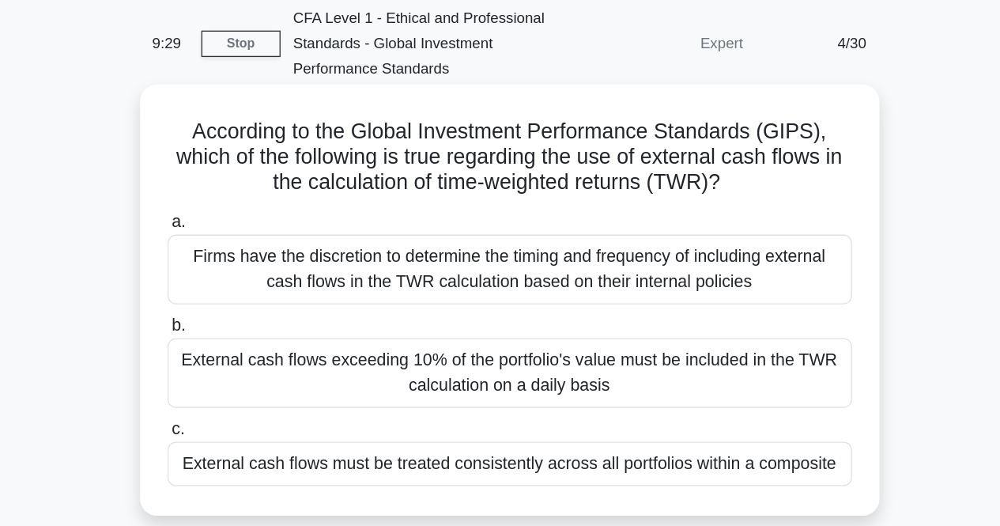
click at [486, 417] on div "External cash flows must be treated consistently across all portfolios within a…" at bounding box center [500, 410] width 512 height 33
click at [244, 390] on input "c. External cash flows must be treated consistently across all portfolios withi…" at bounding box center [244, 384] width 0 height 10
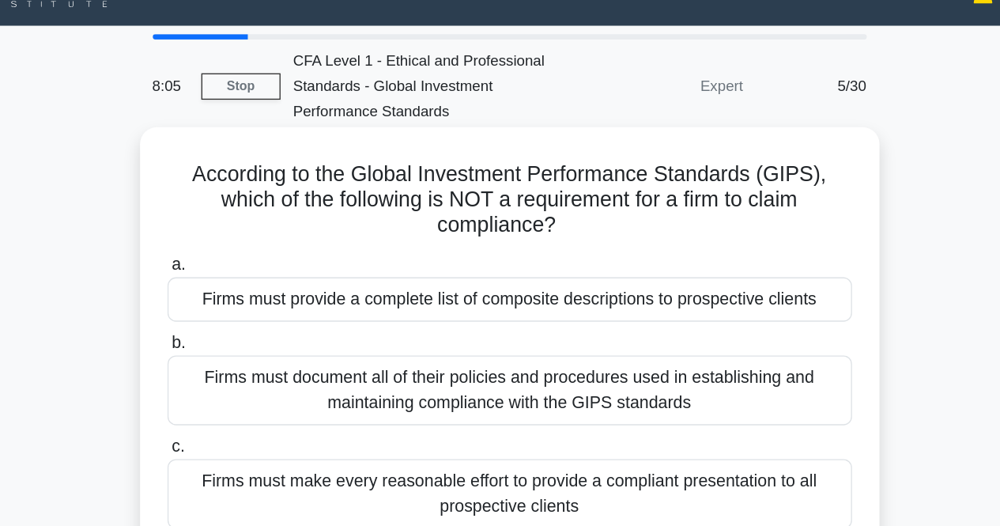
click at [487, 258] on div "Firms must provide a complete list of composite descriptions to prospective cli…" at bounding box center [500, 255] width 512 height 33
click at [244, 235] on input "a. Firms must provide a complete list of composite descriptions to prospective …" at bounding box center [244, 229] width 0 height 10
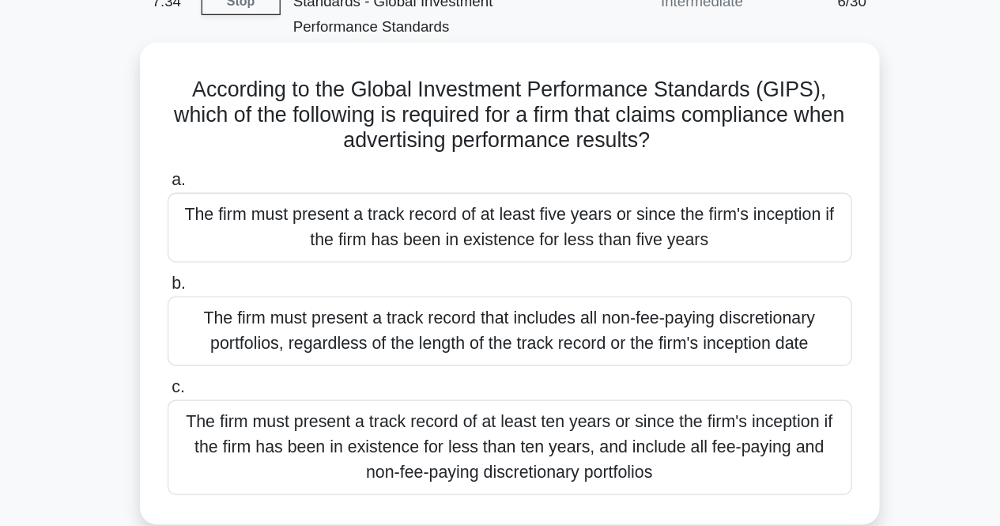
click at [576, 265] on div "The firm must present a track record of at least five years or since the firm's…" at bounding box center [500, 265] width 512 height 52
click at [244, 235] on input "a. The firm must present a track record of at least five years or since the fir…" at bounding box center [244, 229] width 0 height 10
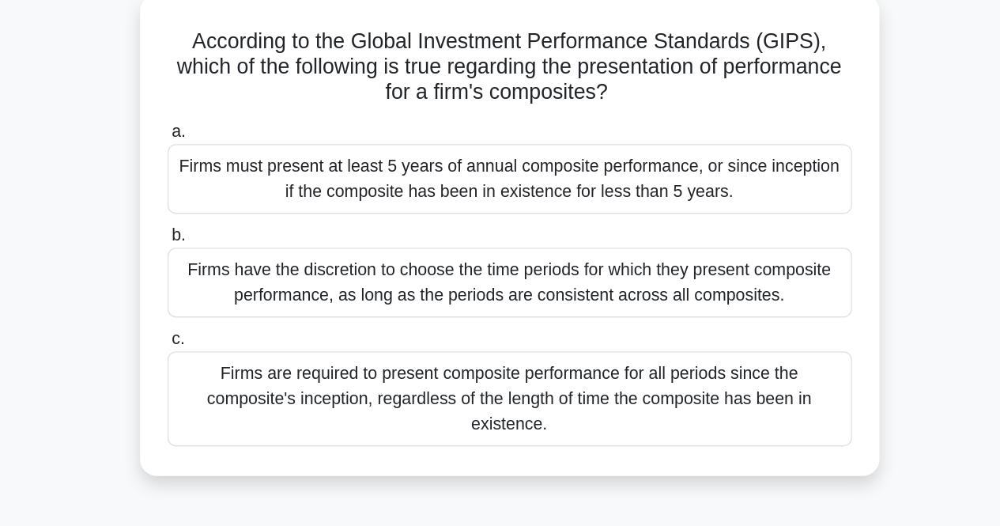
scroll to position [9, 0]
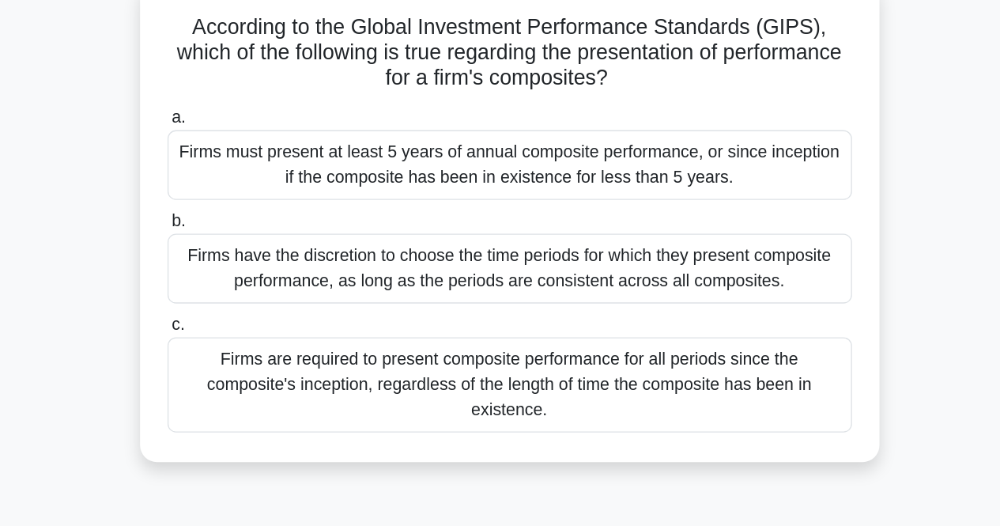
click at [541, 266] on div "Firms must present at least 5 years of annual composite performance, or since i…" at bounding box center [500, 255] width 512 height 52
click at [244, 225] on input "a. Firms must present at least 5 years of annual composite performance, or sinc…" at bounding box center [244, 220] width 0 height 10
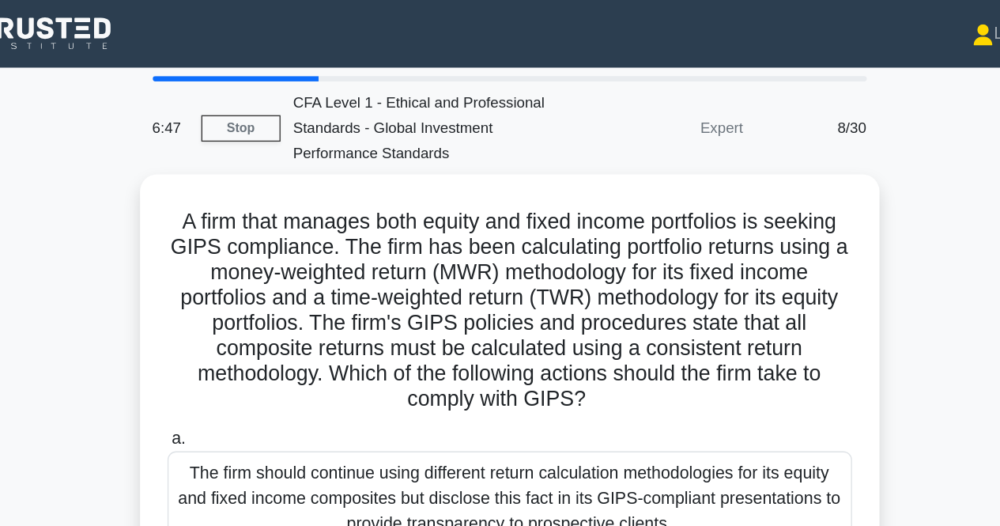
scroll to position [125, 0]
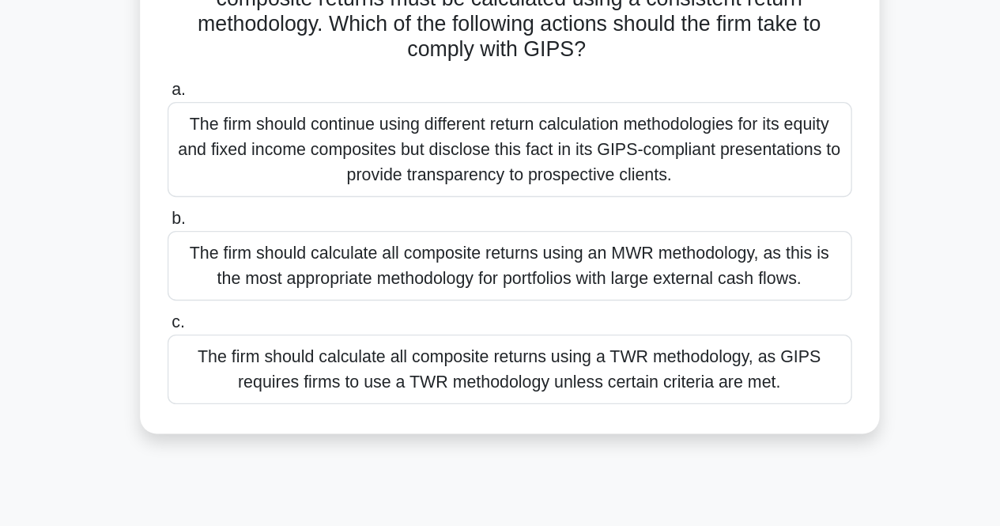
click at [551, 409] on div "The firm should calculate all composite returns using a TWR methodology, as GIP…" at bounding box center [500, 409] width 512 height 52
click at [244, 379] on input "c. The firm should calculate all composite returns using a TWR methodology, as …" at bounding box center [244, 373] width 0 height 10
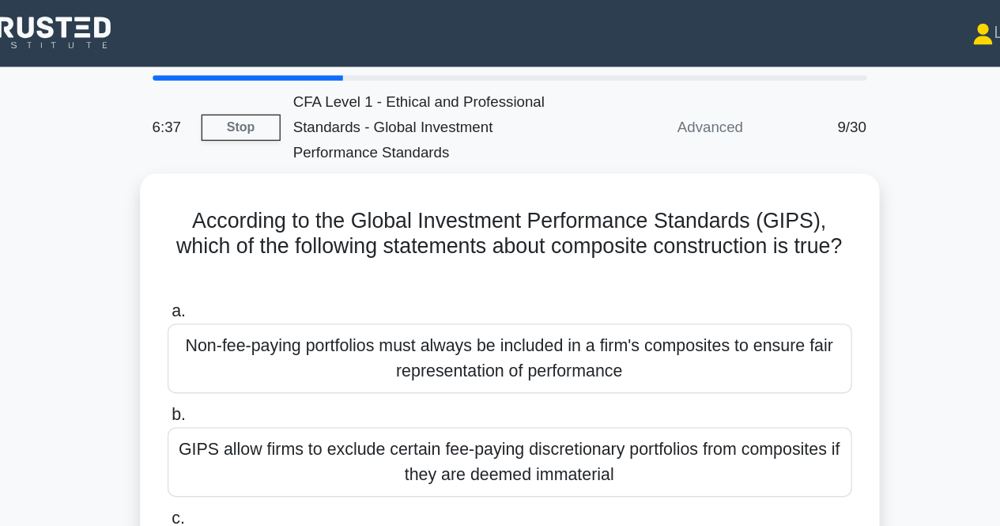
scroll to position [0, 0]
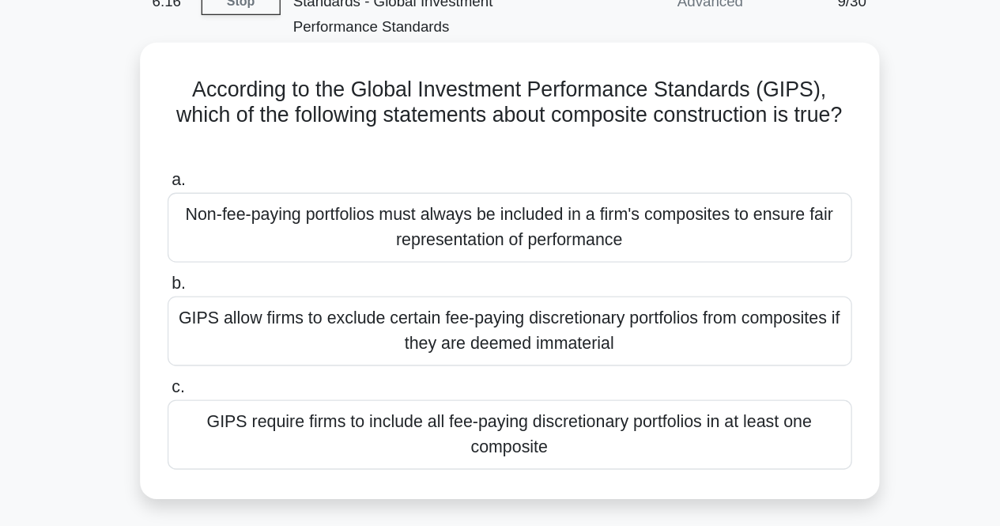
click at [511, 424] on div "GIPS require firms to include all fee-paying discretionary portfolios in at lea…" at bounding box center [500, 420] width 512 height 52
click at [244, 390] on input "[PERSON_NAME] require firms to include all fee-paying discretionary portfolios …" at bounding box center [244, 384] width 0 height 10
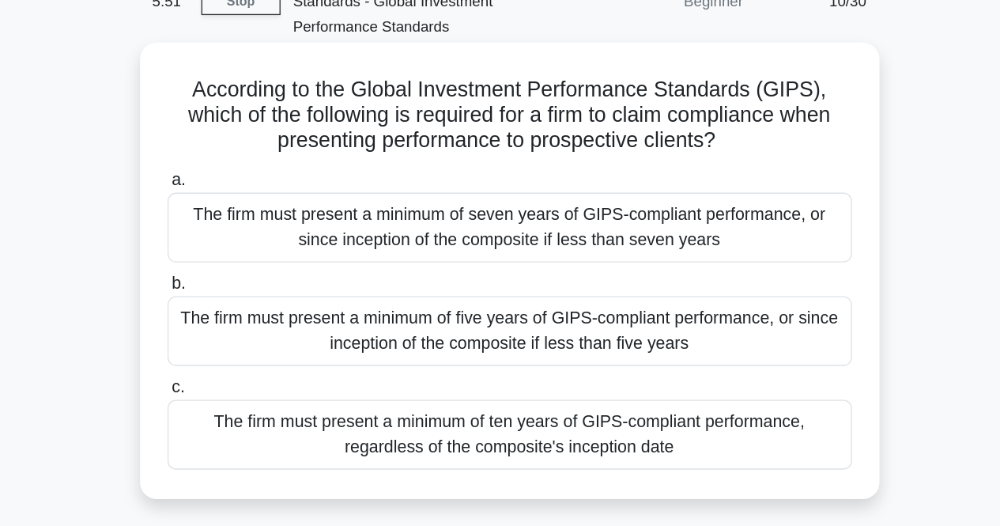
click at [530, 348] on div "The firm must present a minimum of five years of GIPS-compliant performance, or…" at bounding box center [500, 342] width 512 height 52
click at [244, 312] on input "b. The firm must present a minimum of five years of GIPS-compliant performance,…" at bounding box center [244, 307] width 0 height 10
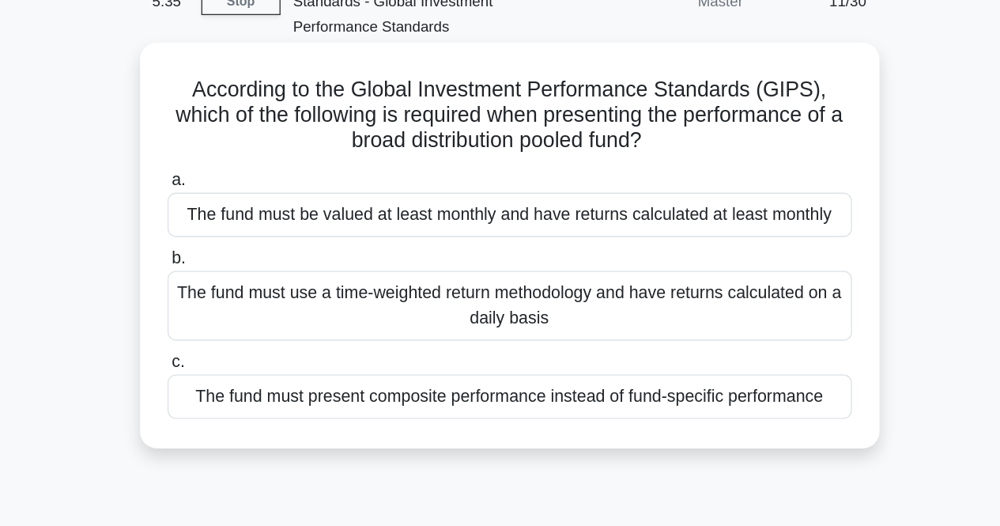
click at [544, 323] on div "The fund must use a time-weighted return methodology and have returns calculate…" at bounding box center [500, 323] width 512 height 52
click at [244, 293] on input "b. The fund must use a time-weighted return methodology and have returns calcul…" at bounding box center [244, 288] width 0 height 10
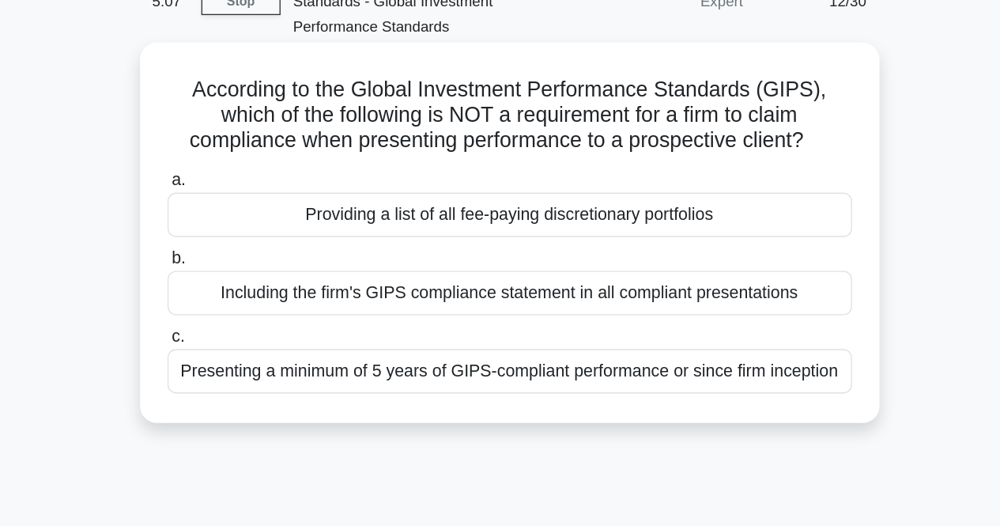
click at [544, 324] on div "Including the firm's GIPS compliance statement in all compliant presentations" at bounding box center [500, 313] width 512 height 33
click at [244, 293] on input "b. Including the firm's GIPS compliance statement in all compliant presentations" at bounding box center [244, 288] width 0 height 10
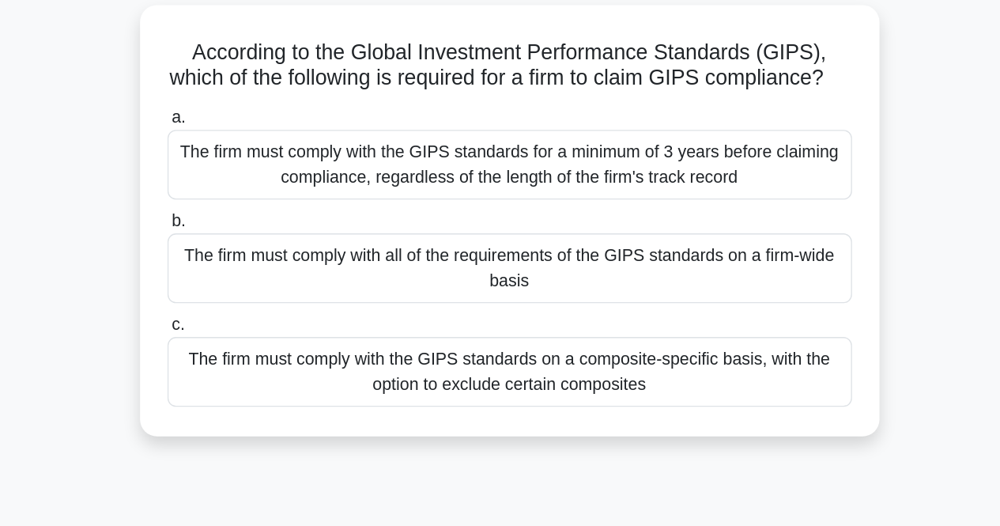
scroll to position [25, 0]
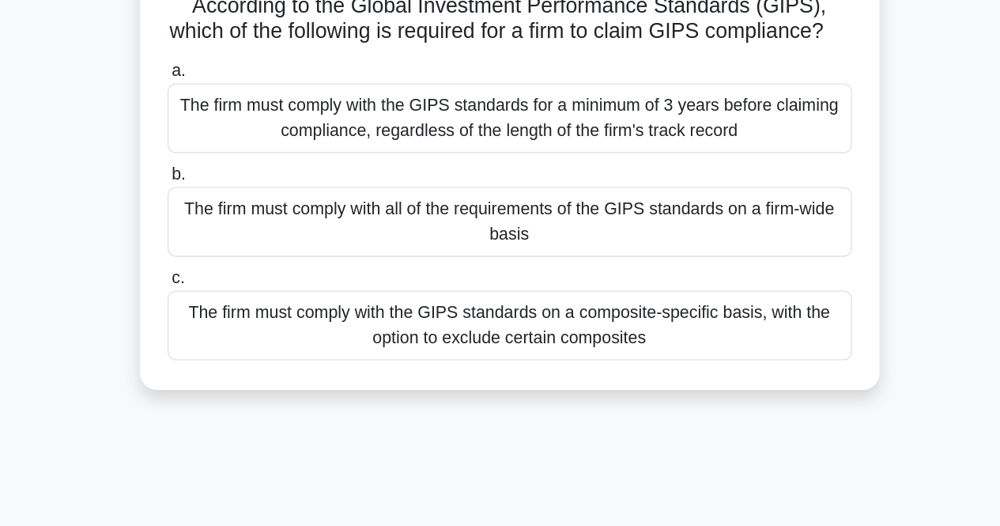
click at [571, 324] on div "The firm must comply with all of the requirements of the GIPS standards on a fi…" at bounding box center [500, 298] width 512 height 52
click at [244, 268] on input "b. The firm must comply with all of the requirements of the GIPS standards on a…" at bounding box center [244, 263] width 0 height 10
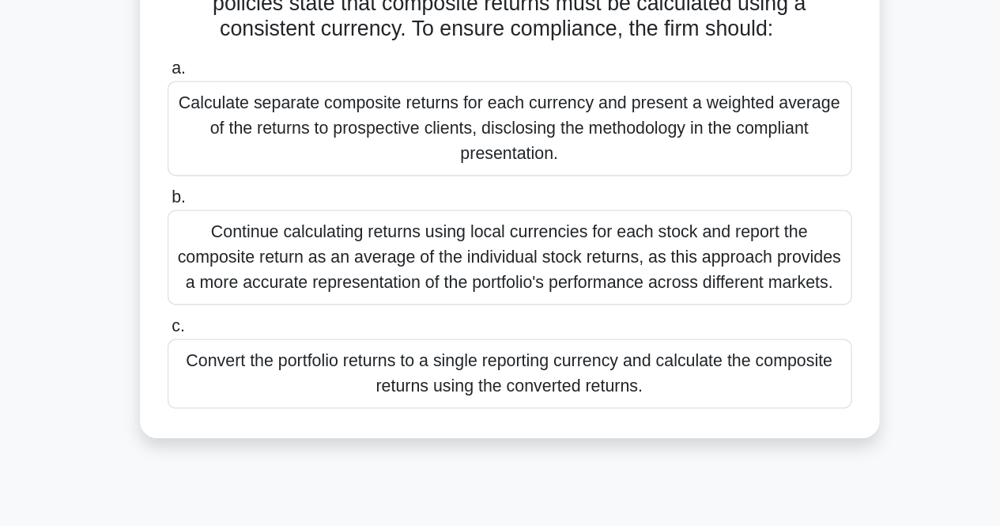
scroll to position [125, 0]
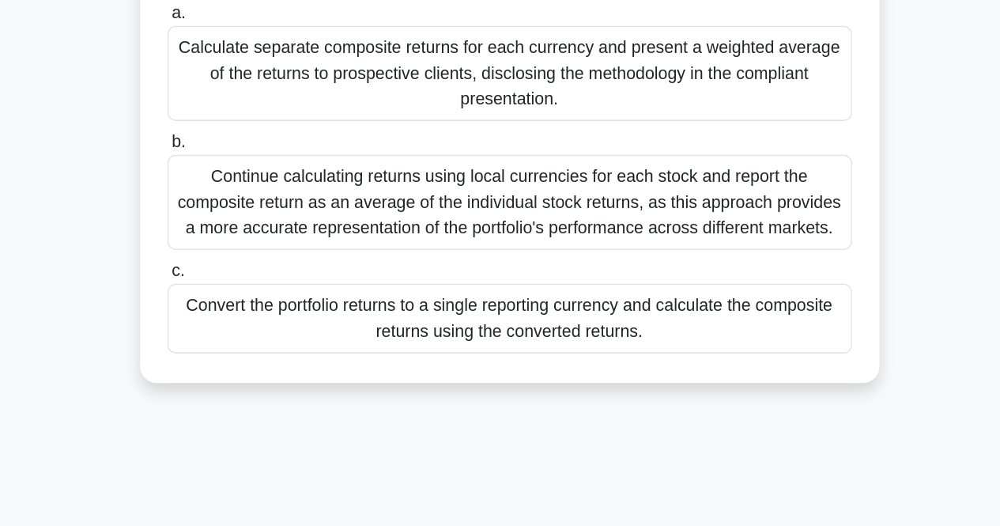
click at [515, 282] on div "Continue calculating returns using local currencies for each stock and report t…" at bounding box center [500, 283] width 512 height 71
click at [244, 244] on input "b. Continue calculating returns using local currencies for each stock and repor…" at bounding box center [244, 239] width 0 height 10
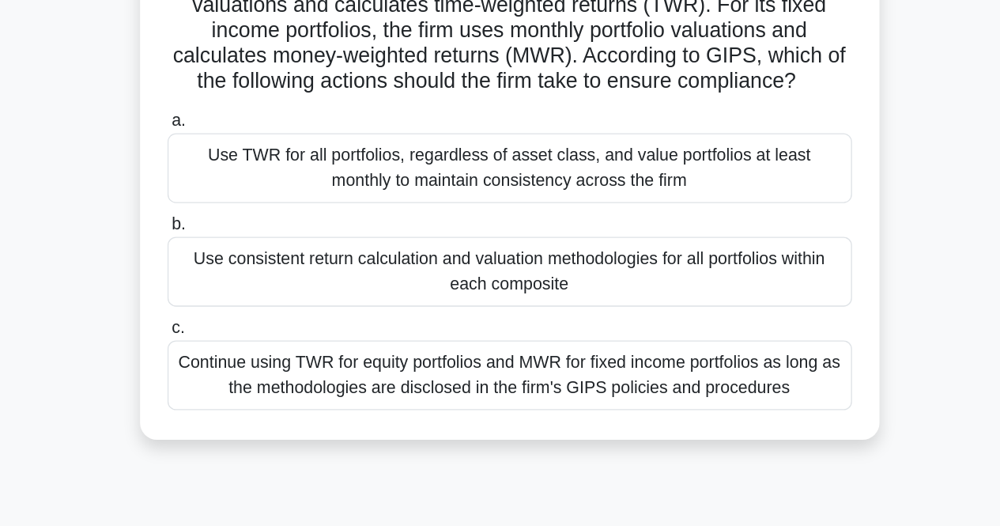
scroll to position [89, 0]
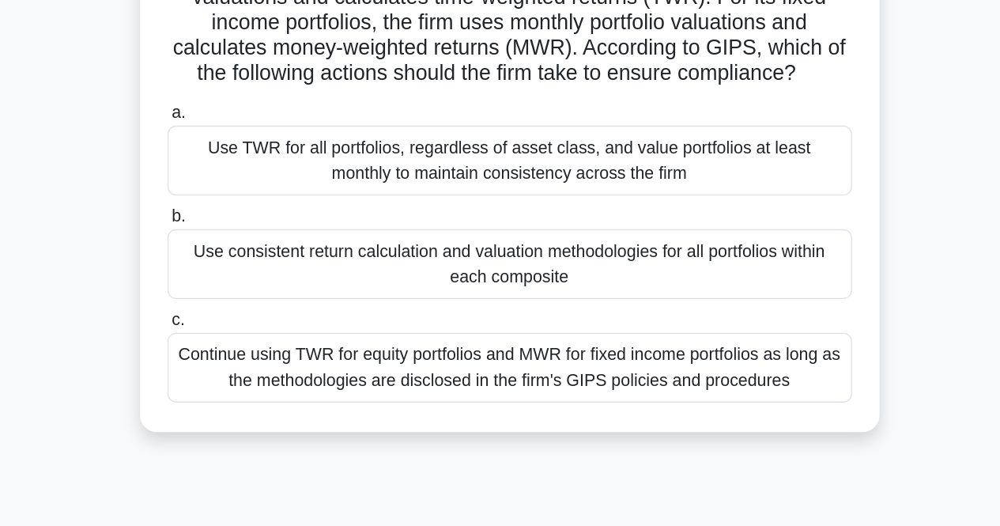
click at [487, 408] on div "Continue using TWR for equity portfolios and MWR for fixed income portfolios as…" at bounding box center [500, 407] width 512 height 52
click at [244, 377] on input "c. Continue using TWR for equity portfolios and MWR for fixed income portfolios…" at bounding box center [244, 372] width 0 height 10
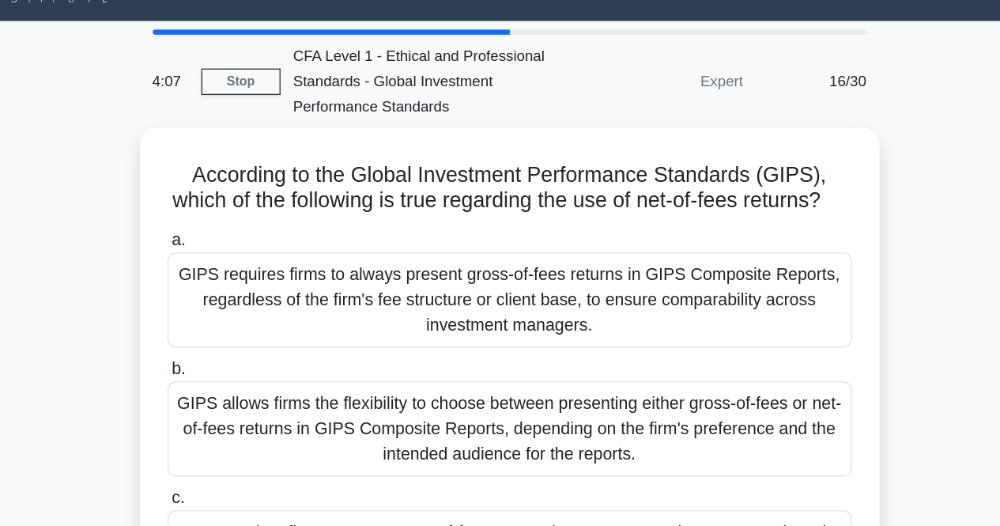
scroll to position [0, 0]
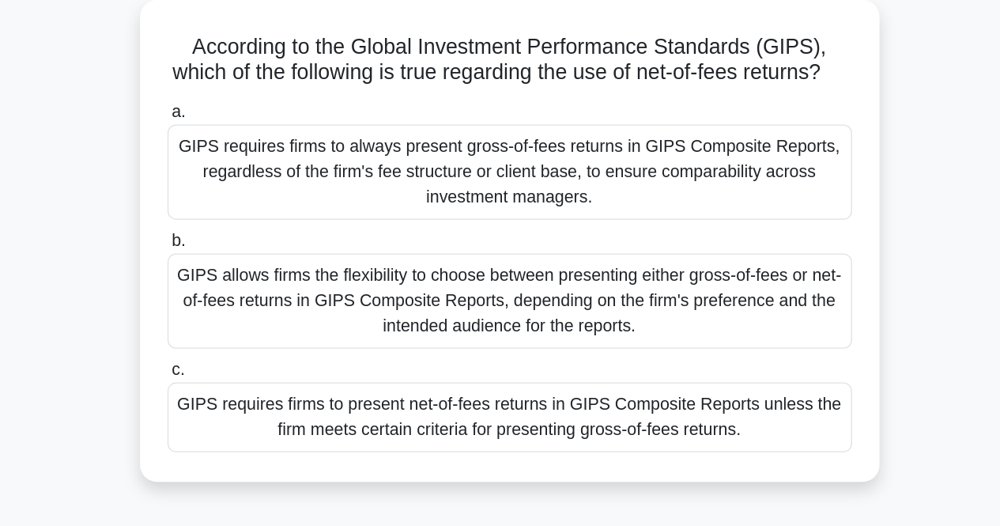
click at [496, 435] on div "GIPS requires firms to present net-of-fees returns in GIPS Composite Reports un…" at bounding box center [500, 439] width 512 height 52
click at [244, 409] on input "[PERSON_NAME] requires firms to present net-of-fees returns in GIPS Composite R…" at bounding box center [244, 403] width 0 height 10
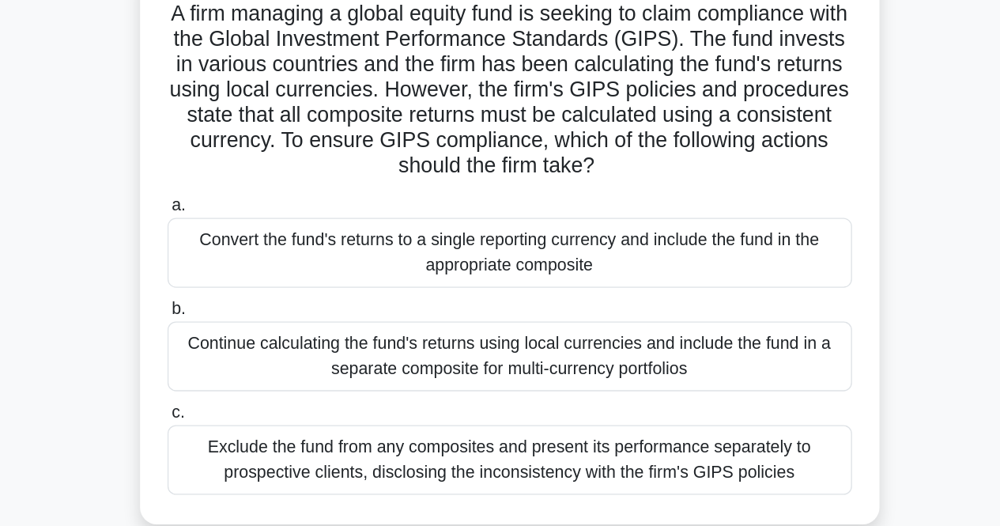
scroll to position [25, 0]
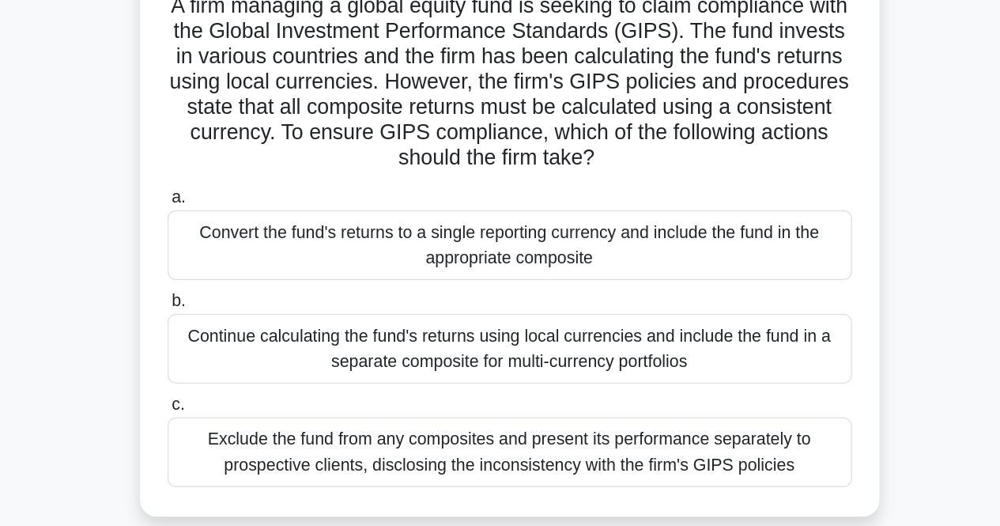
click at [484, 473] on div "Exclude the fund from any composites and present its performance separately to …" at bounding box center [500, 470] width 512 height 52
click at [244, 440] on input "c. Exclude the fund from any composites and present its performance separately …" at bounding box center [244, 435] width 0 height 10
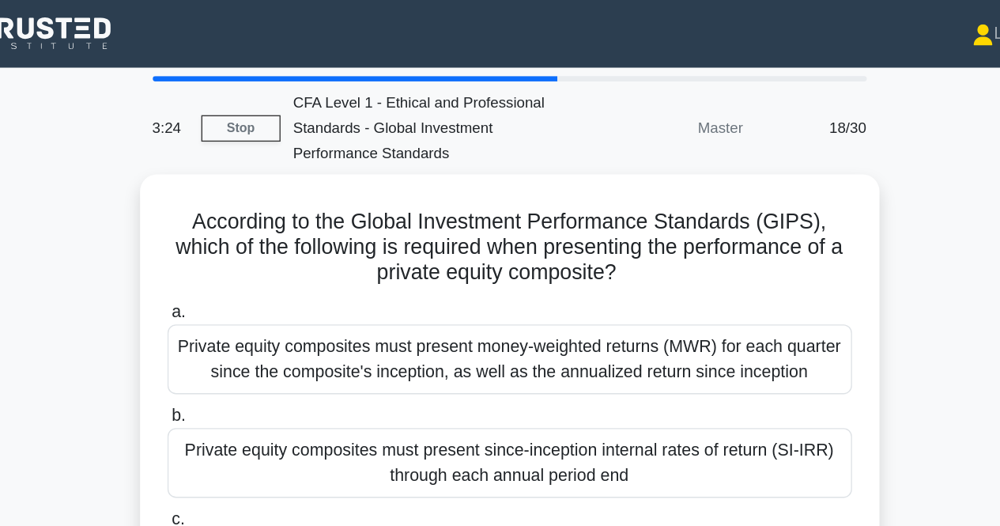
scroll to position [125, 0]
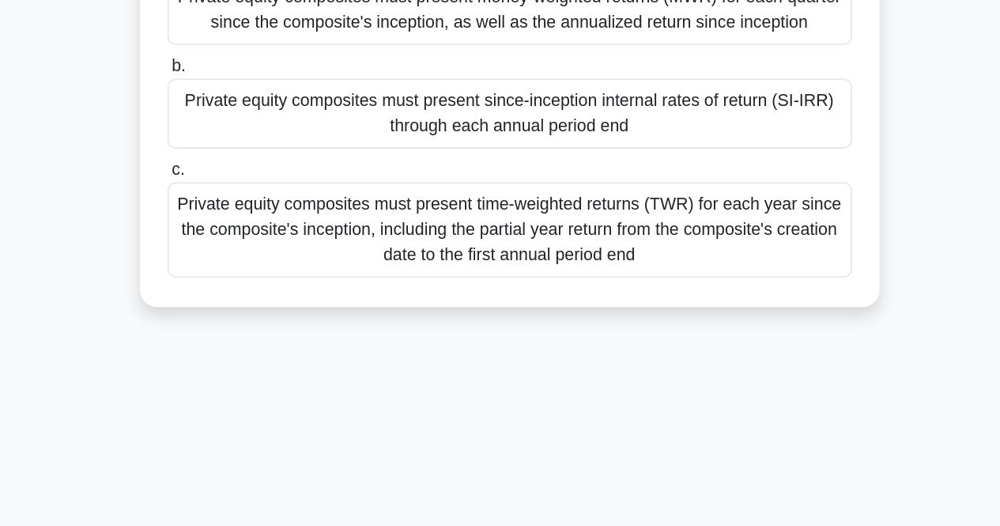
click at [578, 306] on div "Private equity composites must present time-weighted returns (TWR) for each yea…" at bounding box center [500, 304] width 512 height 71
click at [244, 265] on input "c. Private equity composites must present time-weighted returns (TWR) for each …" at bounding box center [244, 259] width 0 height 10
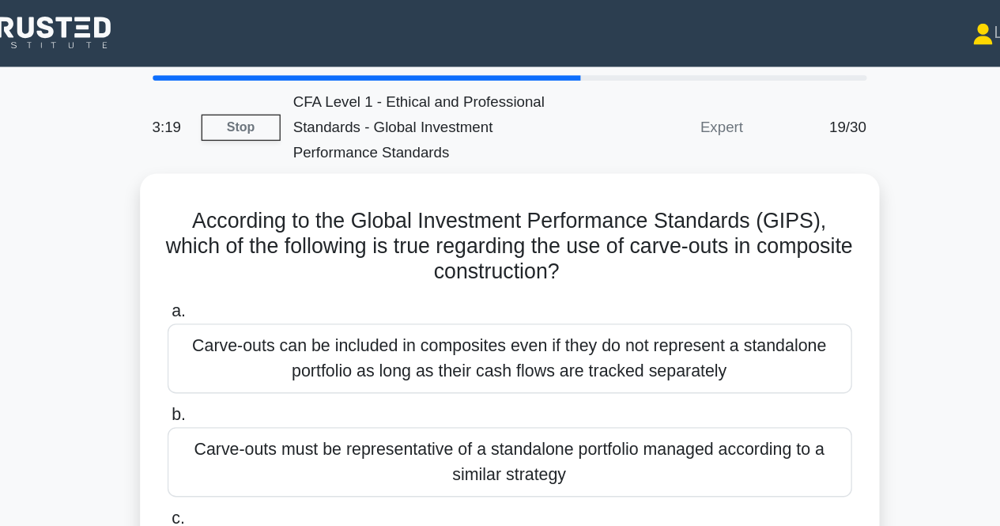
scroll to position [0, 0]
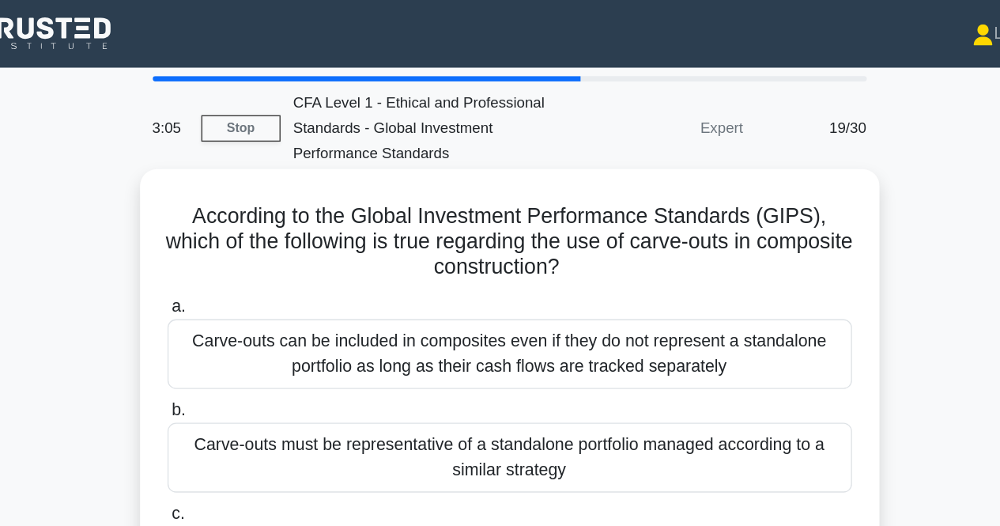
click at [622, 336] on div "Carve-outs must be representative of a standalone portfolio managed according t…" at bounding box center [500, 342] width 512 height 52
click at [244, 312] on input "b. Carve-outs must be representative of a standalone portfolio managed accordin…" at bounding box center [244, 307] width 0 height 10
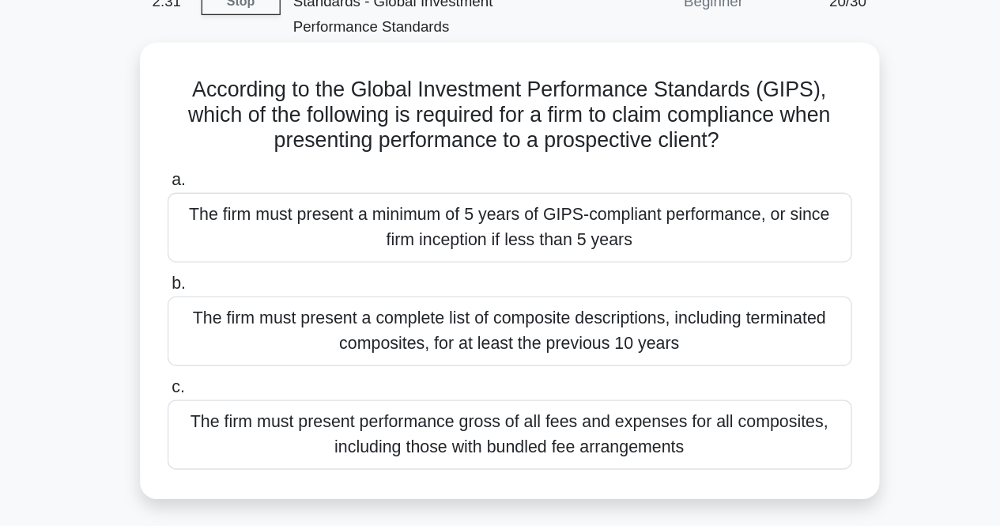
click at [530, 282] on div "The firm must present a minimum of 5 years of GIPS-compliant performance, or si…" at bounding box center [500, 265] width 512 height 52
click at [244, 235] on input "a. The firm must present a minimum of 5 years of GIPS-compliant performance, or…" at bounding box center [244, 229] width 0 height 10
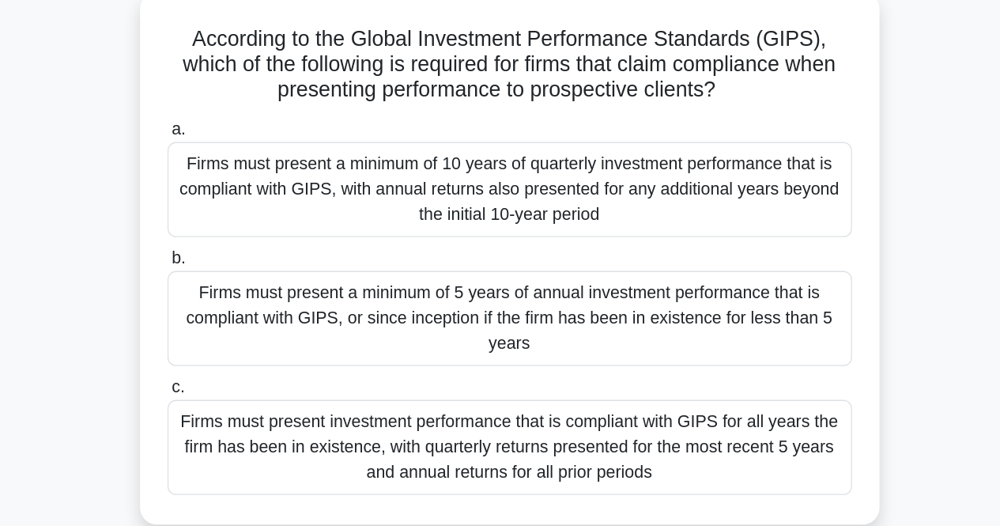
scroll to position [25, 0]
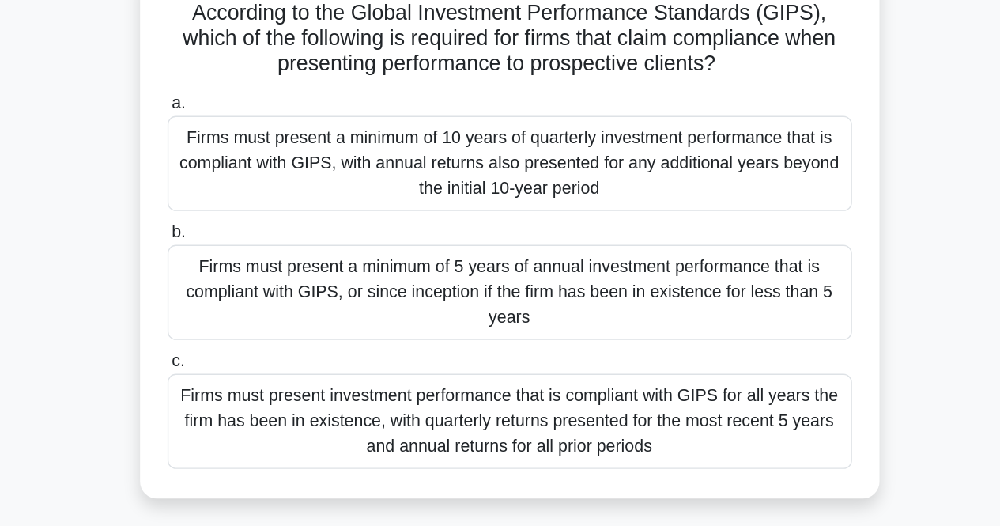
click at [551, 347] on div "Firms must present a minimum of 5 years of annual investment performance that i…" at bounding box center [500, 345] width 512 height 71
click at [244, 306] on input "b. Firms must present a minimum of 5 years of annual investment performance tha…" at bounding box center [244, 301] width 0 height 10
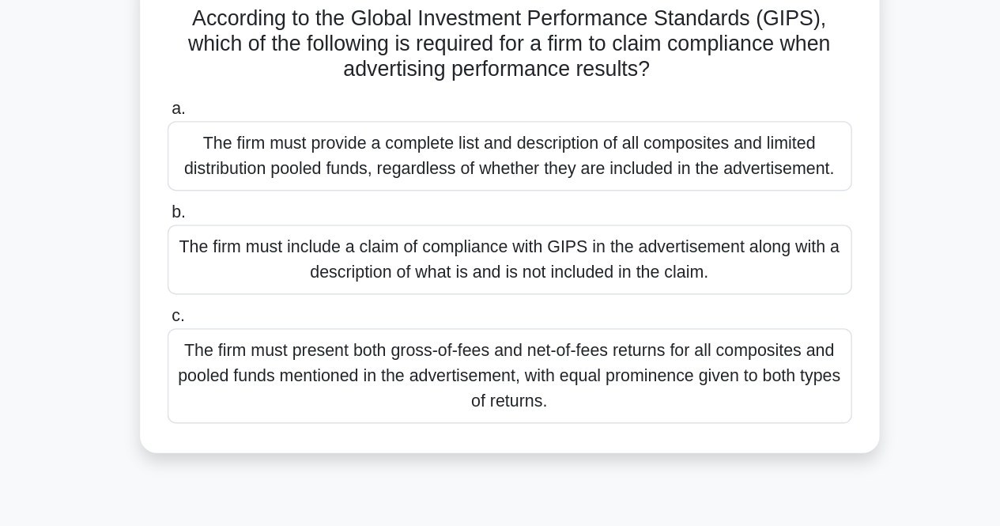
scroll to position [0, 0]
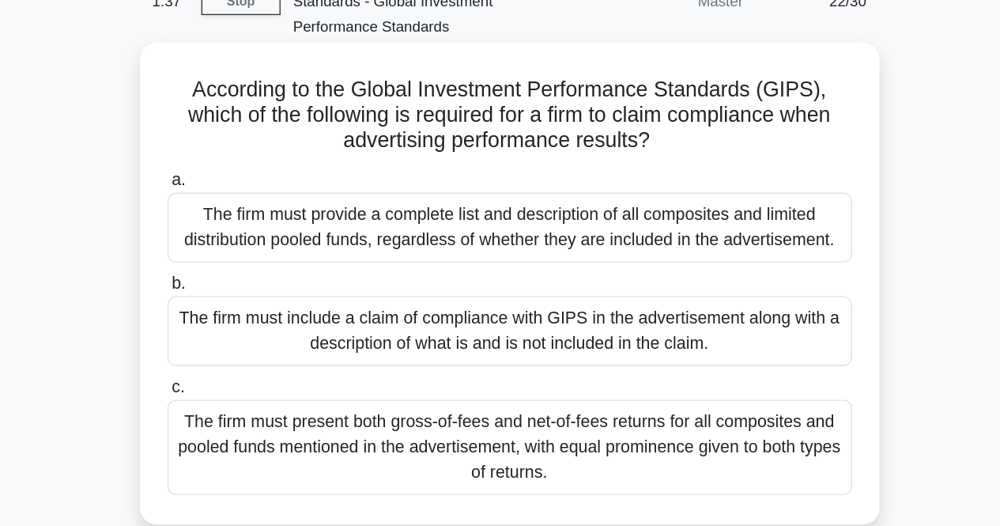
click at [536, 277] on div "The firm must provide a complete list and description of all composites and lim…" at bounding box center [500, 265] width 512 height 52
click at [244, 235] on input "a. The firm must provide a complete list and description of all composites and …" at bounding box center [244, 229] width 0 height 10
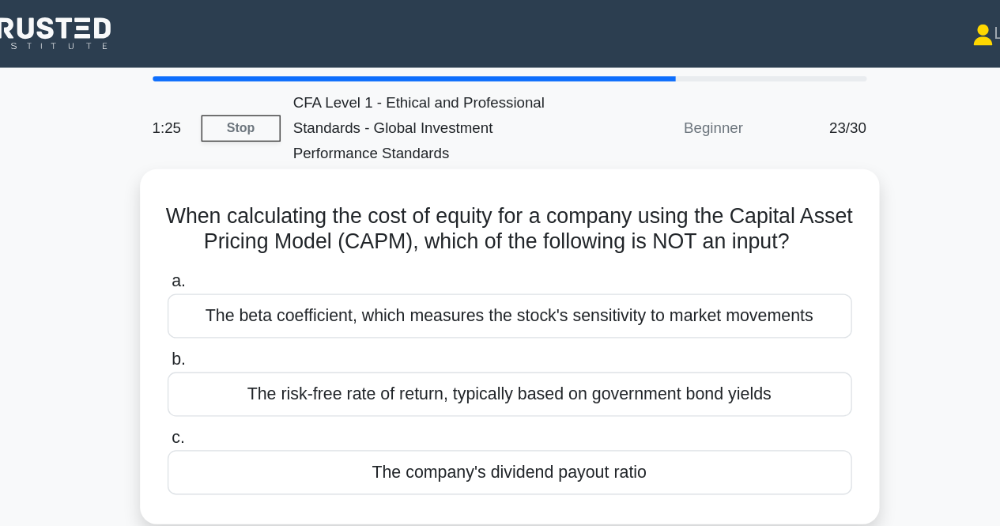
click at [533, 368] on div "The company's dividend payout ratio" at bounding box center [500, 353] width 512 height 33
click at [244, 333] on input "c. The company's dividend payout ratio" at bounding box center [244, 327] width 0 height 10
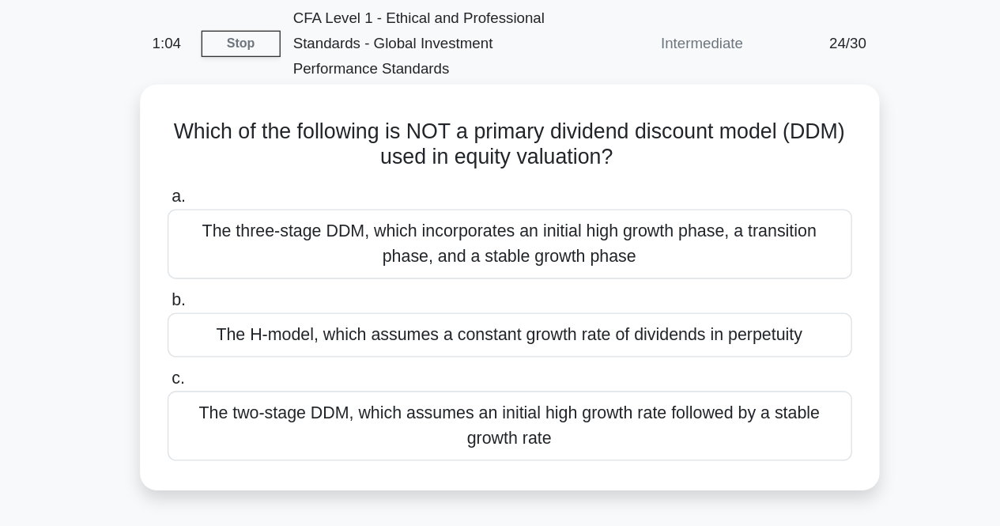
click at [473, 383] on div "The two-stage DDM, which assumes an initial high growth rate followed by a stab…" at bounding box center [500, 382] width 512 height 52
click at [244, 352] on input "c. The two-stage DDM, which assumes an initial high growth rate followed by a s…" at bounding box center [244, 346] width 0 height 10
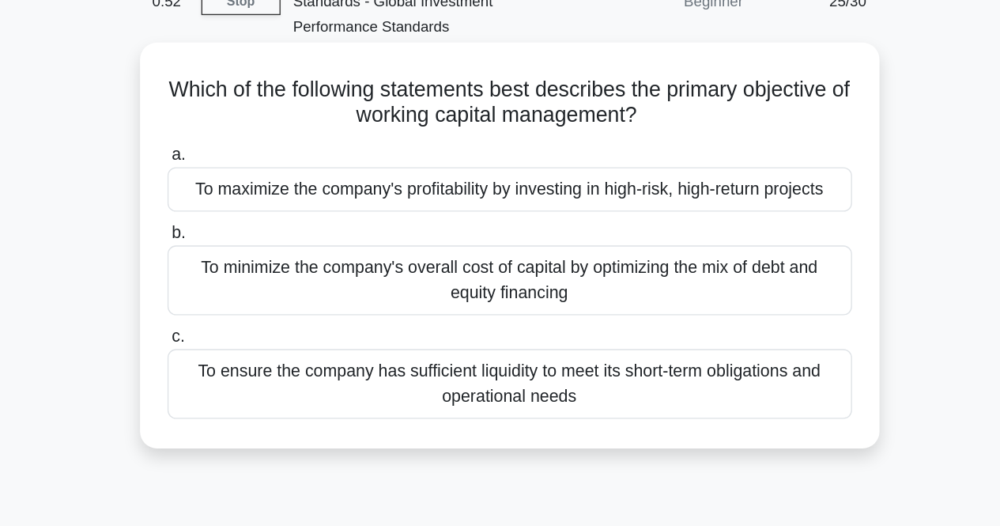
click at [483, 398] on div "To ensure the company has sufficient liquidity to meet its short-term obligatio…" at bounding box center [500, 382] width 512 height 52
click at [244, 352] on input "c. To ensure the company has sufficient liquidity to meet its short-term obliga…" at bounding box center [244, 346] width 0 height 10
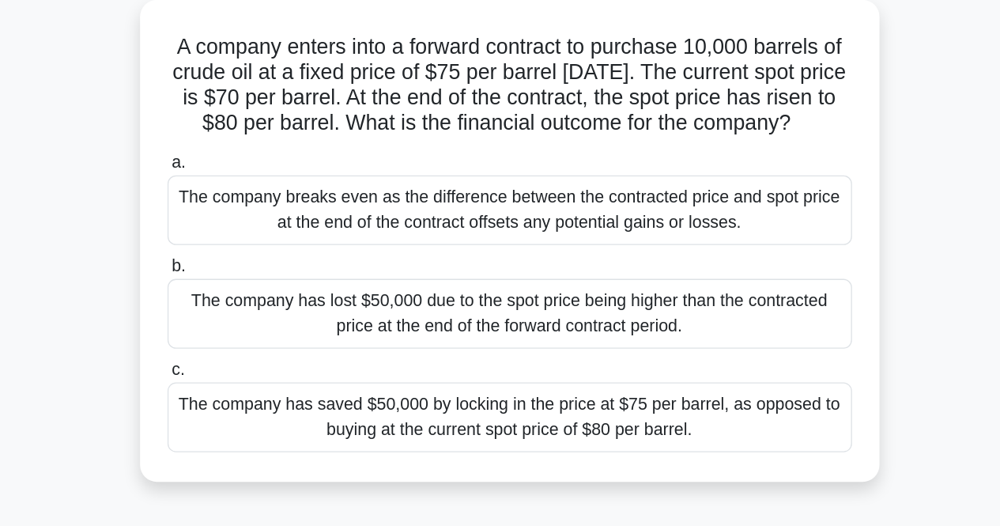
click at [545, 310] on div "The company breaks even as the difference between the contracted price and spot…" at bounding box center [500, 284] width 512 height 52
click at [244, 254] on input "a. The company breaks even as the difference between the contracted price and s…" at bounding box center [244, 248] width 0 height 10
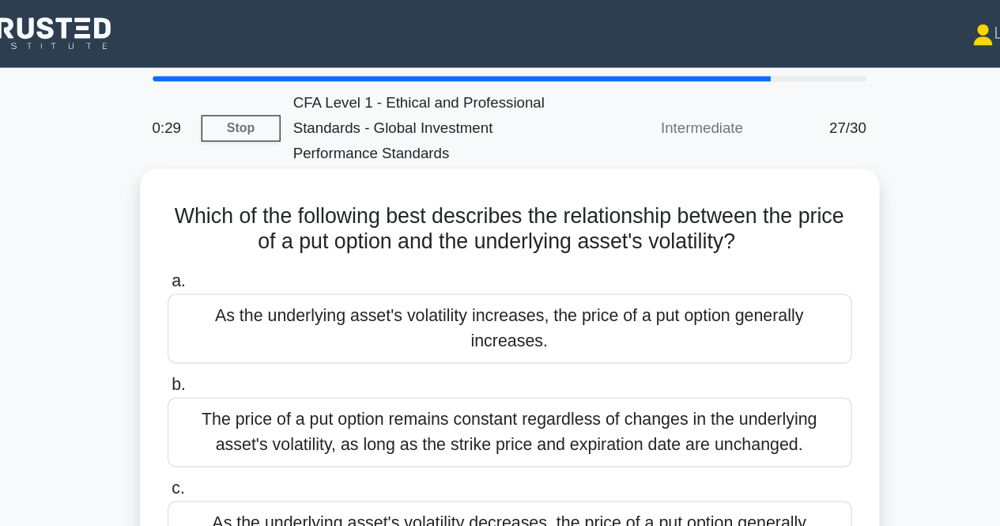
click at [464, 297] on div "The price of a put option remains constant regardless of changes in the underly…" at bounding box center [500, 323] width 512 height 52
click at [244, 293] on input "b. The price of a put option remains constant regardless of changes in the unde…" at bounding box center [244, 288] width 0 height 10
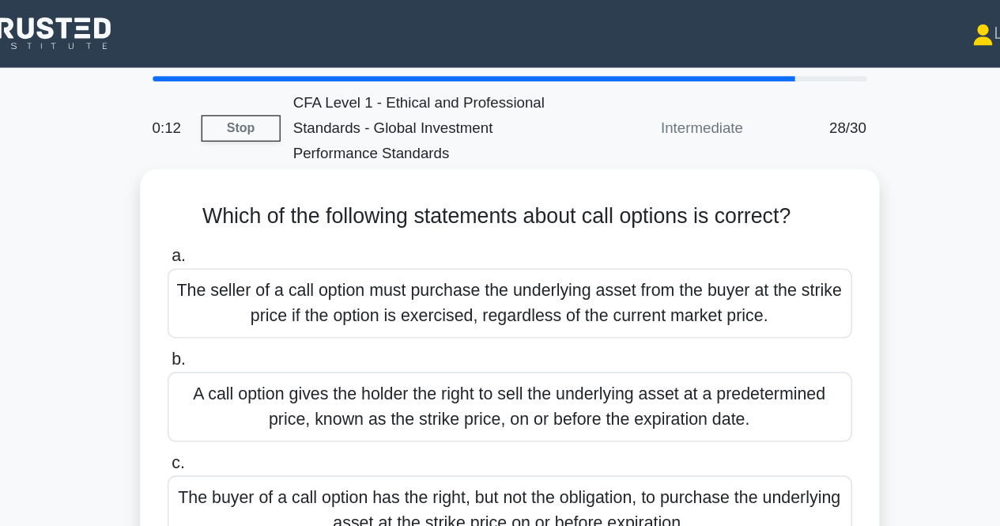
click at [492, 232] on div "The seller of a call option must purchase the underlying asset from the buyer a…" at bounding box center [500, 227] width 512 height 52
click at [244, 197] on input "a. The seller of a call option must purchase the underlying asset from the buye…" at bounding box center [244, 192] width 0 height 10
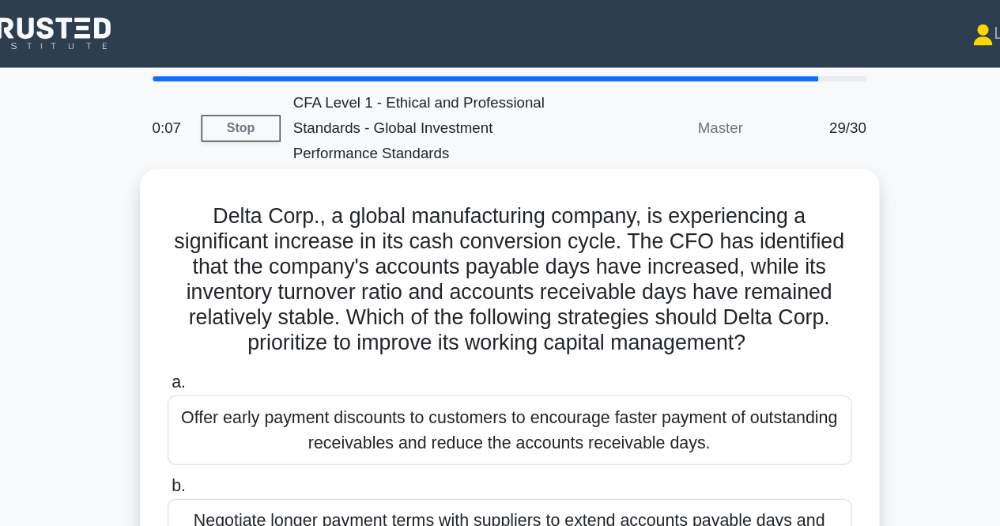
click at [414, 315] on div "Offer early payment discounts to customers to encourage faster payment of outst…" at bounding box center [500, 322] width 512 height 52
click at [244, 292] on input "a. Offer early payment discounts to customers to encourage faster payment of ou…" at bounding box center [244, 286] width 0 height 10
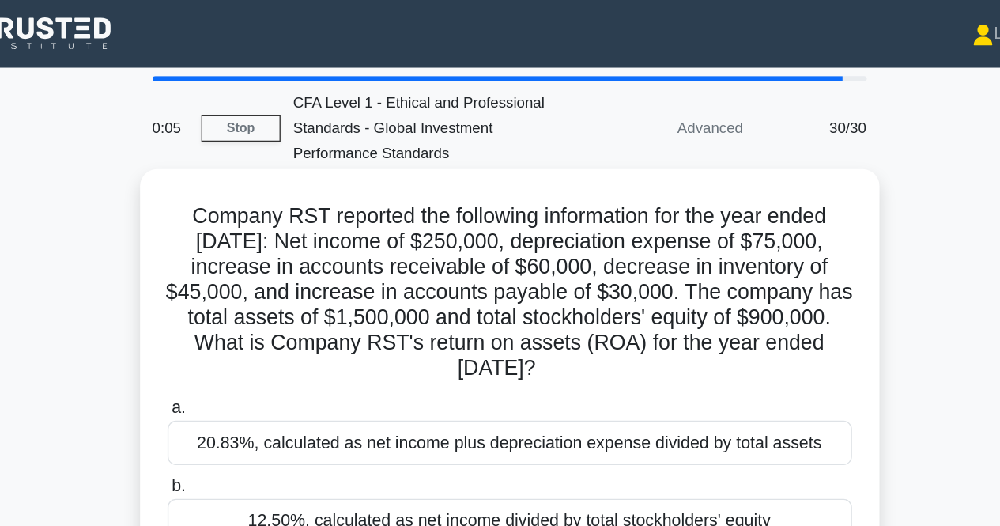
click at [400, 334] on div "20.83%, calculated as net income plus depreciation expense divided by total ass…" at bounding box center [500, 331] width 512 height 33
click at [244, 311] on input "a. 20.83%, calculated as net income plus depreciation expense divided by total …" at bounding box center [244, 305] width 0 height 10
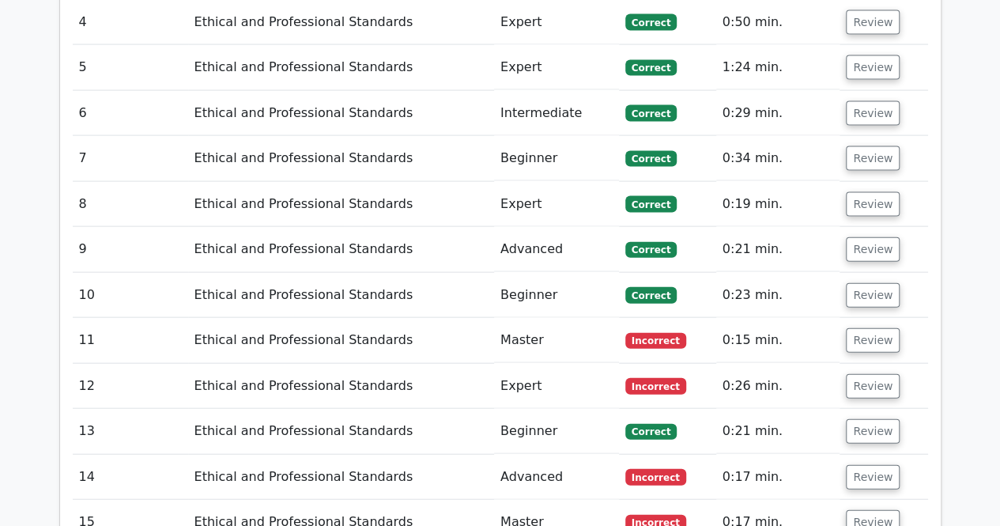
scroll to position [1644, 0]
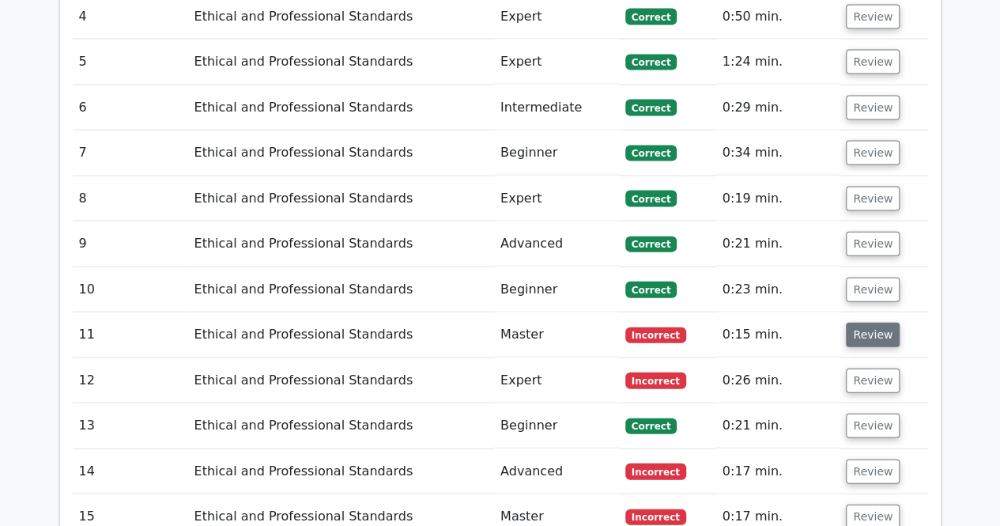
click at [866, 322] on button "Review" at bounding box center [873, 334] width 54 height 25
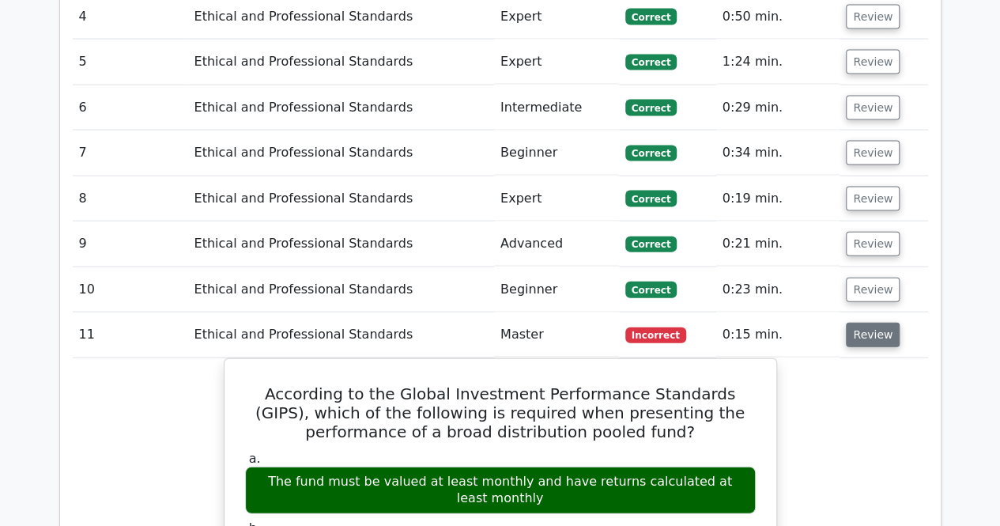
click at [866, 322] on button "Review" at bounding box center [873, 334] width 54 height 25
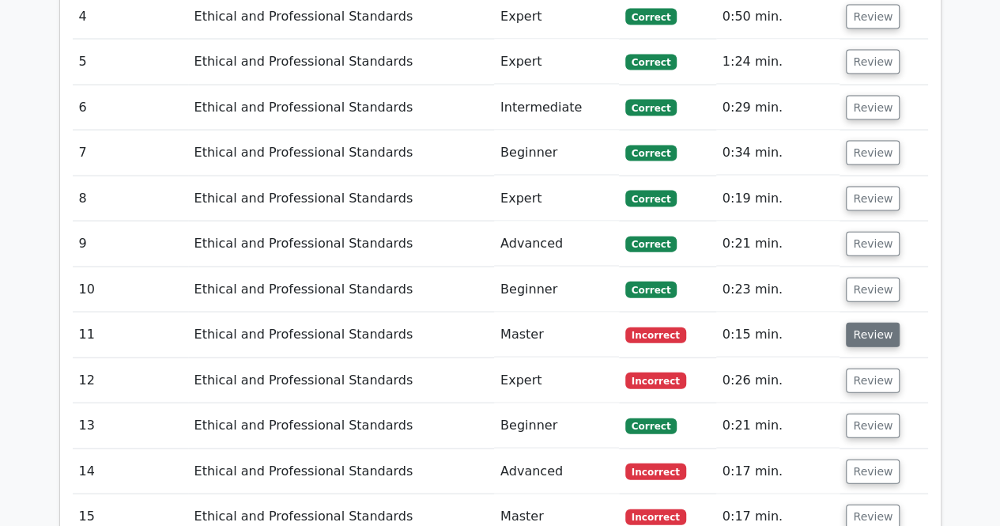
click at [866, 322] on button "Review" at bounding box center [873, 334] width 54 height 25
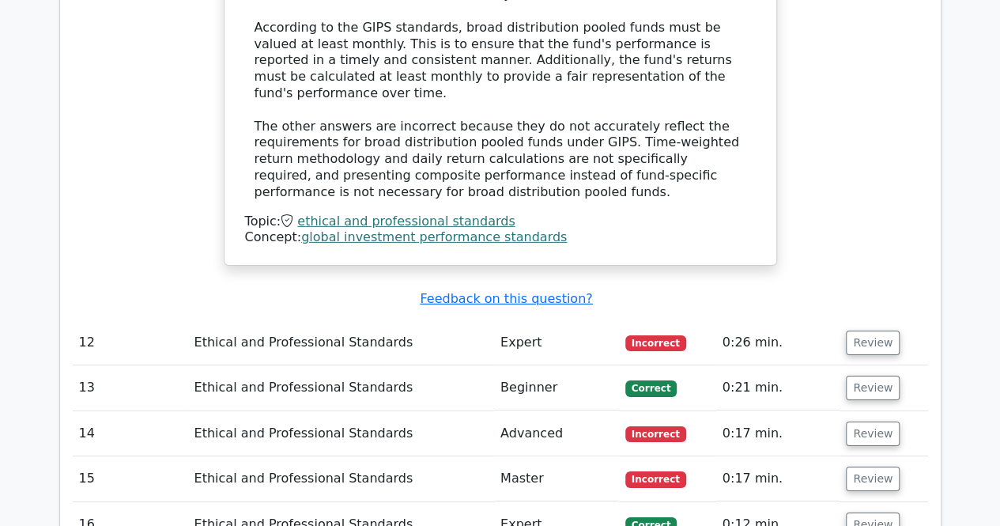
scroll to position [2434, 0]
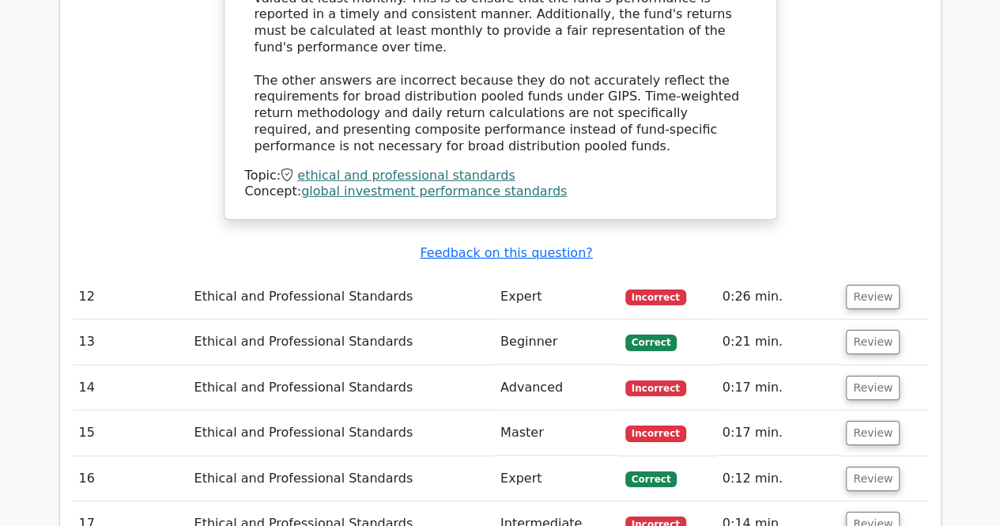
click at [645, 289] on span "Incorrect" at bounding box center [655, 297] width 61 height 16
click at [869, 285] on button "Review" at bounding box center [873, 297] width 54 height 25
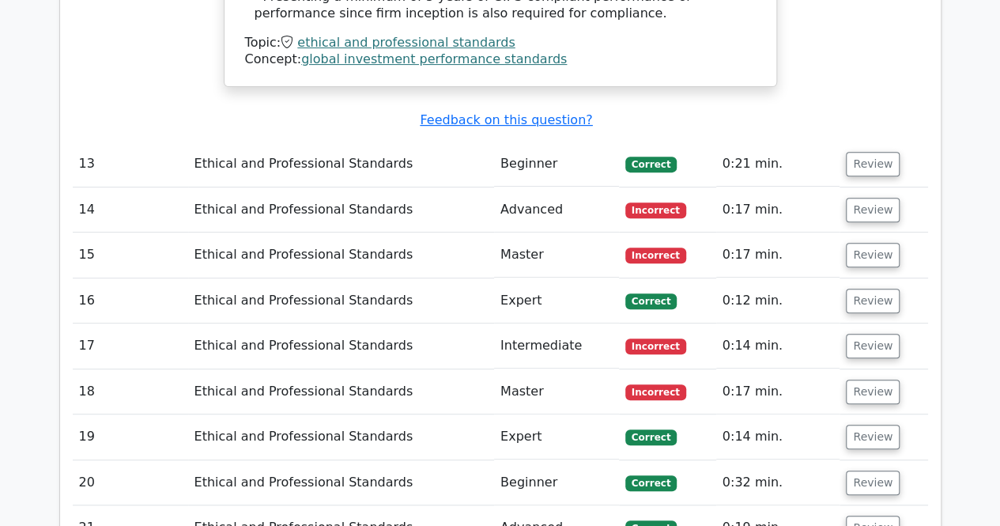
scroll to position [3225, 0]
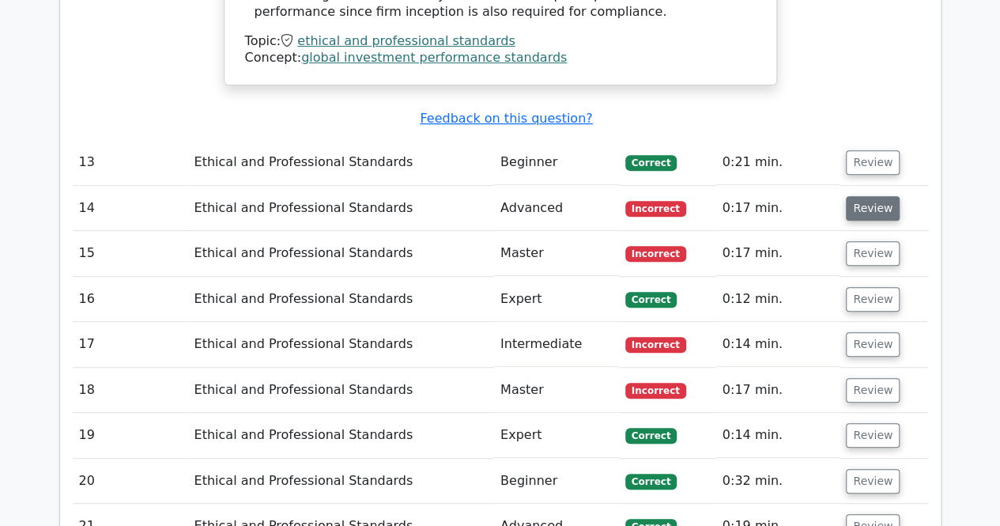
click at [871, 196] on button "Review" at bounding box center [873, 208] width 54 height 25
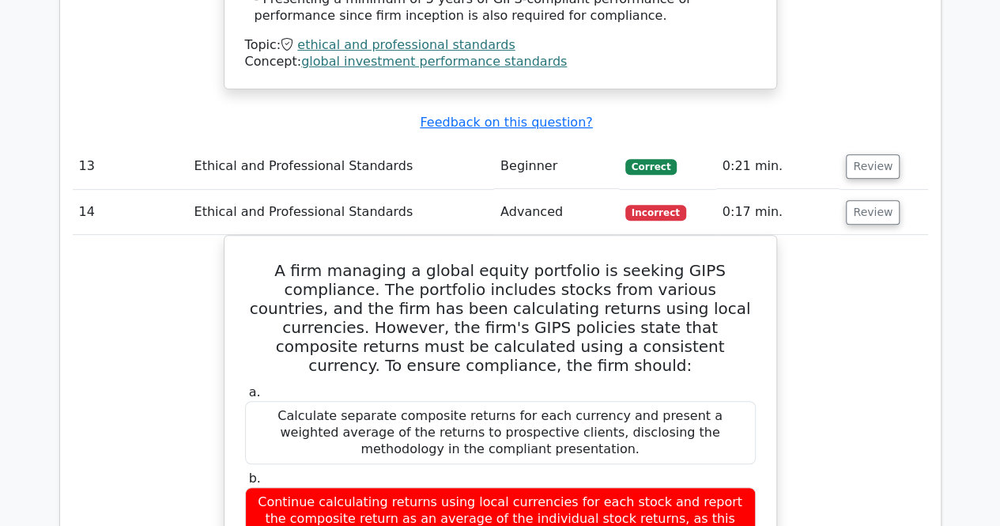
scroll to position [3685, 0]
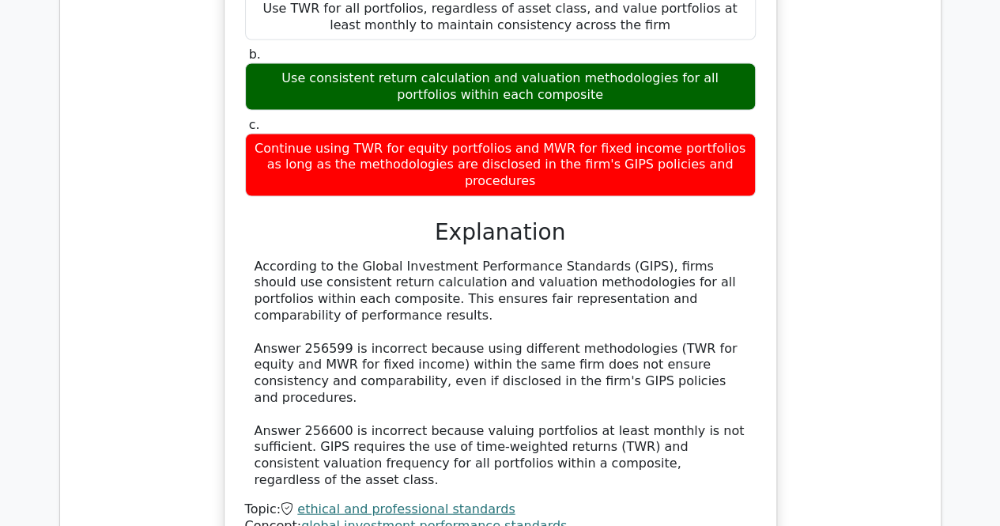
scroll to position [4601, 0]
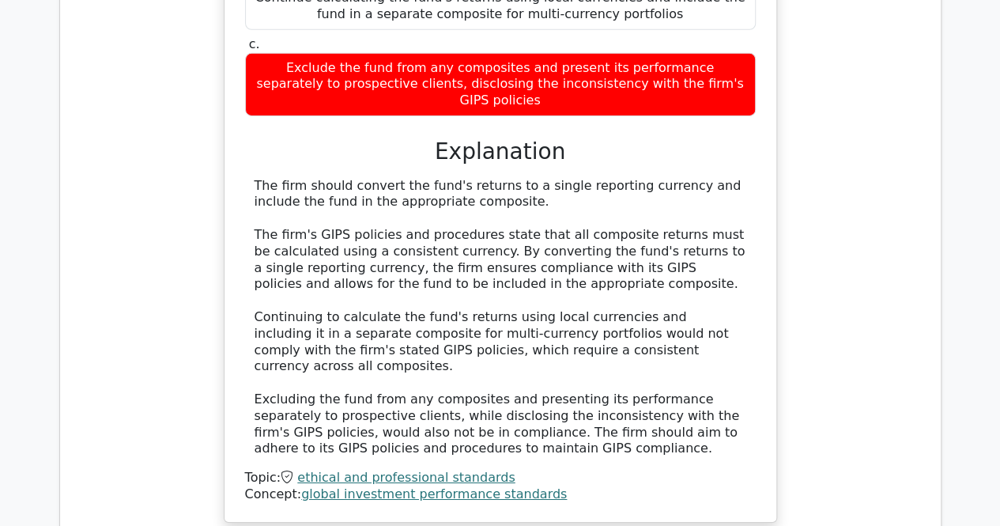
scroll to position [5550, 0]
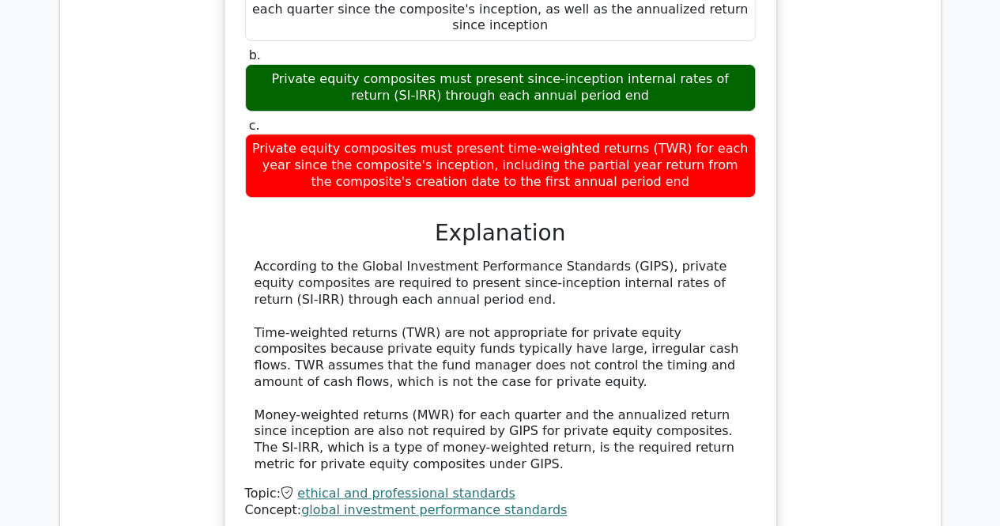
scroll to position [6309, 0]
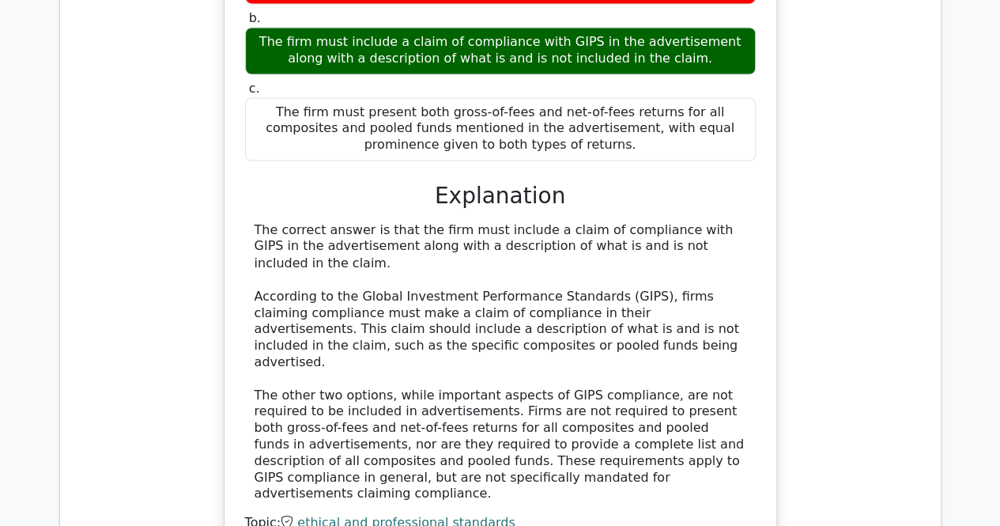
scroll to position [7268, 0]
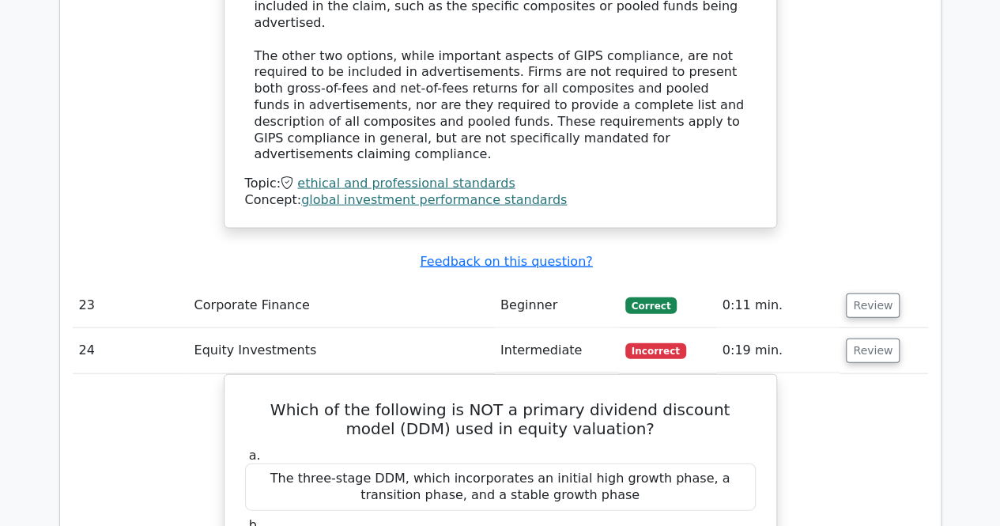
scroll to position [8044, 0]
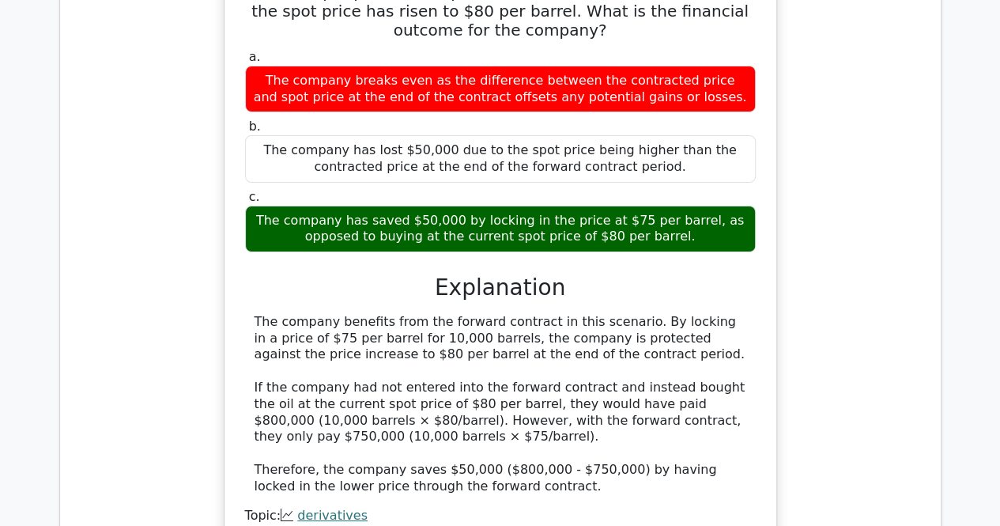
scroll to position [8801, 0]
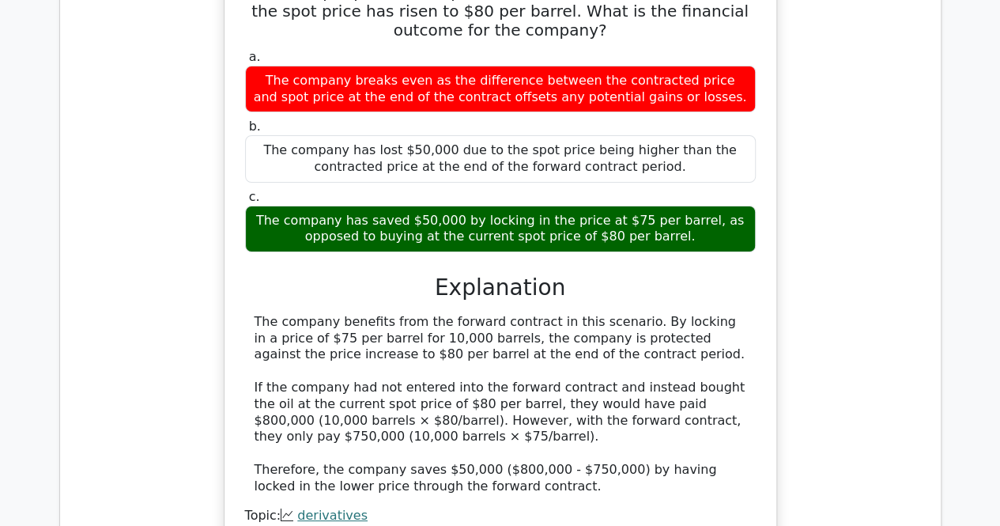
scroll to position [9261, 0]
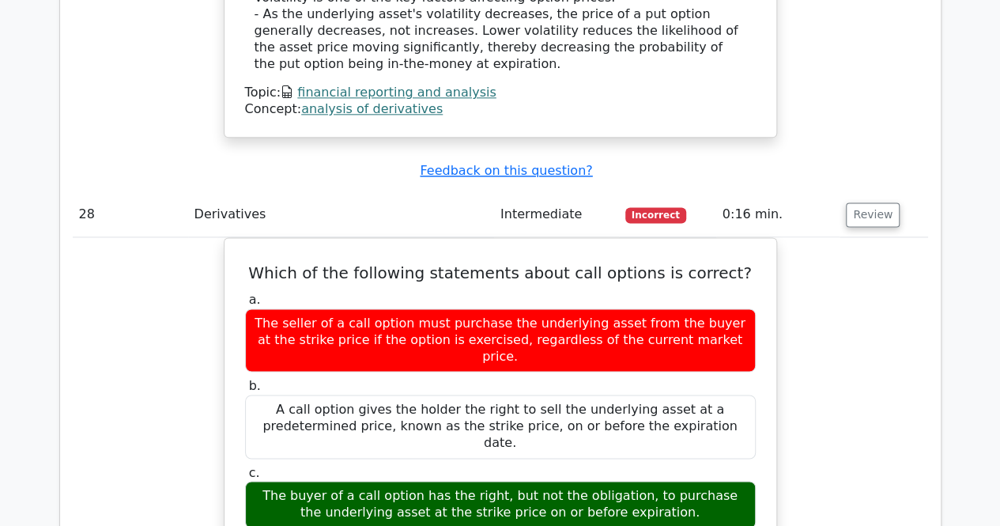
scroll to position [10009, 0]
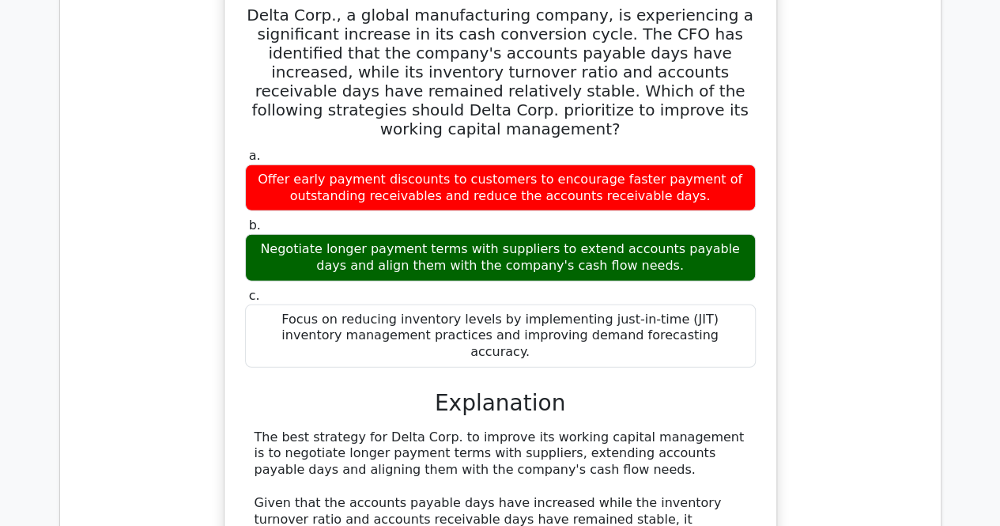
scroll to position [10923, 0]
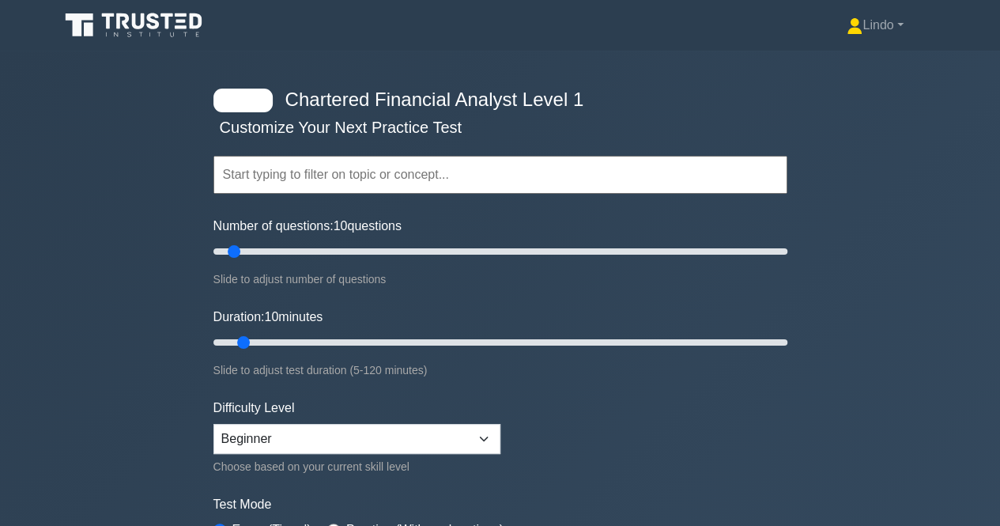
click at [356, 179] on input "text" at bounding box center [500, 175] width 574 height 38
type input "d"
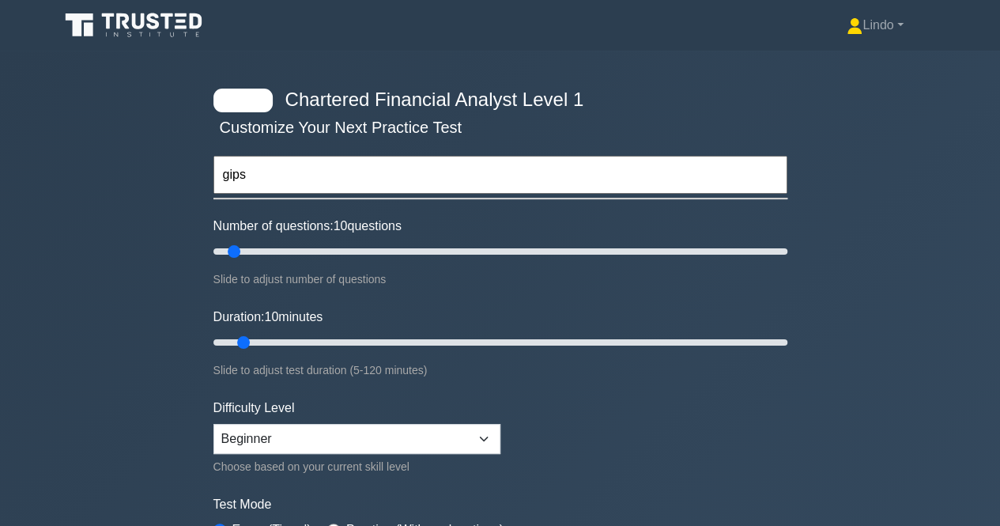
click at [343, 180] on input "gips" at bounding box center [500, 175] width 574 height 38
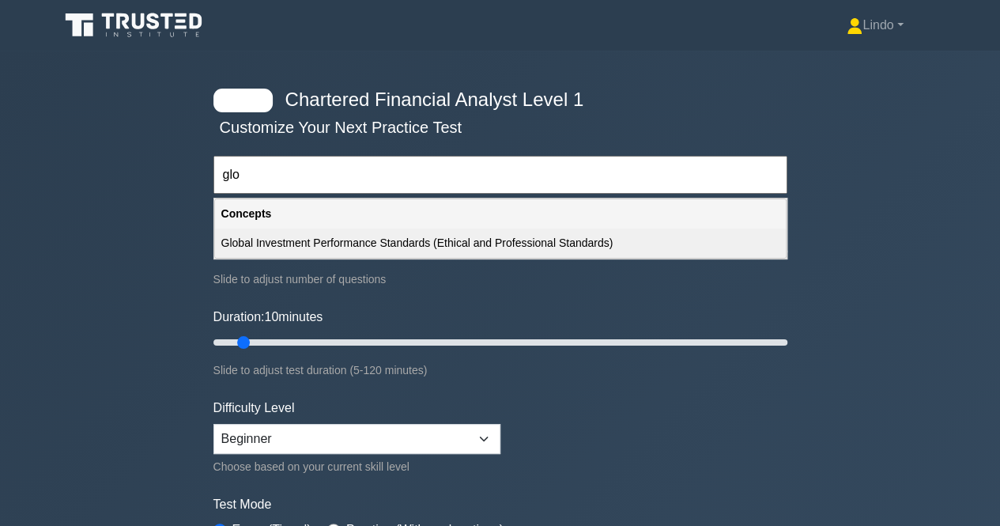
click at [420, 243] on div "Global Investment Performance Standards (Ethical and Professional Standards)" at bounding box center [500, 242] width 571 height 29
type input "Global Investment Performance Standards (Ethical and Professional Standards)"
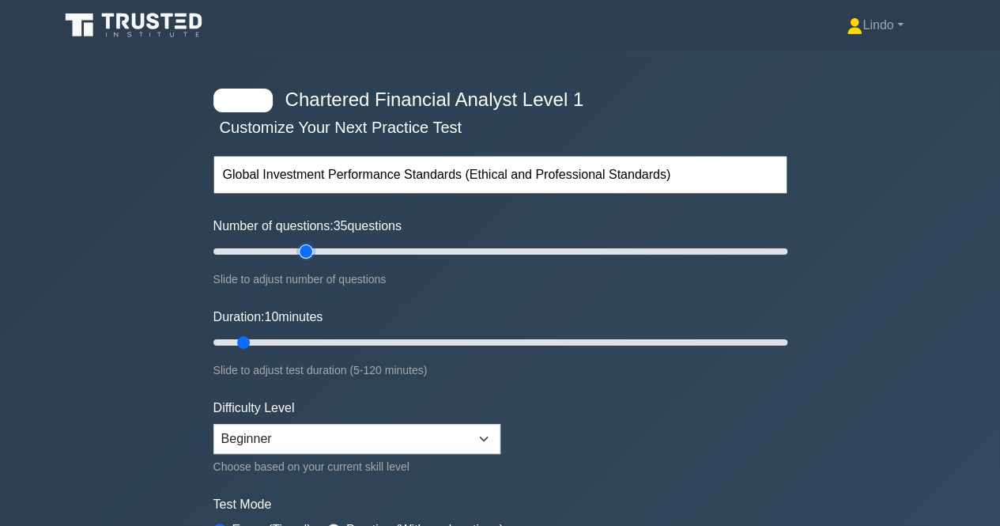
type input "35"
click at [311, 252] on input "Number of questions: 35 questions" at bounding box center [500, 251] width 574 height 19
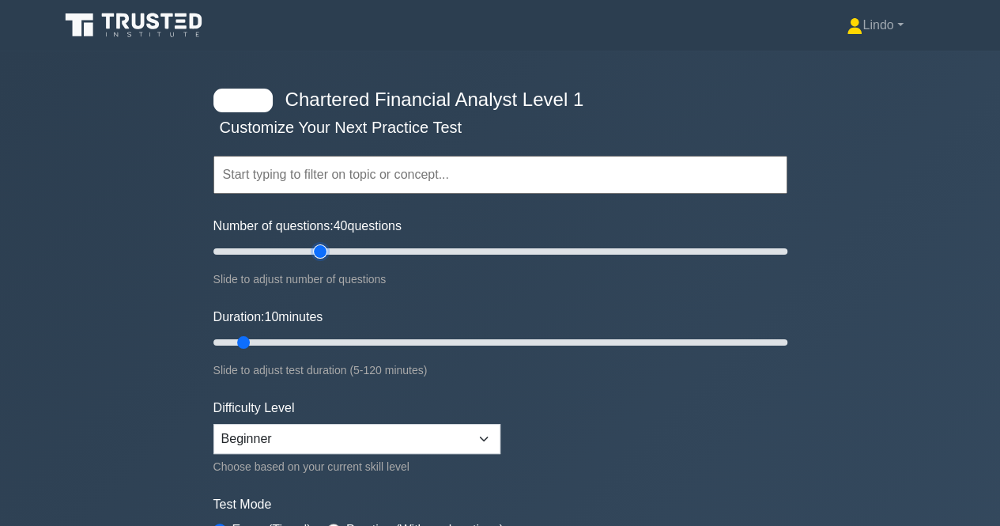
click at [321, 250] on input "Number of questions: 40 questions" at bounding box center [500, 251] width 574 height 19
click at [776, 252] on input "Number of questions: 200 questions" at bounding box center [500, 251] width 574 height 19
click at [345, 251] on input "Number of questions: 50 questions" at bounding box center [500, 251] width 574 height 19
click at [321, 249] on input "Number of questions: 40 questions" at bounding box center [500, 251] width 574 height 19
type input "35"
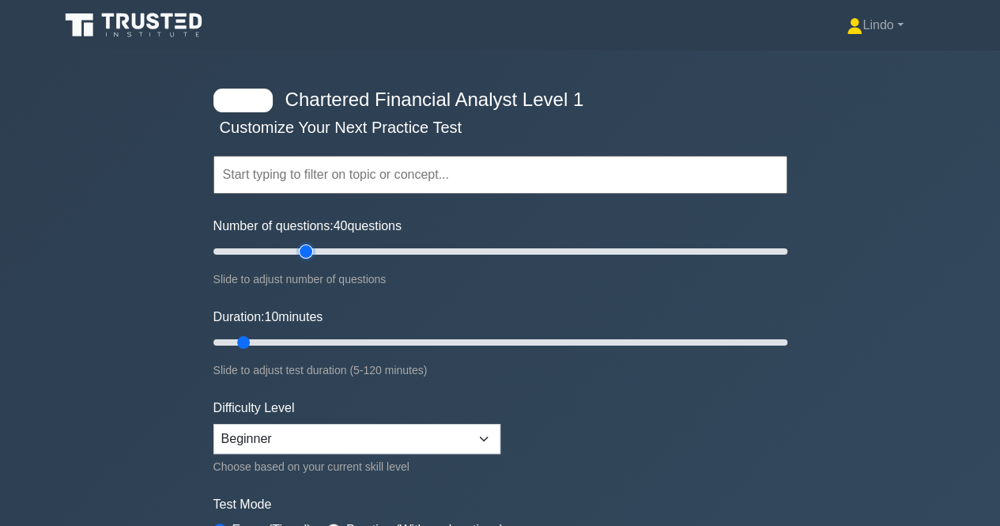
click at [303, 249] on input "Number of questions: 40 questions" at bounding box center [500, 251] width 574 height 19
click at [272, 337] on input "Duration: 10 minutes" at bounding box center [500, 342] width 574 height 19
click at [273, 344] on input "Duration: 15 minutes" at bounding box center [500, 342] width 574 height 19
click at [277, 344] on input "Duration: 15 minutes" at bounding box center [500, 342] width 574 height 19
click at [278, 340] on input "Duration: 15 minutes" at bounding box center [500, 342] width 574 height 19
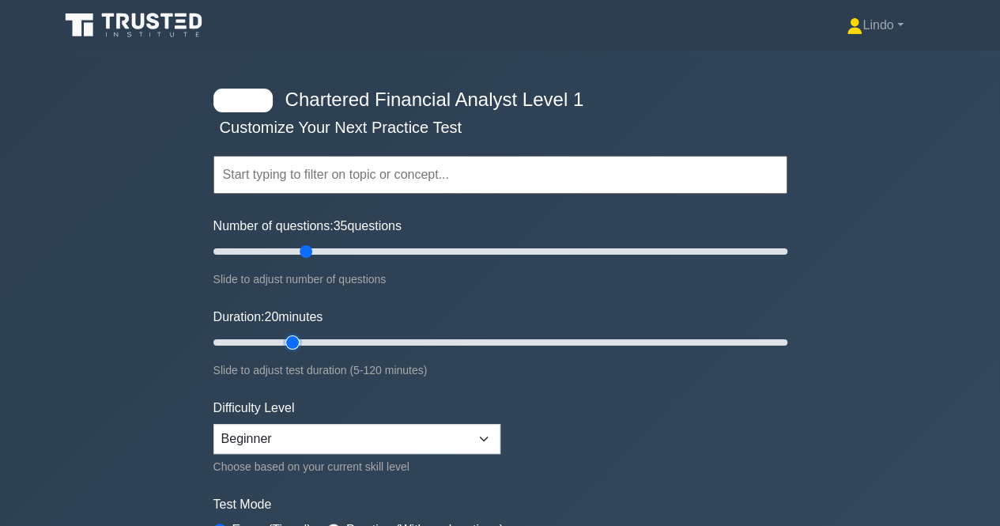
click at [285, 338] on input "Duration: 20 minutes" at bounding box center [500, 342] width 574 height 19
click at [322, 189] on input "text" at bounding box center [500, 175] width 574 height 38
type input "15"
click at [277, 341] on input "Duration: 15 minutes" at bounding box center [500, 342] width 574 height 19
click at [348, 178] on input "text" at bounding box center [500, 175] width 574 height 38
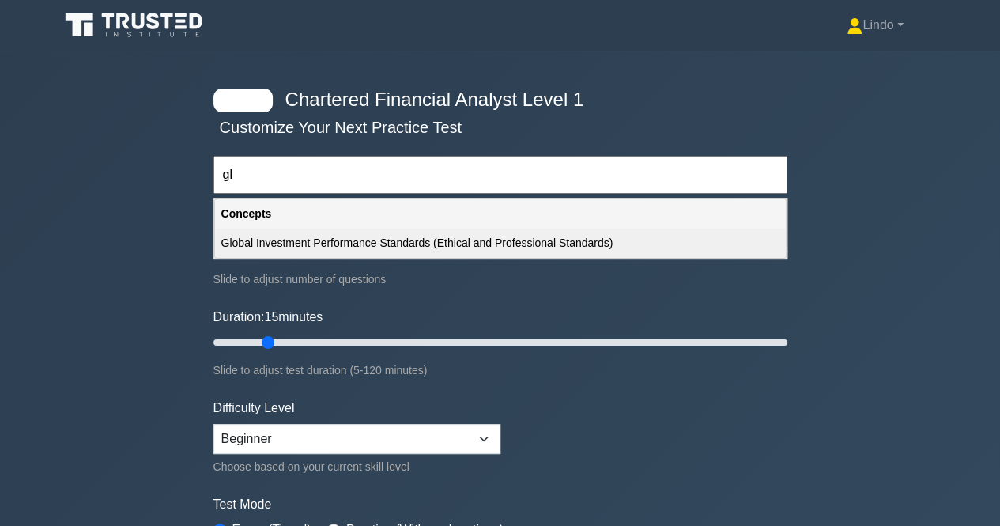
click at [390, 247] on div "Global Investment Performance Standards (Ethical and Professional Standards)" at bounding box center [500, 242] width 571 height 29
type input "Global Investment Performance Standards (Ethical and Professional Standards)"
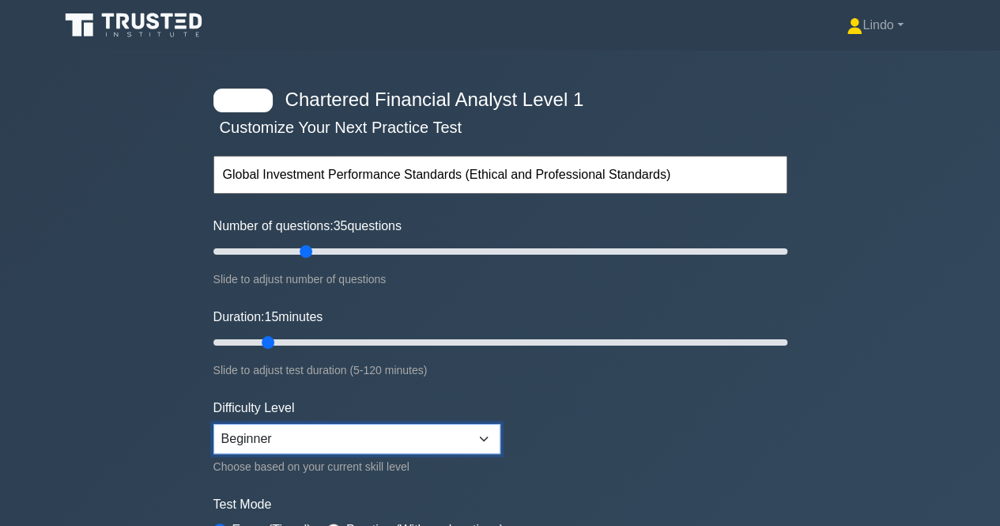
click at [487, 435] on select "Beginner Intermediate Expert" at bounding box center [356, 439] width 287 height 30
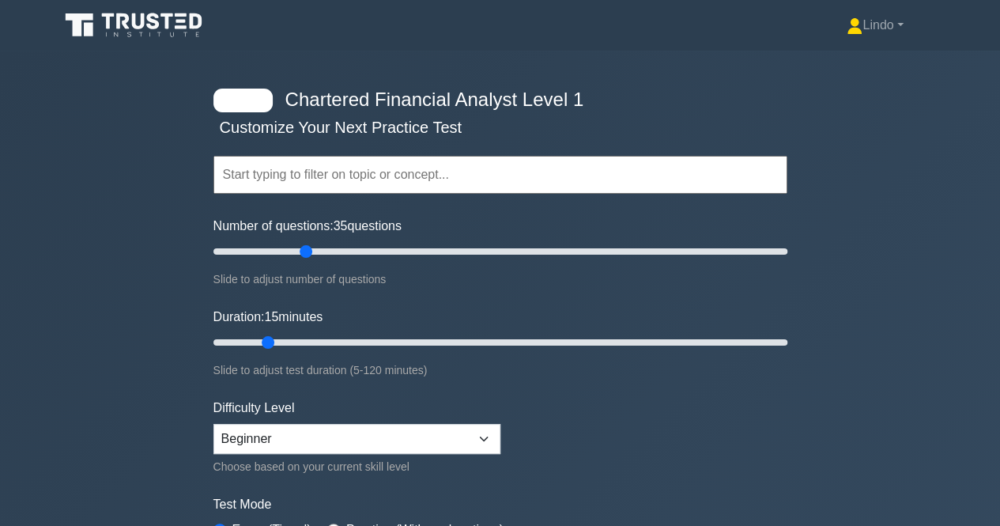
click at [777, 369] on div "Slide to adjust test duration (5-120 minutes)" at bounding box center [500, 369] width 574 height 19
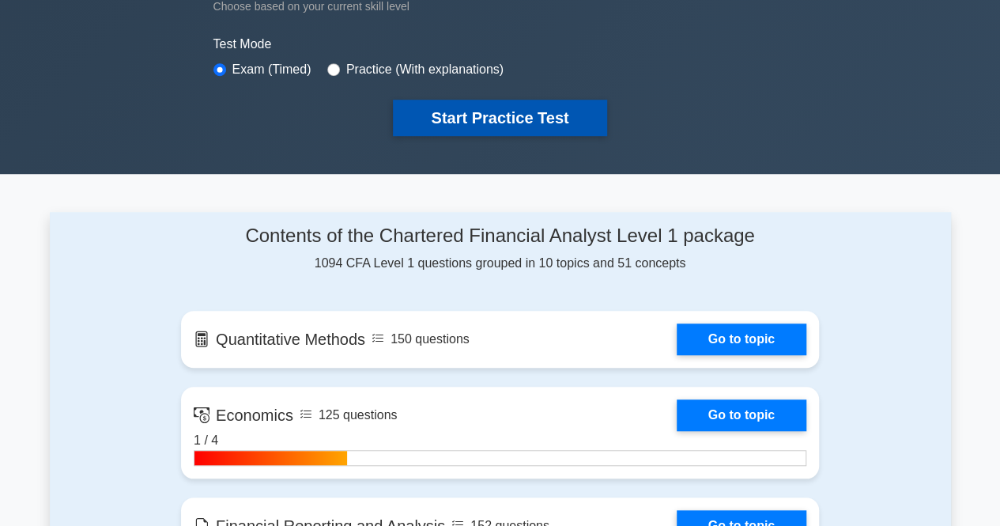
click at [493, 123] on button "Start Practice Test" at bounding box center [499, 118] width 213 height 36
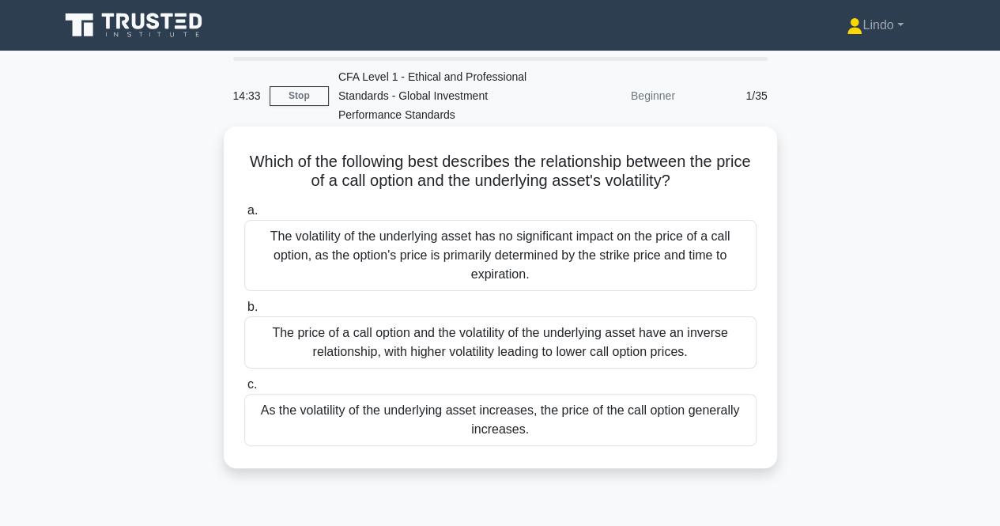
click at [514, 405] on div "As the volatility of the underlying asset increases, the price of the call opti…" at bounding box center [500, 420] width 512 height 52
click at [244, 390] on input "c. As the volatility of the underlying asset increases, the price of the call o…" at bounding box center [244, 384] width 0 height 10
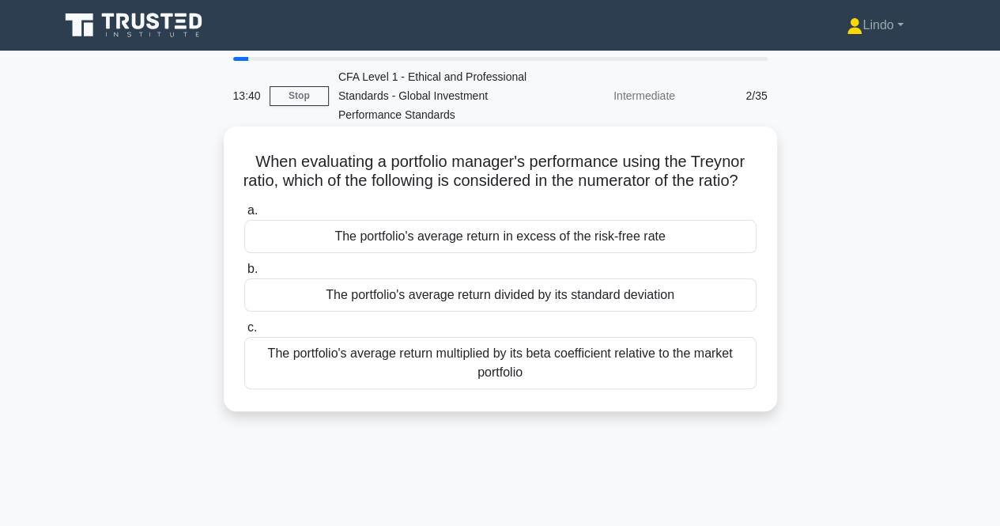
click at [517, 377] on div "The portfolio's average return multiplied by its beta coefficient relative to t…" at bounding box center [500, 363] width 512 height 52
click at [244, 333] on input "c. The portfolio's average return multiplied by its beta coefficient relative t…" at bounding box center [244, 327] width 0 height 10
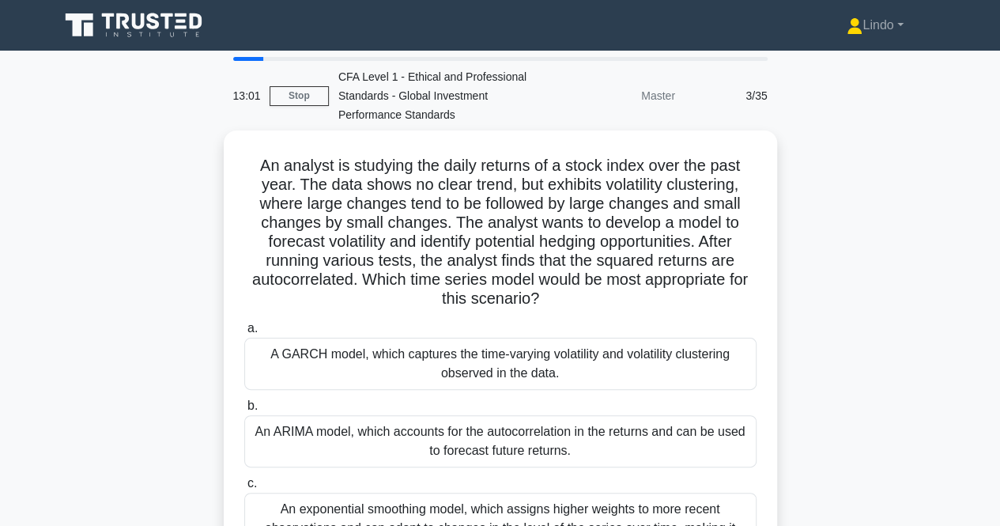
click at [997, 520] on main "13:01 Stop CFA Level 1 - Ethical and Professional Standards - Global Investment…" at bounding box center [500, 452] width 1000 height 803
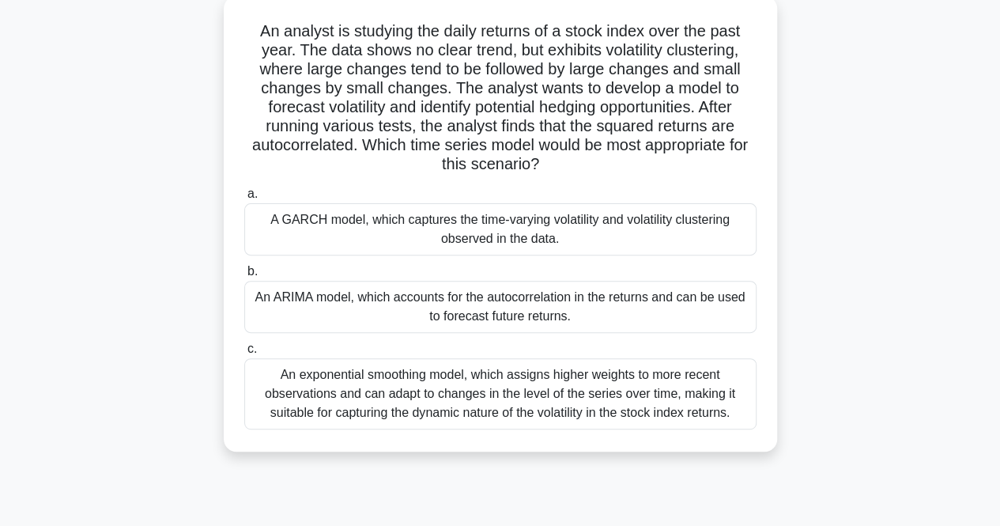
scroll to position [158, 0]
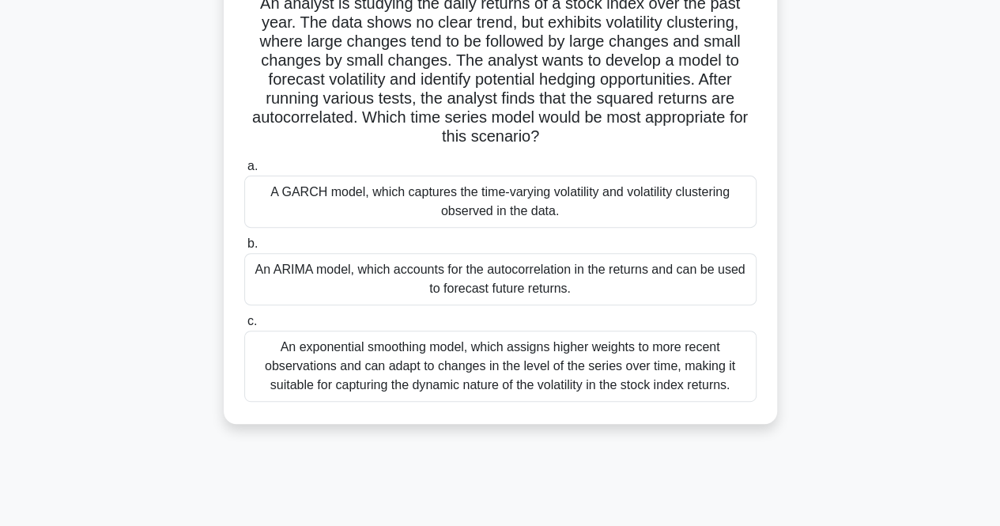
click at [579, 352] on div "An exponential smoothing model, which assigns higher weights to more recent obs…" at bounding box center [500, 365] width 512 height 71
click at [244, 326] on input "c. An exponential smoothing model, which assigns higher weights to more recent …" at bounding box center [244, 321] width 0 height 10
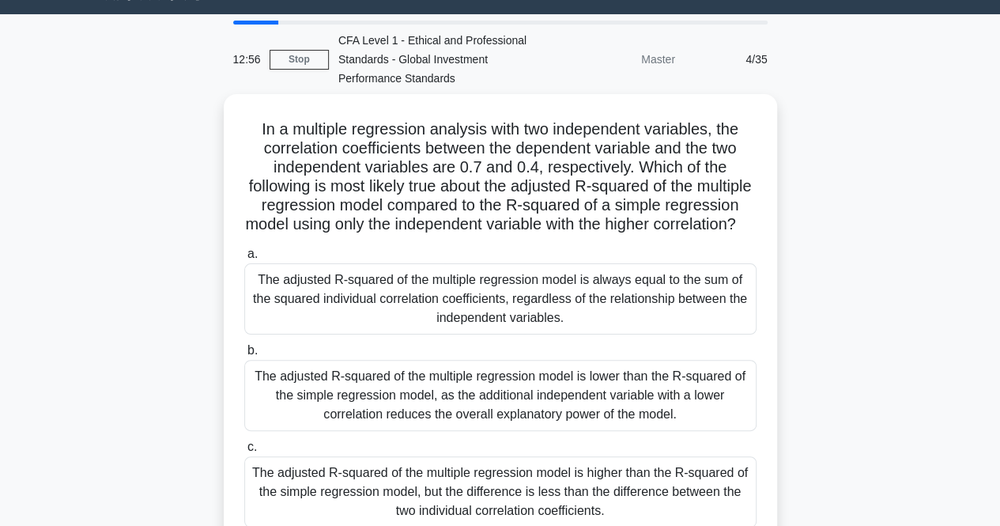
scroll to position [0, 0]
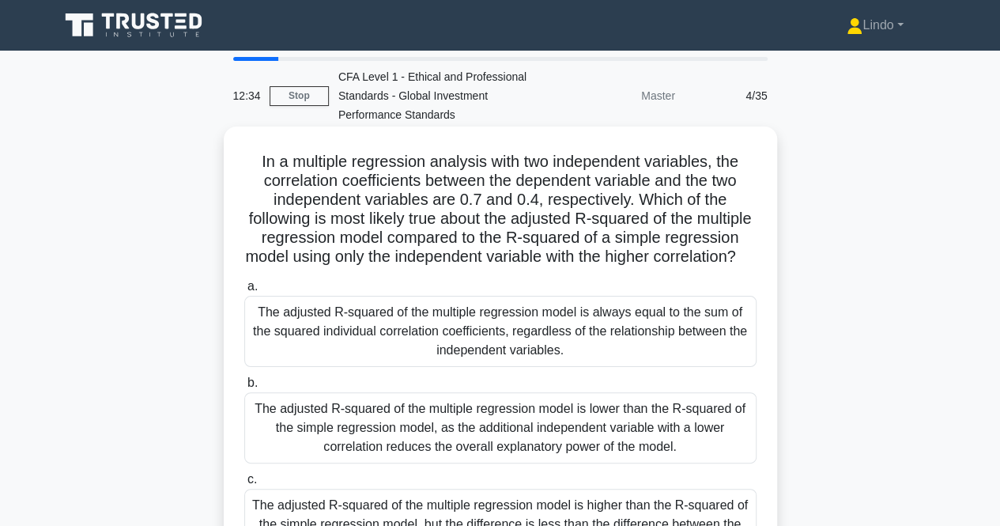
click at [564, 435] on div "The adjusted R-squared of the multiple regression model is lower than the R-squ…" at bounding box center [500, 427] width 512 height 71
click at [244, 388] on input "b. The adjusted R-squared of the multiple regression model is lower than the R-…" at bounding box center [244, 383] width 0 height 10
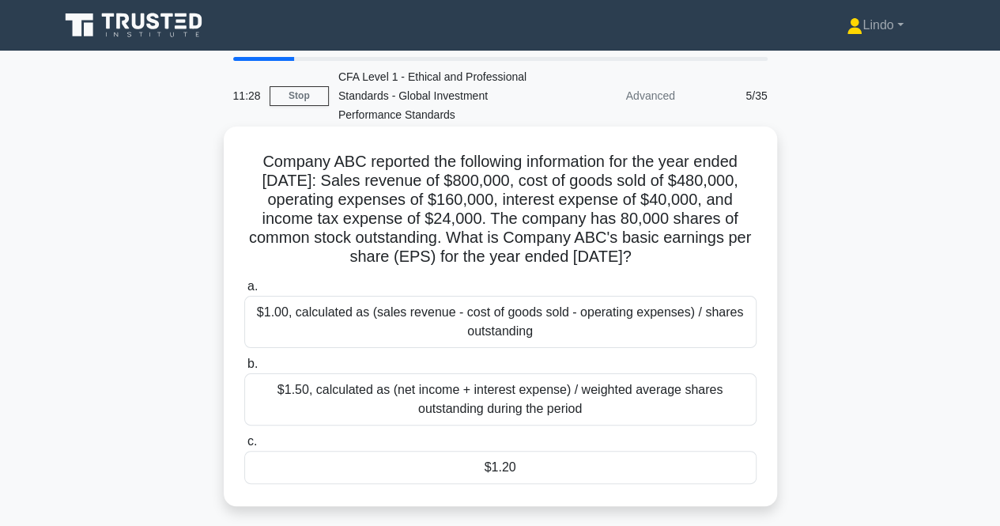
click at [569, 325] on div "$1.00, calculated as (sales revenue - cost of goods sold - operating expenses) …" at bounding box center [500, 322] width 512 height 52
click at [244, 292] on input "a. $1.00, calculated as (sales revenue - cost of goods sold - operating expense…" at bounding box center [244, 286] width 0 height 10
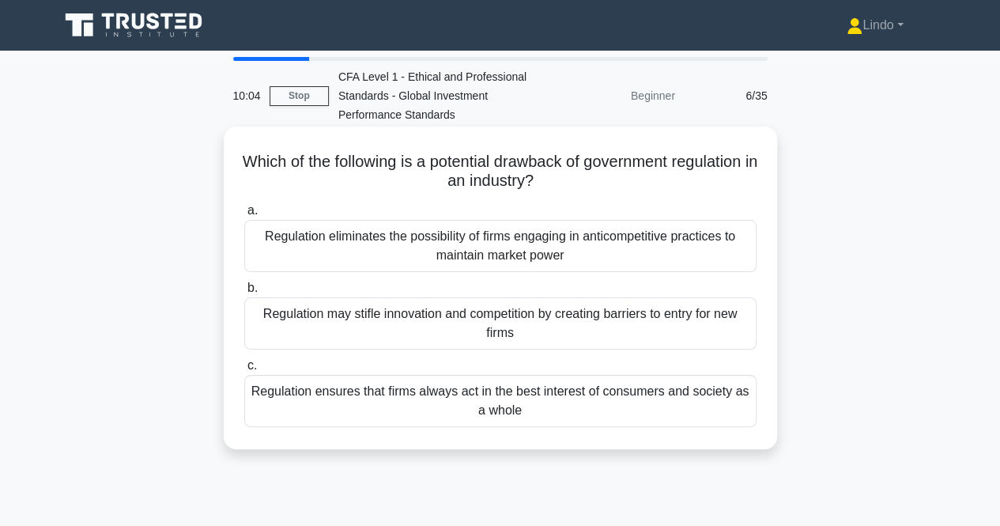
click at [526, 383] on div "Regulation ensures that firms always act in the best interest of consumers and …" at bounding box center [500, 401] width 512 height 52
click at [244, 371] on input "c. Regulation ensures that firms always act in the best interest of consumers a…" at bounding box center [244, 365] width 0 height 10
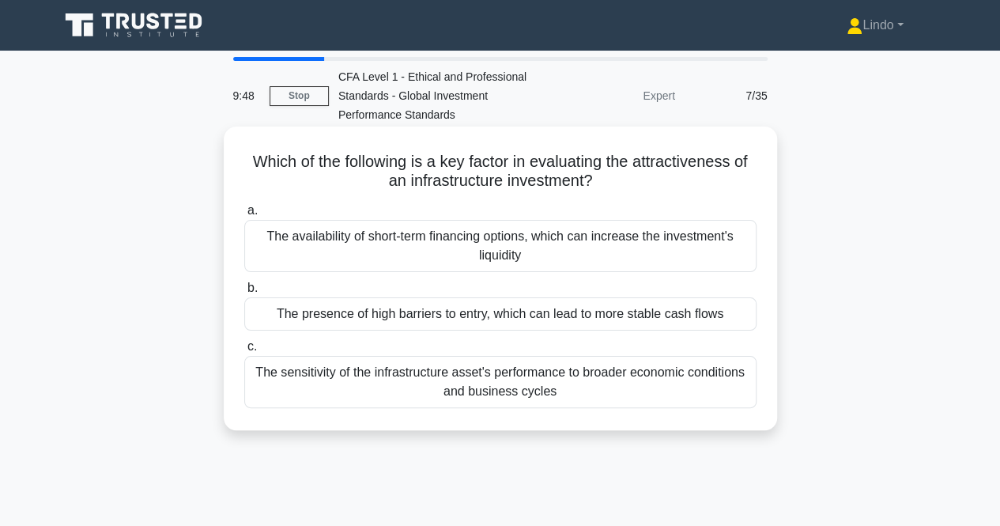
click at [424, 384] on div "The sensitivity of the infrastructure asset's performance to broader economic c…" at bounding box center [500, 382] width 512 height 52
click at [244, 352] on input "c. The sensitivity of the infrastructure asset's performance to broader economi…" at bounding box center [244, 346] width 0 height 10
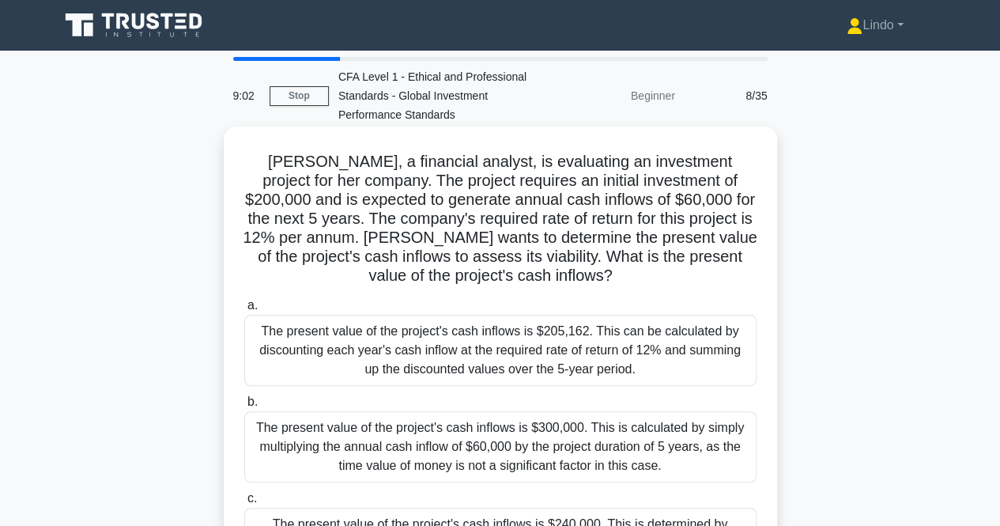
click at [468, 356] on div "The present value of the project's cash inflows is $205,162. This can be calcul…" at bounding box center [500, 350] width 512 height 71
click at [244, 311] on input "a. The present value of the project's cash inflows is $205,162. This can be cal…" at bounding box center [244, 305] width 0 height 10
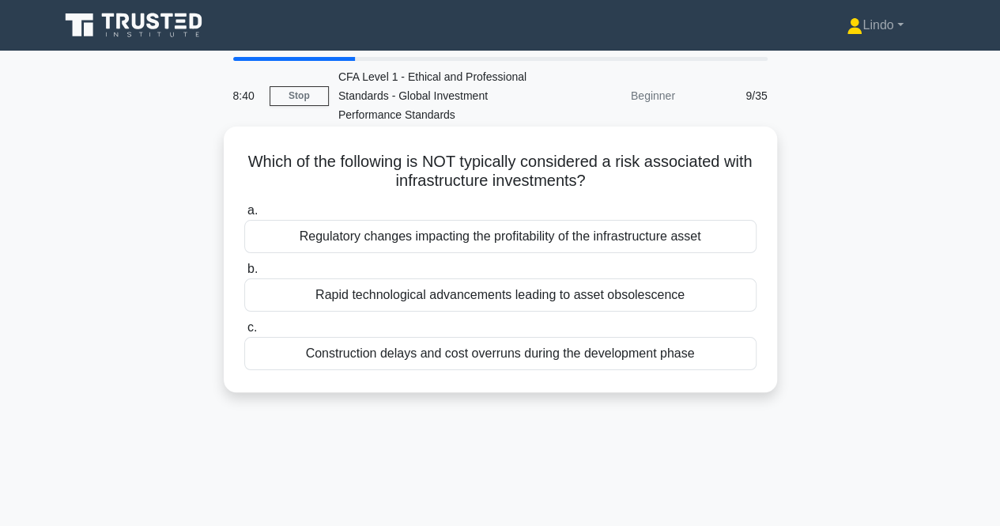
click at [450, 292] on div "Rapid technological advancements leading to asset obsolescence" at bounding box center [500, 294] width 512 height 33
click at [244, 274] on input "b. Rapid technological advancements leading to asset obsolescence" at bounding box center [244, 269] width 0 height 10
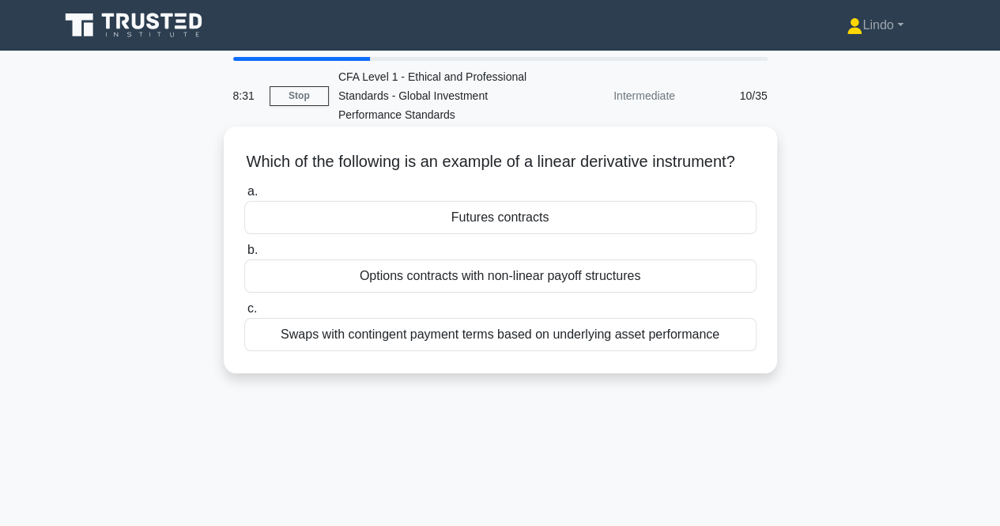
click at [490, 234] on div "Futures contracts" at bounding box center [500, 217] width 512 height 33
click at [244, 197] on input "a. Futures contracts" at bounding box center [244, 192] width 0 height 10
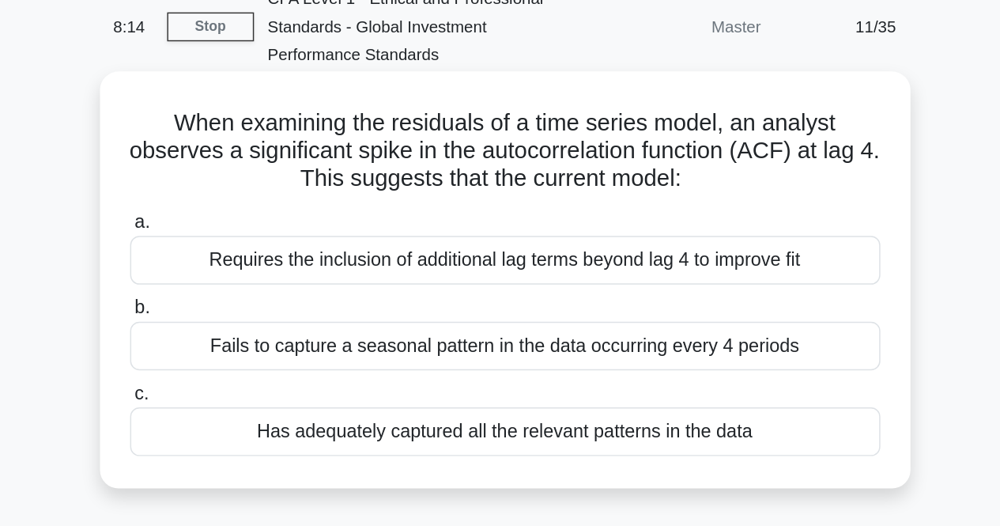
click at [500, 364] on div "Has adequately captured all the relevant patterns in the data" at bounding box center [500, 372] width 512 height 33
click at [244, 352] on input "c. Has adequately captured all the relevant patterns in the data" at bounding box center [244, 346] width 0 height 10
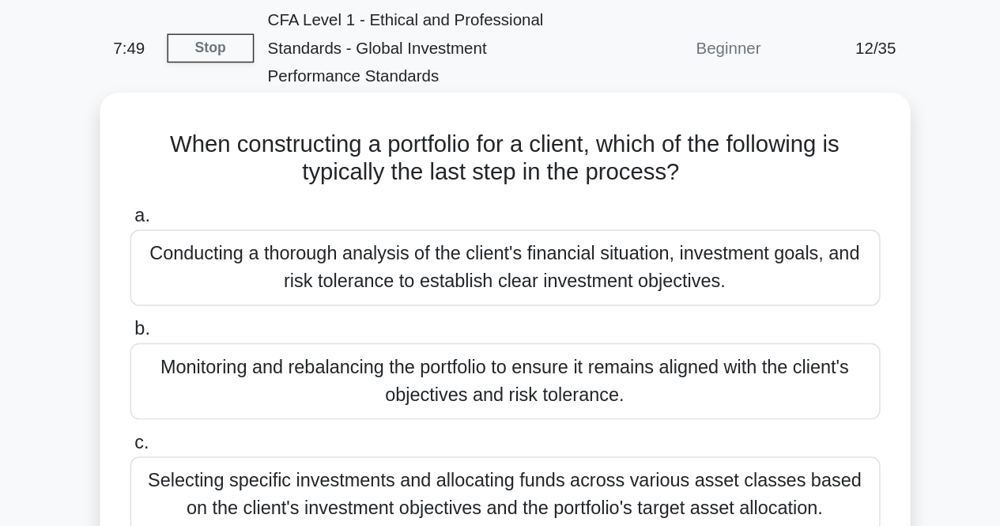
click at [429, 337] on div "Monitoring and rebalancing the portfolio to ensure it remains aligned with the …" at bounding box center [500, 323] width 512 height 52
click at [244, 293] on input "b. Monitoring and rebalancing the portfolio to ensure it remains aligned with t…" at bounding box center [244, 288] width 0 height 10
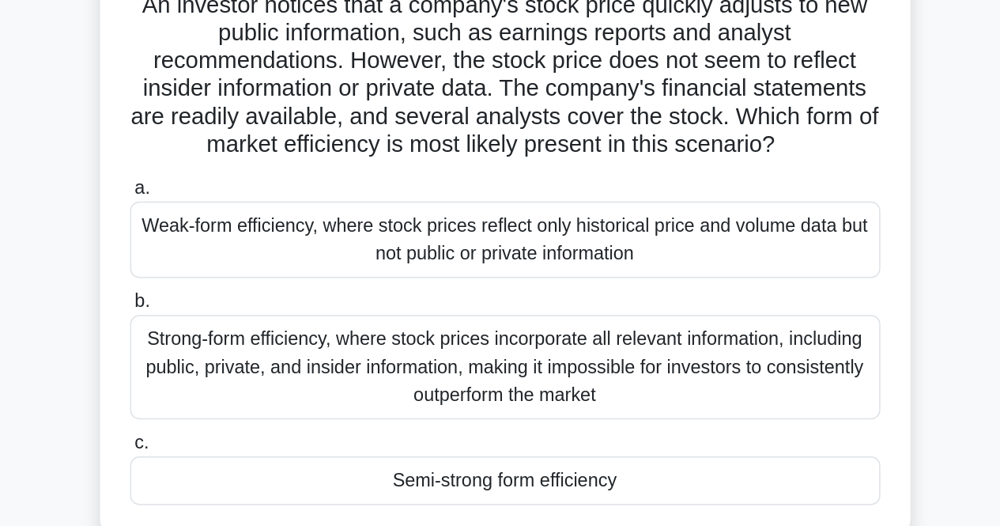
click at [487, 325] on div "Weak-form efficiency, where stock prices reflect only historical price and volu…" at bounding box center [500, 322] width 512 height 52
click at [244, 292] on input "a. Weak-form efficiency, where stock prices reflect only historical price and v…" at bounding box center [244, 286] width 0 height 10
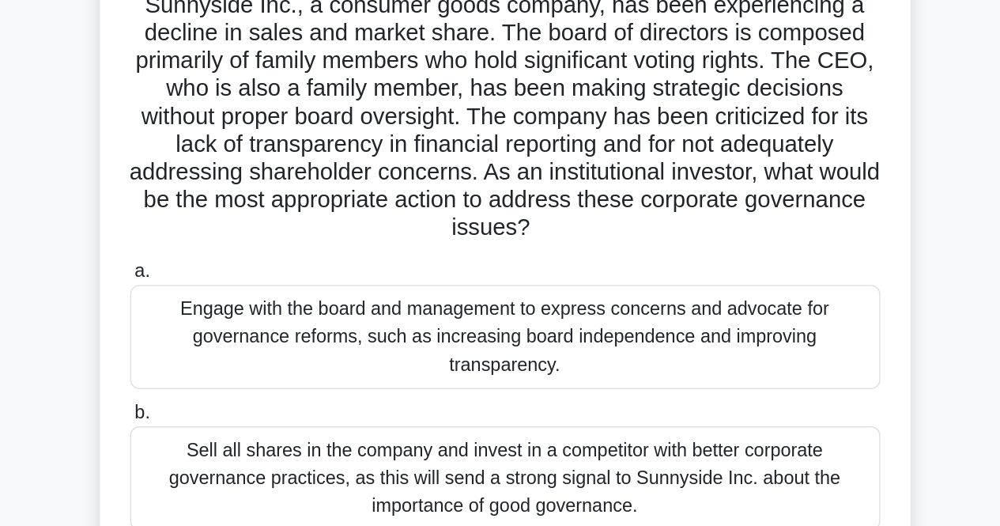
click at [476, 399] on div "Engage with the board and management to express concerns and advocate for gover…" at bounding box center [500, 387] width 512 height 71
click at [244, 349] on input "a. Engage with the board and management to express concerns and advocate for go…" at bounding box center [244, 343] width 0 height 10
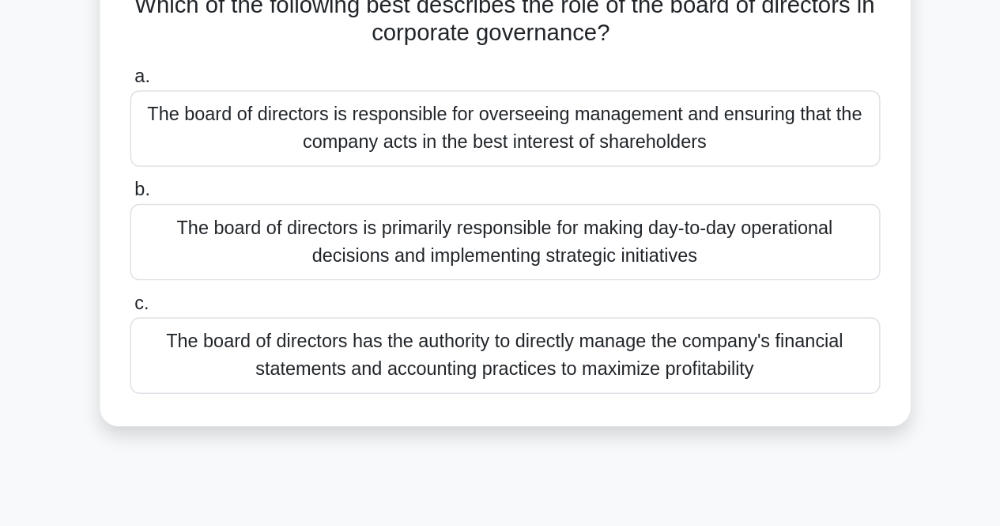
click at [504, 251] on div "The board of directors is responsible for overseeing management and ensuring th…" at bounding box center [500, 246] width 512 height 52
click at [244, 216] on input "a. The board of directors is responsible for overseeing management and ensuring…" at bounding box center [244, 210] width 0 height 10
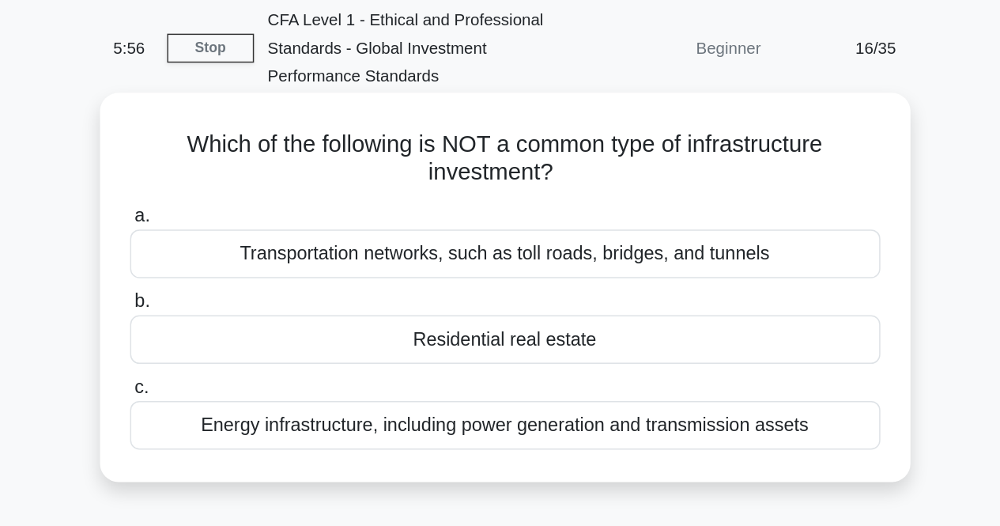
click at [479, 296] on div "Residential real estate" at bounding box center [500, 294] width 512 height 33
click at [244, 274] on input "b. Residential real estate" at bounding box center [244, 269] width 0 height 10
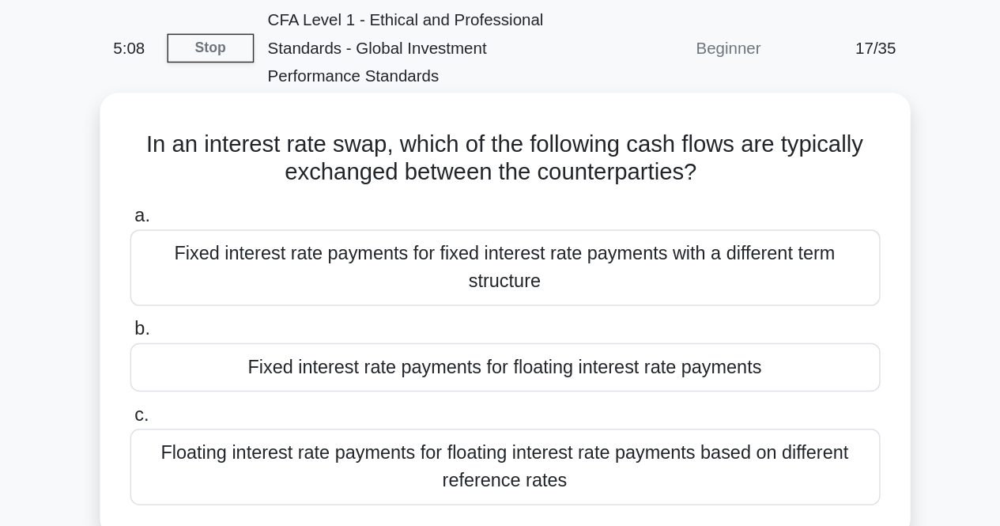
click at [476, 377] on div "Floating interest rate payments for floating interest rate payments based on di…" at bounding box center [500, 382] width 512 height 52
click at [244, 352] on input "c. Floating interest rate payments for floating interest rate payments based on…" at bounding box center [244, 346] width 0 height 10
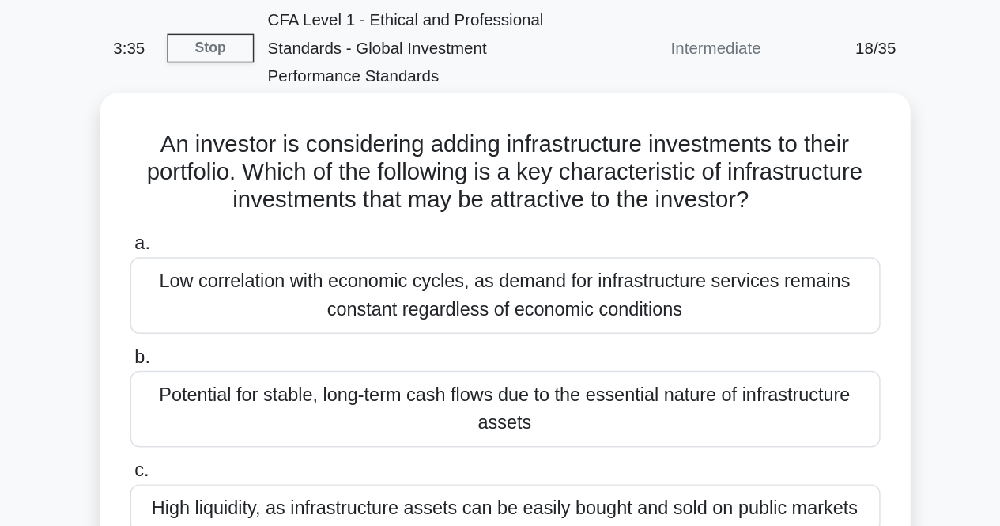
click at [498, 273] on div "Low correlation with economic cycles, as demand for infrastructure services rem…" at bounding box center [500, 265] width 512 height 52
click at [244, 235] on input "a. Low correlation with economic cycles, as demand for infrastructure services …" at bounding box center [244, 229] width 0 height 10
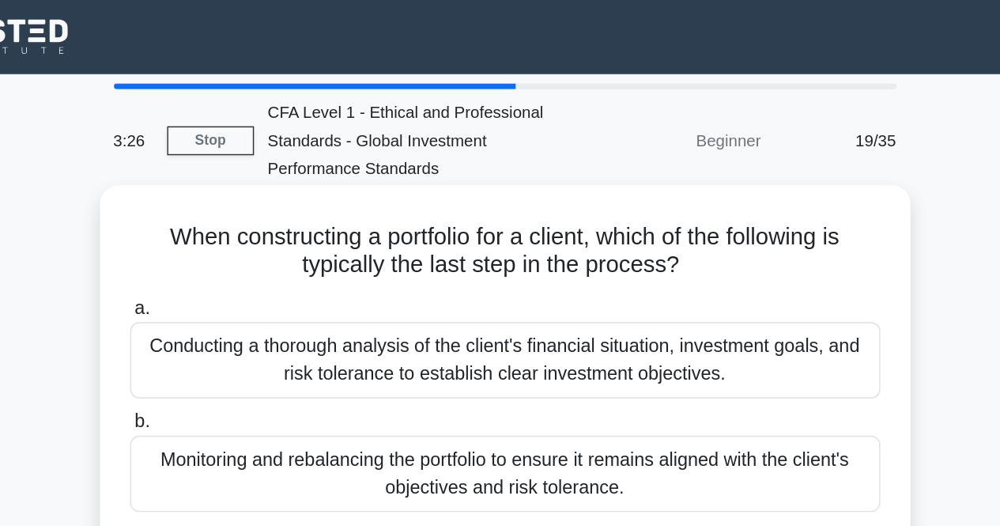
click at [618, 334] on div "Monitoring and rebalancing the portfolio to ensure it remains aligned with the …" at bounding box center [500, 323] width 512 height 52
click at [244, 293] on input "b. Monitoring and rebalancing the portfolio to ensure it remains aligned with t…" at bounding box center [244, 288] width 0 height 10
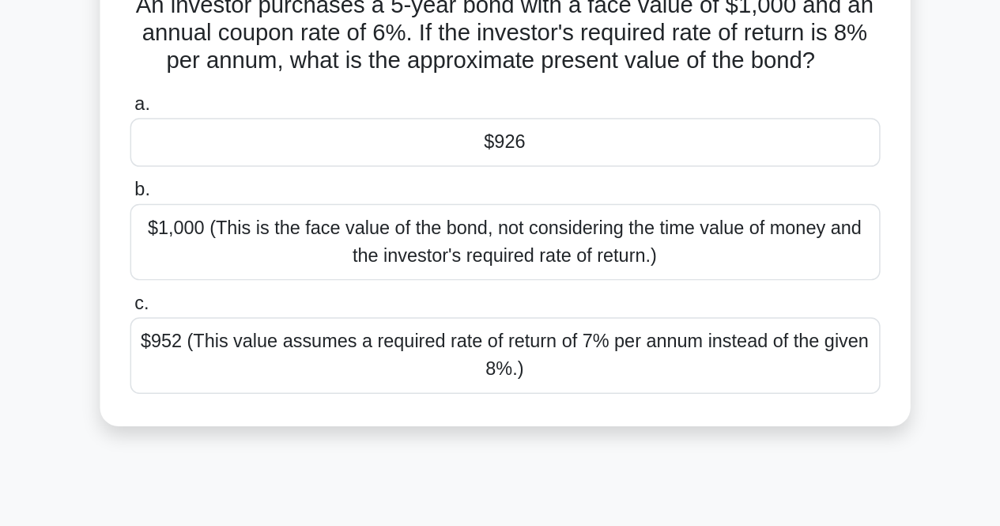
click at [502, 257] on div "$926" at bounding box center [500, 255] width 512 height 33
click at [244, 235] on input "a. $926" at bounding box center [244, 229] width 0 height 10
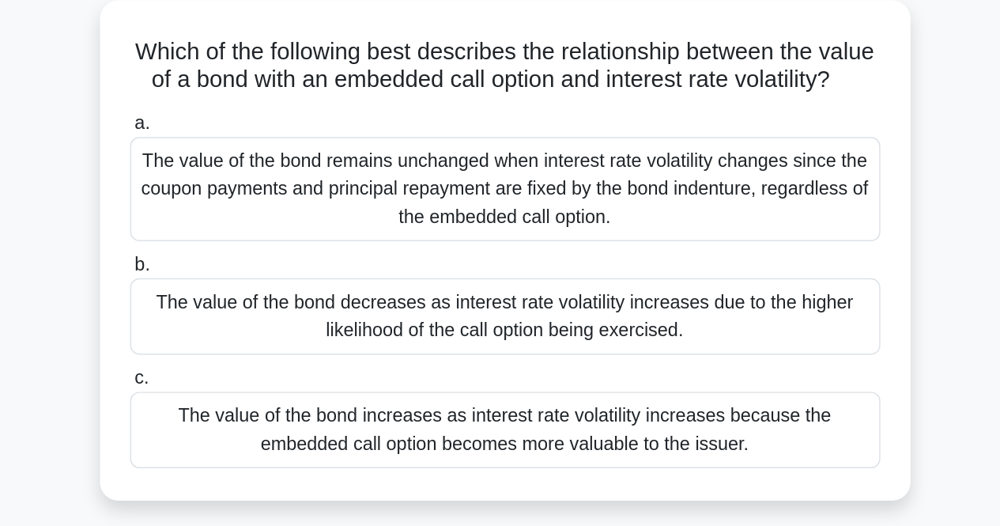
click at [518, 273] on div "The value of the bond remains unchanged when interest rate volatility changes s…" at bounding box center [500, 255] width 512 height 71
click at [244, 216] on input "a. The value of the bond remains unchanged when interest rate volatility change…" at bounding box center [244, 210] width 0 height 10
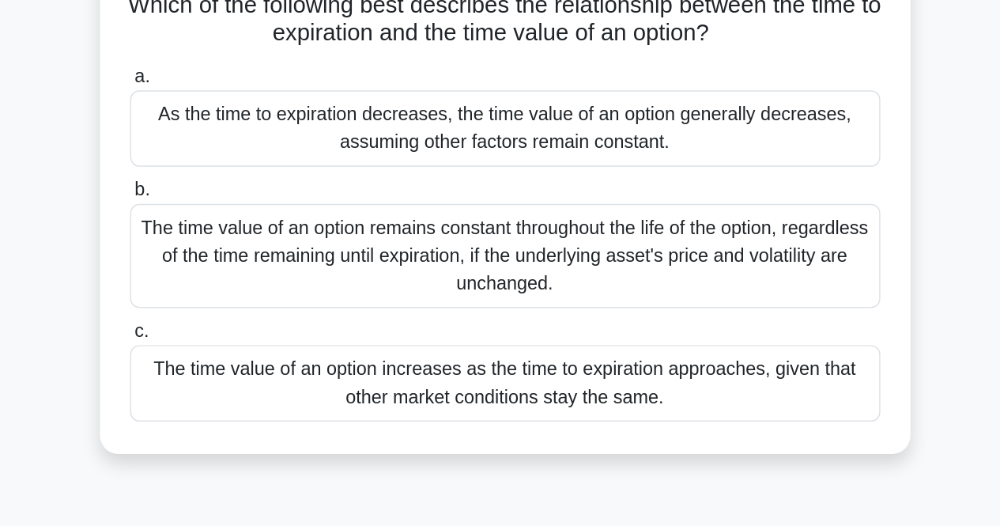
click at [555, 432] on div "The time value of an option increases as the time to expiration approaches, giv…" at bounding box center [500, 420] width 512 height 52
click at [244, 390] on input "c. The time value of an option increases as the time to expiration approaches, …" at bounding box center [244, 384] width 0 height 10
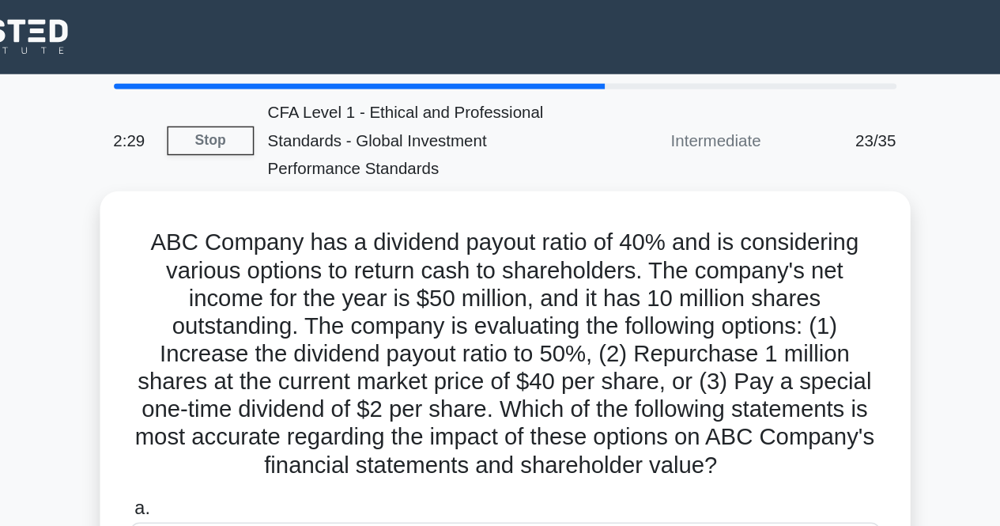
click at [832, 329] on div "ABC Company has a dividend payout ratio of 40% and is considering various optio…" at bounding box center [500, 424] width 901 height 588
click at [837, 330] on div "ABC Company has a dividend payout ratio of 40% and is considering various optio…" at bounding box center [500, 424] width 901 height 588
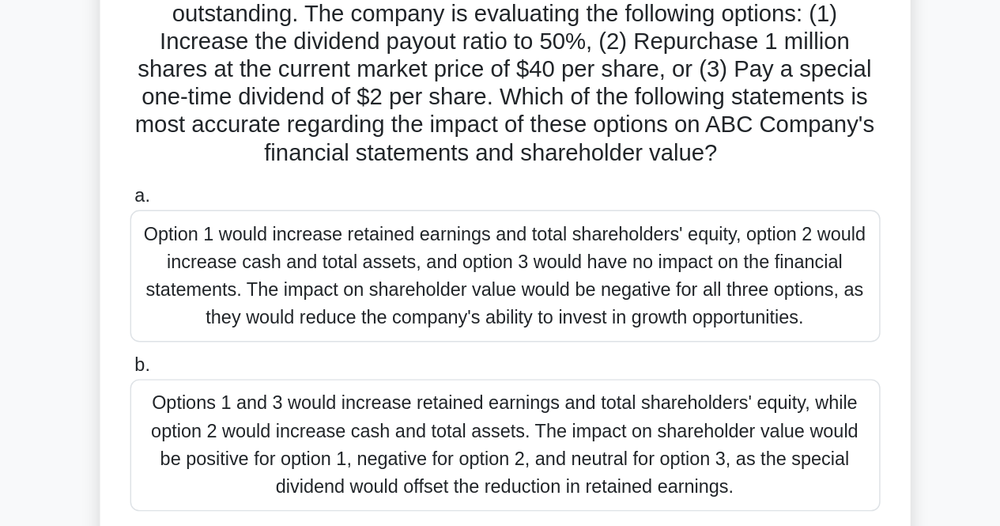
scroll to position [261, 0]
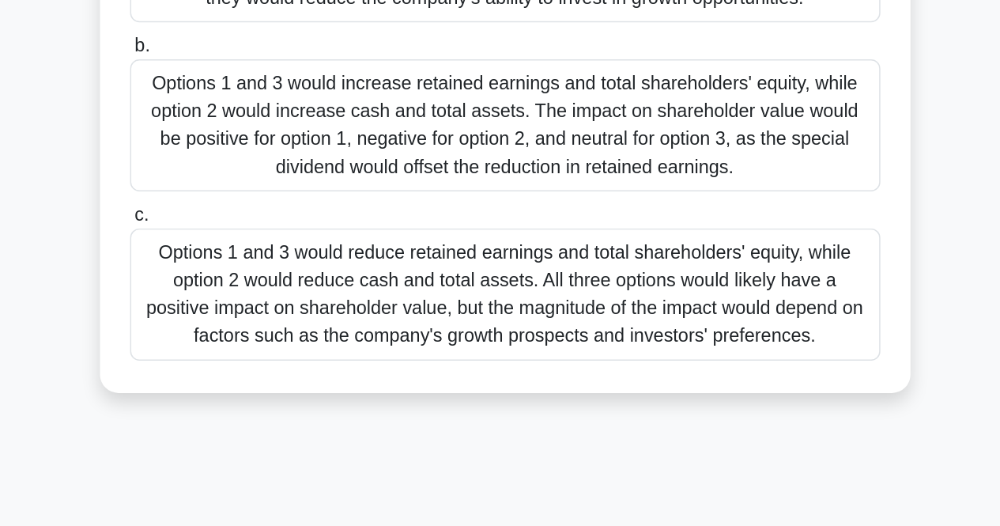
click at [466, 243] on div "Options 1 and 3 would increase retained earnings and total shareholders' equity…" at bounding box center [500, 252] width 512 height 90
click at [244, 203] on input "b. Options 1 and 3 would increase retained earnings and total shareholders' equ…" at bounding box center [244, 198] width 0 height 10
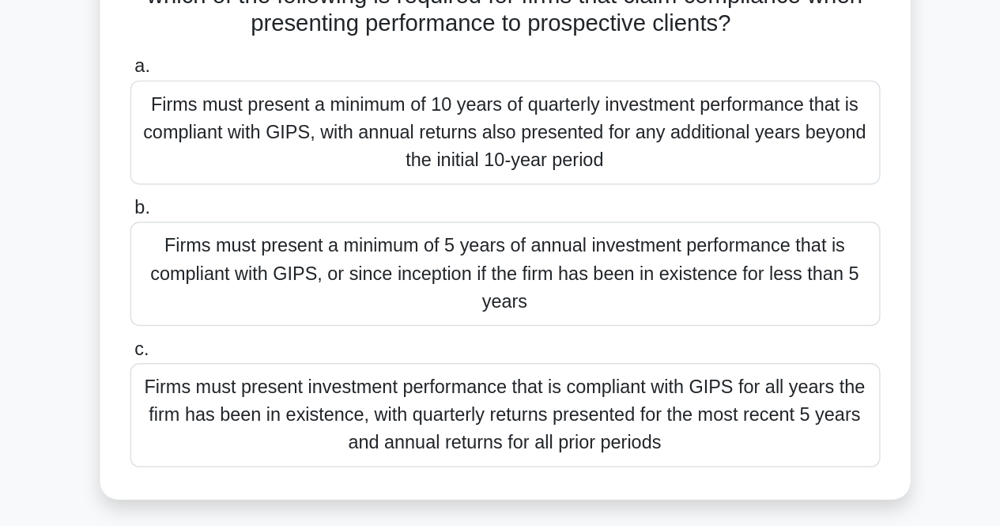
scroll to position [23, 0]
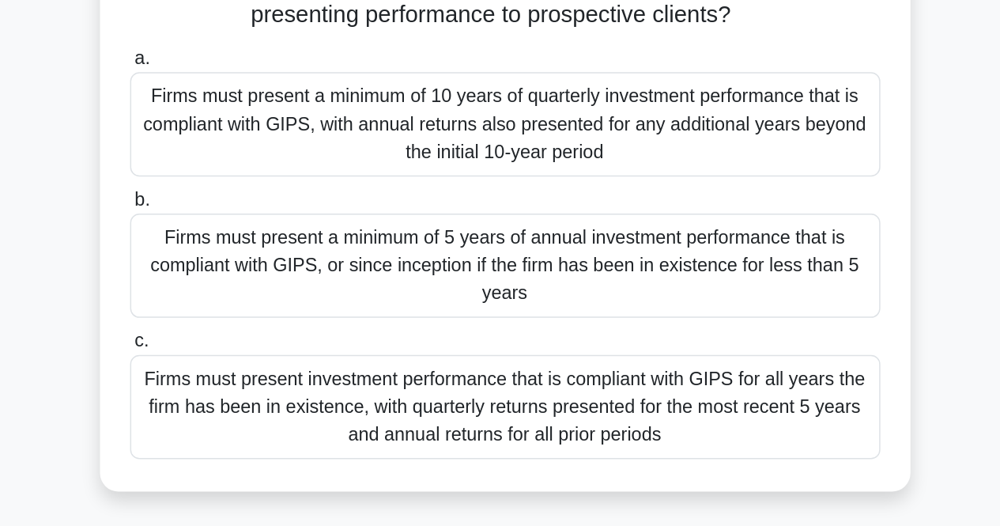
click at [571, 359] on div "Firms must present a minimum of 5 years of annual investment performance that i…" at bounding box center [500, 347] width 512 height 71
click at [244, 308] on input "b. Firms must present a minimum of 5 years of annual investment performance tha…" at bounding box center [244, 303] width 0 height 10
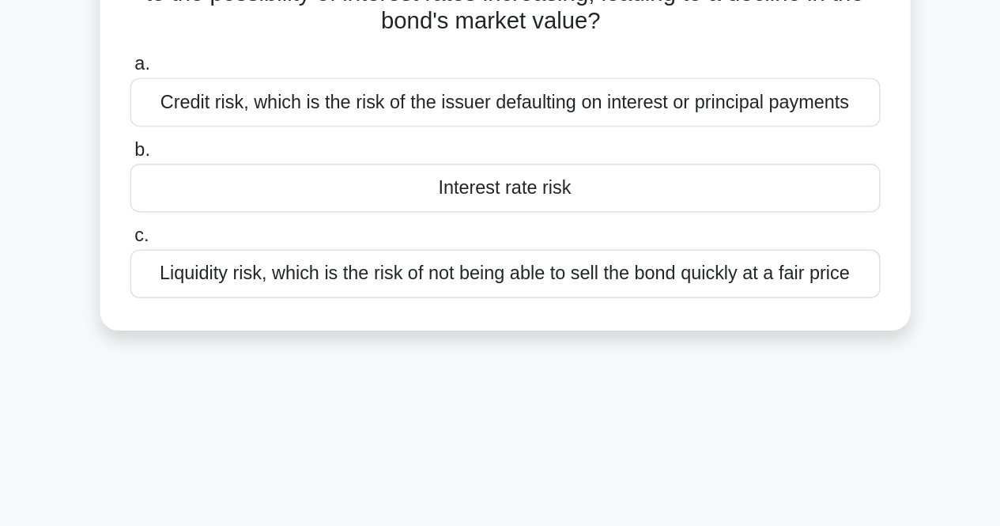
scroll to position [0, 0]
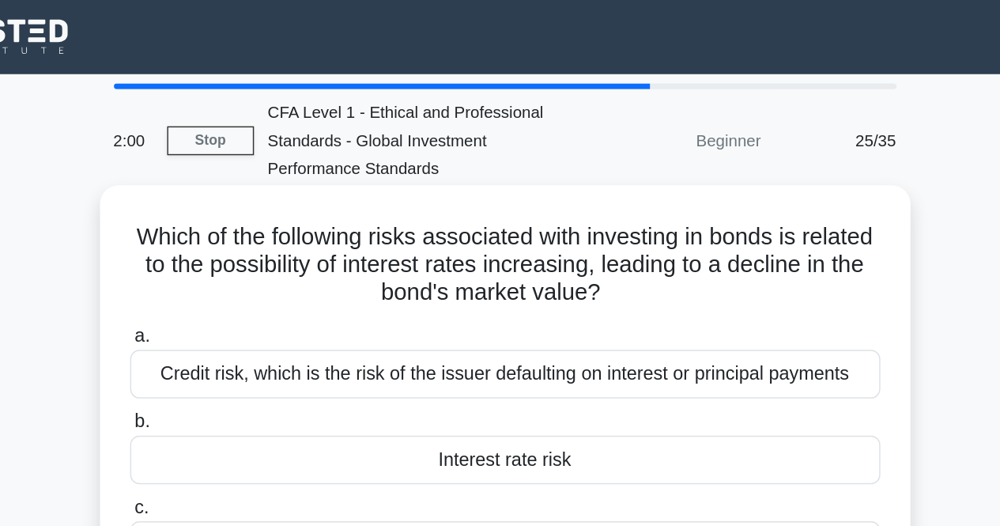
click at [549, 319] on div "Interest rate risk" at bounding box center [500, 313] width 512 height 33
click at [244, 293] on input "b. Interest rate risk" at bounding box center [244, 288] width 0 height 10
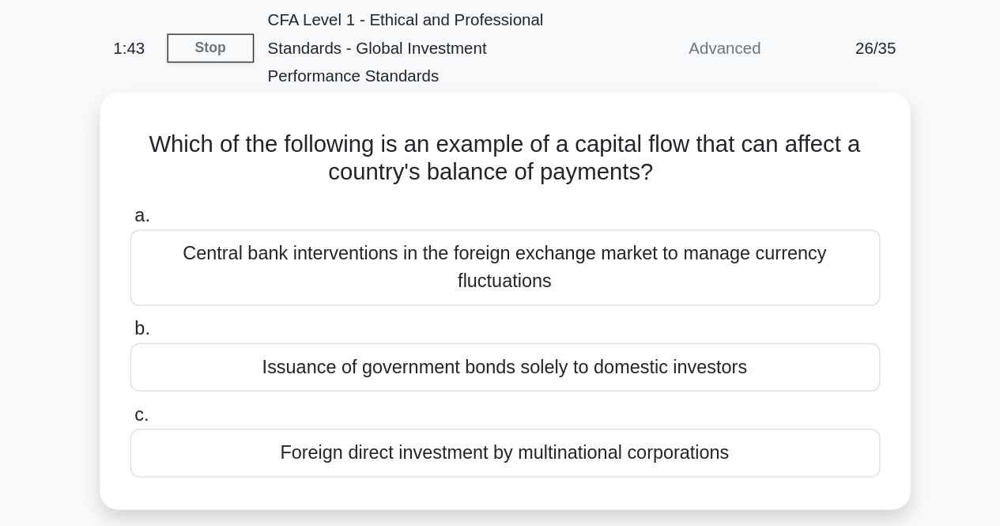
click at [548, 379] on div "Foreign direct investment by multinational corporations" at bounding box center [500, 372] width 512 height 33
click at [244, 352] on input "c. Foreign direct investment by multinational corporations" at bounding box center [244, 346] width 0 height 10
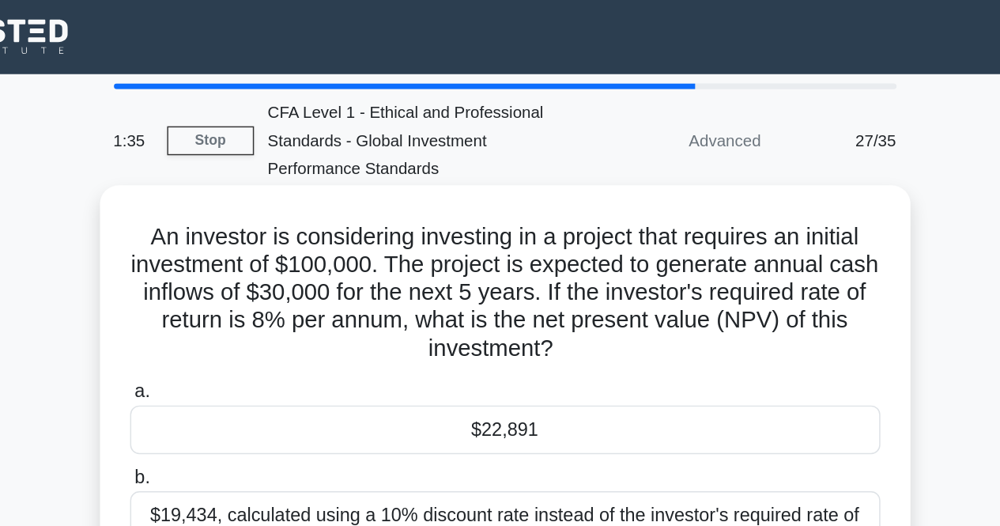
click at [532, 296] on div "$22,891" at bounding box center [500, 293] width 512 height 33
click at [244, 273] on input "a. $22,891" at bounding box center [244, 267] width 0 height 10
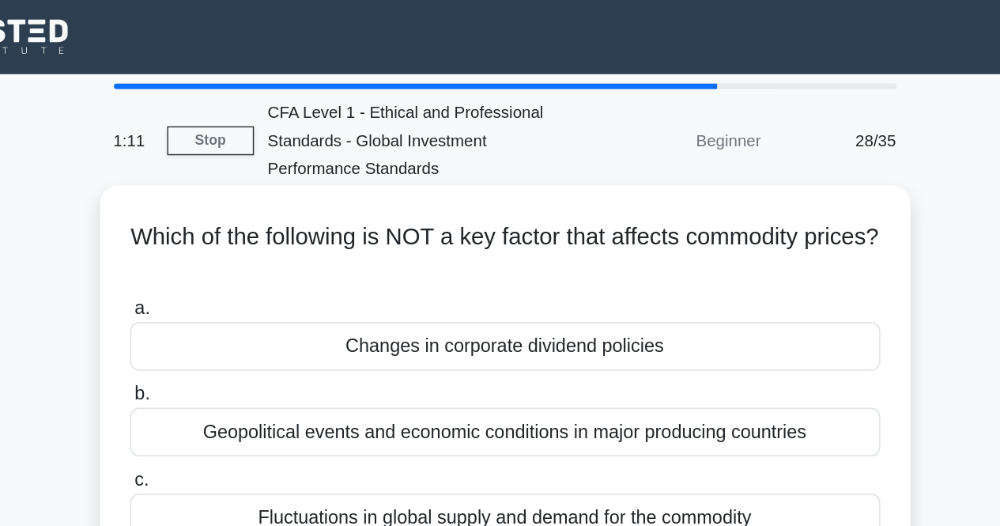
click at [521, 247] on div "Changes in corporate dividend policies" at bounding box center [500, 236] width 512 height 33
click at [244, 216] on input "a. Changes in corporate dividend policies" at bounding box center [244, 210] width 0 height 10
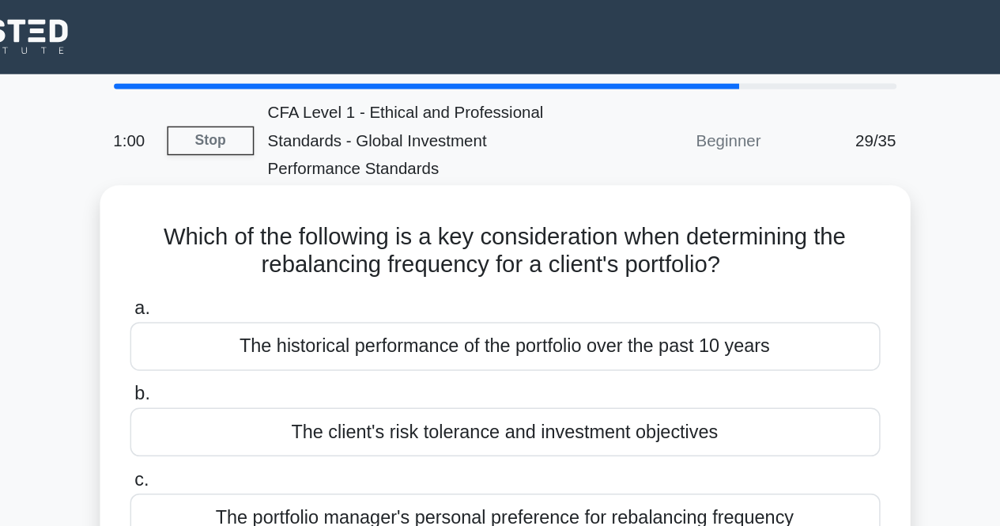
click at [518, 296] on div "The client's risk tolerance and investment objectives" at bounding box center [500, 294] width 512 height 33
click at [244, 274] on input "b. The client's risk tolerance and investment objectives" at bounding box center [244, 269] width 0 height 10
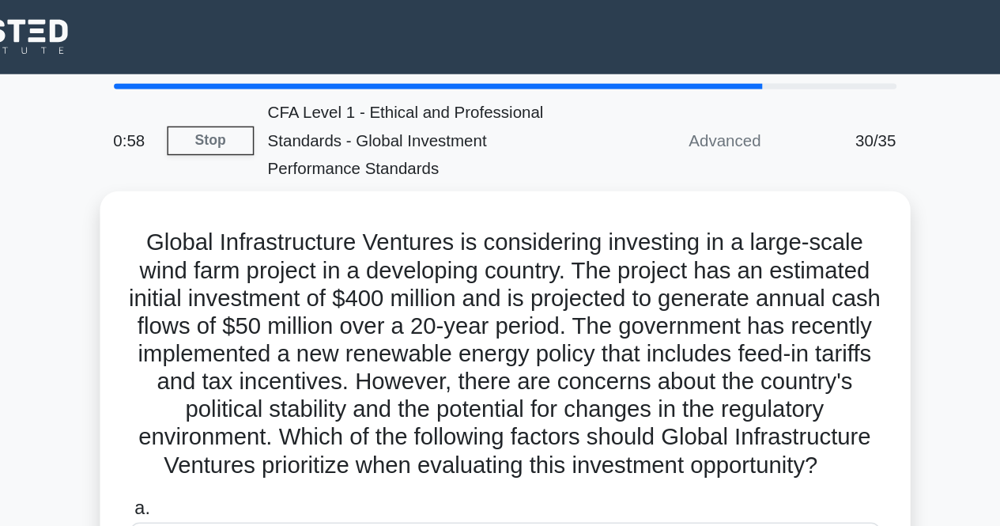
scroll to position [47, 0]
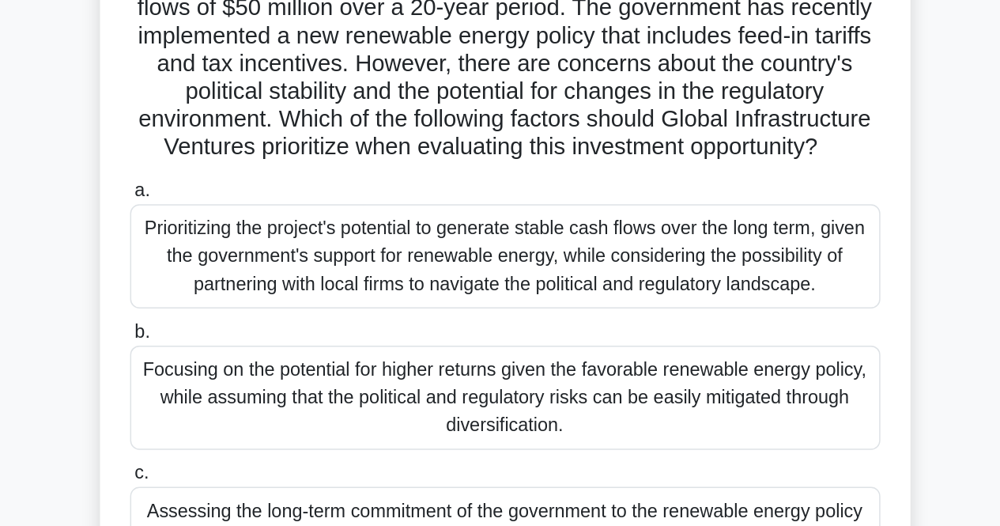
click at [482, 450] on div "Focusing on the potential for higher returns given the favorable renewable ener…" at bounding box center [500, 437] width 512 height 71
click at [244, 398] on input "b. Focusing on the potential for higher returns given the favorable renewable e…" at bounding box center [244, 393] width 0 height 10
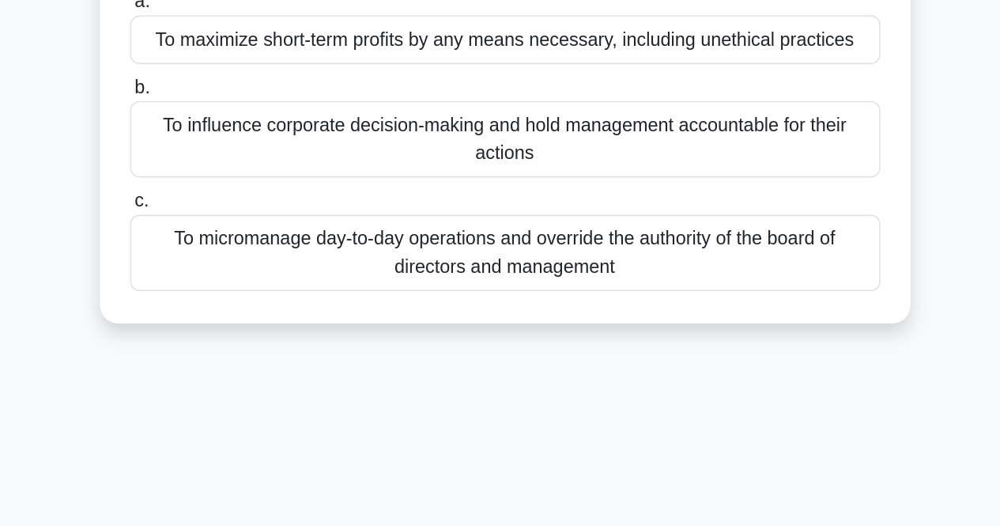
scroll to position [0, 0]
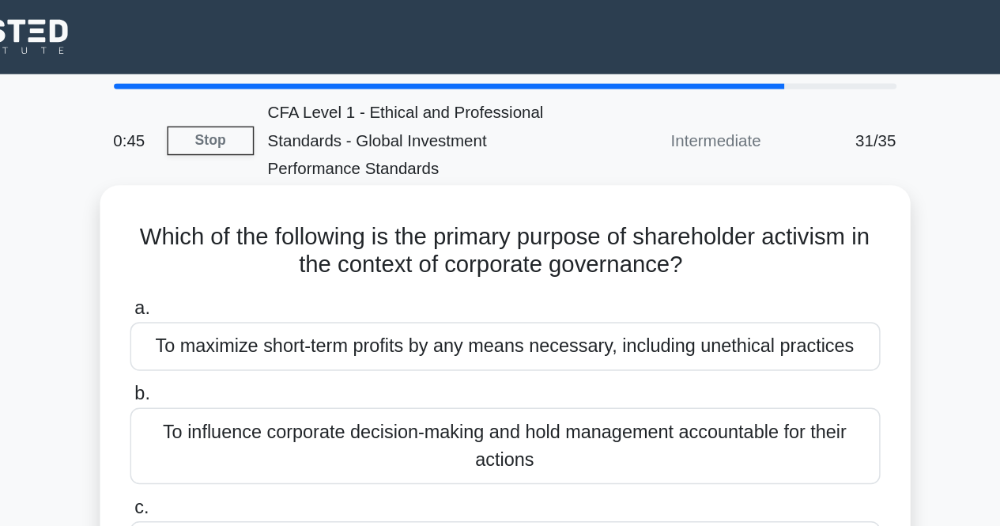
click at [629, 311] on div "To influence corporate decision-making and hold management accountable for thei…" at bounding box center [500, 304] width 512 height 52
click at [244, 274] on input "b. To influence corporate decision-making and hold management accountable for t…" at bounding box center [244, 269] width 0 height 10
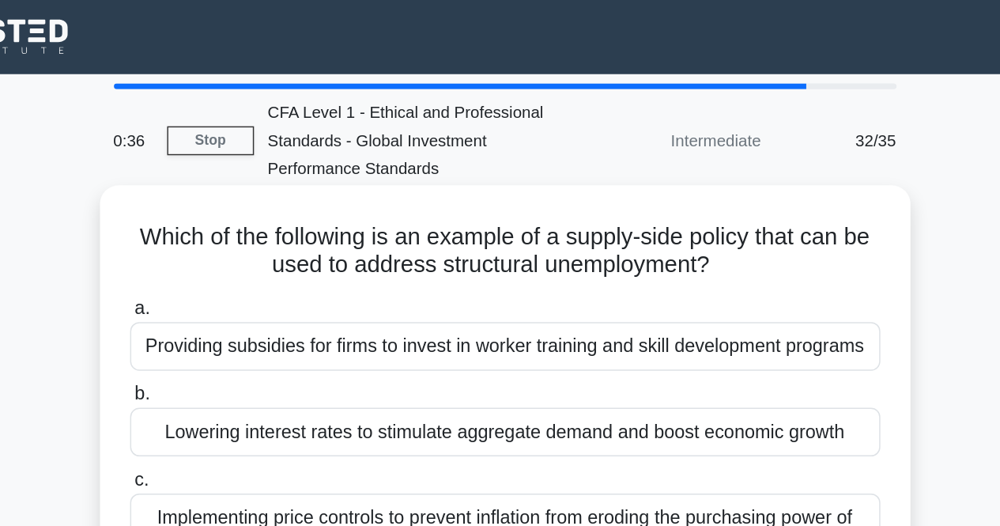
click at [551, 299] on div "Lowering interest rates to stimulate aggregate demand and boost economic growth" at bounding box center [500, 294] width 512 height 33
click at [244, 274] on input "b. Lowering interest rates to stimulate aggregate demand and boost economic gro…" at bounding box center [244, 269] width 0 height 10
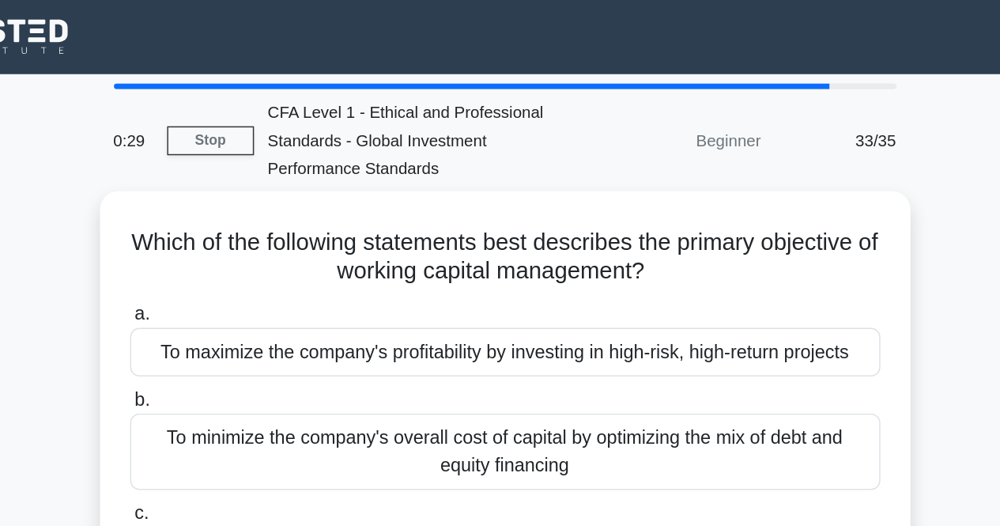
scroll to position [47, 0]
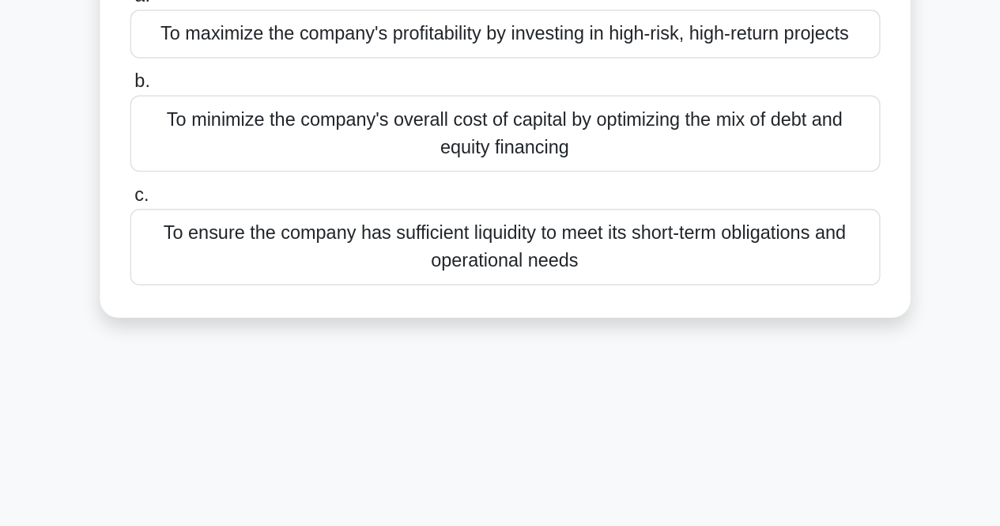
click at [508, 356] on div "To ensure the company has sufficient liquidity to meet its short-term obligatio…" at bounding box center [500, 335] width 512 height 52
click at [244, 305] on input "c. To ensure the company has sufficient liquidity to meet its short-term obliga…" at bounding box center [244, 300] width 0 height 10
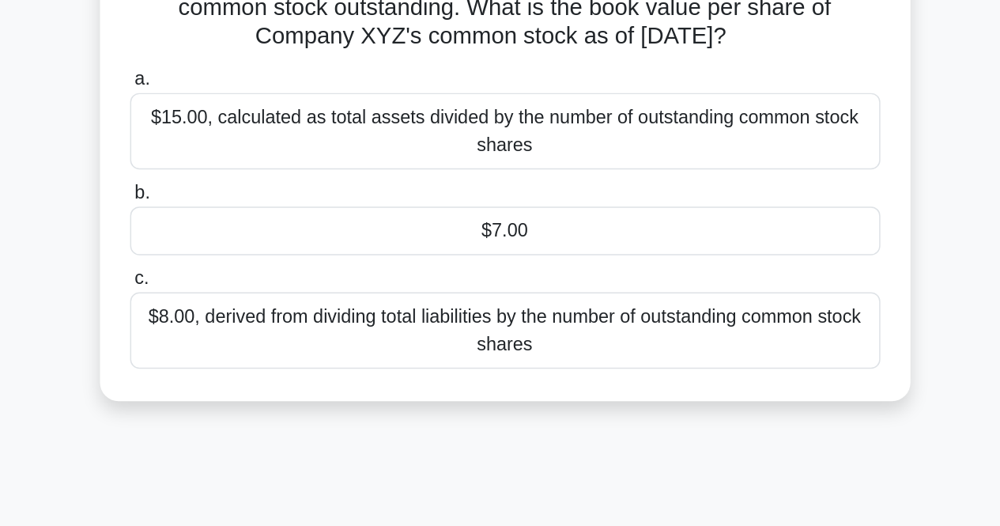
click at [499, 409] on div "$8.00, derived from dividing total liabilities by the number of outstanding com…" at bounding box center [500, 392] width 512 height 52
click at [244, 362] on input "c. $8.00, derived from dividing total liabilities by the number of outstanding …" at bounding box center [244, 357] width 0 height 10
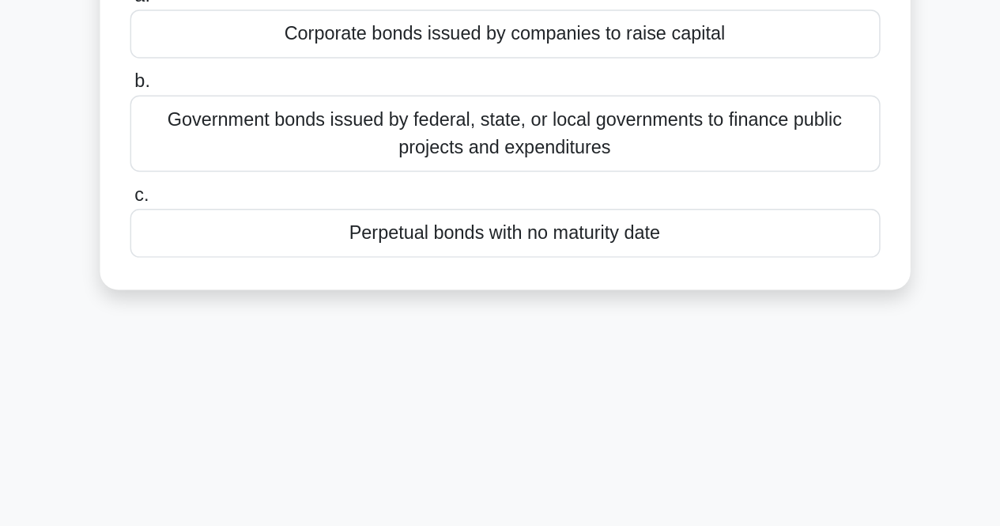
click at [478, 333] on div "Perpetual bonds with no maturity date" at bounding box center [500, 325] width 512 height 33
click at [244, 305] on input "c. Perpetual bonds with no maturity date" at bounding box center [244, 300] width 0 height 10
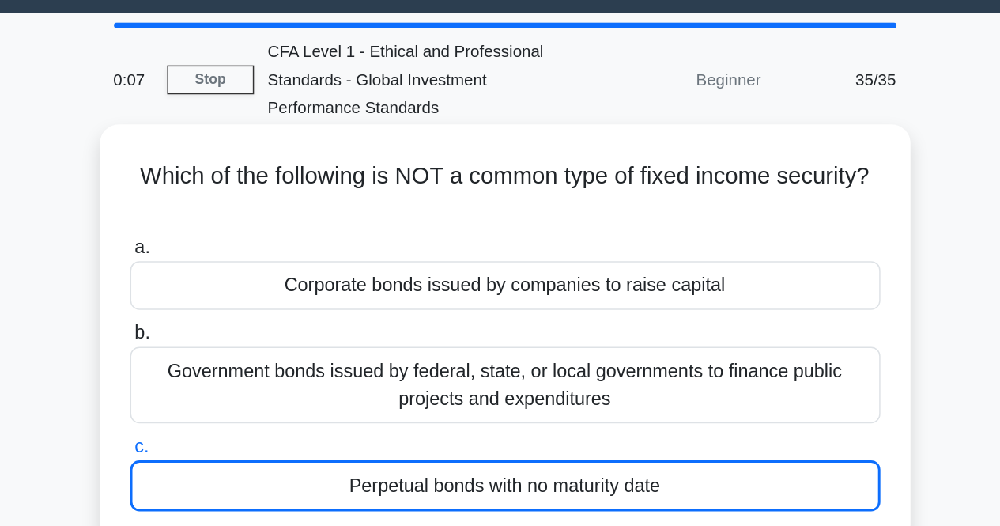
scroll to position [0, 0]
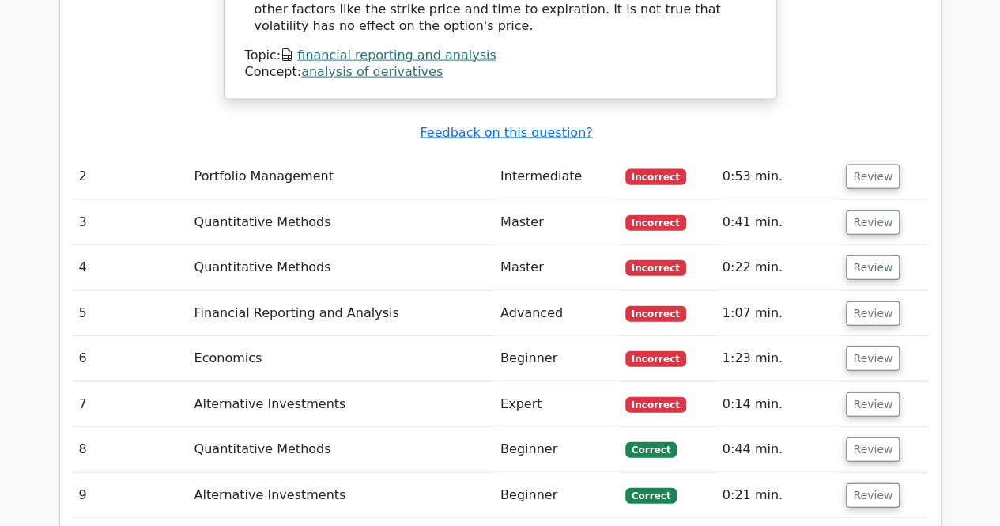
scroll to position [1732, 0]
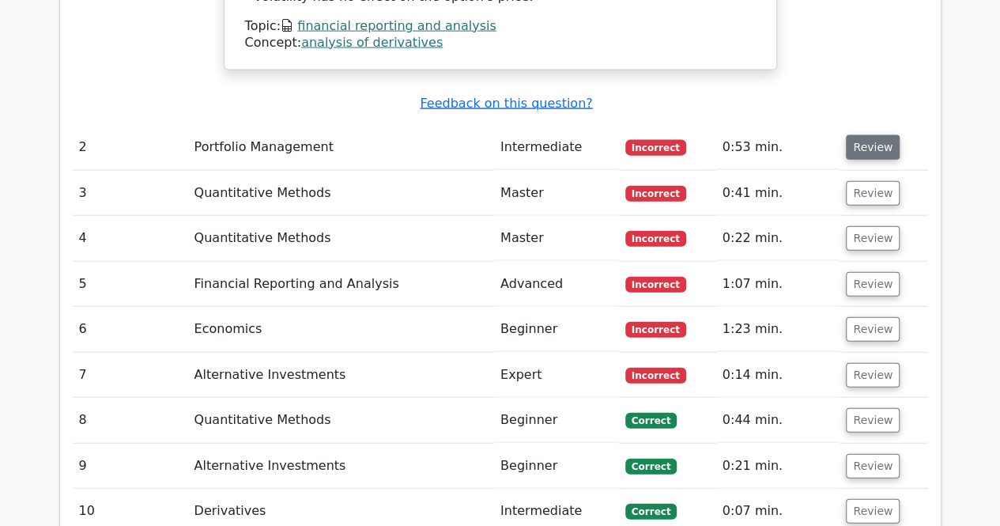
click at [859, 138] on button "Review" at bounding box center [873, 147] width 54 height 25
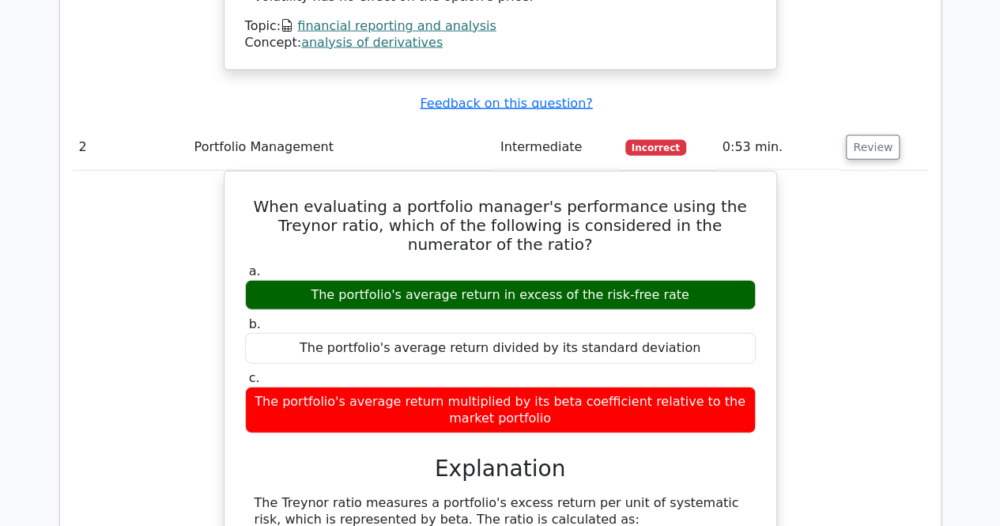
click at [862, 458] on div "When evaluating a portfolio manager's performance using the Treynor ratio, whic…" at bounding box center [500, 507] width 855 height 672
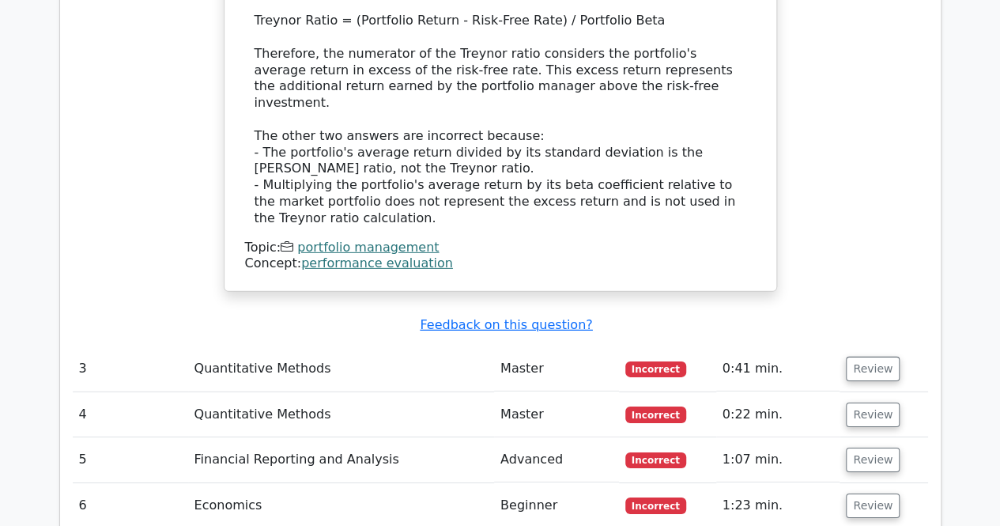
scroll to position [2330, 0]
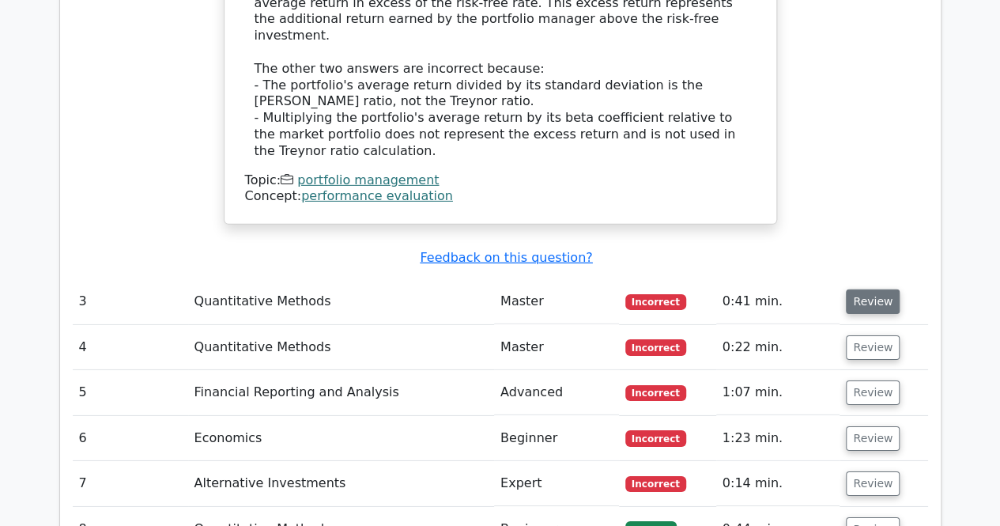
click at [874, 289] on button "Review" at bounding box center [873, 301] width 54 height 25
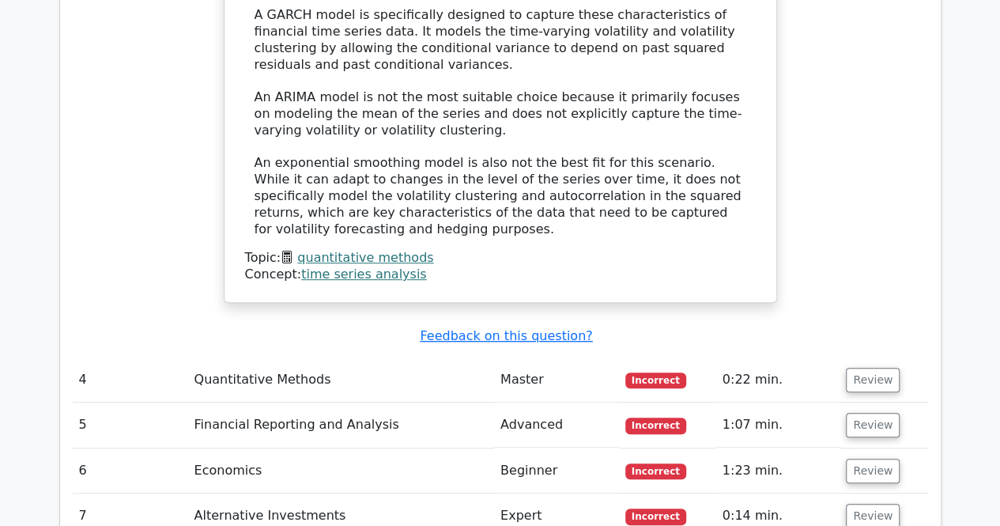
scroll to position [3320, 0]
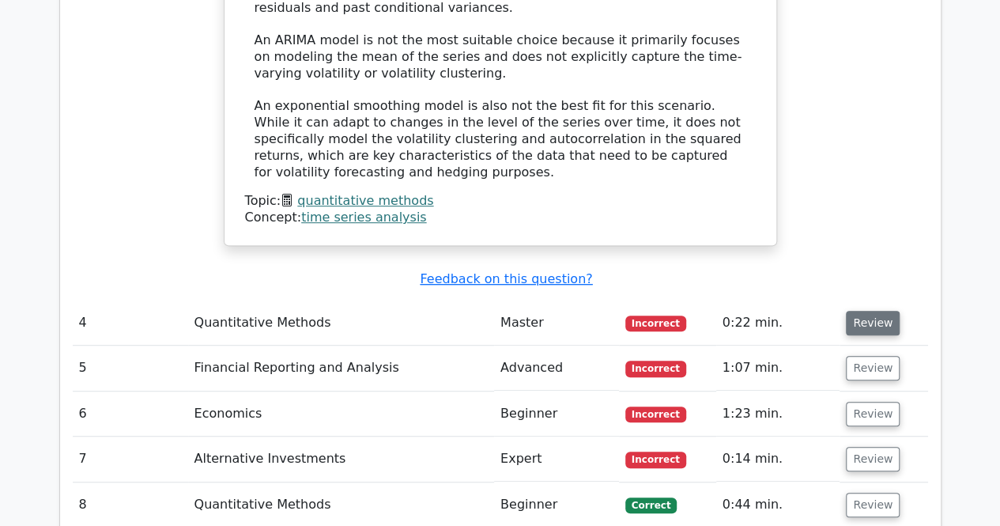
click at [868, 311] on button "Review" at bounding box center [873, 323] width 54 height 25
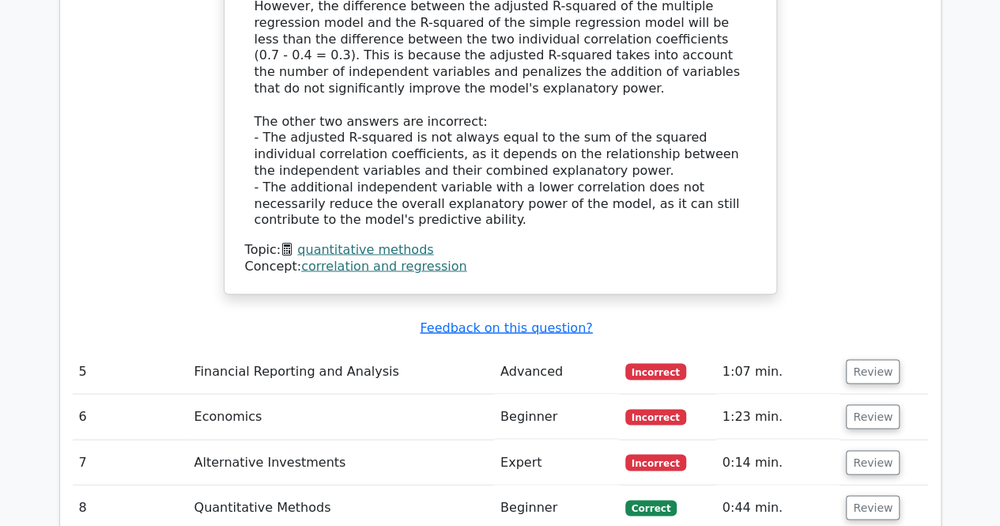
scroll to position [4279, 0]
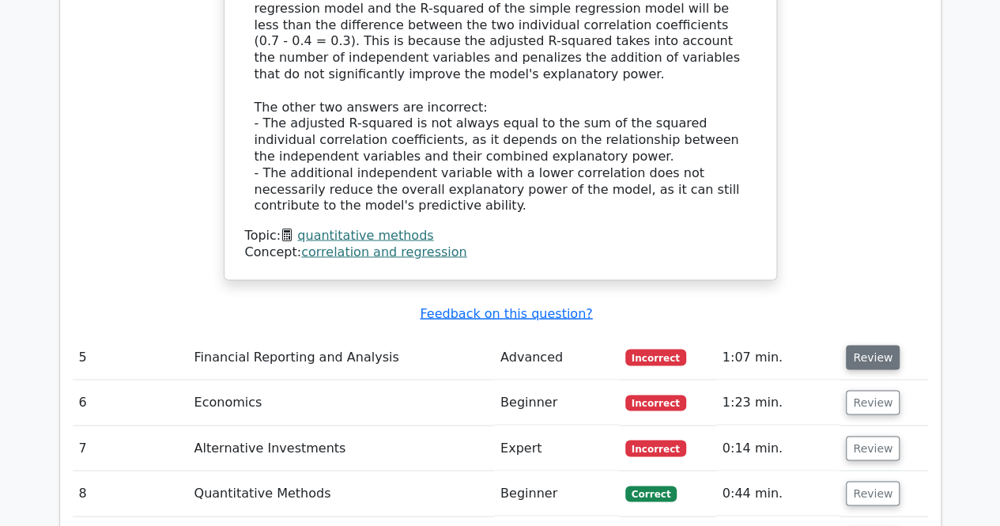
click at [852, 345] on button "Review" at bounding box center [873, 357] width 54 height 25
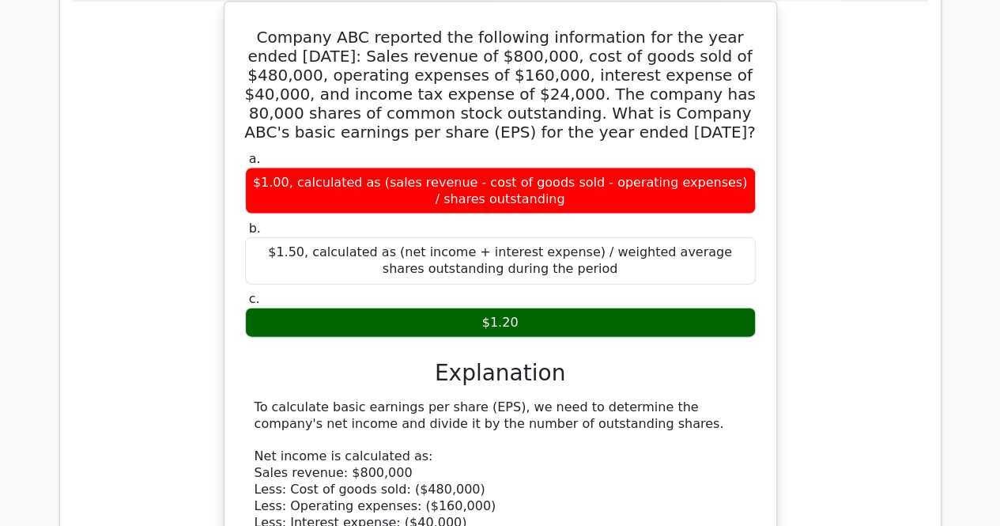
scroll to position [4658, 0]
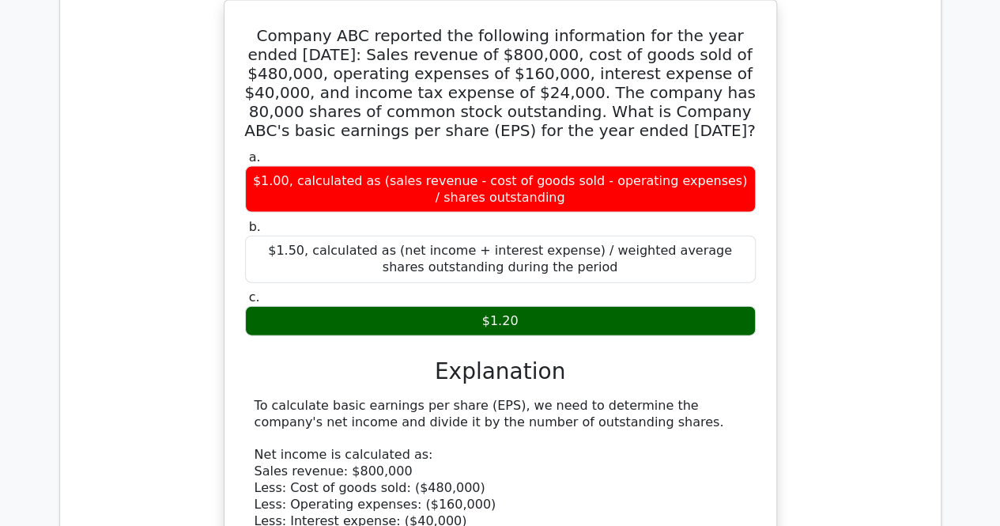
click at [852, 265] on div "Company ABC reported the following information for the year ended [DATE]: Sales…" at bounding box center [500, 380] width 855 height 761
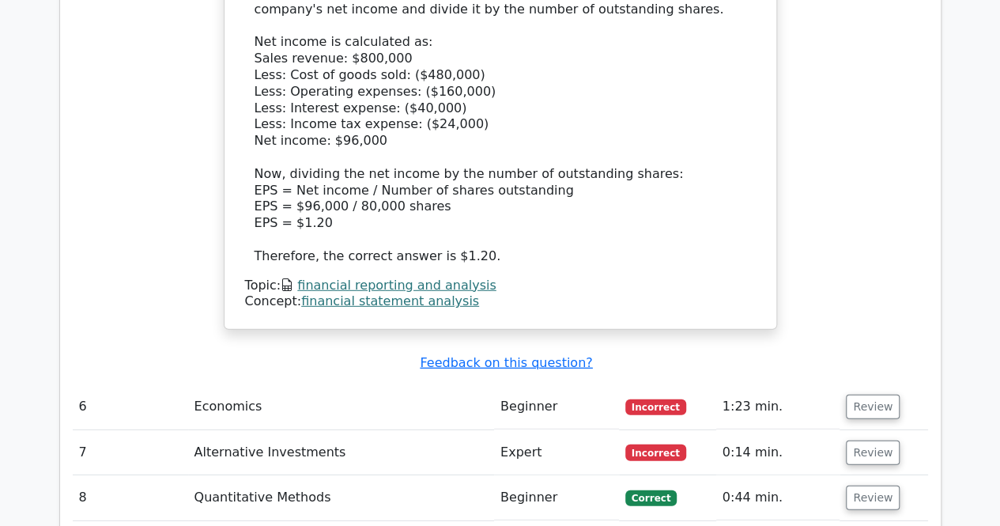
scroll to position [5101, 0]
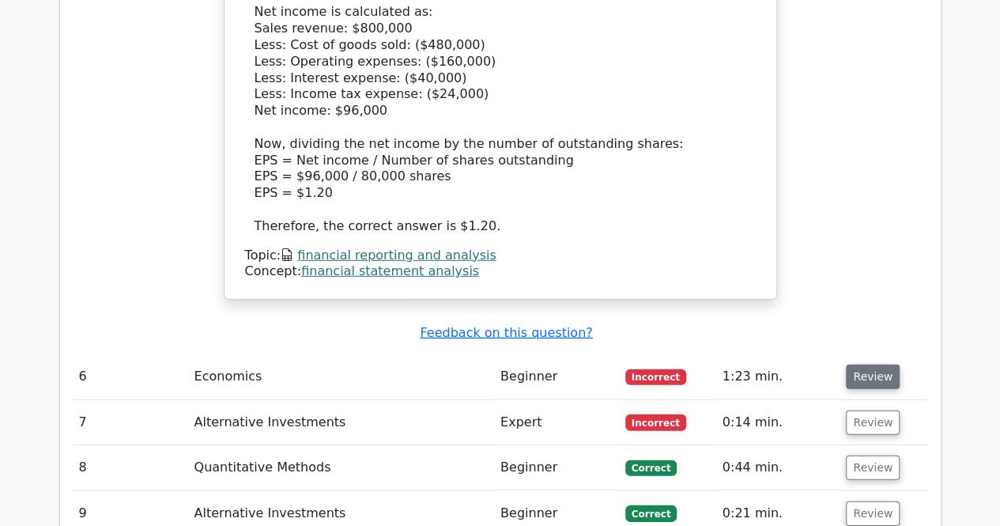
click at [875, 364] on button "Review" at bounding box center [873, 376] width 54 height 25
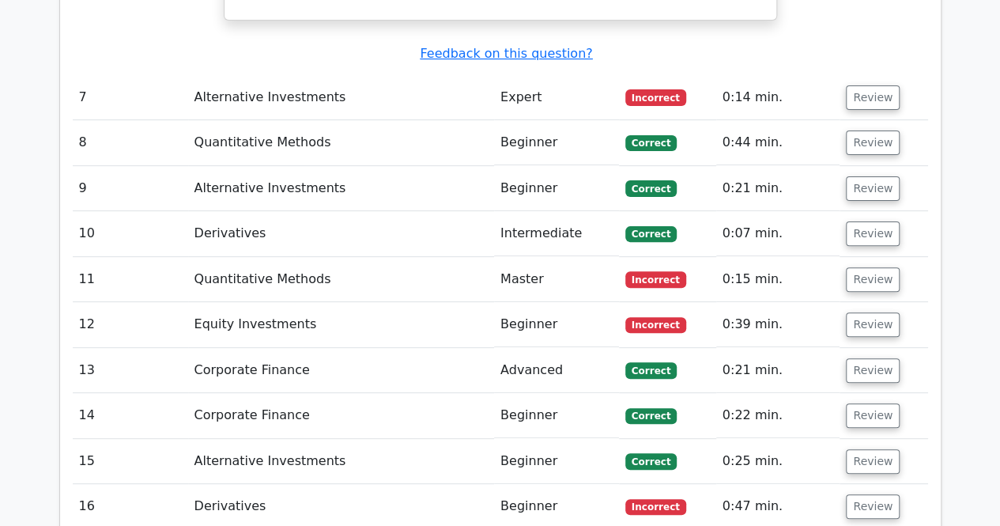
scroll to position [6166, 0]
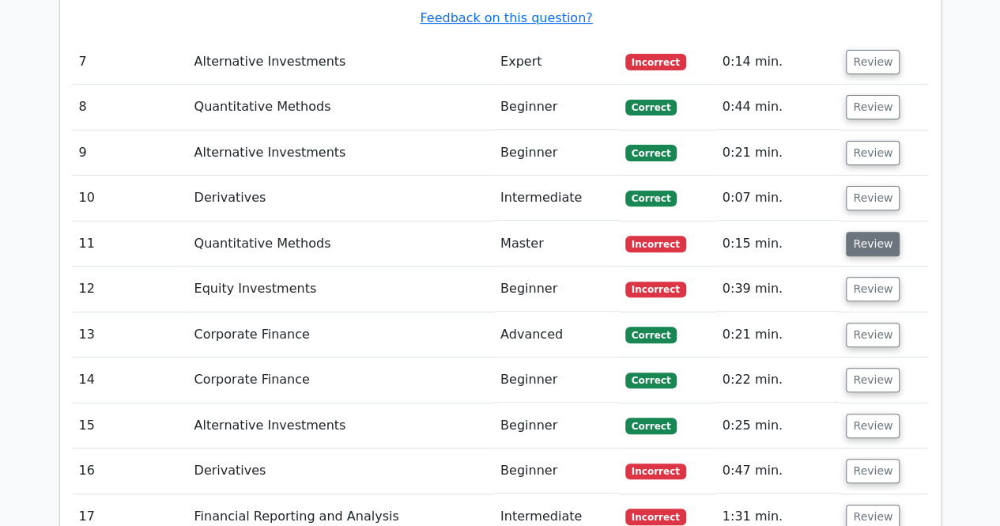
click at [863, 232] on button "Review" at bounding box center [873, 244] width 54 height 25
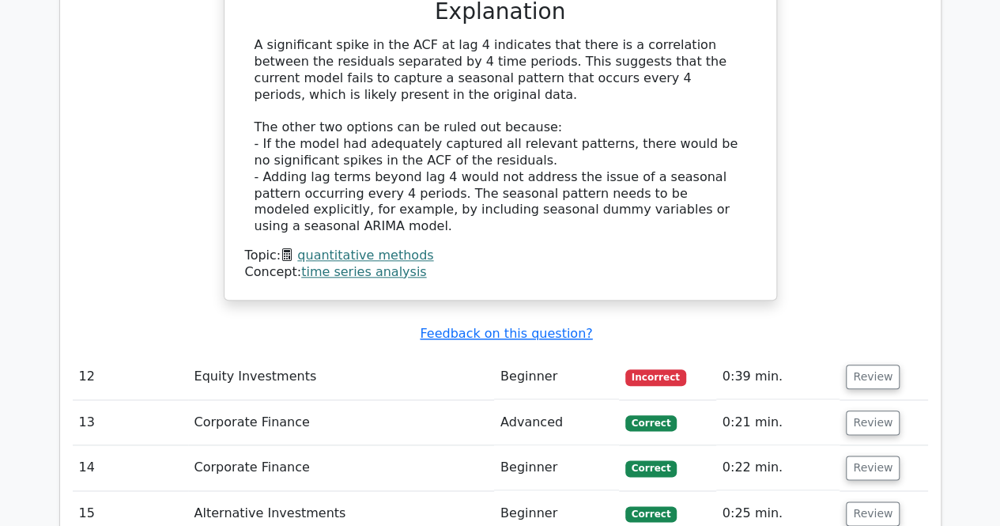
scroll to position [6703, 0]
click at [866, 364] on button "Review" at bounding box center [873, 376] width 54 height 25
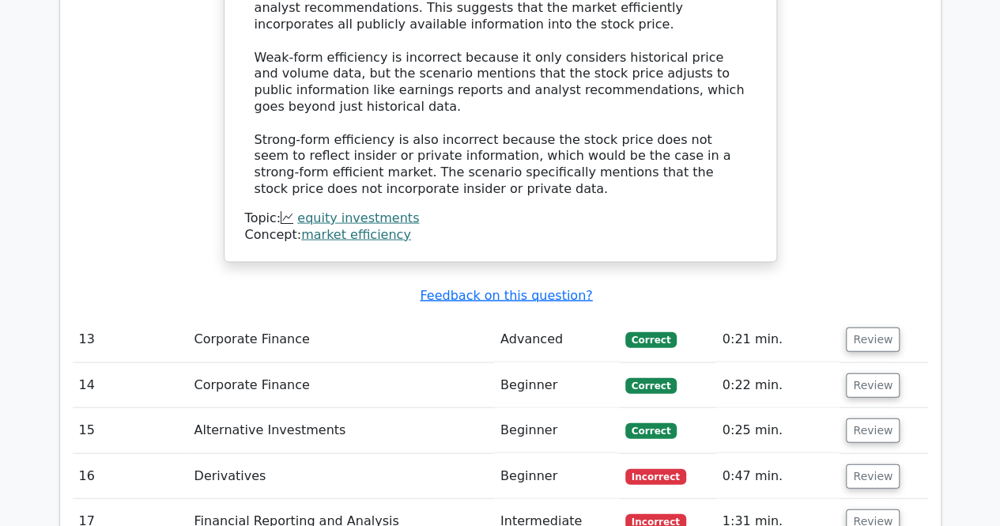
scroll to position [7588, 0]
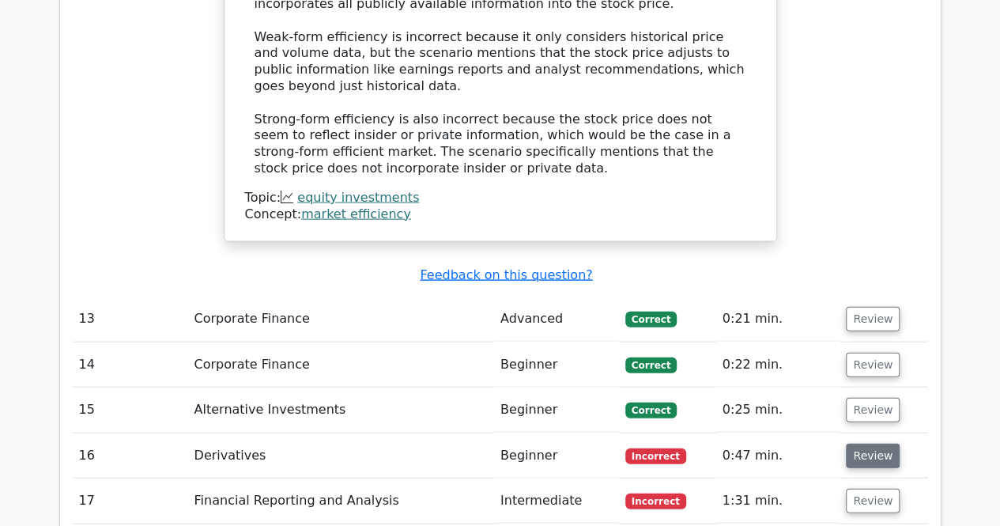
click at [865, 443] on button "Review" at bounding box center [873, 455] width 54 height 25
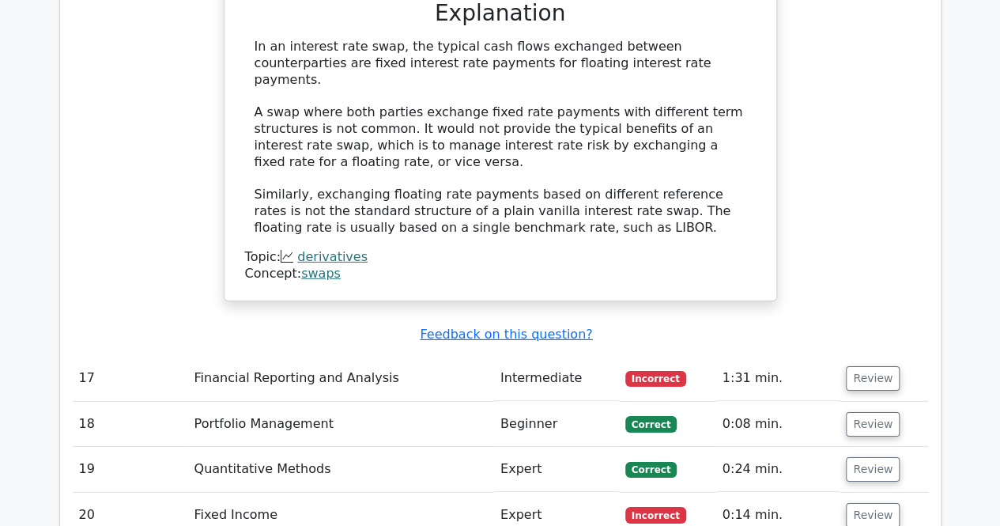
scroll to position [8378, 0]
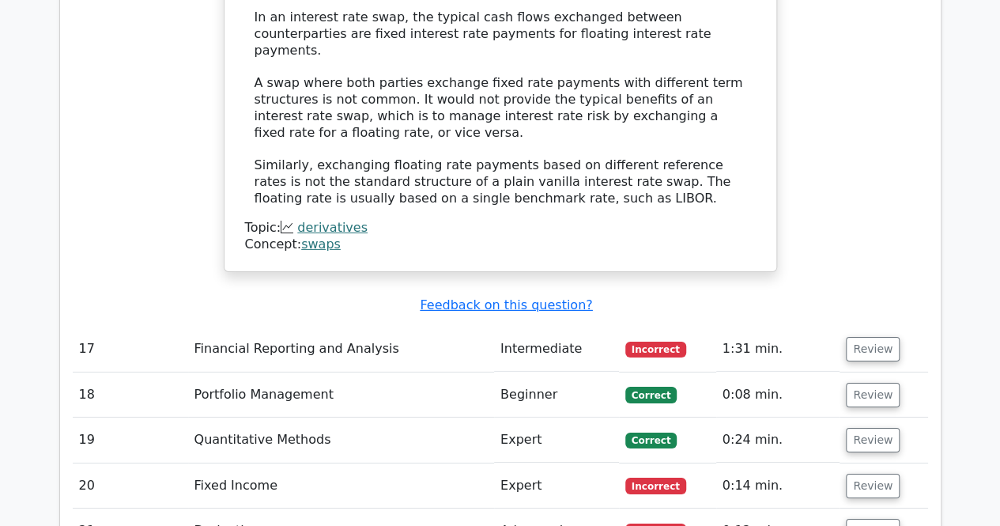
click at [865, 473] on button "Review" at bounding box center [873, 485] width 54 height 25
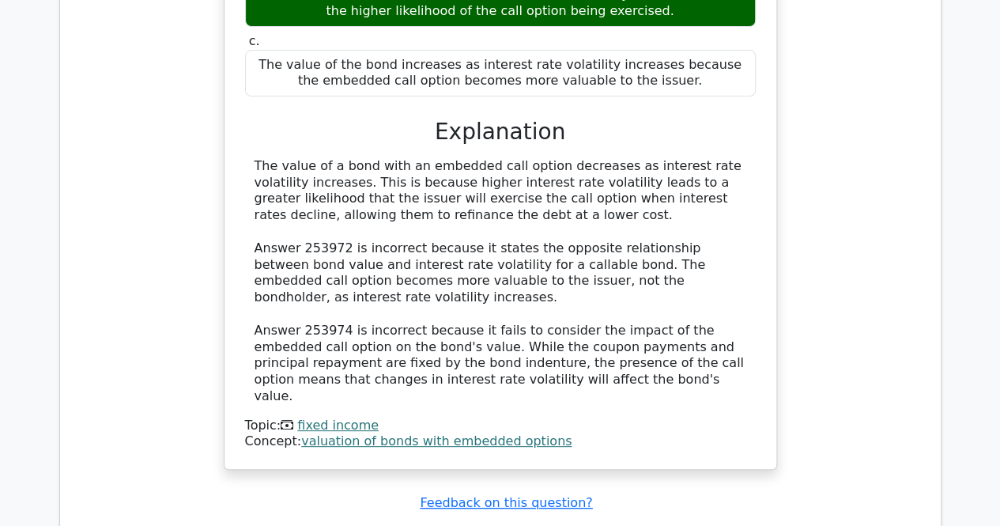
scroll to position [9106, 0]
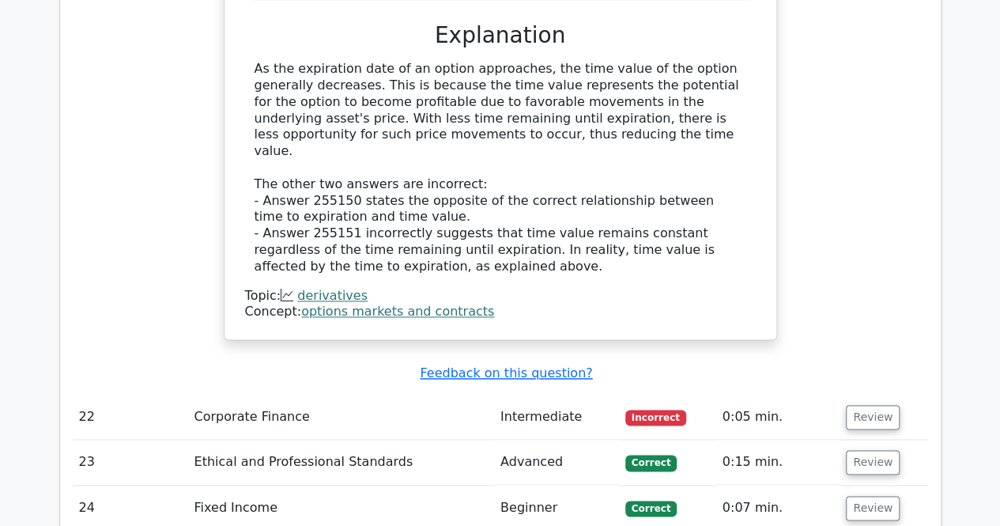
scroll to position [9969, 0]
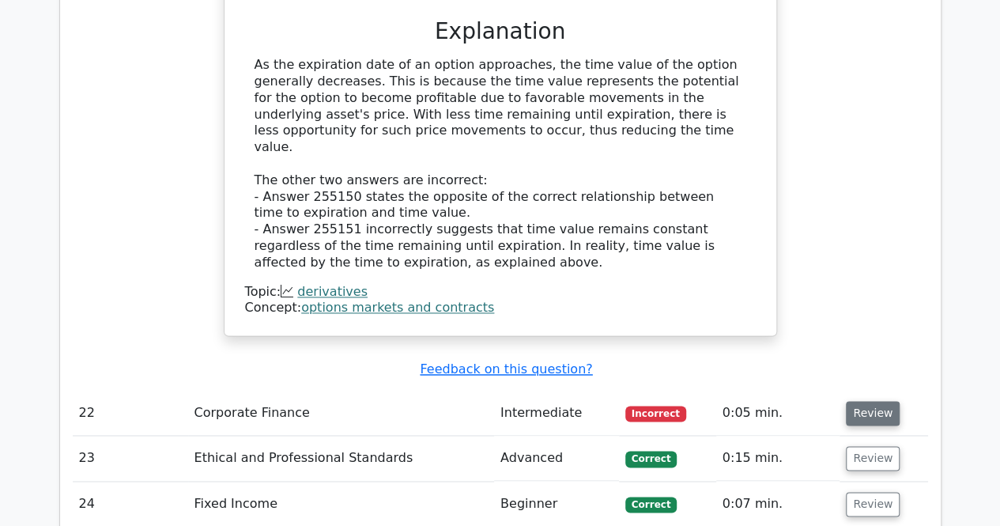
click at [866, 401] on button "Review" at bounding box center [873, 413] width 54 height 25
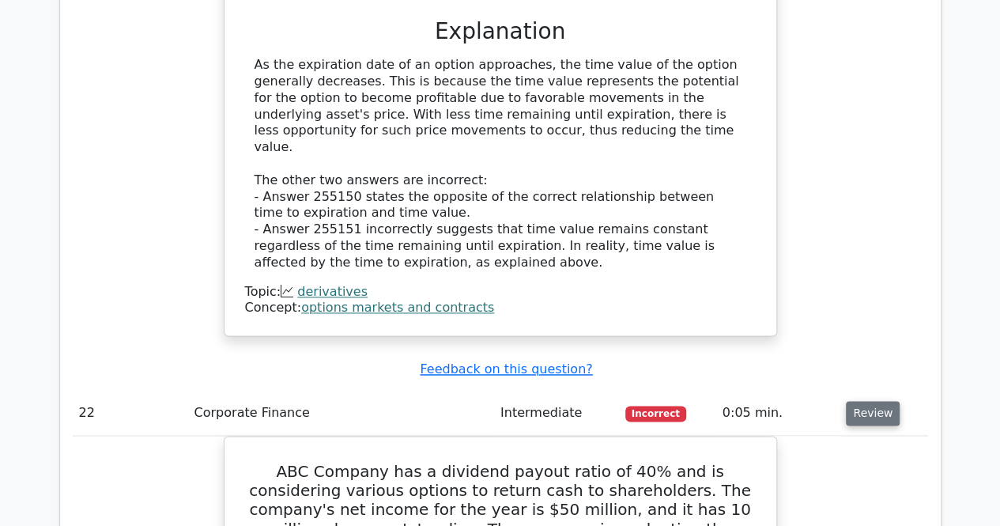
click at [866, 401] on button "Review" at bounding box center [873, 413] width 54 height 25
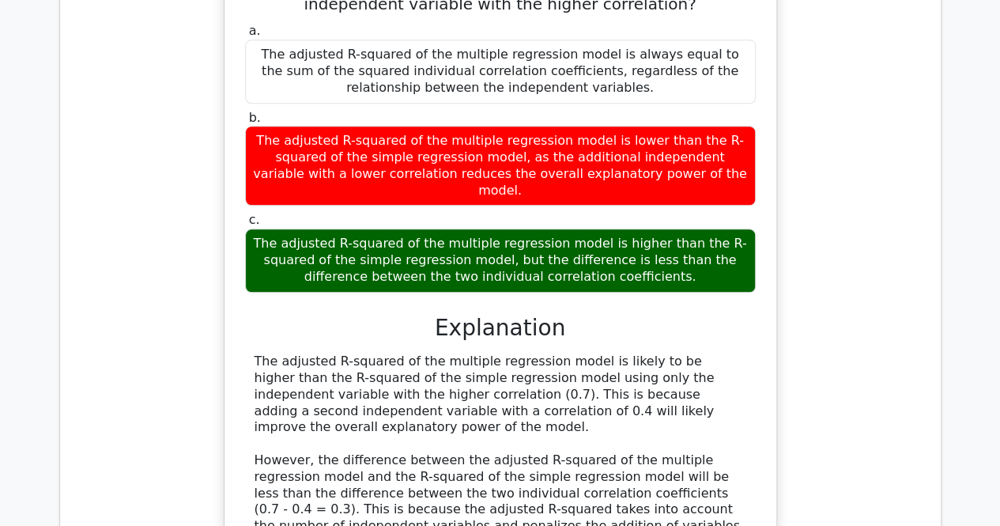
scroll to position [3201, 0]
